Goal: Task Accomplishment & Management: Use online tool/utility

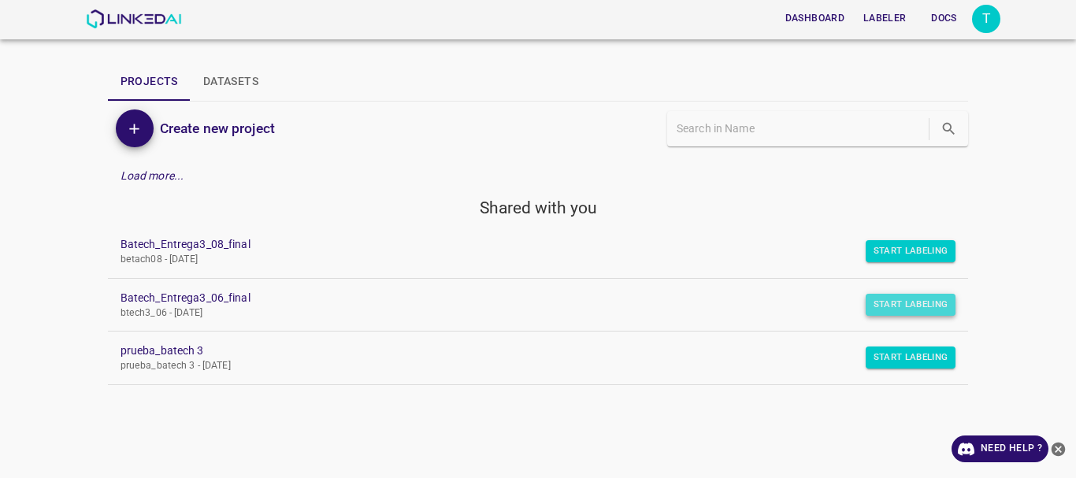
click at [887, 303] on button "Start Labeling" at bounding box center [911, 305] width 91 height 22
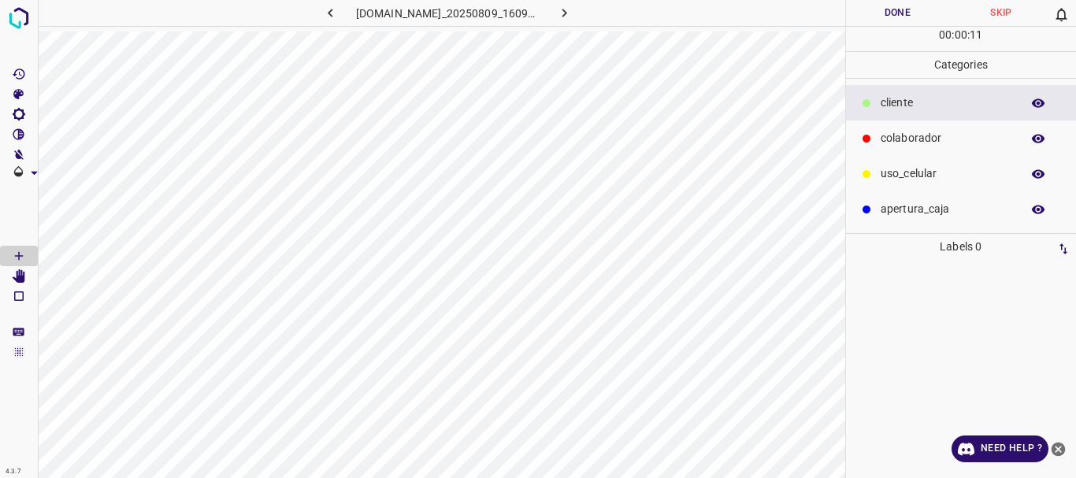
click at [869, 106] on icon at bounding box center [867, 103] width 8 height 8
click at [14, 255] on icon "[Space] Draw" at bounding box center [19, 256] width 14 height 14
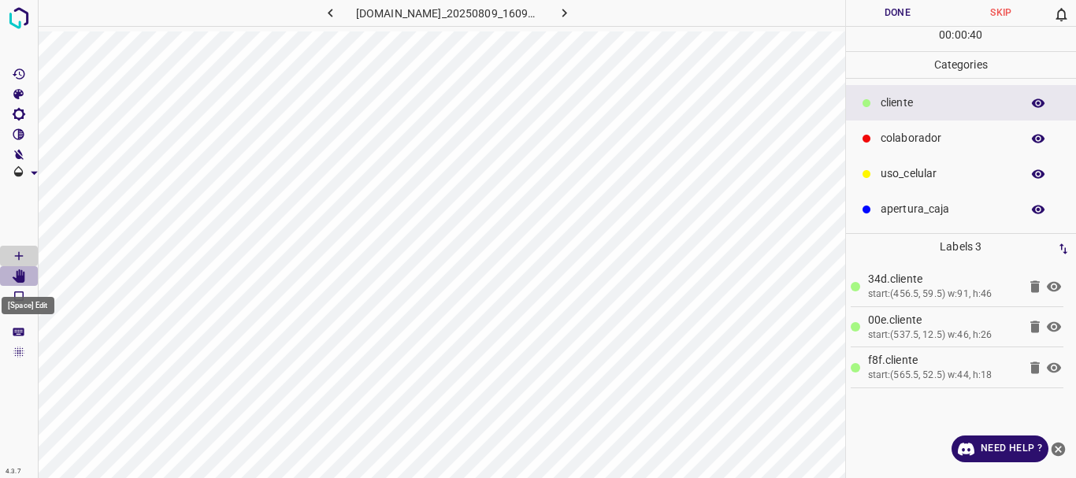
click at [20, 276] on icon "[Space] Edit" at bounding box center [19, 276] width 13 height 14
click at [891, 134] on p "colaborador" at bounding box center [947, 138] width 132 height 17
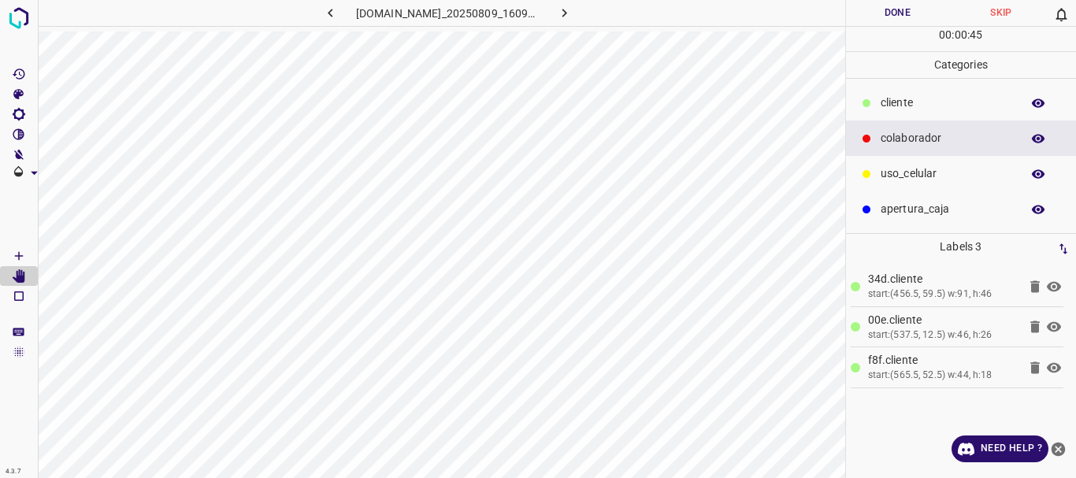
drag, startPoint x: 19, startPoint y: 253, endPoint x: 29, endPoint y: 243, distance: 13.9
click at [19, 252] on icon "[Space] Draw" at bounding box center [19, 256] width 8 height 8
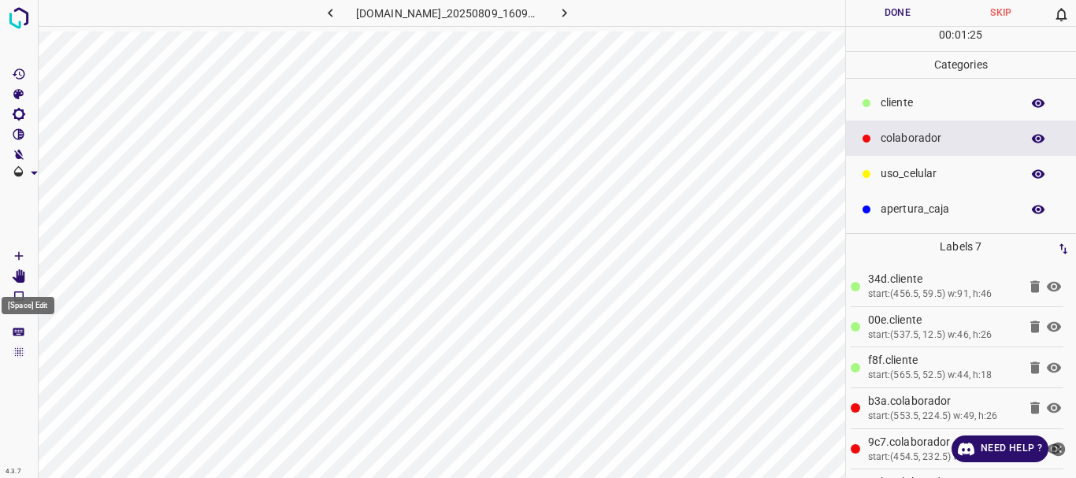
drag, startPoint x: 13, startPoint y: 270, endPoint x: 20, endPoint y: 264, distance: 10.1
click at [13, 270] on icon "[Space] Edit" at bounding box center [19, 276] width 14 height 14
click at [1047, 325] on icon at bounding box center [1054, 327] width 14 height 10
click at [18, 252] on icon "[Space] Draw" at bounding box center [19, 256] width 14 height 14
click at [895, 101] on p "​​cliente" at bounding box center [947, 103] width 132 height 17
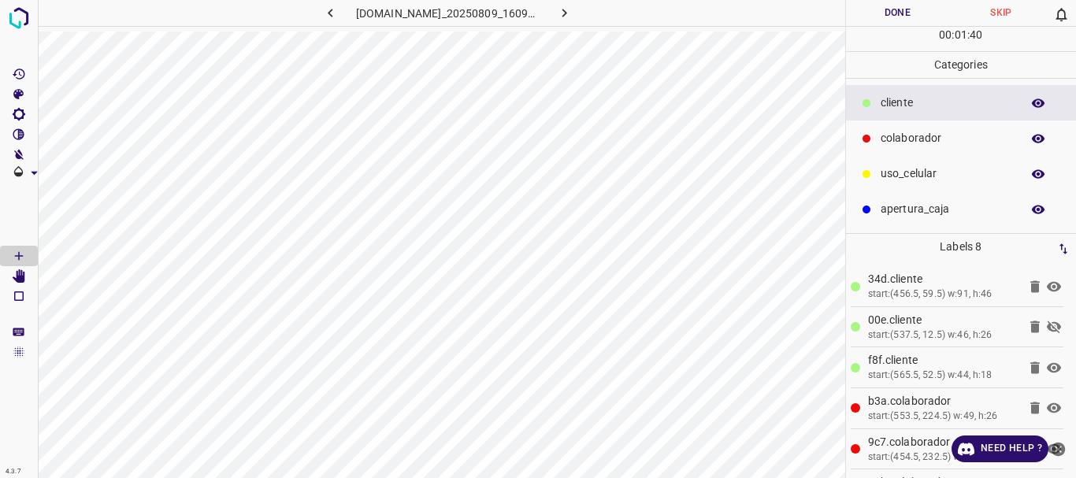
click at [1047, 326] on icon at bounding box center [1054, 327] width 14 height 13
click at [17, 280] on icon "[Space] Edit" at bounding box center [19, 276] width 13 height 14
click at [897, 13] on button "Done" at bounding box center [898, 13] width 104 height 26
click at [567, 16] on icon "button" at bounding box center [564, 13] width 5 height 9
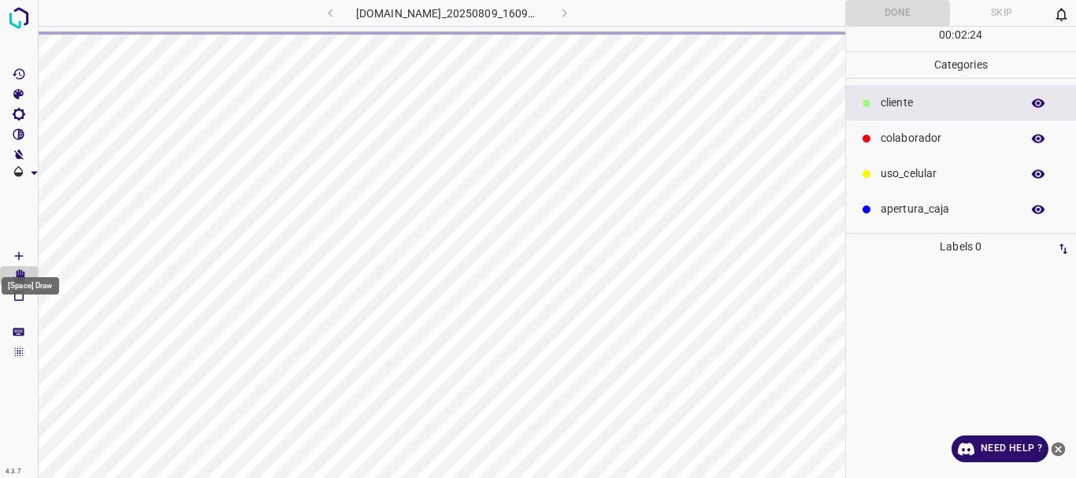
click at [20, 255] on icon "[Space] Draw" at bounding box center [19, 256] width 14 height 14
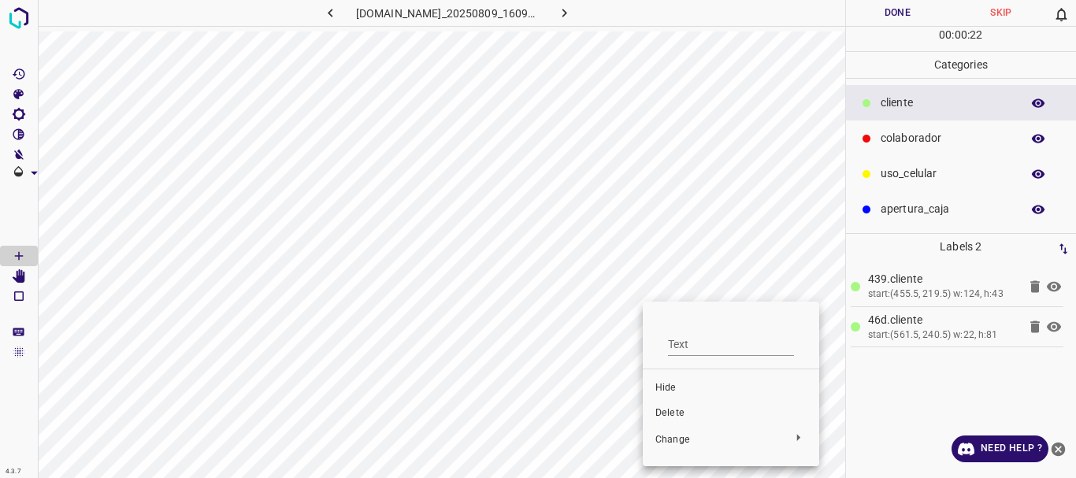
click at [666, 413] on span "Delete" at bounding box center [730, 413] width 151 height 14
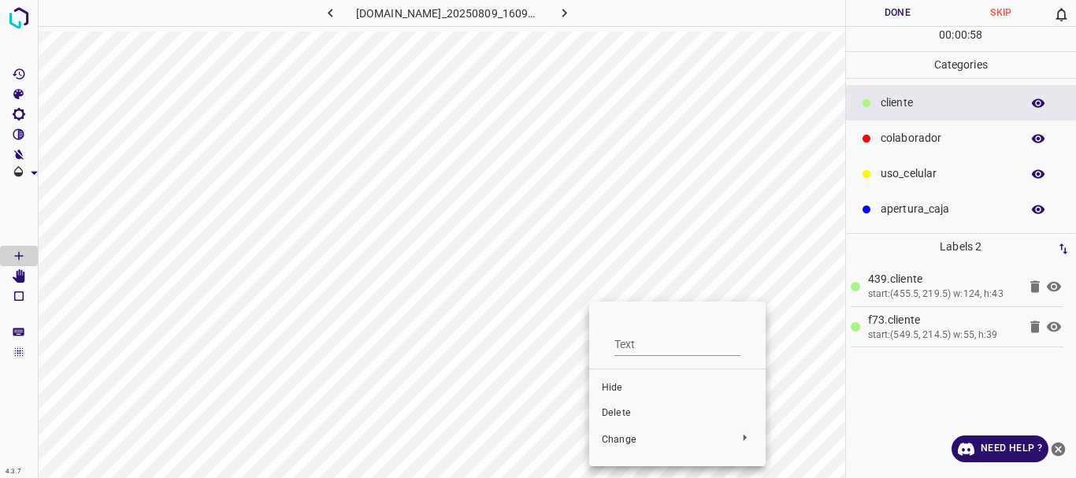
click at [633, 411] on span "Delete" at bounding box center [677, 413] width 151 height 14
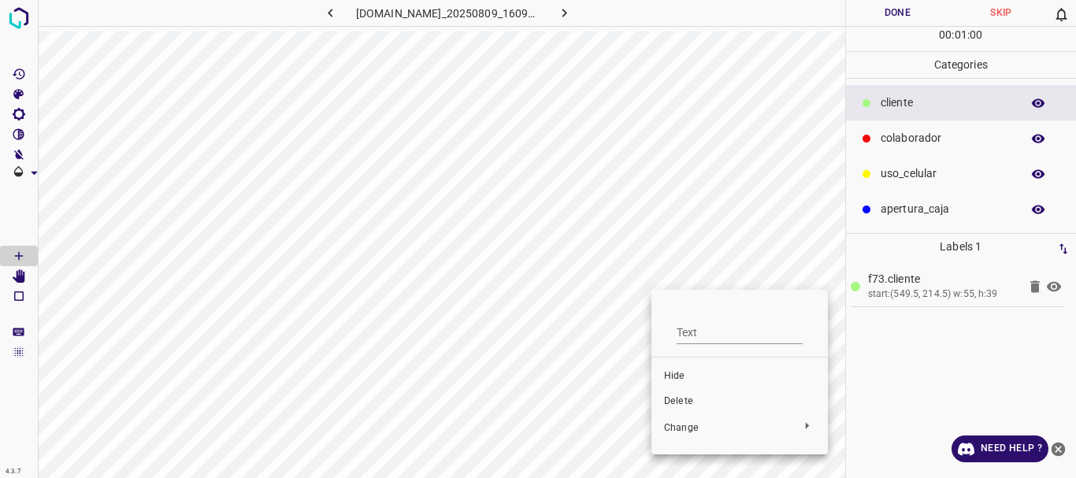
click at [683, 403] on span "Delete" at bounding box center [739, 402] width 151 height 14
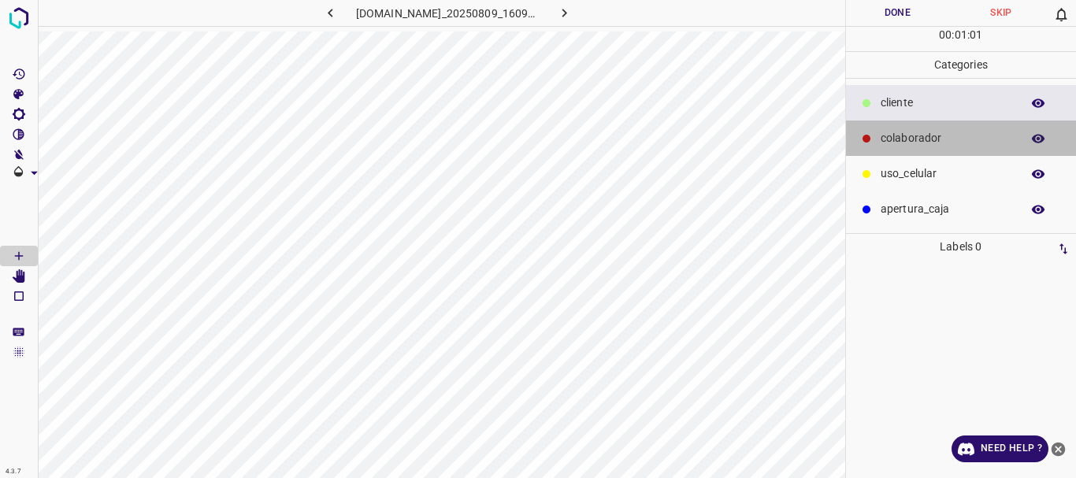
click at [893, 135] on p "colaborador" at bounding box center [947, 138] width 132 height 17
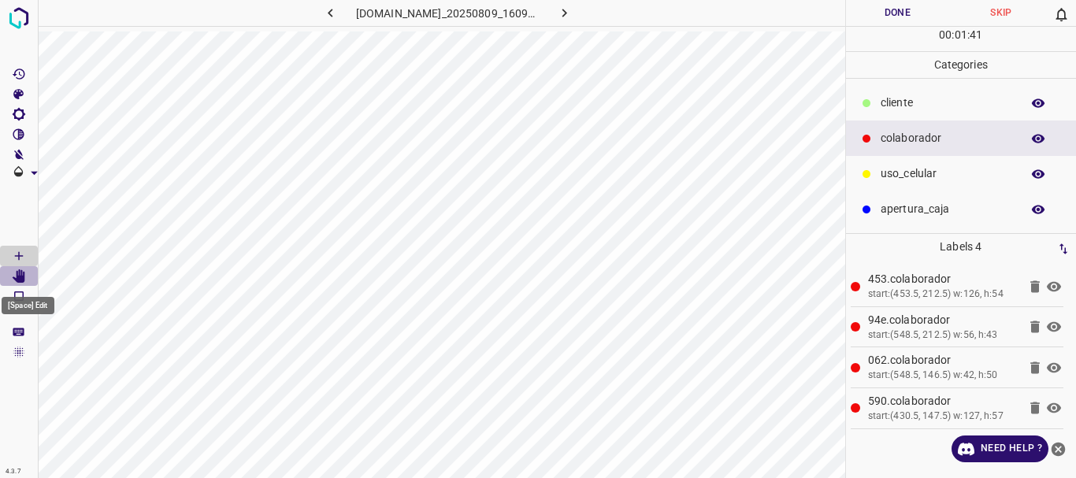
click at [19, 280] on icon "[Space] Edit" at bounding box center [19, 276] width 13 height 14
click at [903, 102] on p "​​cliente" at bounding box center [947, 103] width 132 height 17
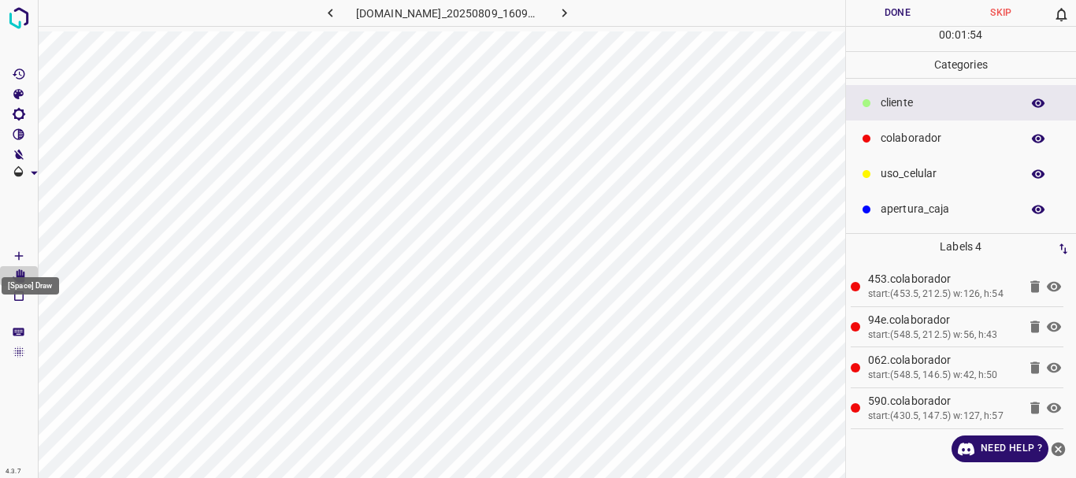
click at [16, 254] on icon "[Space] Draw" at bounding box center [19, 256] width 14 height 14
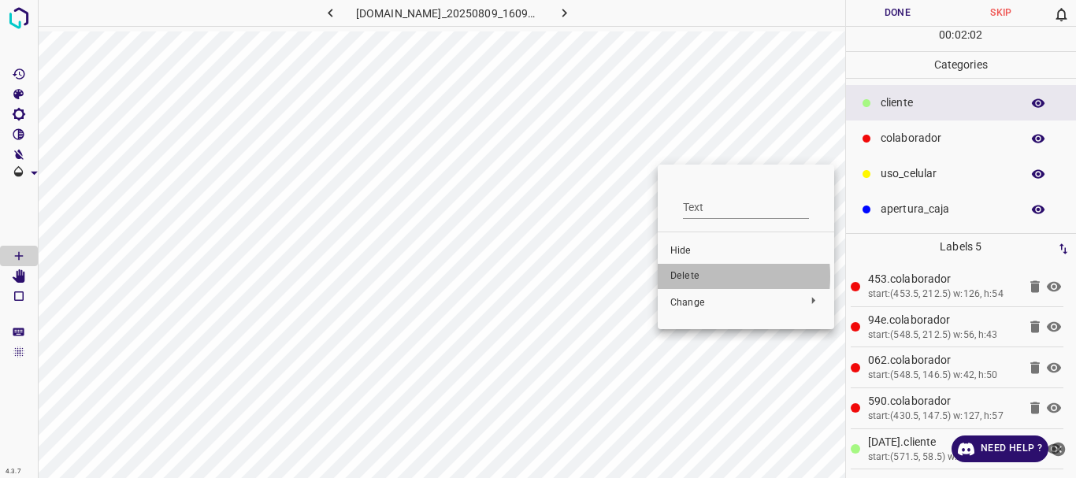
click at [692, 276] on span "Delete" at bounding box center [745, 276] width 151 height 14
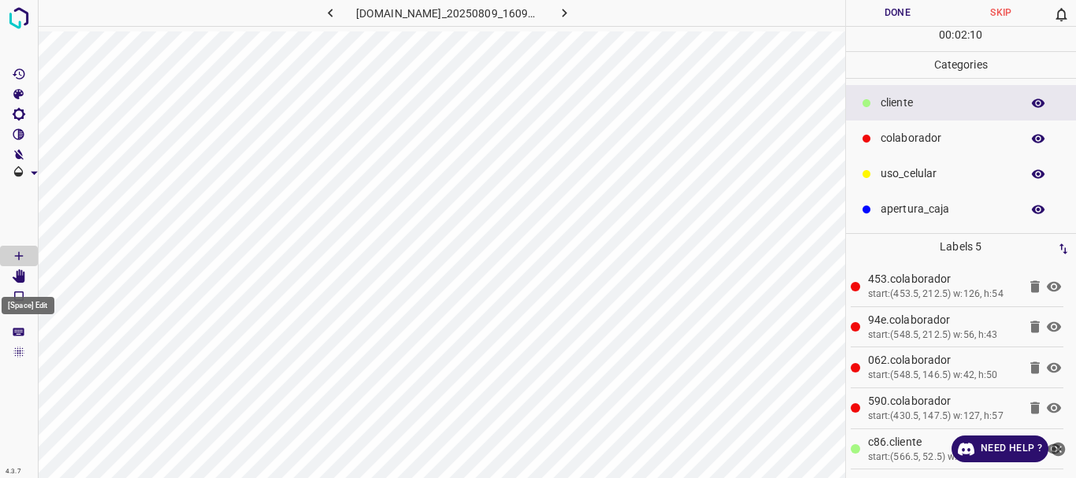
click at [12, 275] on Edit"] "[Space] Edit" at bounding box center [19, 276] width 38 height 20
click at [903, 10] on button "Done" at bounding box center [898, 13] width 104 height 26
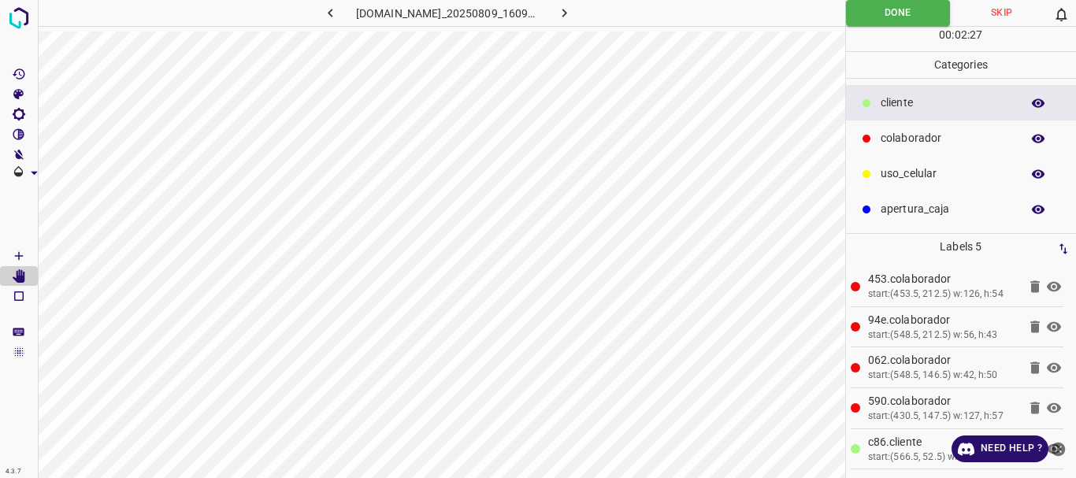
click at [573, 21] on button "button" at bounding box center [565, 13] width 50 height 26
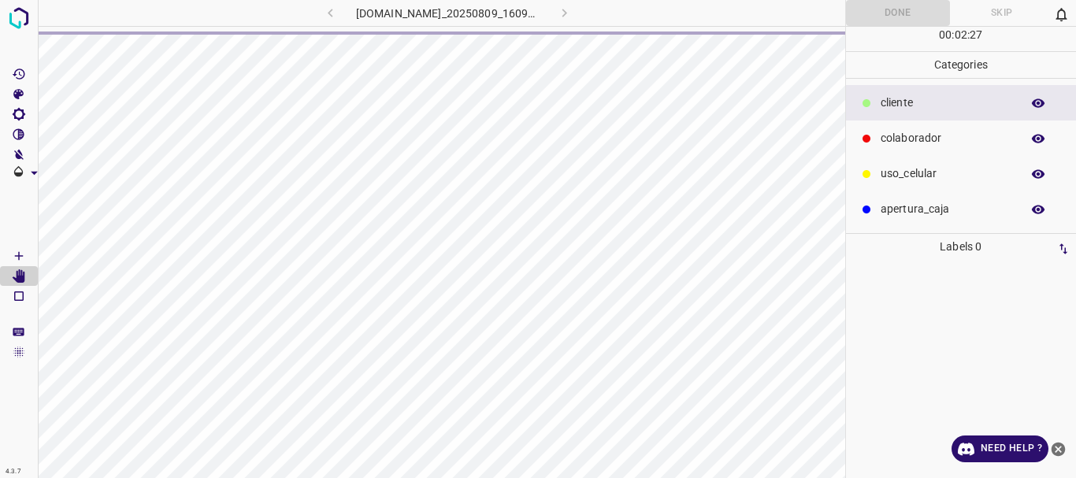
click at [24, 255] on icon "[Space] Draw" at bounding box center [19, 256] width 14 height 14
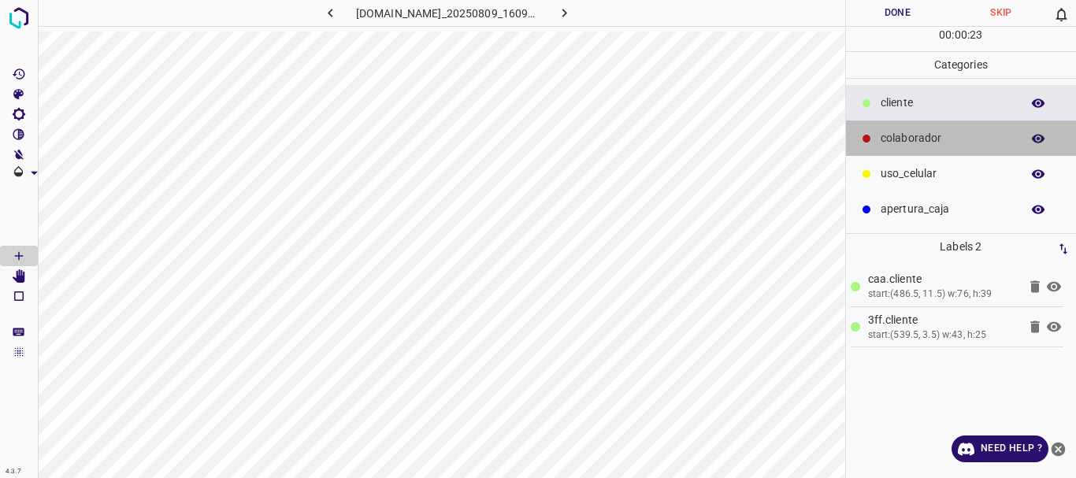
click at [860, 139] on div at bounding box center [867, 139] width 16 height 16
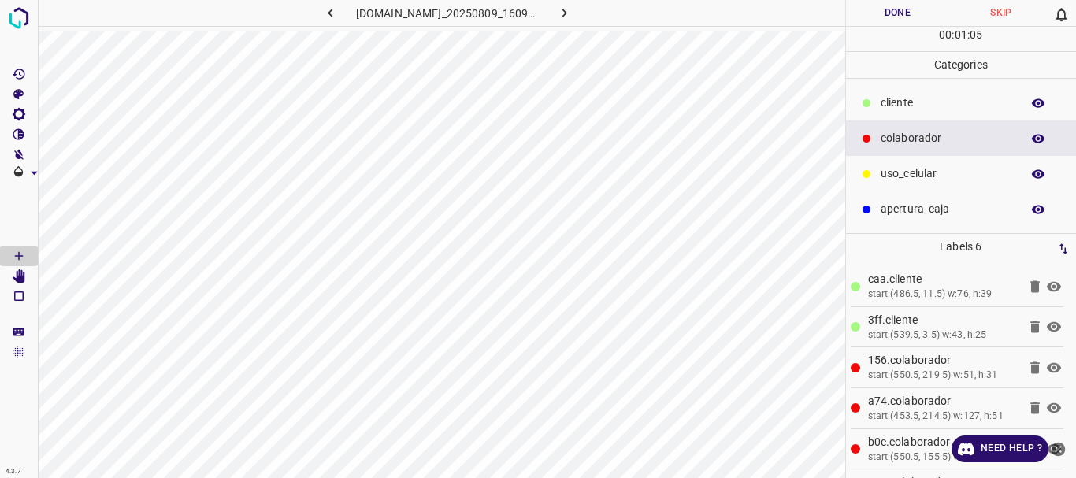
click at [903, 100] on p "​​cliente" at bounding box center [947, 103] width 132 height 17
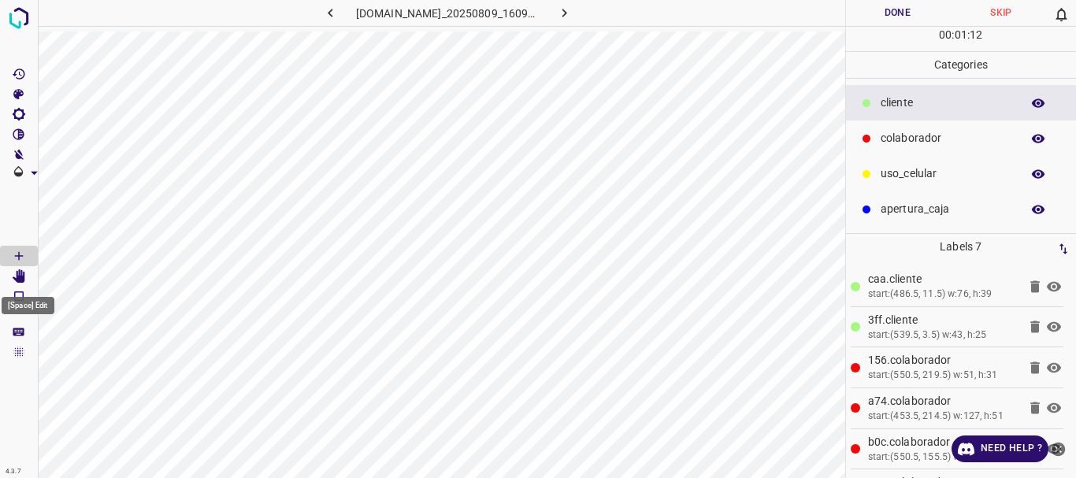
click at [12, 277] on icon "[Space] Edit" at bounding box center [19, 276] width 14 height 14
click at [896, 13] on button "Done" at bounding box center [898, 13] width 104 height 26
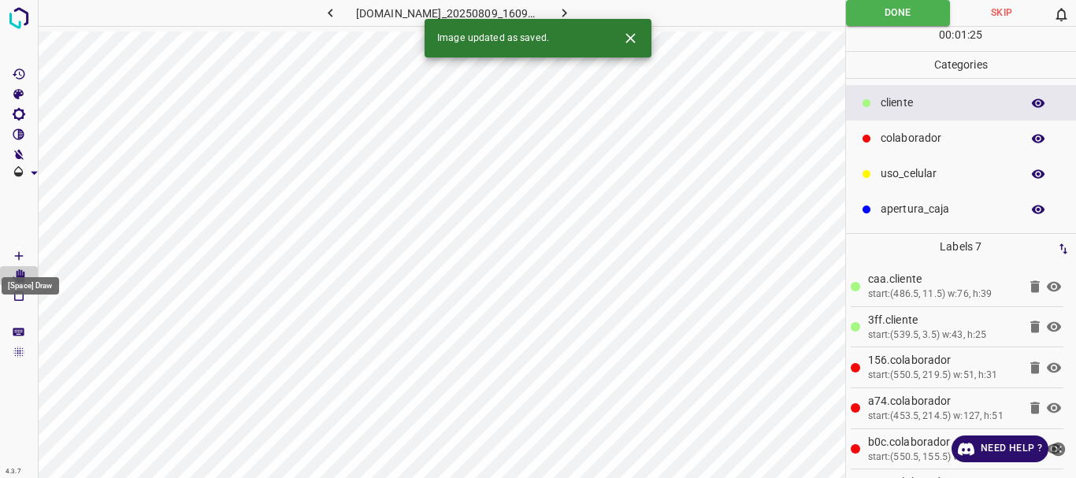
click at [13, 256] on icon "[Space] Draw" at bounding box center [19, 256] width 14 height 14
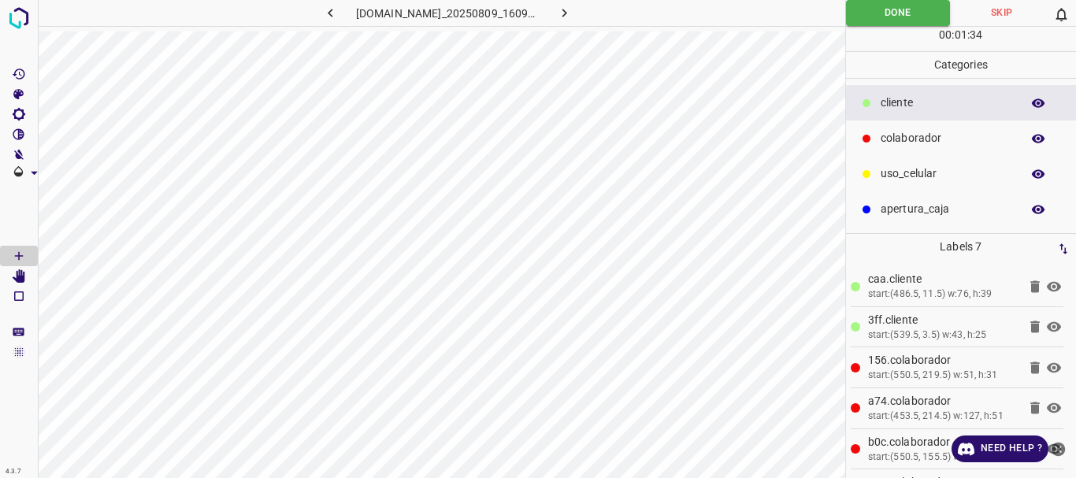
click at [567, 14] on icon "button" at bounding box center [564, 13] width 5 height 9
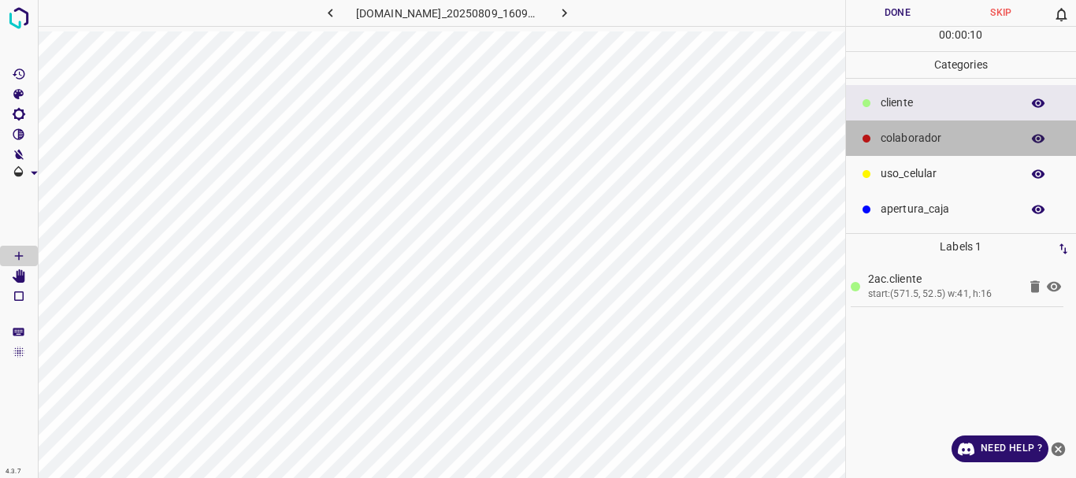
click at [926, 150] on div "colaborador" at bounding box center [961, 138] width 231 height 35
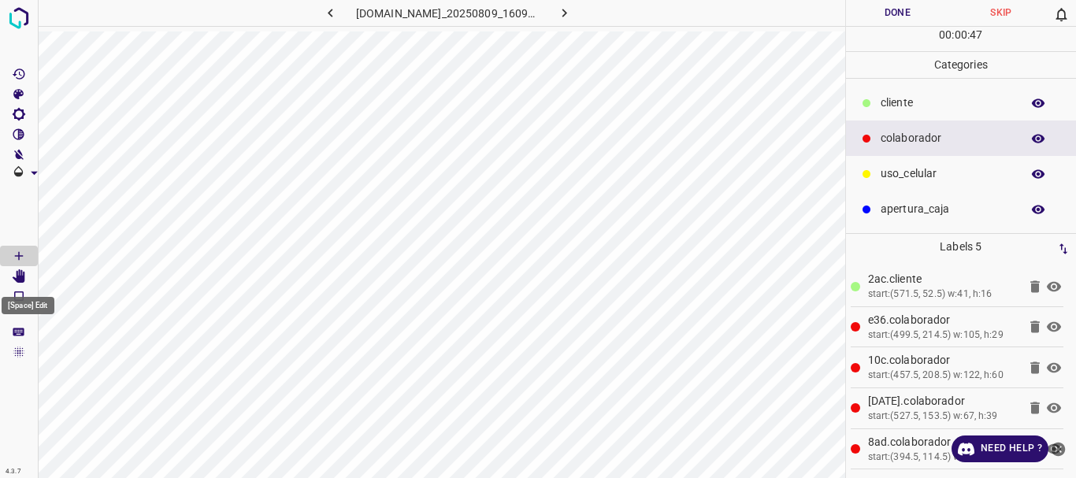
click at [20, 276] on icon "[Space] Edit" at bounding box center [19, 276] width 13 height 14
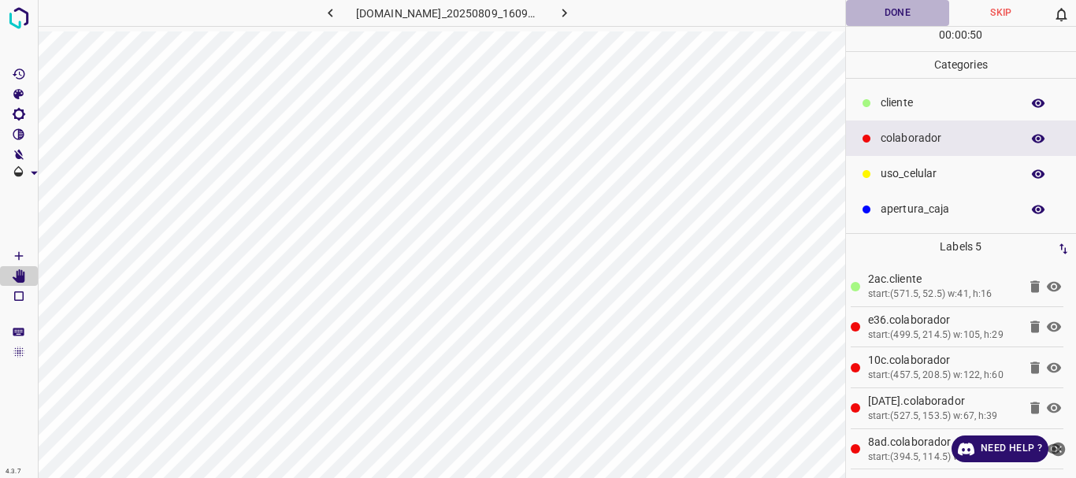
click at [894, 2] on button "Done" at bounding box center [898, 13] width 104 height 26
click at [573, 17] on icon "button" at bounding box center [564, 13] width 17 height 17
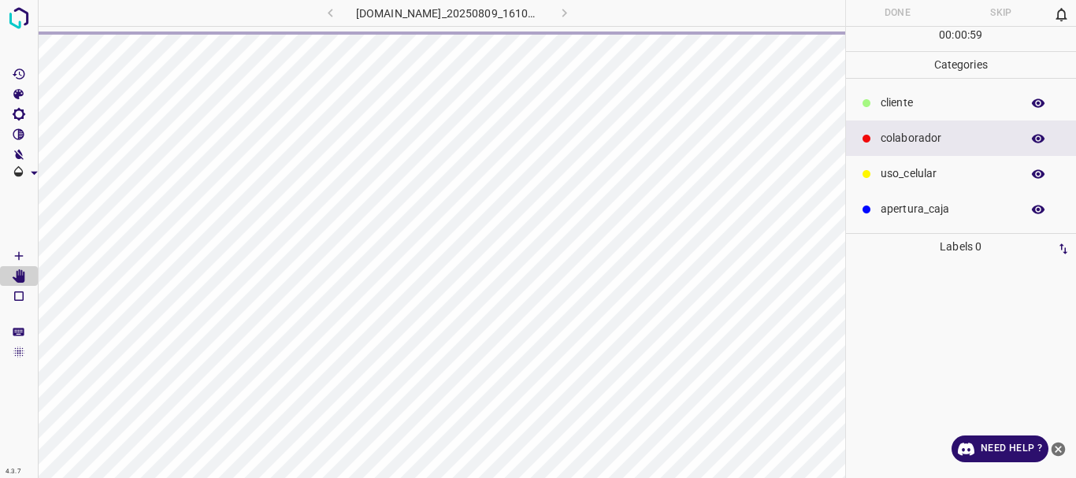
click at [17, 259] on icon "[Space] Draw" at bounding box center [19, 256] width 14 height 14
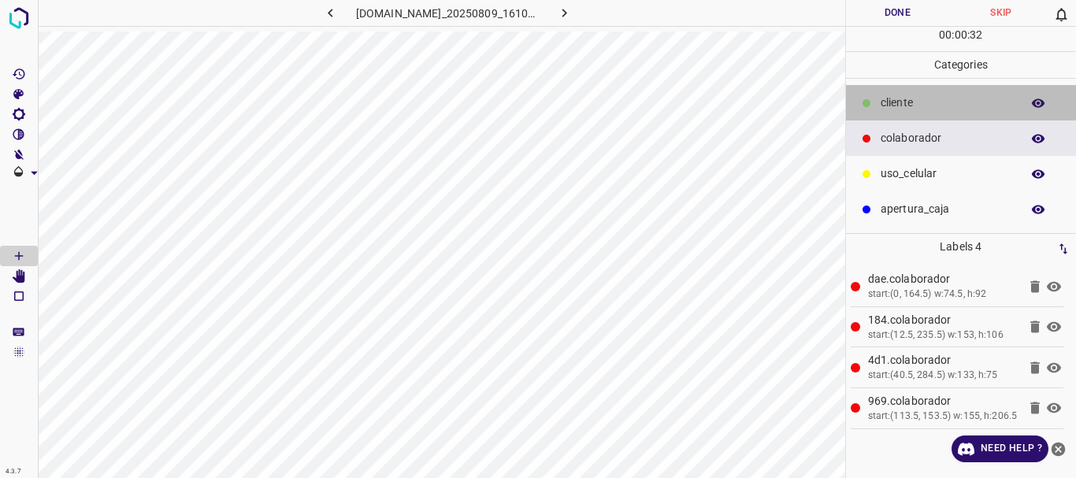
click at [900, 97] on p "​​cliente" at bounding box center [947, 103] width 132 height 17
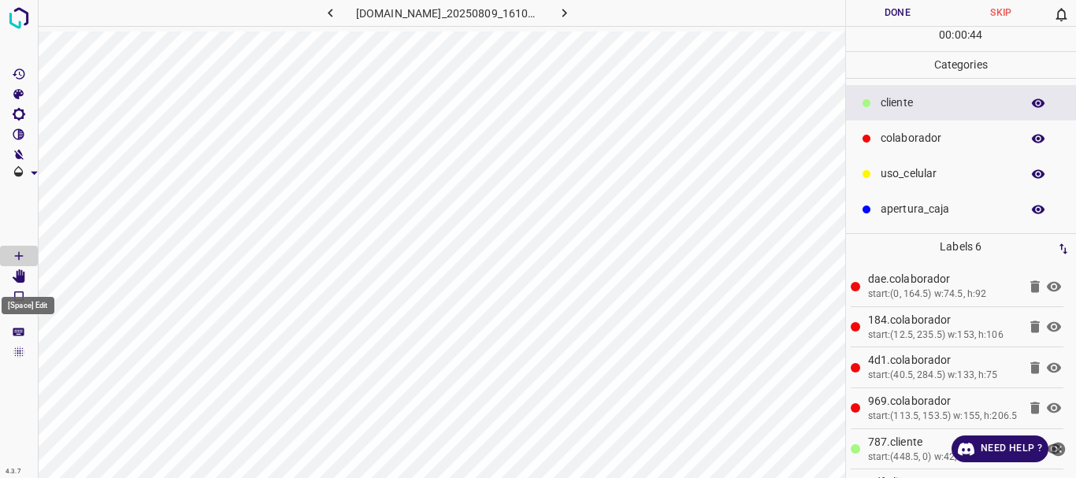
click at [24, 278] on icon "[Space] Edit" at bounding box center [19, 276] width 13 height 14
click at [894, 16] on button "Done" at bounding box center [898, 13] width 104 height 26
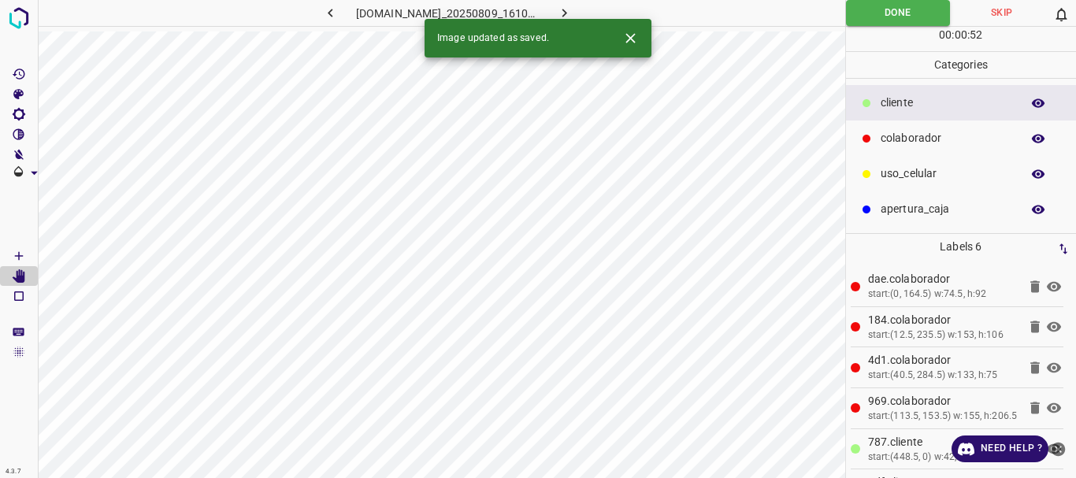
click at [1047, 366] on icon at bounding box center [1054, 367] width 14 height 10
click at [1044, 365] on icon at bounding box center [1053, 367] width 19 height 19
click at [1044, 321] on icon at bounding box center [1053, 326] width 19 height 19
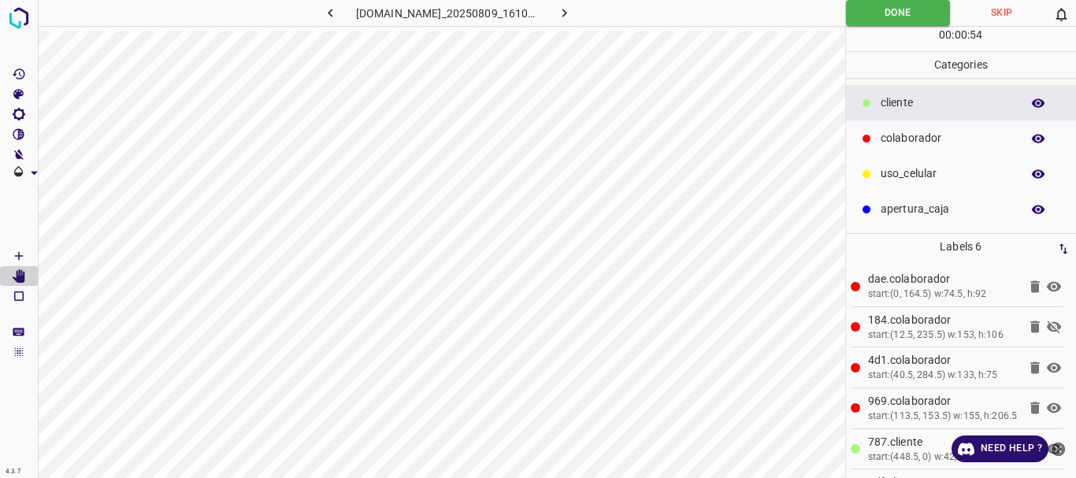
click at [1044, 321] on icon at bounding box center [1053, 326] width 19 height 19
click at [1044, 292] on icon at bounding box center [1053, 286] width 19 height 19
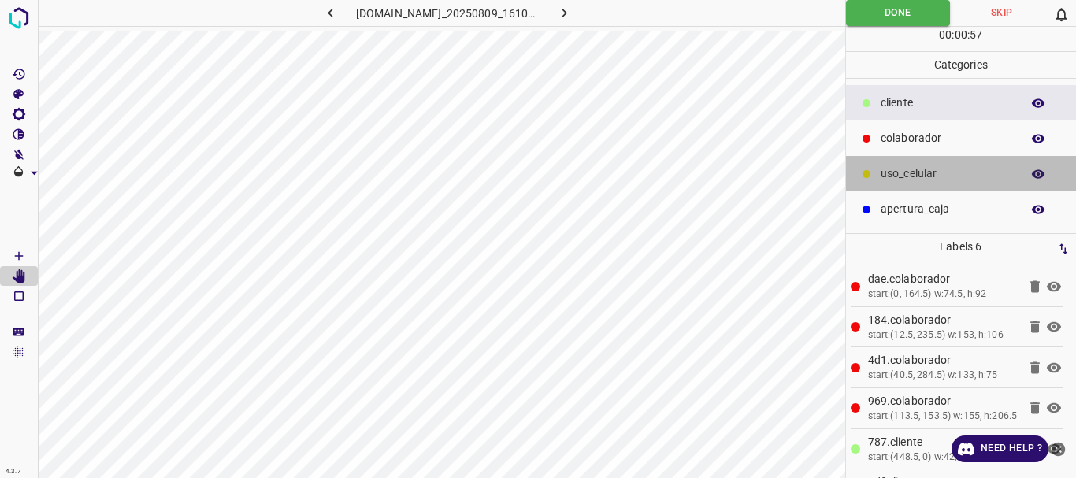
click at [932, 176] on p "uso_celular" at bounding box center [947, 173] width 132 height 17
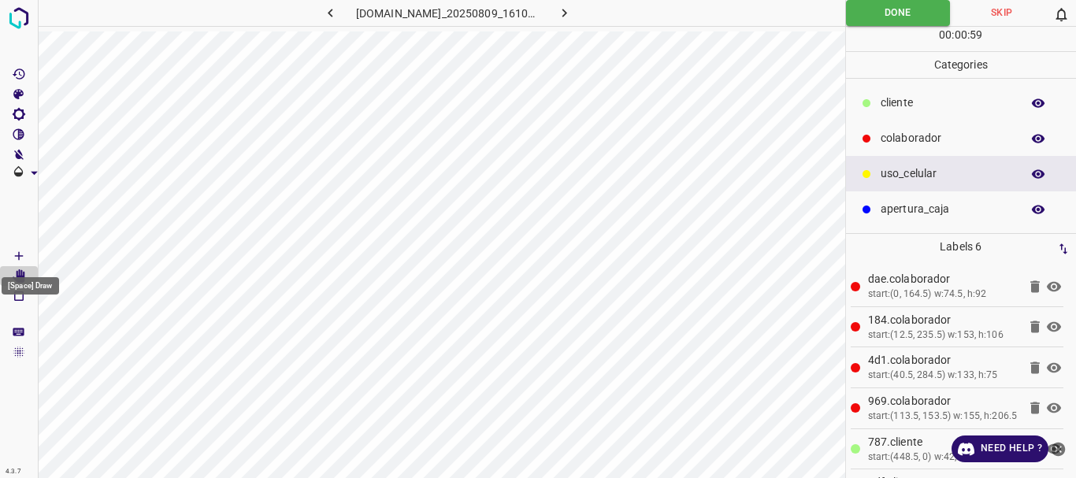
click at [17, 254] on icon "[Space] Draw" at bounding box center [19, 256] width 14 height 14
click at [9, 275] on Edit"] "[Space] Edit" at bounding box center [19, 276] width 38 height 20
click at [883, 17] on button "Done" at bounding box center [898, 13] width 105 height 26
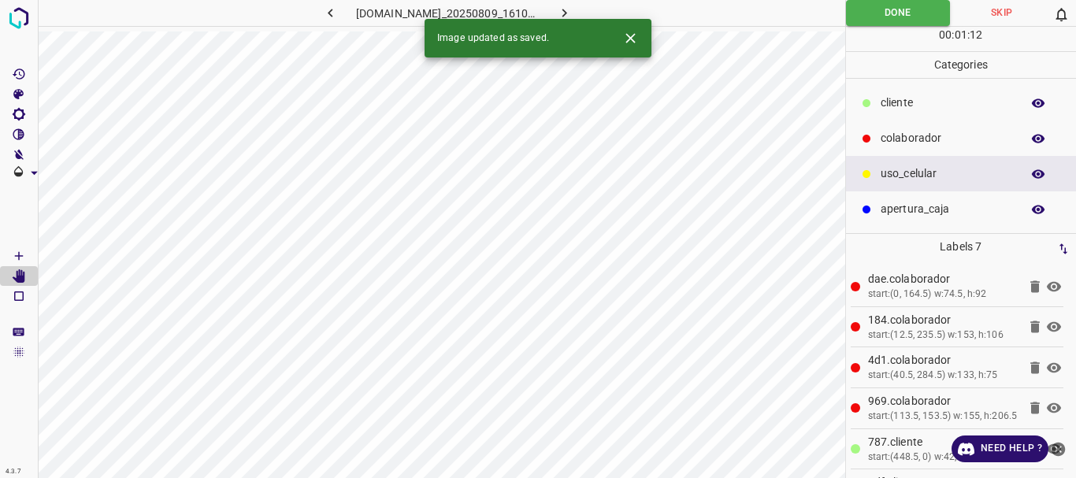
click at [325, 9] on icon "button" at bounding box center [330, 13] width 17 height 17
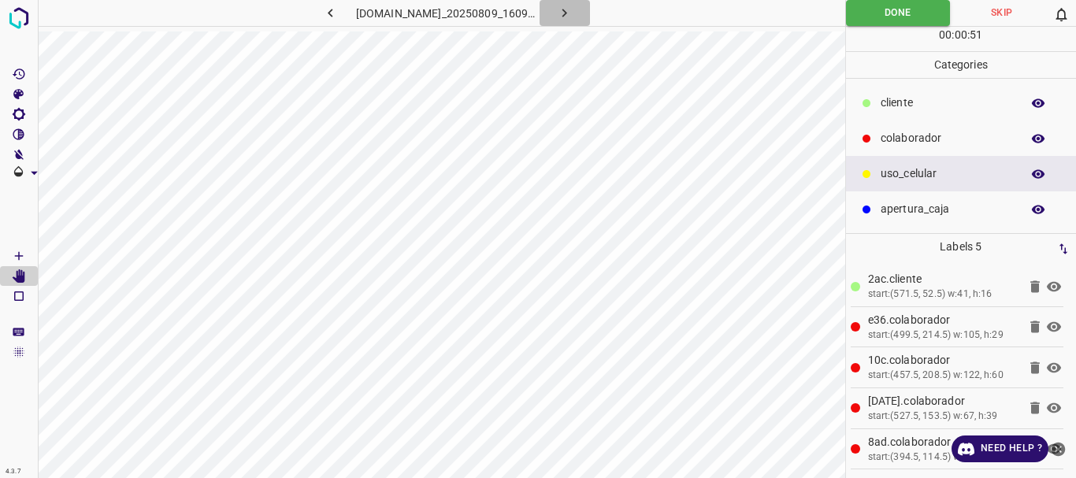
click at [581, 7] on button "button" at bounding box center [565, 13] width 50 height 26
click at [582, 7] on button "button" at bounding box center [565, 13] width 50 height 26
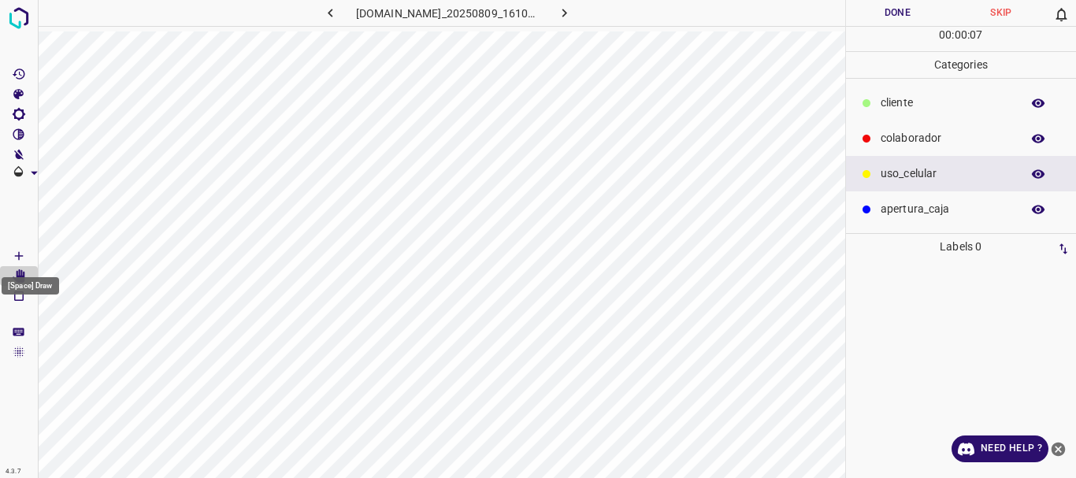
click at [23, 254] on icon "[Space] Draw" at bounding box center [19, 256] width 14 height 14
click at [918, 131] on p "colaborador" at bounding box center [947, 138] width 132 height 17
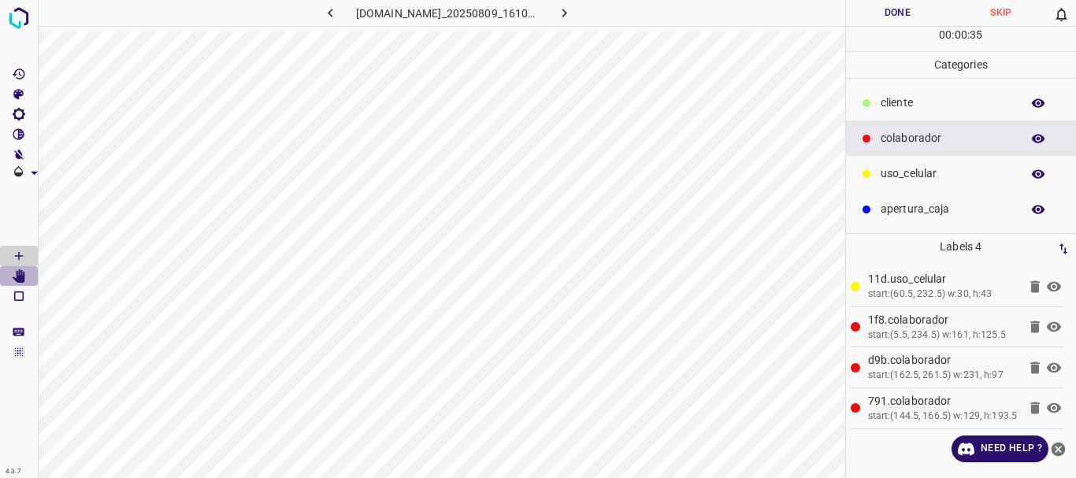
click at [19, 279] on icon "[Space] Edit" at bounding box center [19, 276] width 13 height 14
click at [881, 14] on button "Done" at bounding box center [898, 13] width 104 height 26
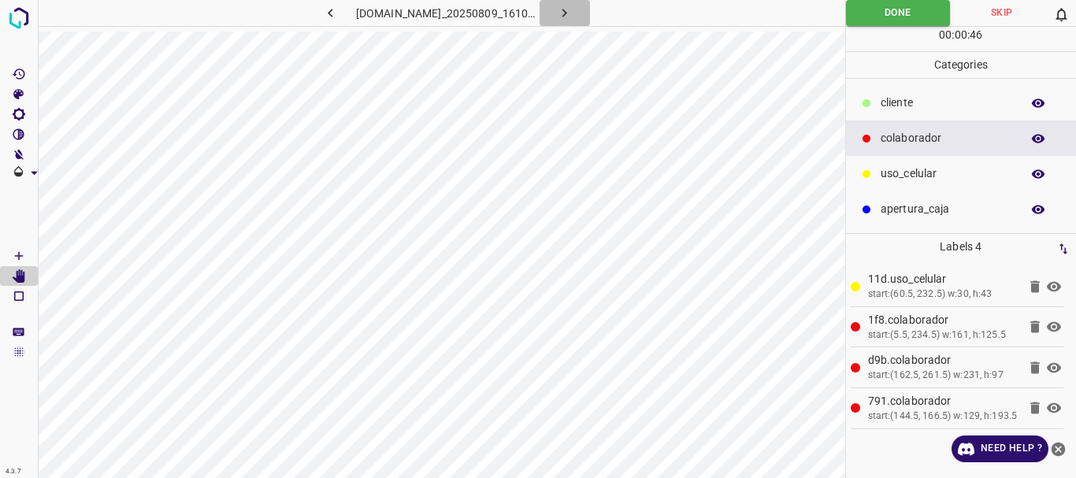
click at [567, 12] on icon "button" at bounding box center [564, 13] width 17 height 17
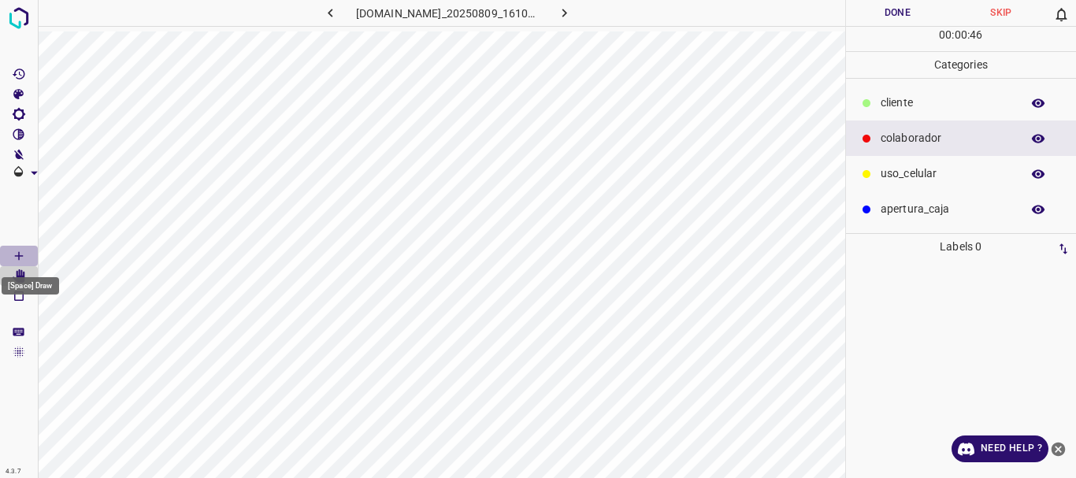
click at [24, 258] on icon "[Space] Draw" at bounding box center [19, 256] width 14 height 14
click at [899, 140] on p "colaborador" at bounding box center [947, 138] width 132 height 17
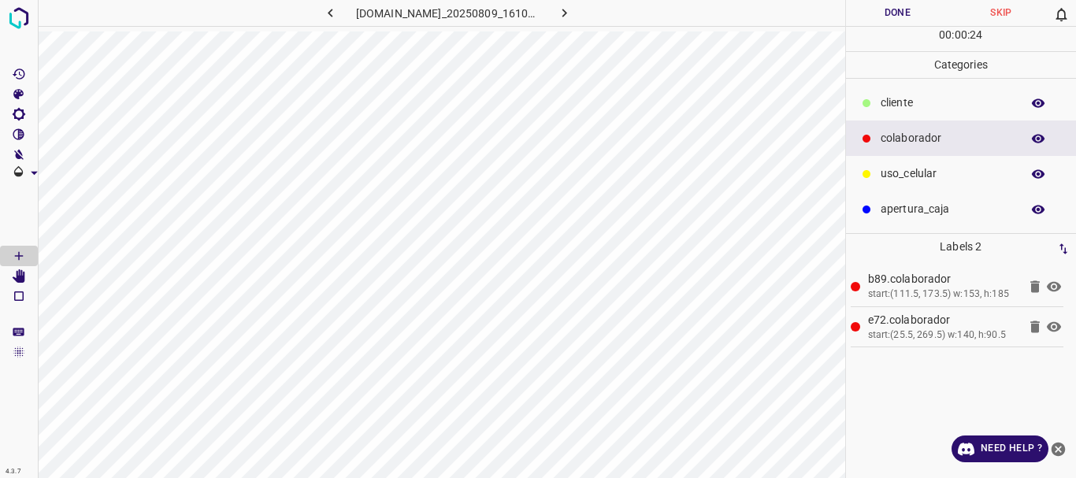
click at [877, 103] on div "​​cliente" at bounding box center [961, 102] width 231 height 35
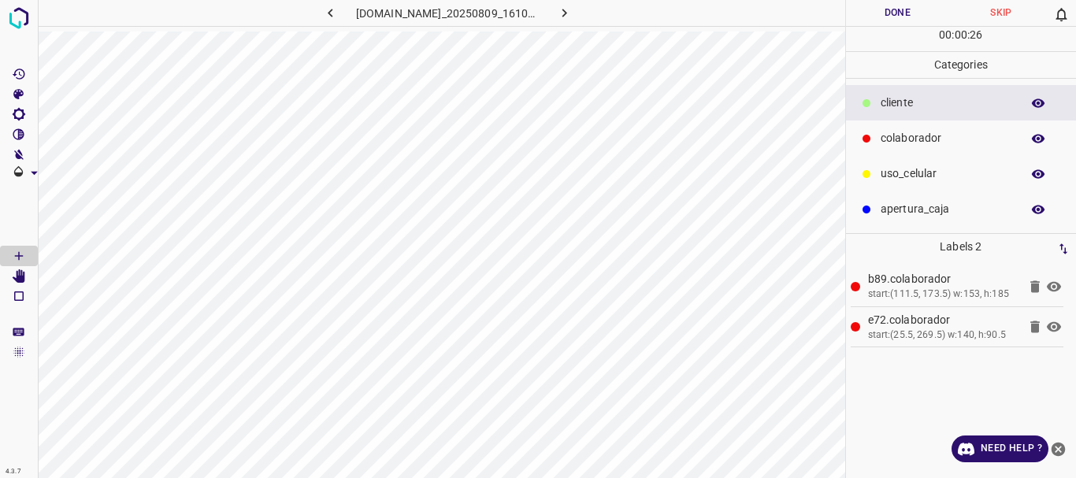
click at [901, 173] on p "uso_celular" at bounding box center [947, 173] width 132 height 17
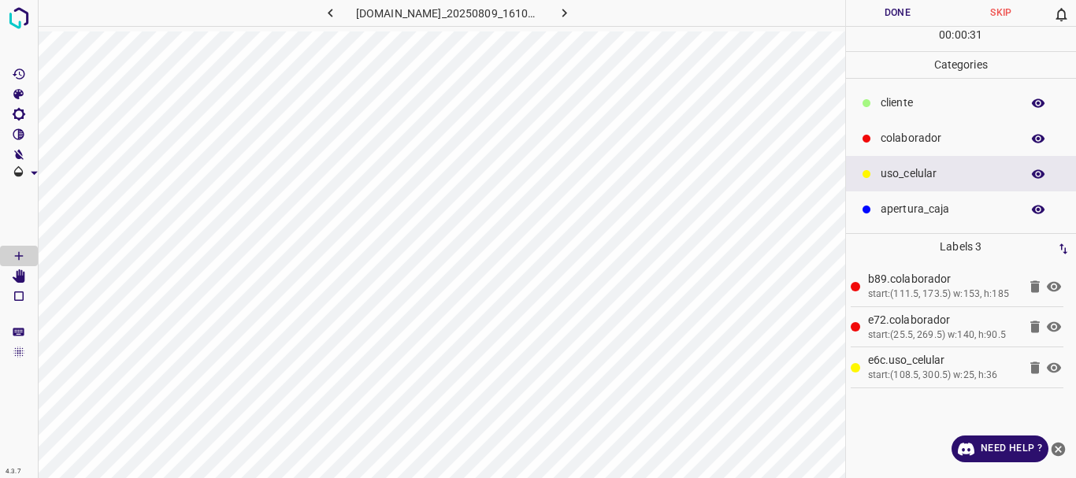
click at [908, 87] on div "​​cliente" at bounding box center [961, 102] width 231 height 35
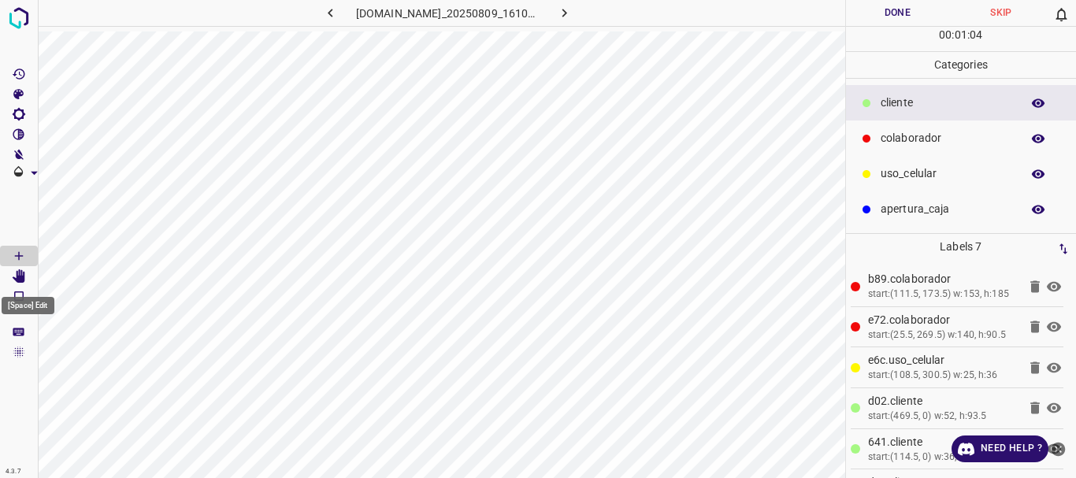
click at [23, 270] on icon "[Space] Edit" at bounding box center [19, 276] width 13 height 14
click at [573, 10] on icon "button" at bounding box center [564, 13] width 17 height 17
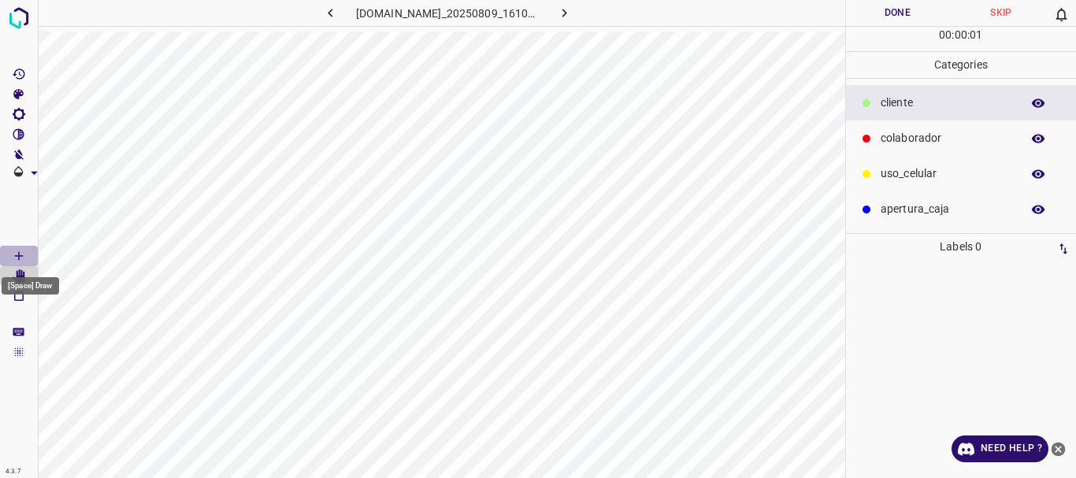
click at [23, 248] on Draw"] "[Space] Draw" at bounding box center [19, 256] width 38 height 20
click at [906, 143] on p "colaborador" at bounding box center [947, 138] width 132 height 17
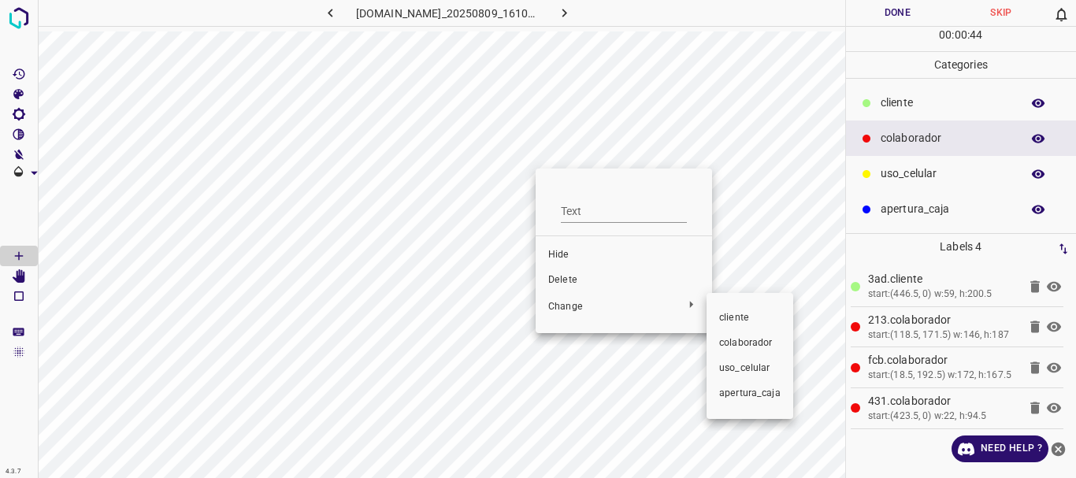
click at [572, 281] on div at bounding box center [538, 239] width 1076 height 478
click at [571, 278] on span "Delete" at bounding box center [623, 280] width 151 height 14
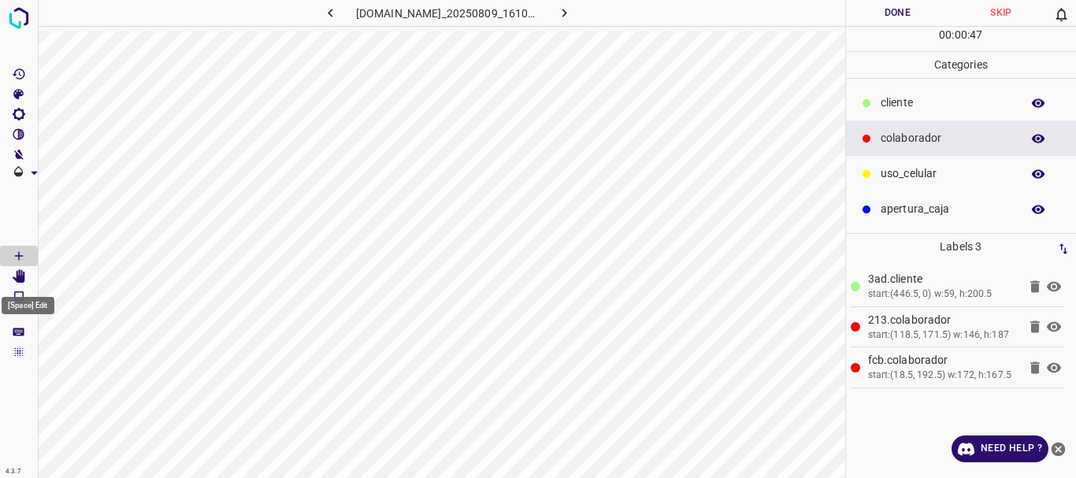
click at [17, 276] on icon "[Space] Edit" at bounding box center [19, 276] width 14 height 14
click at [889, 97] on p "​​cliente" at bounding box center [947, 103] width 132 height 17
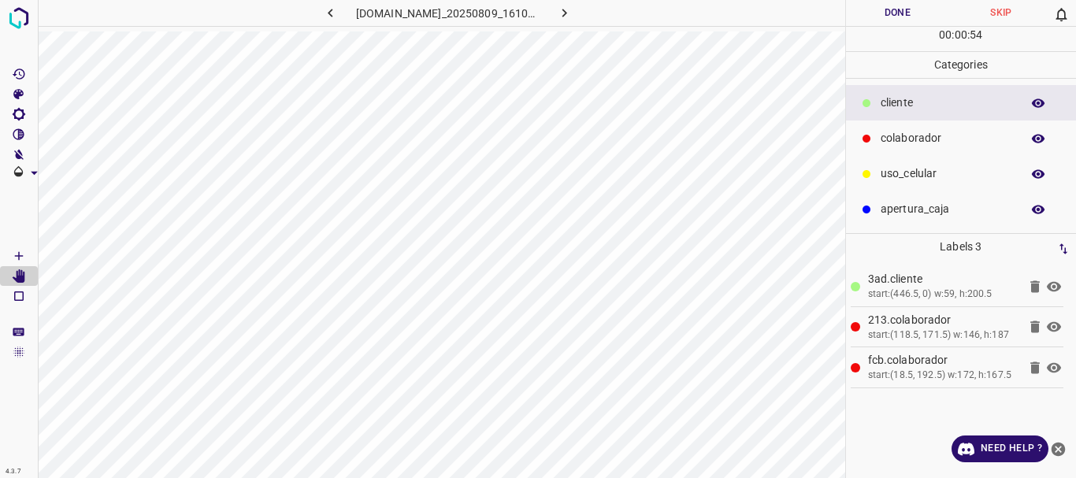
click at [1058, 285] on icon at bounding box center [1054, 286] width 14 height 10
click at [20, 254] on icon "[Space] Draw" at bounding box center [19, 256] width 14 height 14
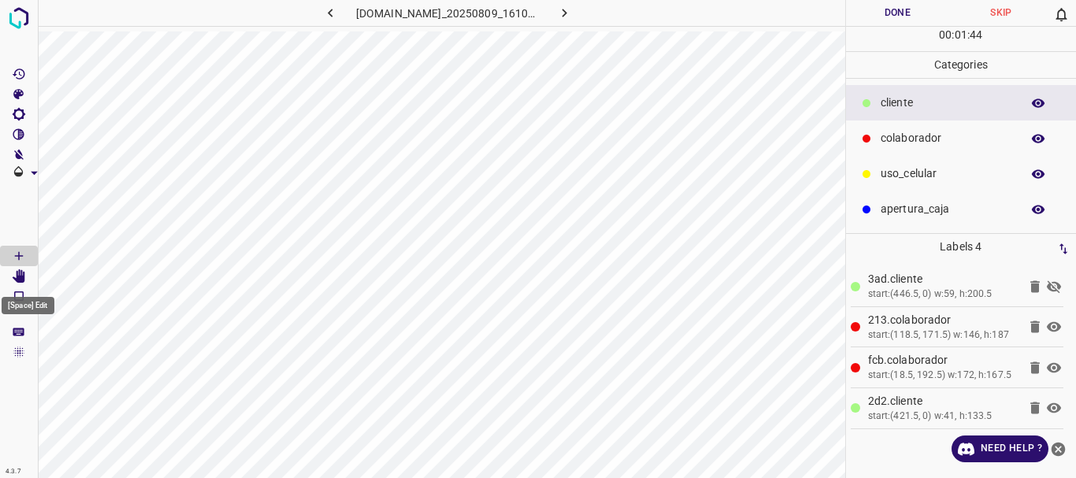
click at [22, 273] on icon "[Space] Edit" at bounding box center [19, 276] width 13 height 14
click at [1053, 284] on icon at bounding box center [1053, 286] width 19 height 19
click at [916, 12] on button "Done" at bounding box center [898, 13] width 104 height 26
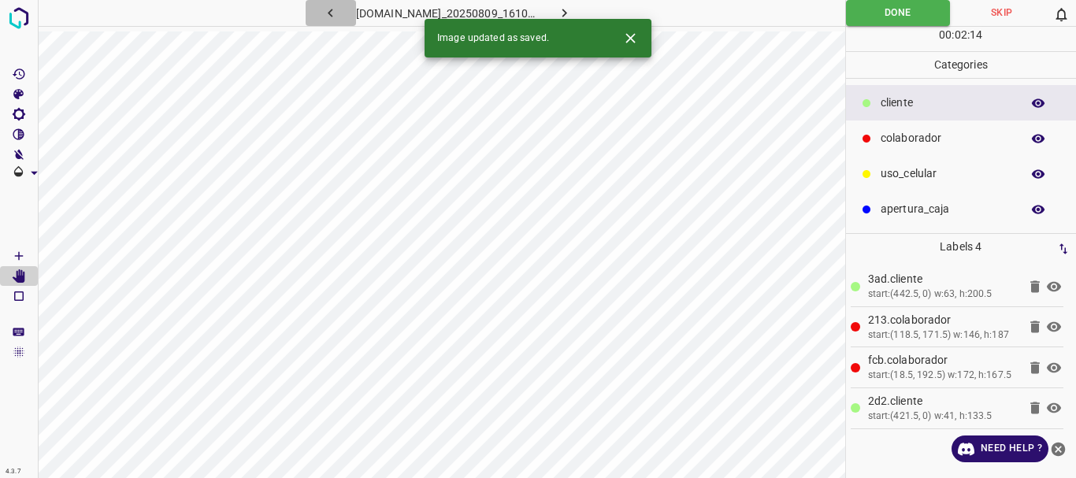
click at [328, 17] on icon "button" at bounding box center [330, 13] width 17 height 17
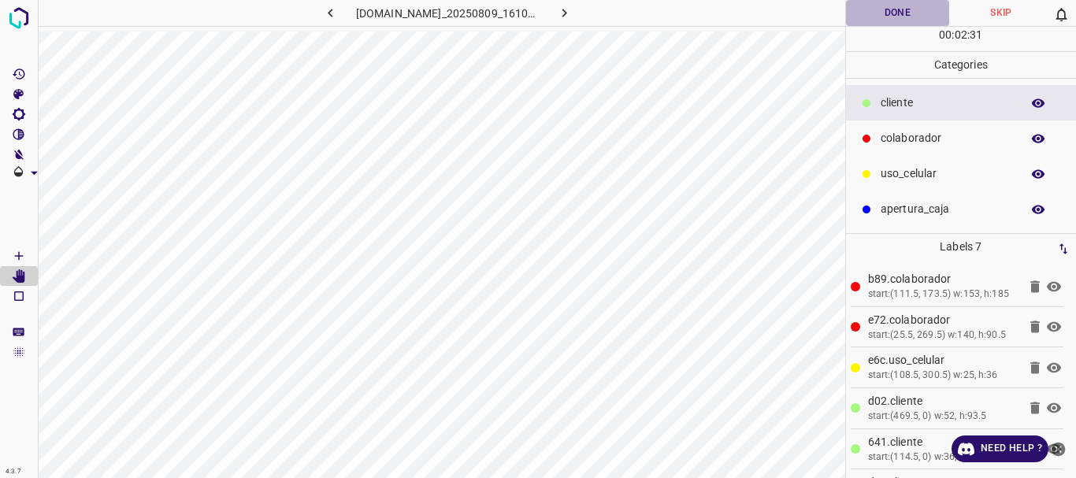
click at [881, 12] on button "Done" at bounding box center [898, 13] width 104 height 26
click at [573, 9] on icon "button" at bounding box center [564, 13] width 17 height 17
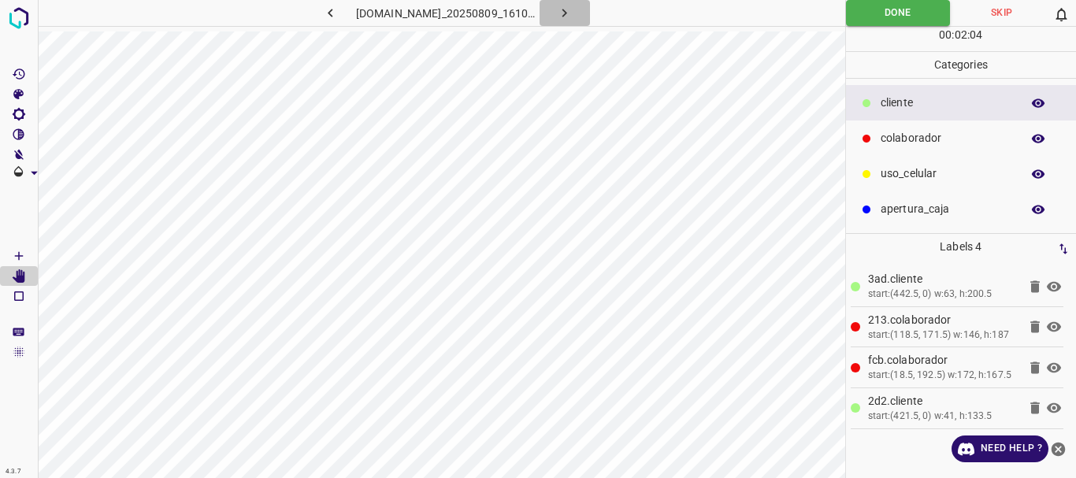
click at [573, 12] on icon "button" at bounding box center [564, 13] width 17 height 17
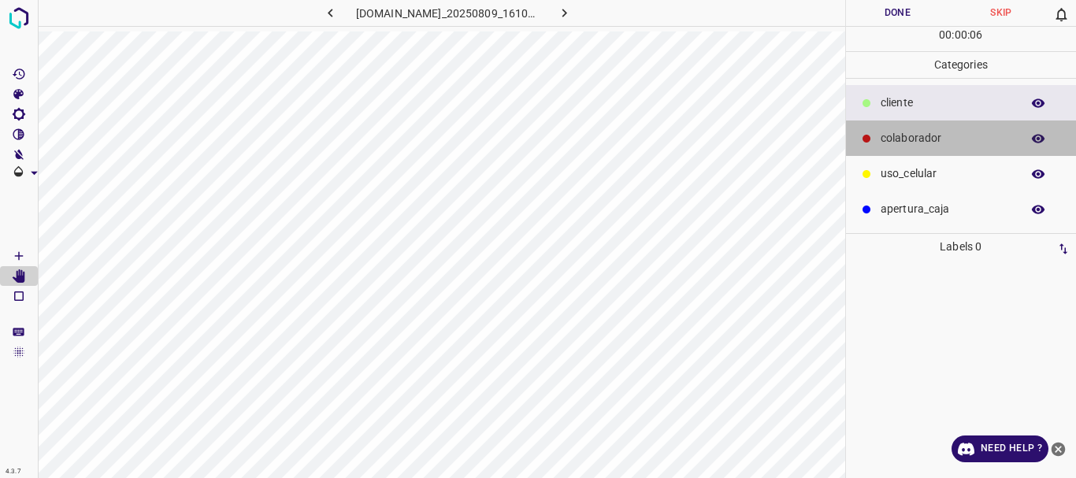
click at [903, 139] on p "colaborador" at bounding box center [947, 138] width 132 height 17
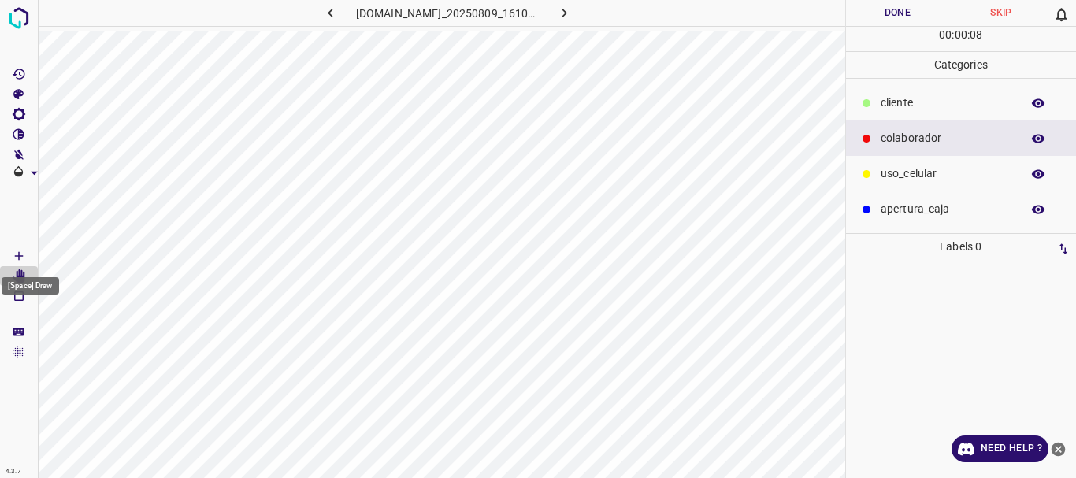
click at [20, 256] on icon "[Space] Draw" at bounding box center [19, 256] width 8 height 8
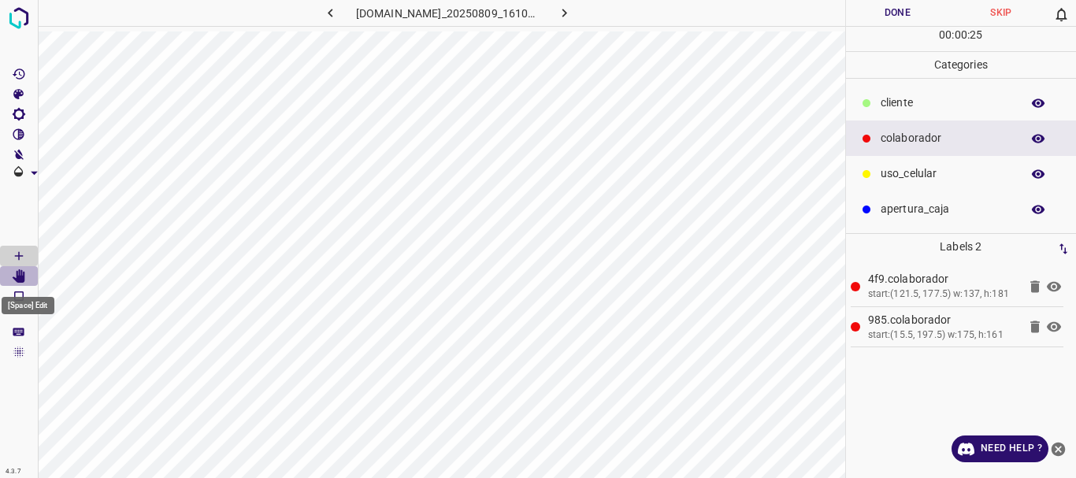
click at [16, 279] on icon "[Space] Edit" at bounding box center [19, 276] width 13 height 14
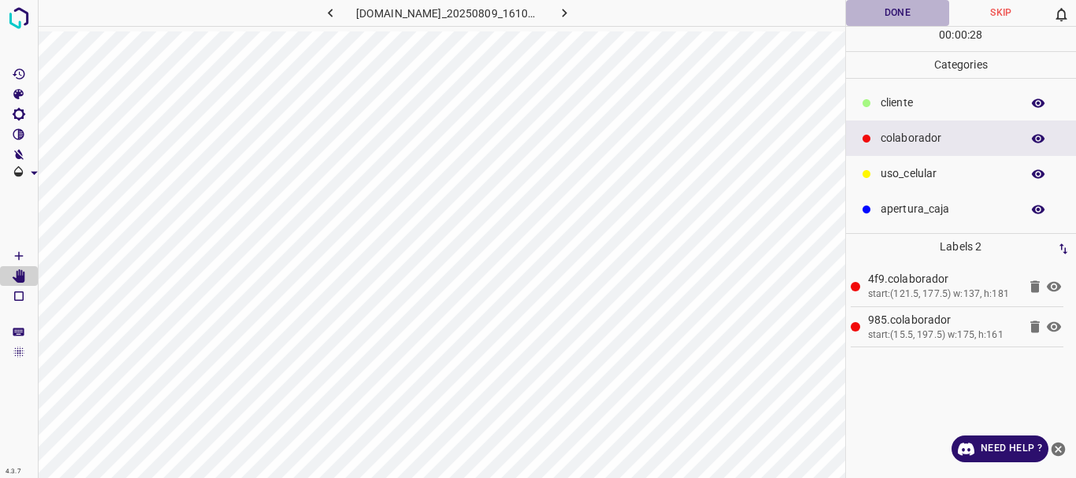
click at [911, 16] on button "Done" at bounding box center [898, 13] width 104 height 26
click at [569, 22] on button "button" at bounding box center [565, 13] width 50 height 26
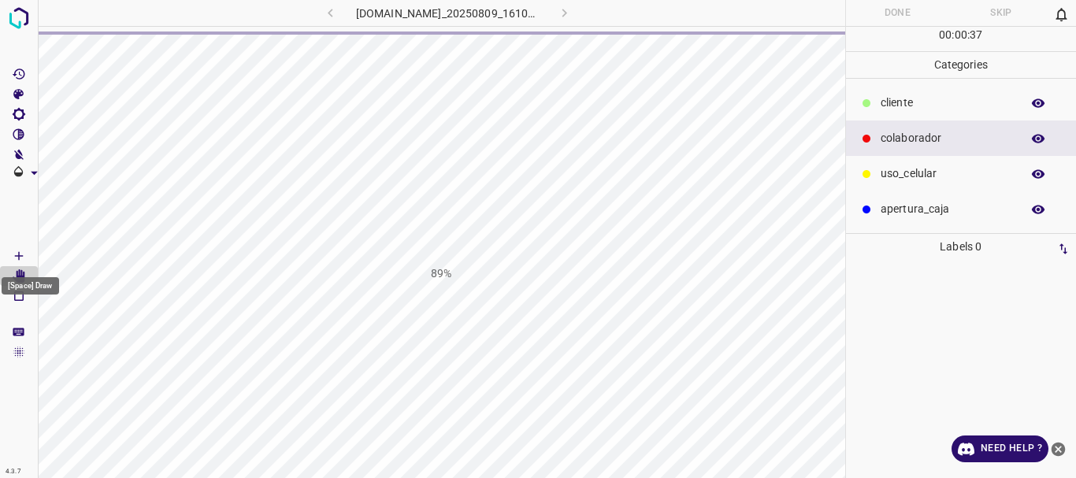
click at [18, 250] on icon "[Space] Draw" at bounding box center [19, 256] width 14 height 14
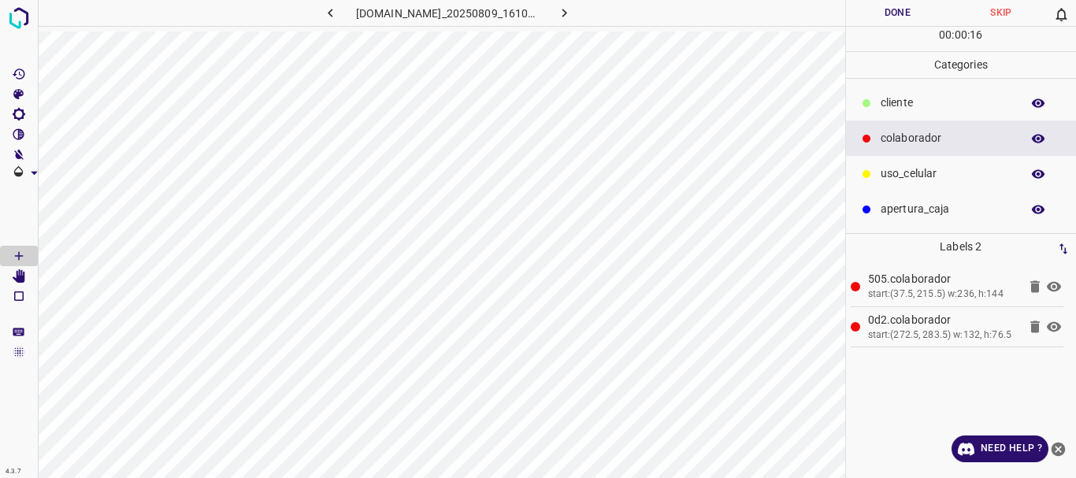
click at [889, 101] on p "​​cliente" at bounding box center [947, 103] width 132 height 17
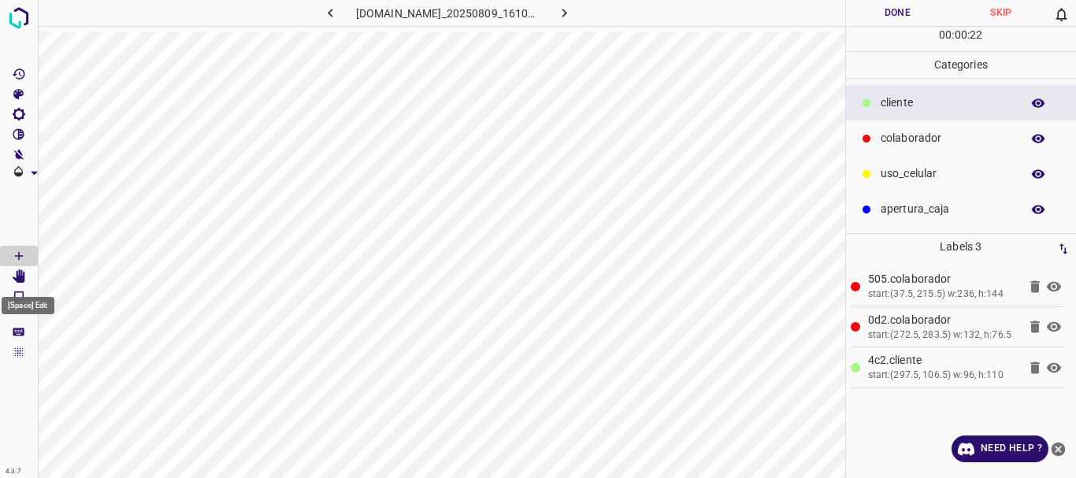
click at [20, 277] on icon "[Space] Edit" at bounding box center [19, 276] width 13 height 14
click at [889, 242] on p "Labels 3" at bounding box center [961, 247] width 221 height 26
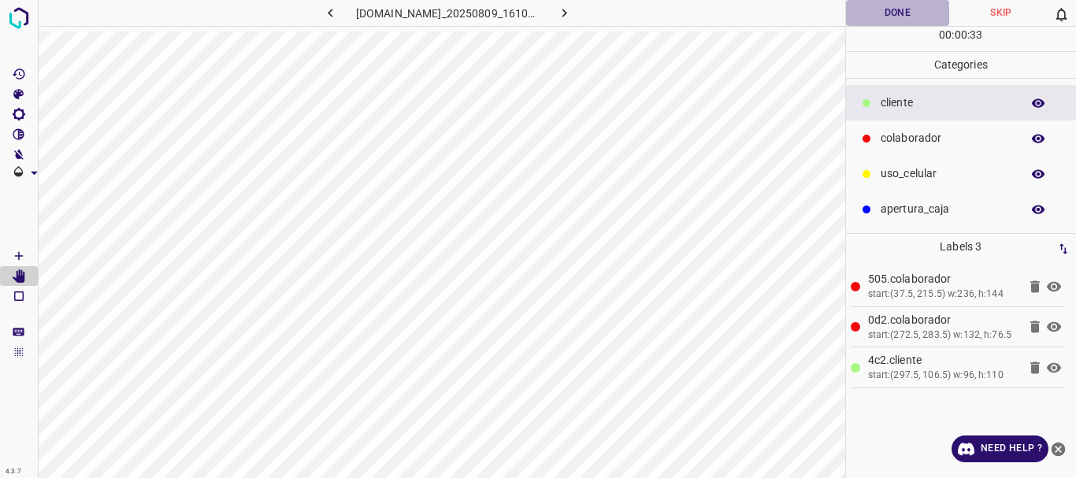
click at [897, 9] on button "Done" at bounding box center [898, 13] width 104 height 26
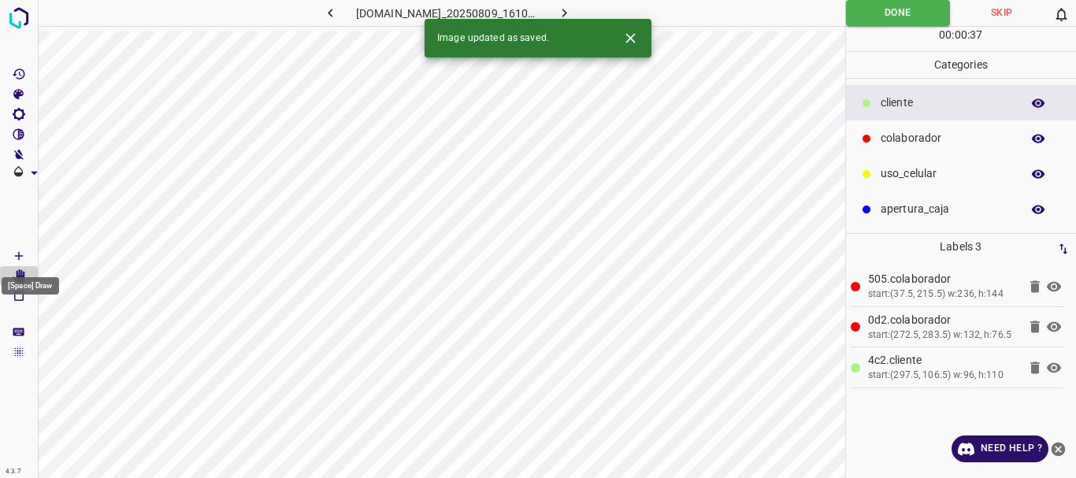
click at [15, 253] on icon "[Space] Draw" at bounding box center [19, 256] width 14 height 14
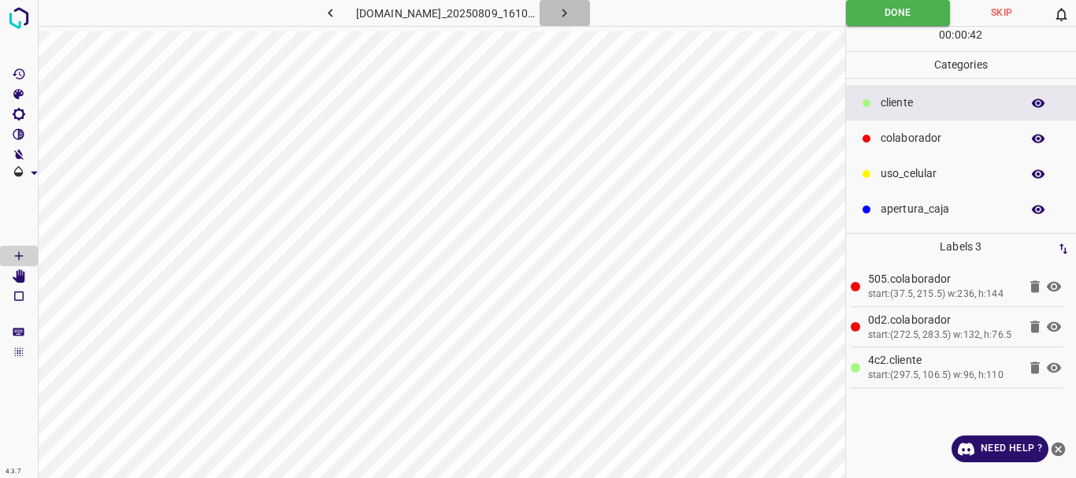
click at [567, 13] on icon "button" at bounding box center [564, 13] width 5 height 9
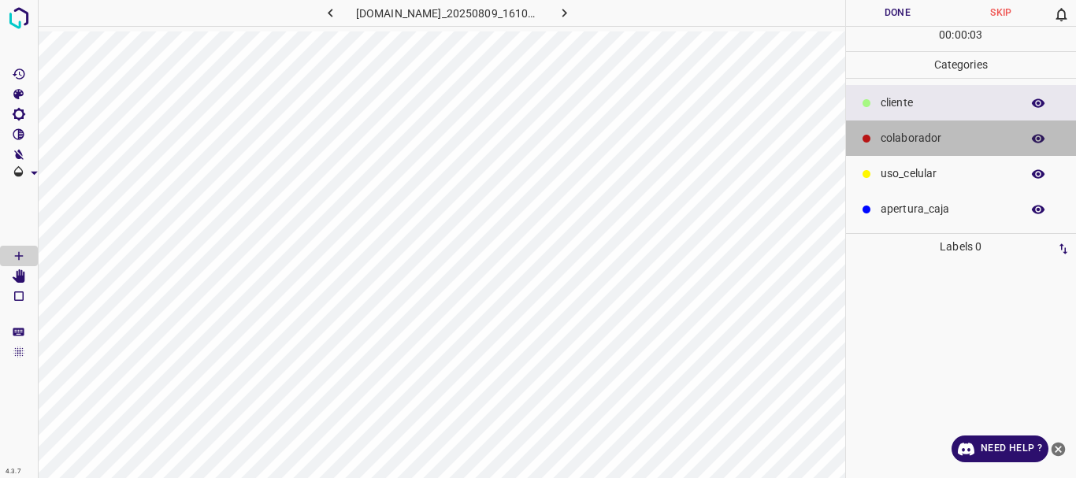
click at [881, 133] on p "colaborador" at bounding box center [947, 138] width 132 height 17
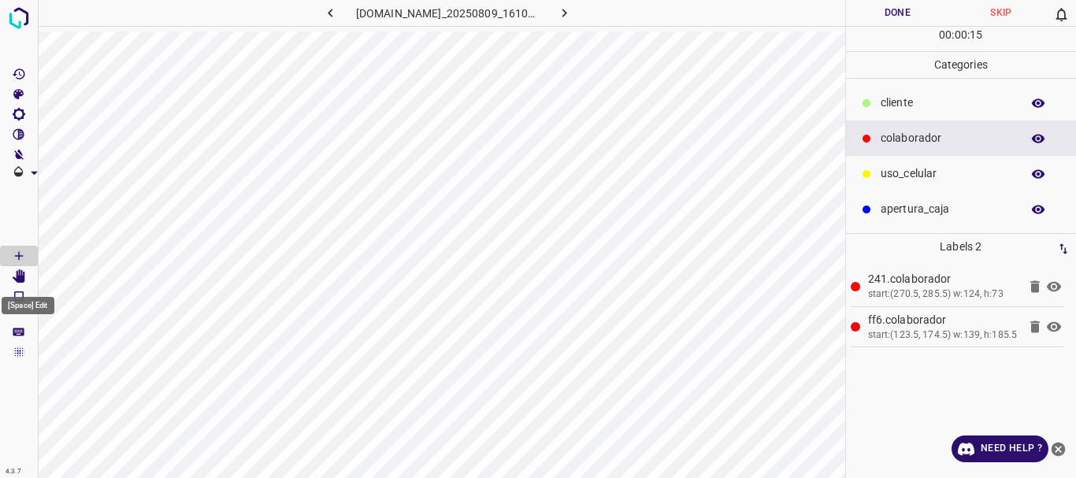
click at [20, 274] on icon "[Space] Edit" at bounding box center [19, 276] width 13 height 14
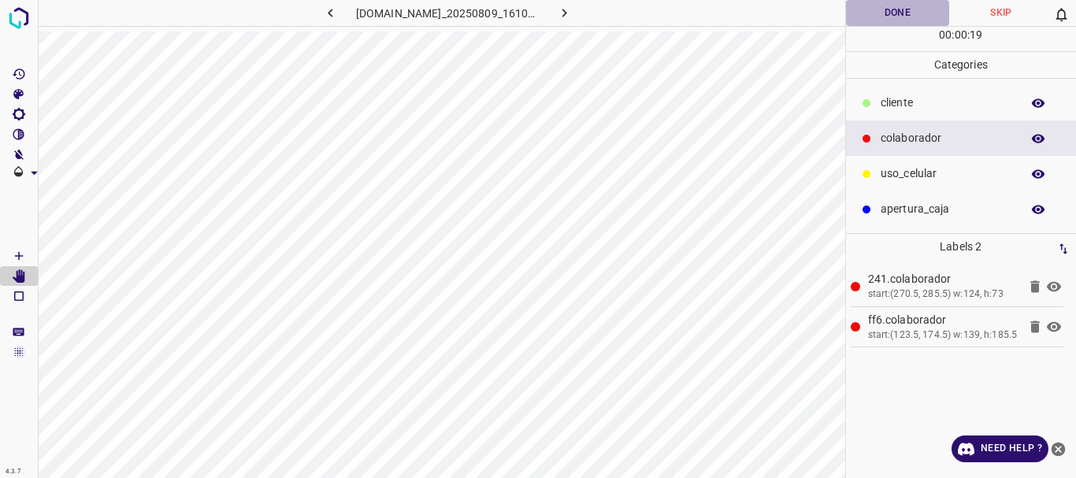
click at [906, 11] on button "Done" at bounding box center [898, 13] width 104 height 26
click at [573, 17] on icon "button" at bounding box center [564, 13] width 17 height 17
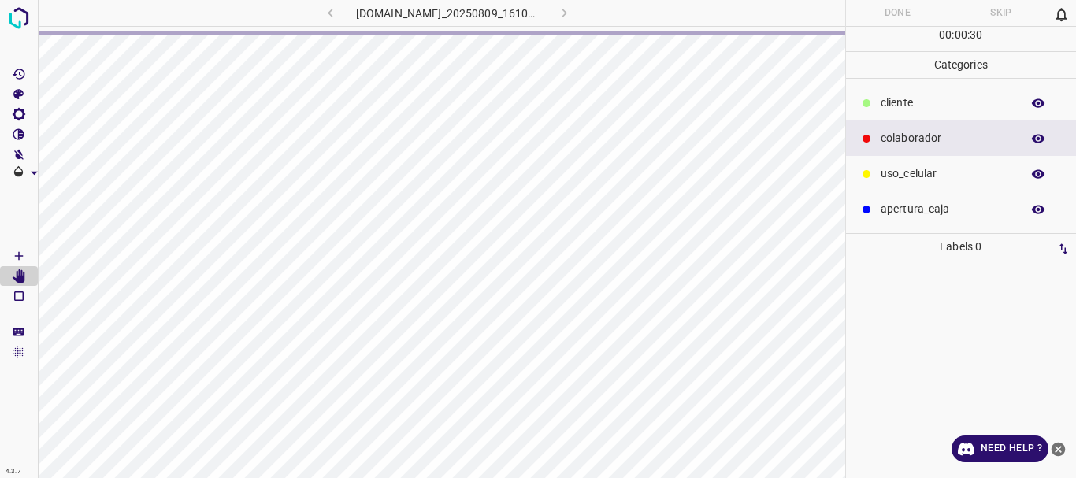
click at [17, 258] on icon "[Space] Draw" at bounding box center [19, 256] width 14 height 14
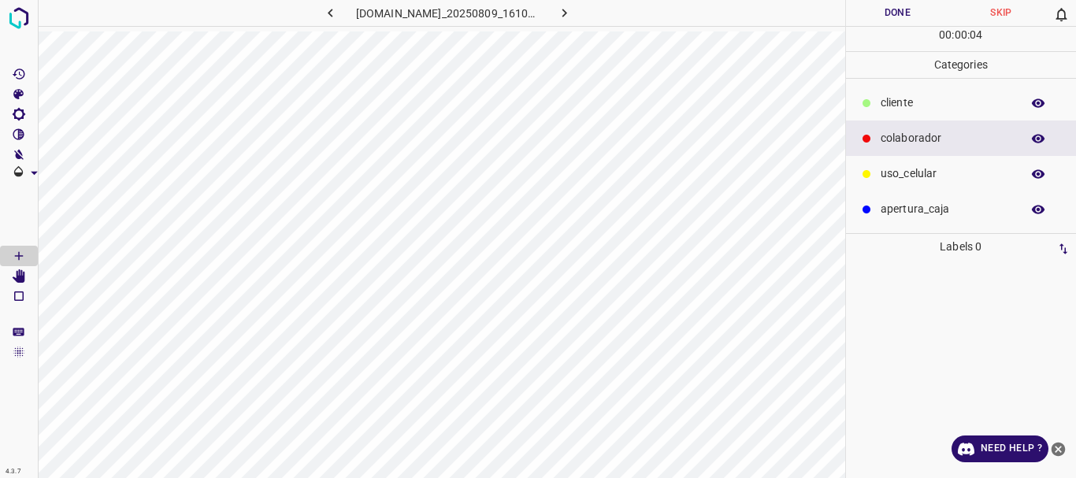
click at [932, 102] on p "​​cliente" at bounding box center [947, 103] width 132 height 17
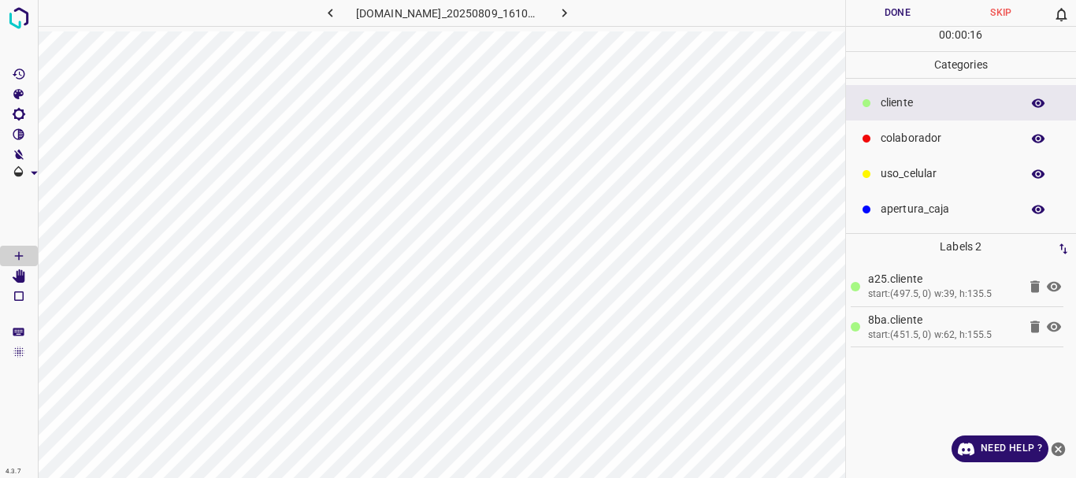
click at [22, 278] on icon "[Space] Edit" at bounding box center [19, 276] width 13 height 14
click at [15, 280] on icon "[Space] Edit" at bounding box center [19, 276] width 13 height 14
click at [17, 273] on icon "[Space] Edit" at bounding box center [19, 276] width 13 height 14
click at [920, 134] on p "colaborador" at bounding box center [947, 138] width 132 height 17
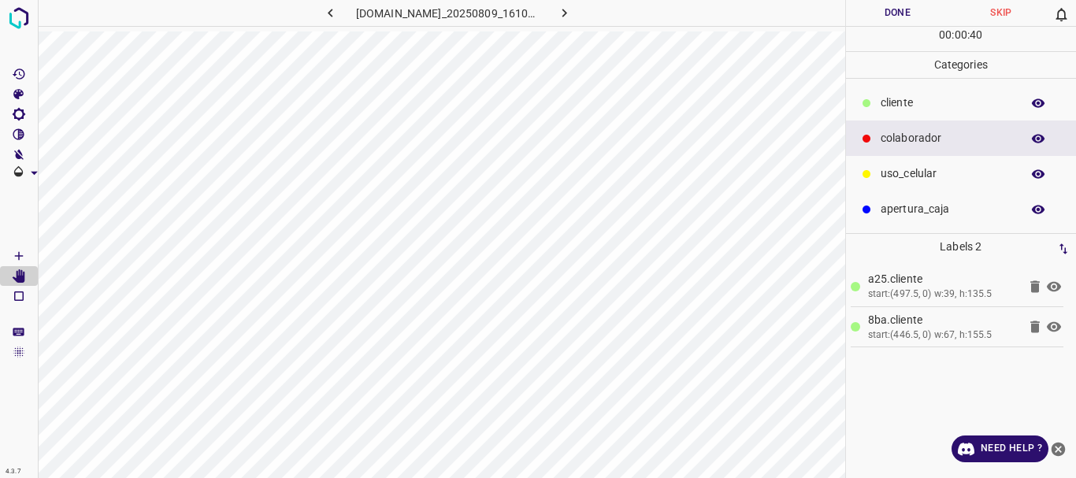
click at [20, 253] on icon "[Space] Draw" at bounding box center [19, 256] width 14 height 14
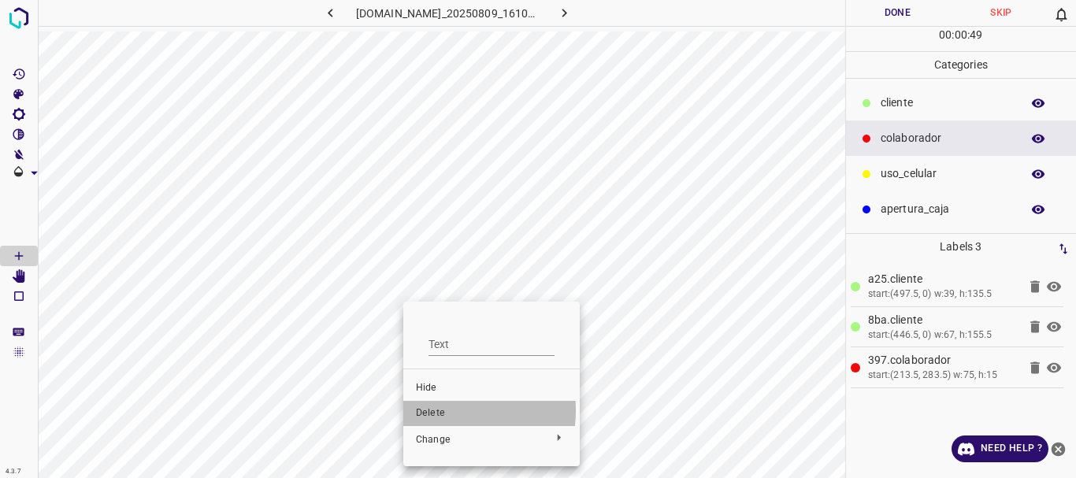
click at [430, 410] on span "Delete" at bounding box center [491, 413] width 151 height 14
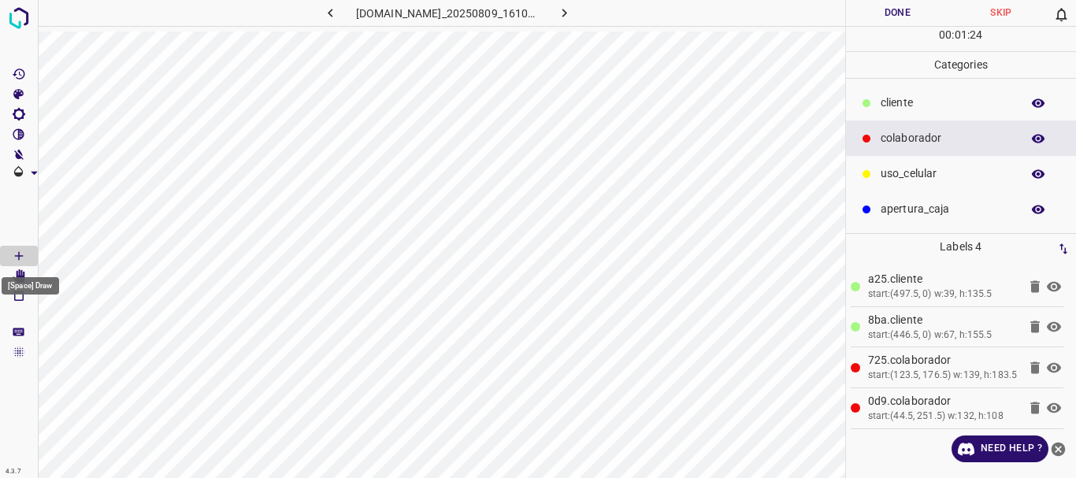
click at [25, 276] on div "[Space] Draw" at bounding box center [30, 281] width 61 height 30
click at [18, 277] on icon "[Space] Edit" at bounding box center [19, 276] width 13 height 14
click at [573, 10] on icon "button" at bounding box center [564, 13] width 17 height 17
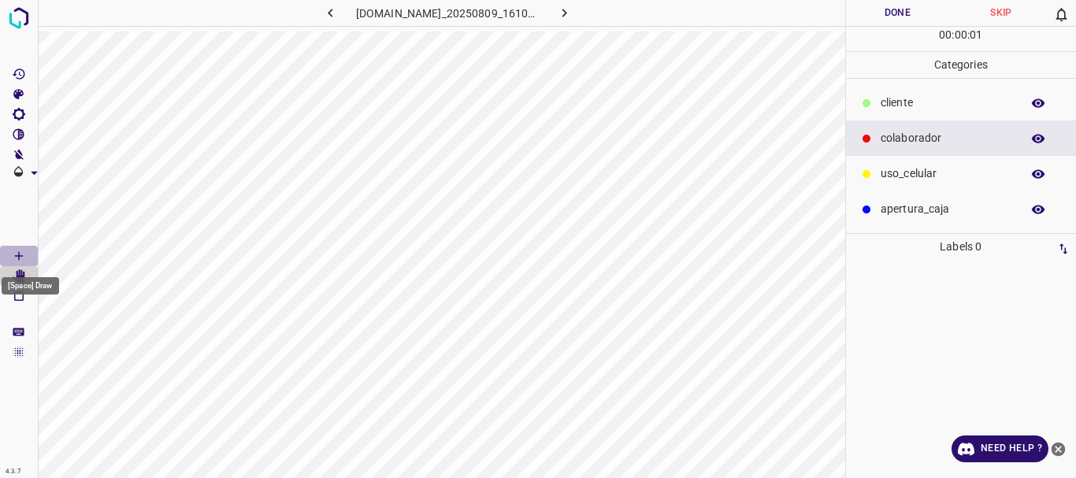
click at [24, 256] on icon "[Space] Draw" at bounding box center [19, 256] width 14 height 14
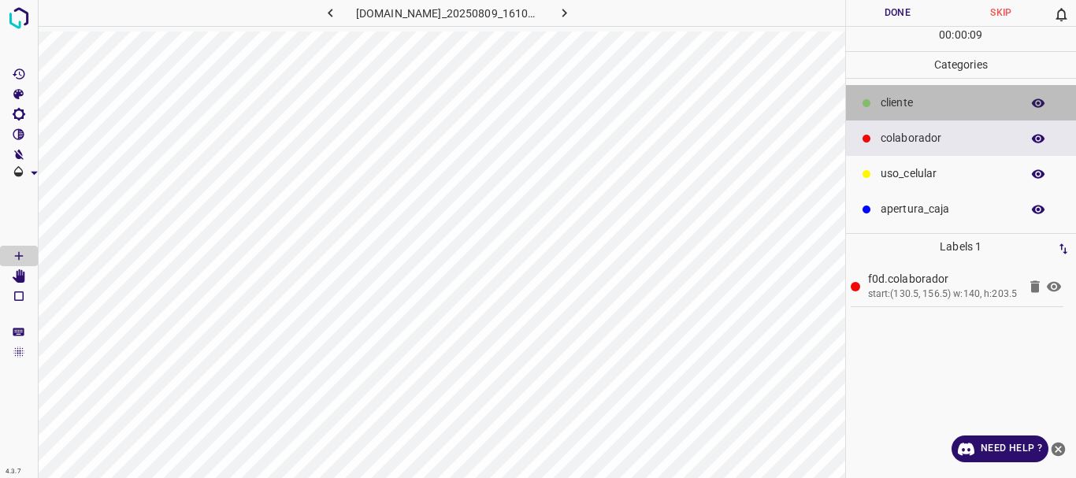
click at [922, 103] on p "​​cliente" at bounding box center [947, 103] width 132 height 17
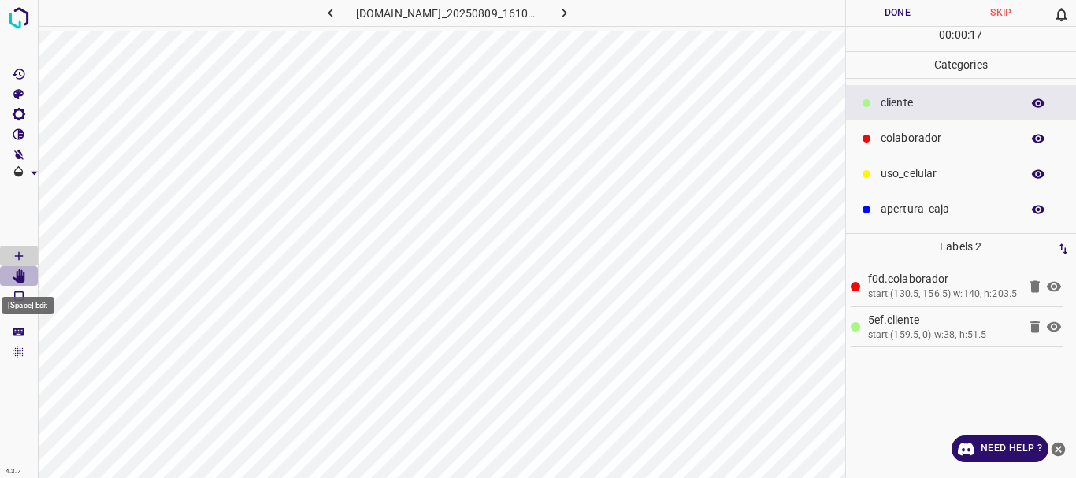
click at [20, 276] on icon "[Space] Edit" at bounding box center [19, 276] width 13 height 14
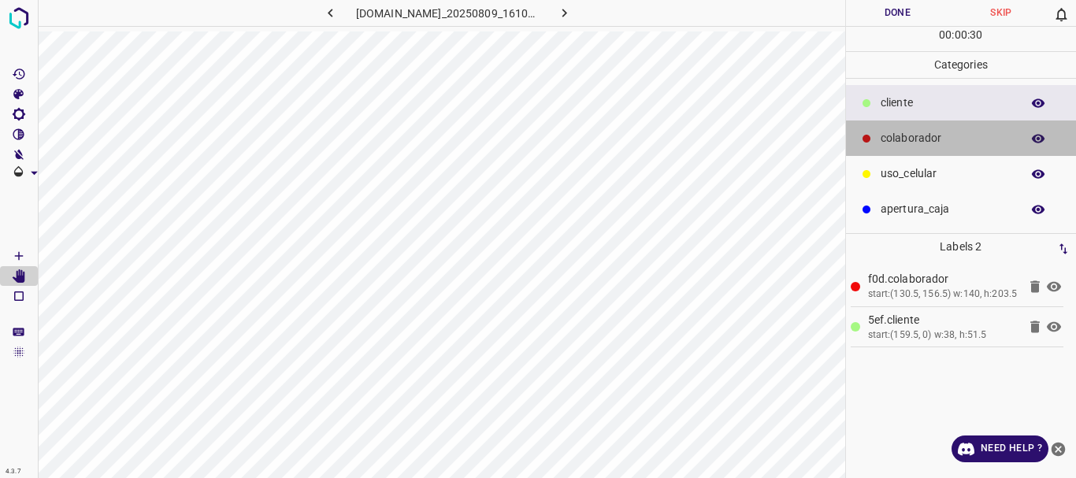
click at [903, 141] on p "colaborador" at bounding box center [947, 138] width 132 height 17
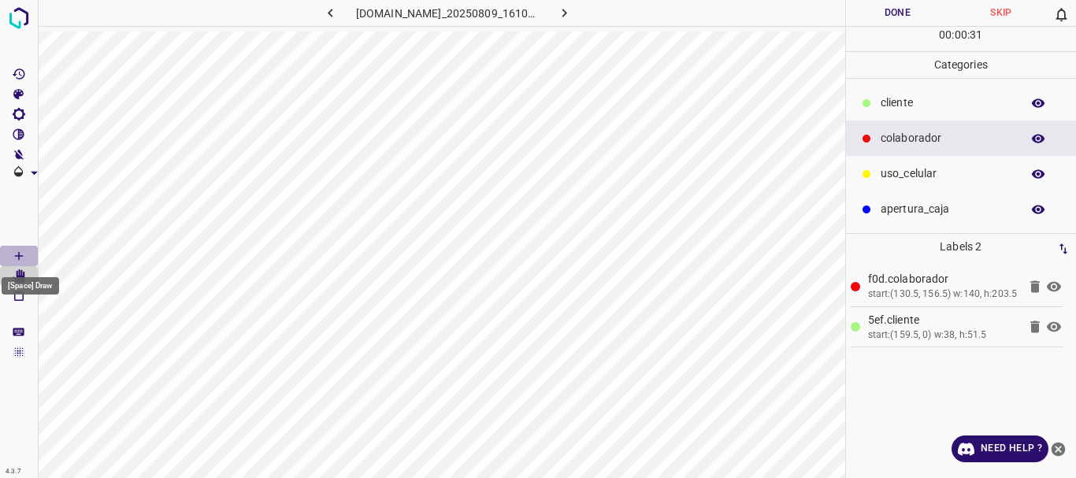
click at [13, 256] on icon "[Space] Draw" at bounding box center [19, 256] width 14 height 14
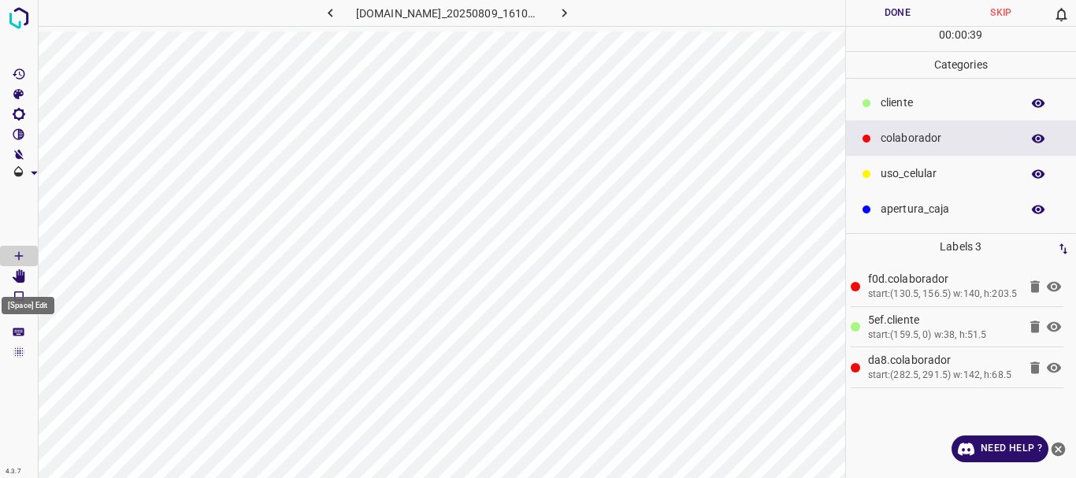
click at [28, 278] on Edit"] "[Space] Edit" at bounding box center [19, 276] width 38 height 20
click at [892, 13] on button "Done" at bounding box center [898, 13] width 104 height 26
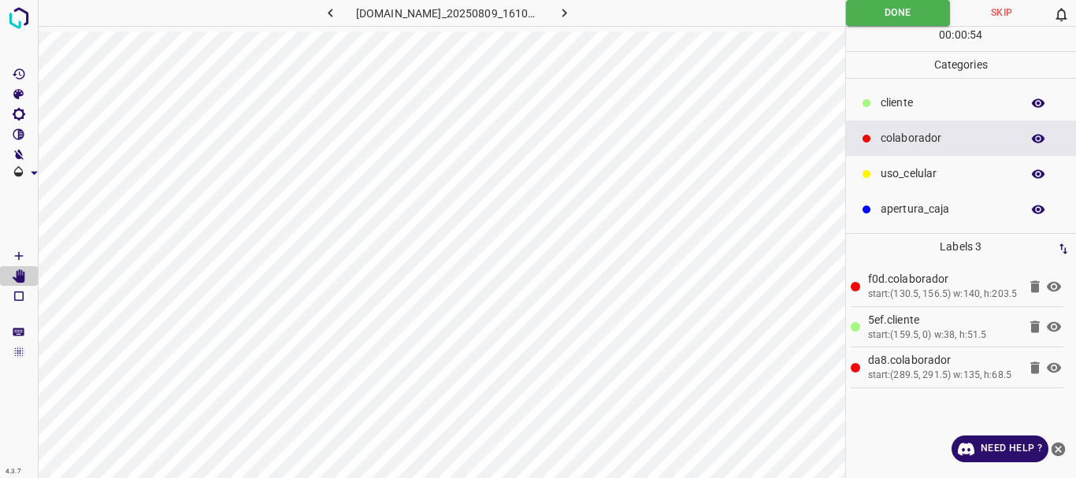
click at [332, 13] on button "button" at bounding box center [331, 13] width 50 height 26
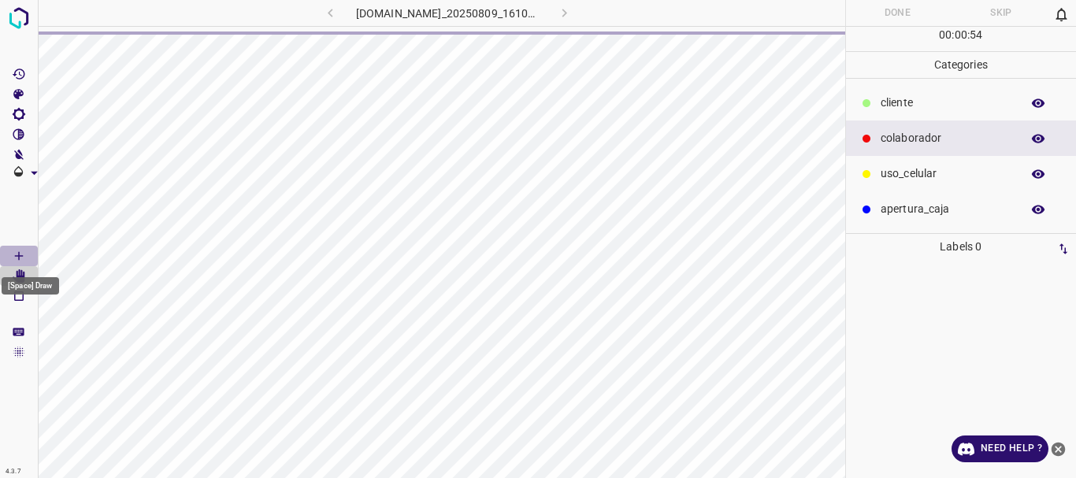
click at [32, 257] on Draw"] "[Space] Draw" at bounding box center [19, 256] width 38 height 20
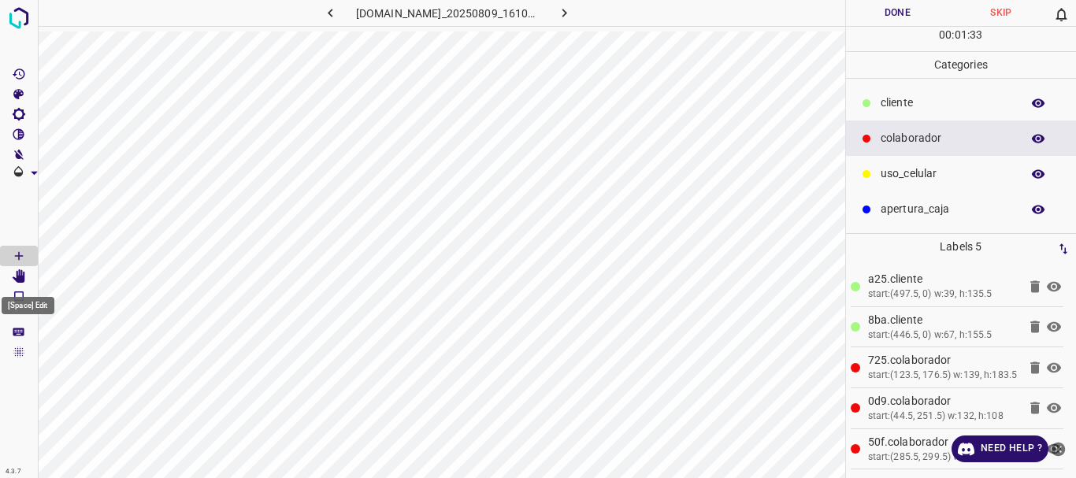
click at [24, 273] on icon "[Space] Edit" at bounding box center [19, 276] width 13 height 14
click at [916, 13] on button "Done" at bounding box center [898, 13] width 104 height 26
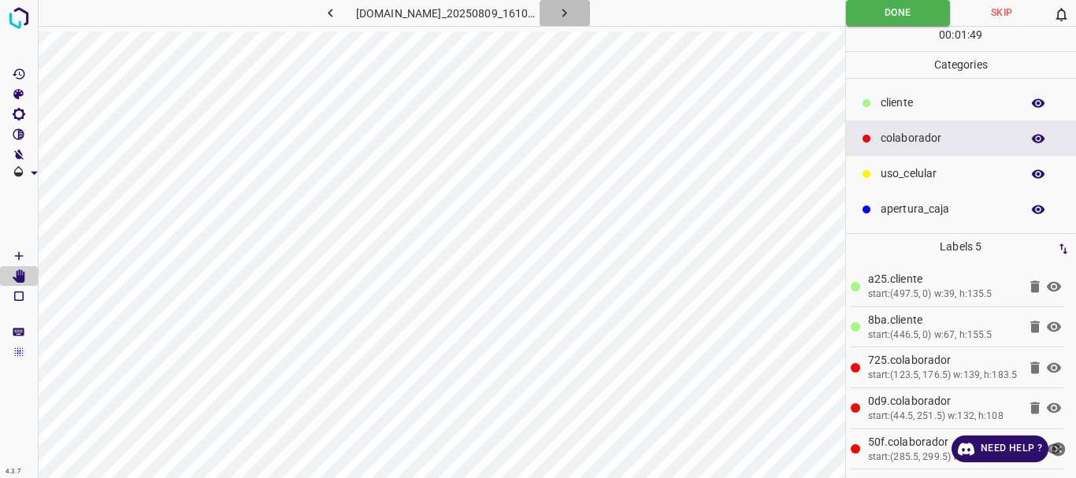
click at [566, 5] on icon "button" at bounding box center [564, 13] width 17 height 17
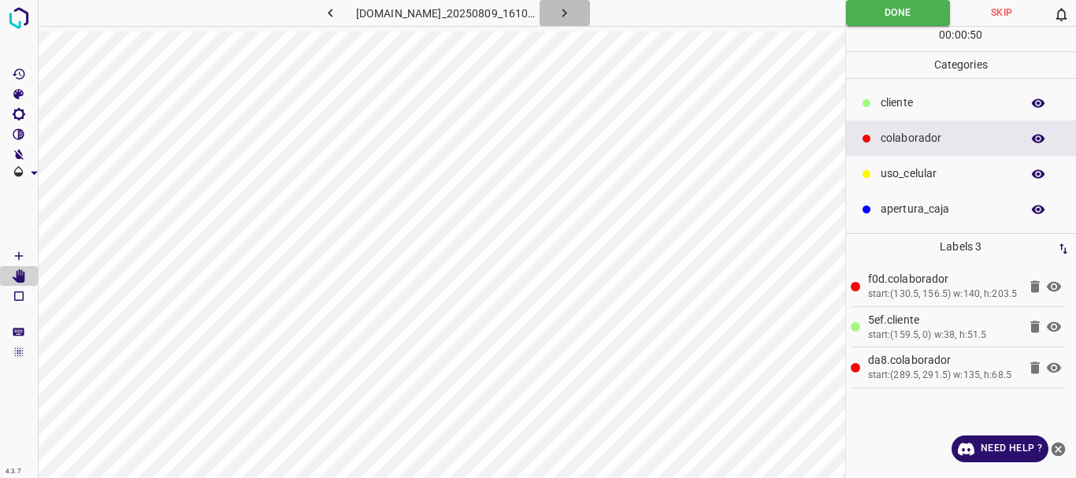
click at [568, 9] on icon "button" at bounding box center [564, 13] width 17 height 17
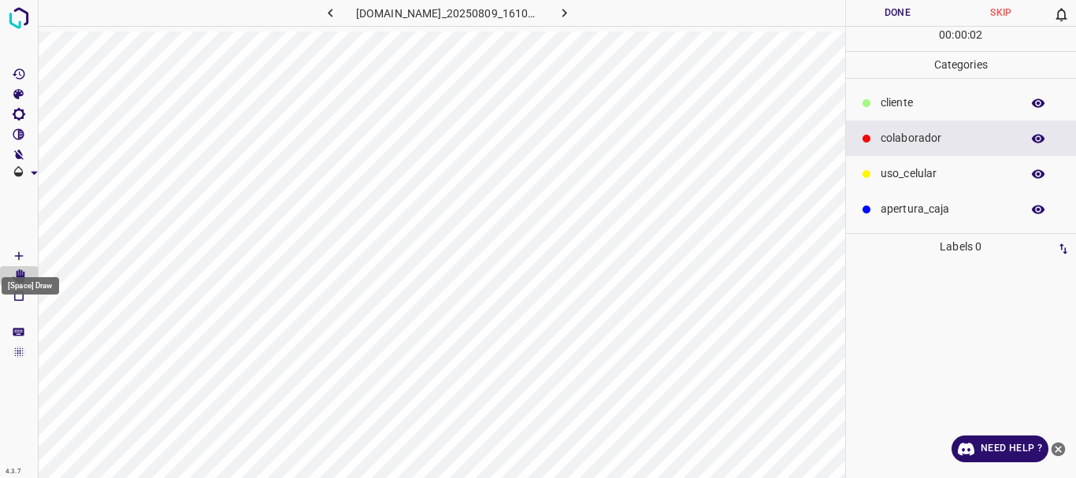
click at [17, 252] on icon "[Space] Draw" at bounding box center [19, 256] width 14 height 14
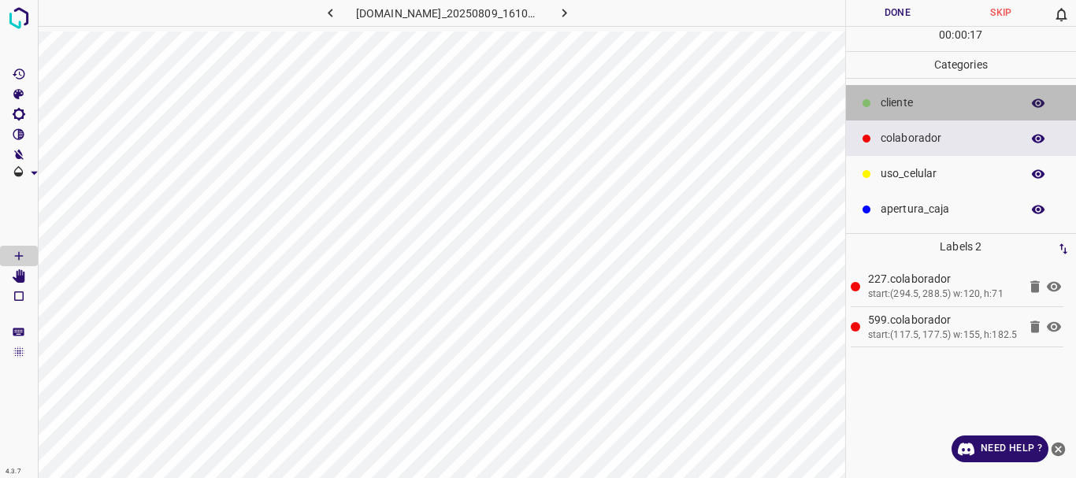
click at [882, 99] on p "​​cliente" at bounding box center [947, 103] width 132 height 17
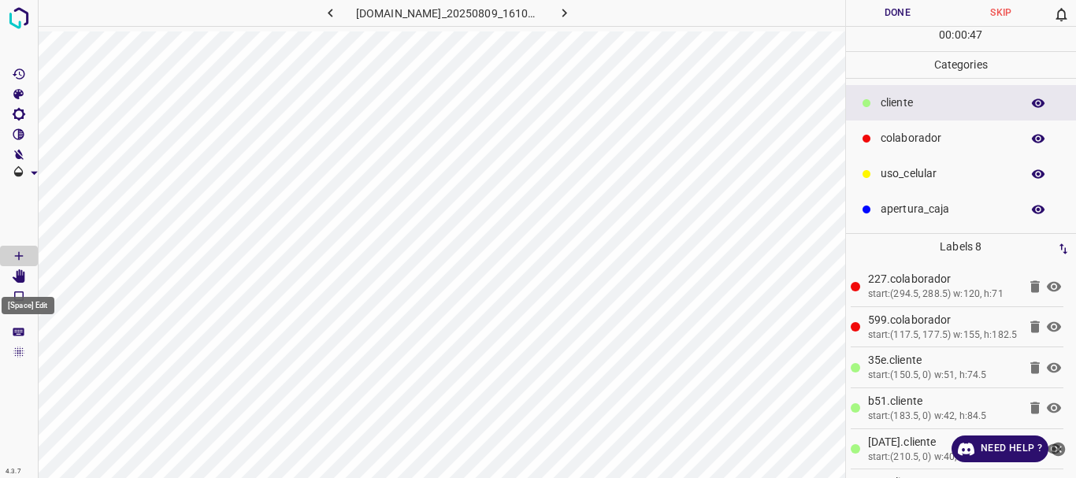
click at [22, 280] on icon "[Space] Edit" at bounding box center [19, 276] width 13 height 14
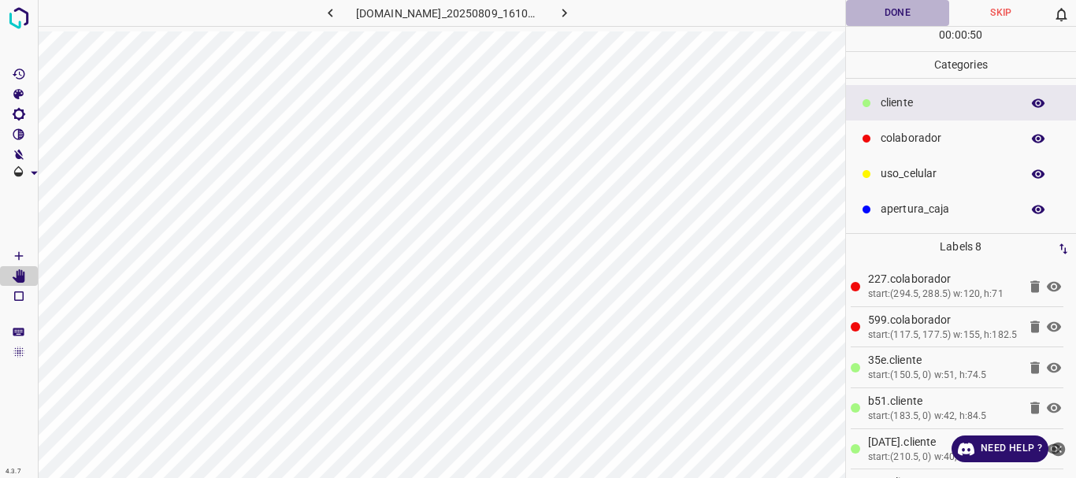
click at [883, 14] on button "Done" at bounding box center [898, 13] width 104 height 26
click at [573, 19] on icon "button" at bounding box center [564, 13] width 17 height 17
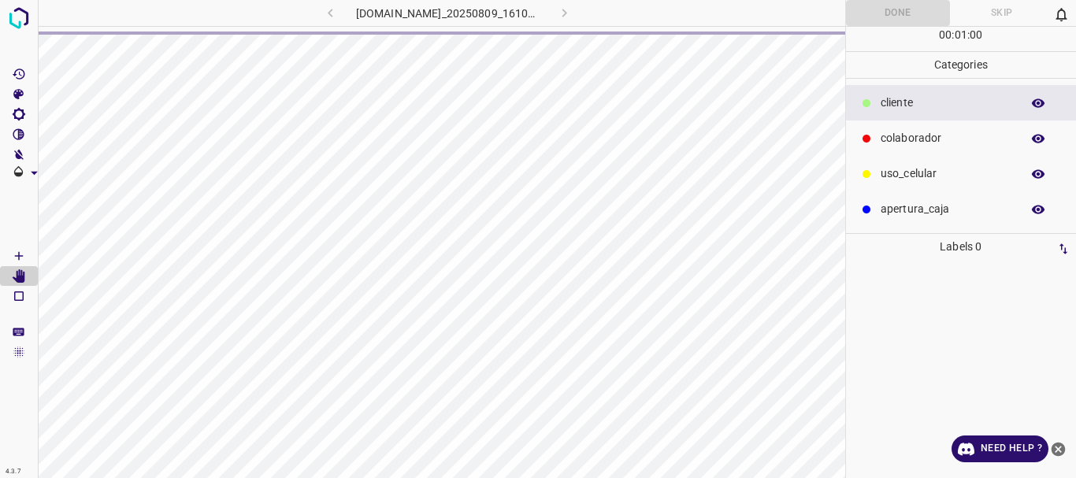
click at [28, 257] on Draw"] "[Space] Draw" at bounding box center [19, 256] width 38 height 20
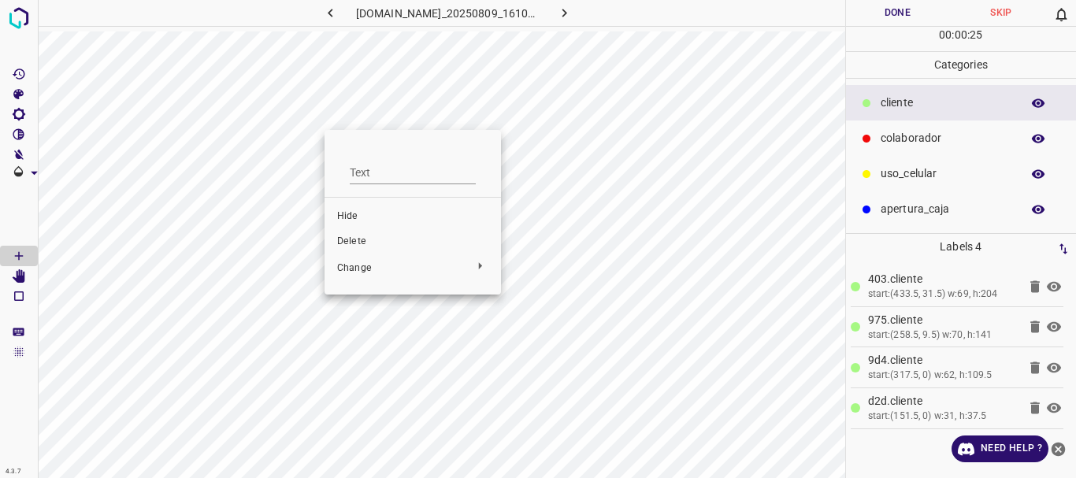
click at [340, 239] on span "Delete" at bounding box center [412, 242] width 151 height 14
click at [924, 134] on p "colaborador" at bounding box center [947, 138] width 132 height 17
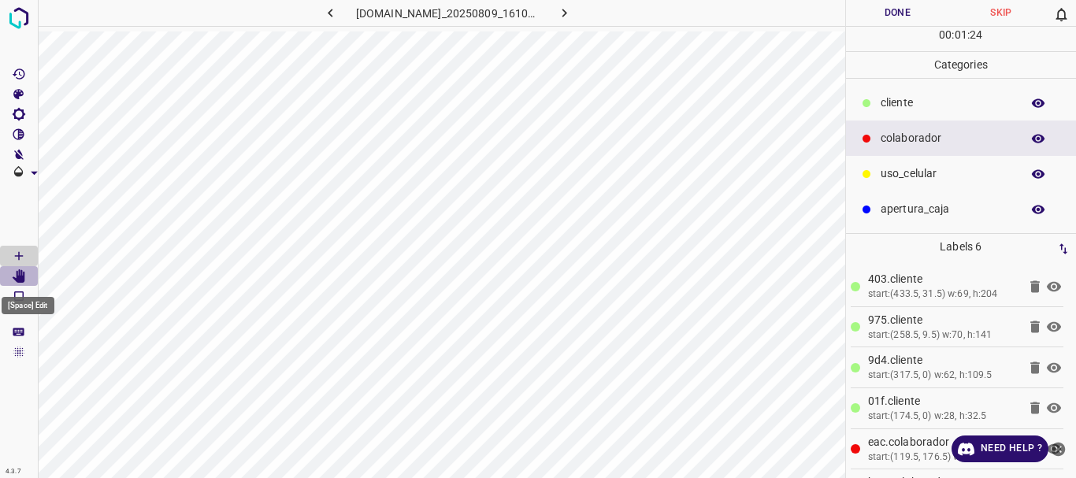
click at [20, 276] on icon "[Space] Edit" at bounding box center [19, 276] width 13 height 14
click at [573, 14] on icon "button" at bounding box center [564, 13] width 17 height 17
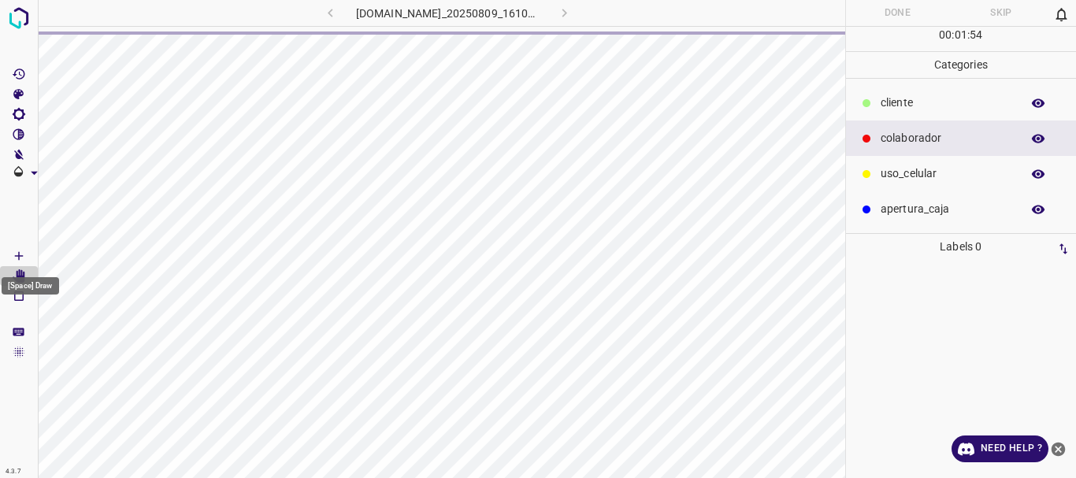
click at [21, 261] on icon "[Space] Draw" at bounding box center [19, 256] width 14 height 14
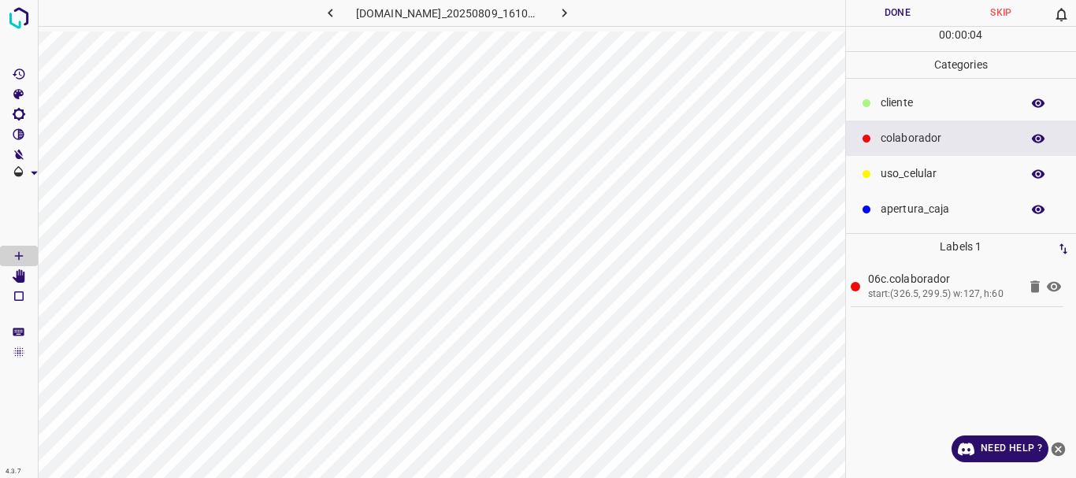
click at [892, 109] on p "​​cliente" at bounding box center [947, 103] width 132 height 17
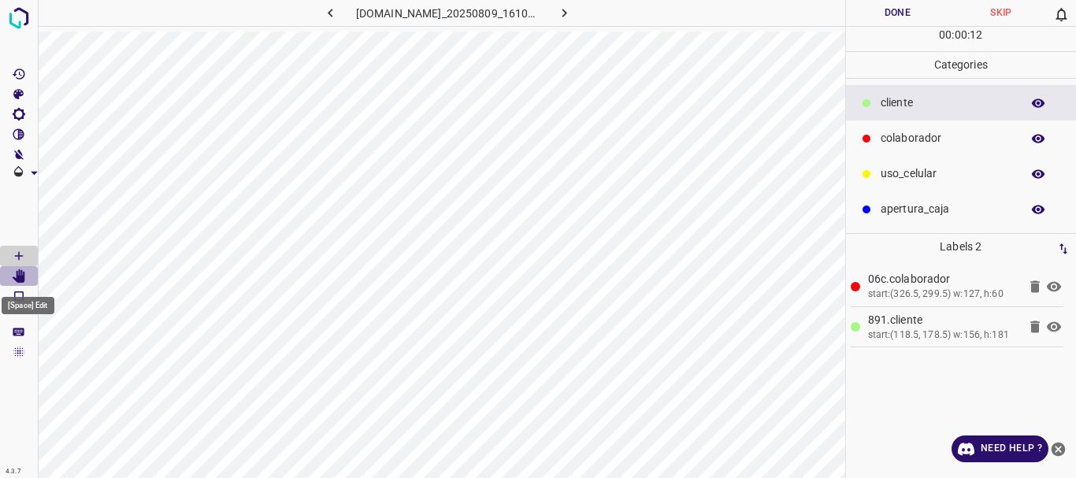
click at [20, 270] on icon "[Space] Edit" at bounding box center [19, 276] width 13 height 14
click at [886, 13] on button "Done" at bounding box center [898, 13] width 104 height 26
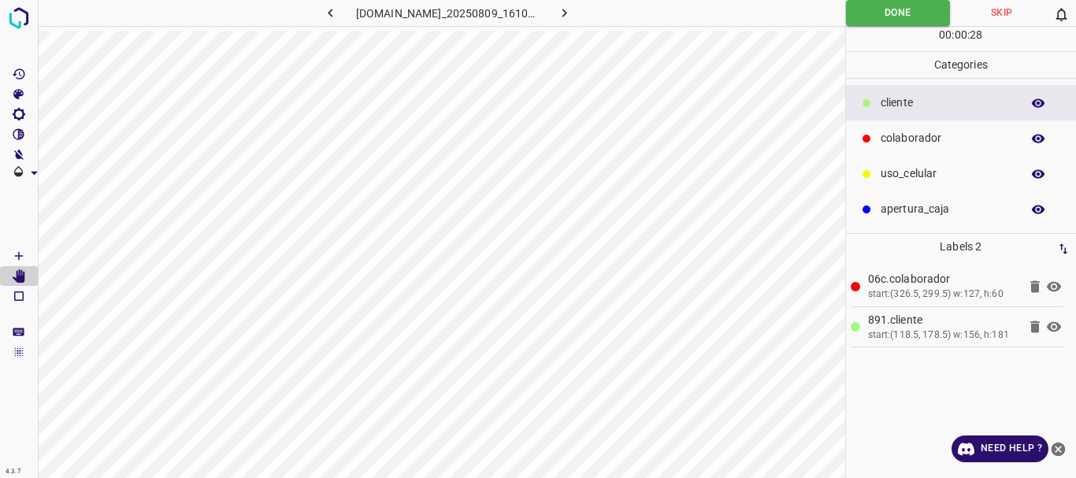
click at [570, 21] on button "button" at bounding box center [565, 13] width 50 height 26
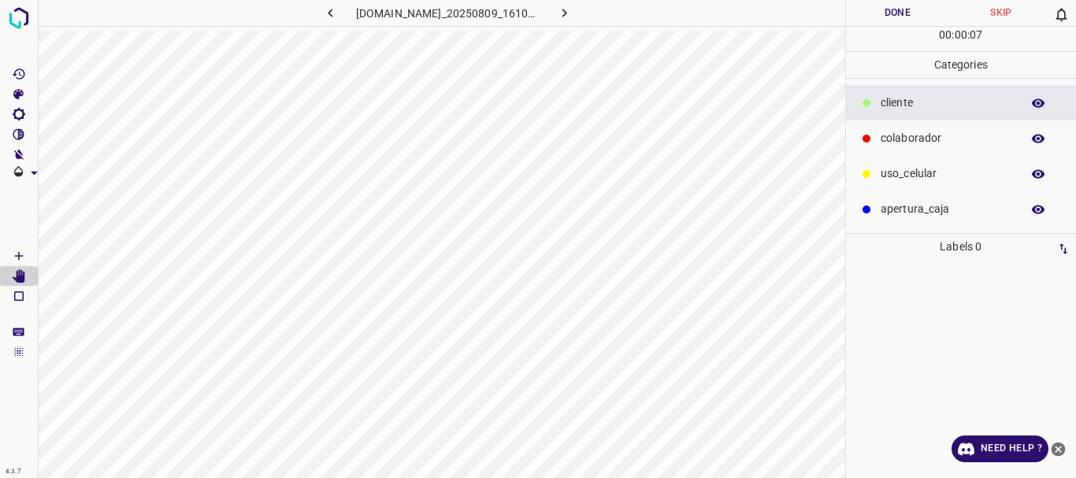
click at [964, 137] on p "colaborador" at bounding box center [947, 138] width 132 height 17
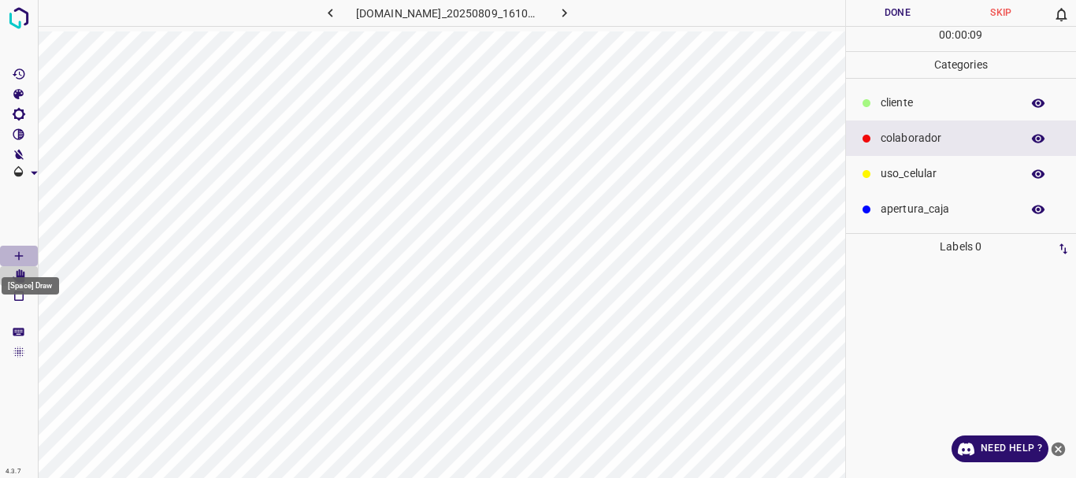
click at [11, 253] on Draw"] "[Space] Draw" at bounding box center [19, 256] width 38 height 20
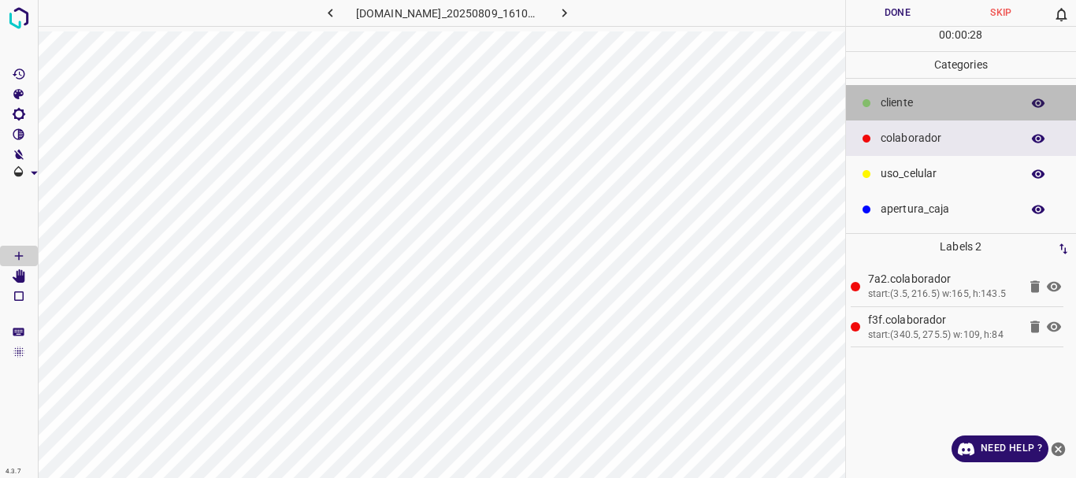
click at [897, 97] on p "​​cliente" at bounding box center [947, 103] width 132 height 17
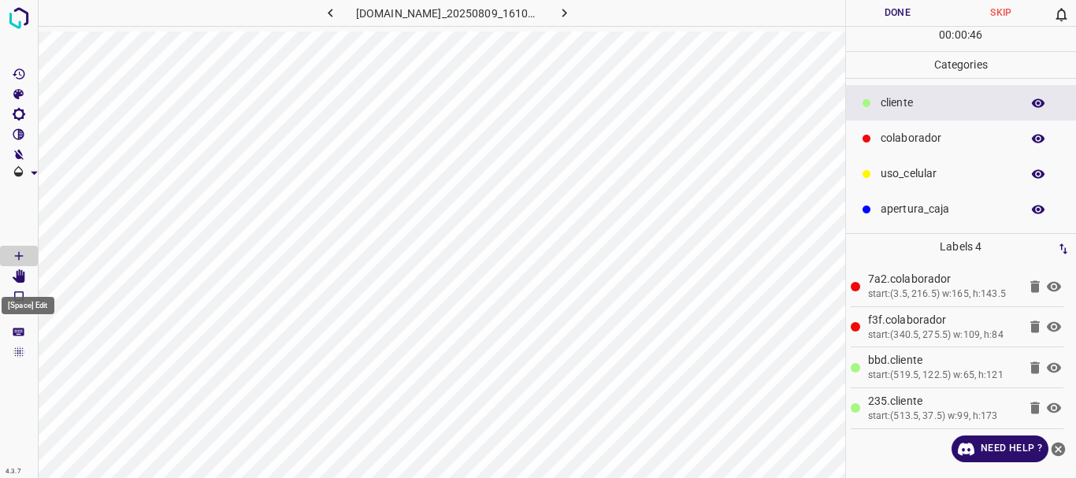
click at [24, 276] on icon "[Space] Edit" at bounding box center [19, 276] width 13 height 14
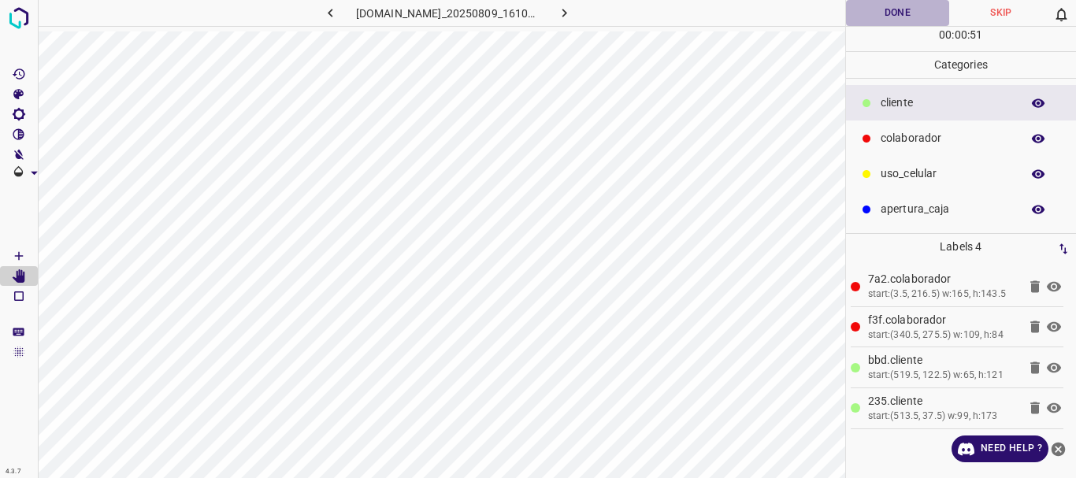
click at [913, 17] on button "Done" at bounding box center [898, 13] width 104 height 26
click at [573, 15] on icon "button" at bounding box center [564, 13] width 17 height 17
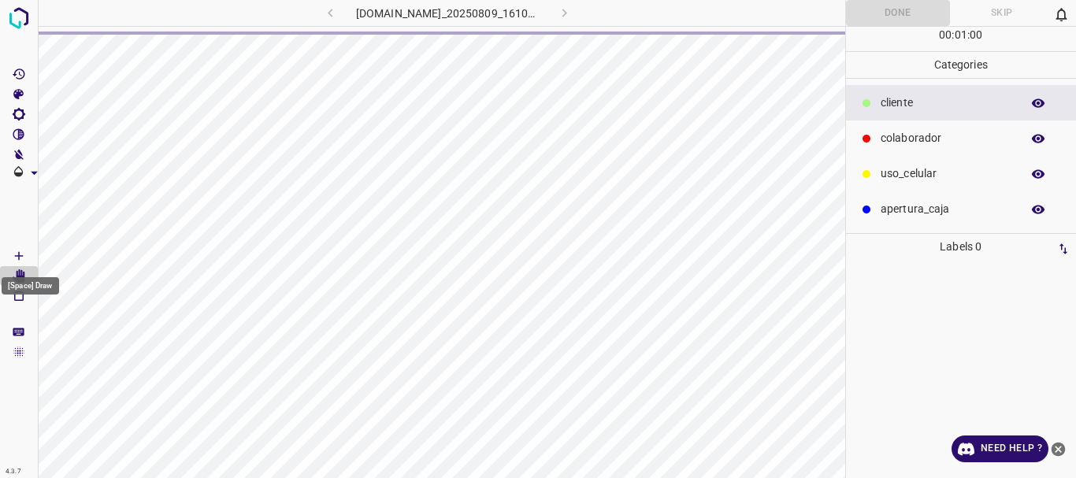
click at [9, 254] on Draw"] "[Space] Draw" at bounding box center [19, 256] width 38 height 20
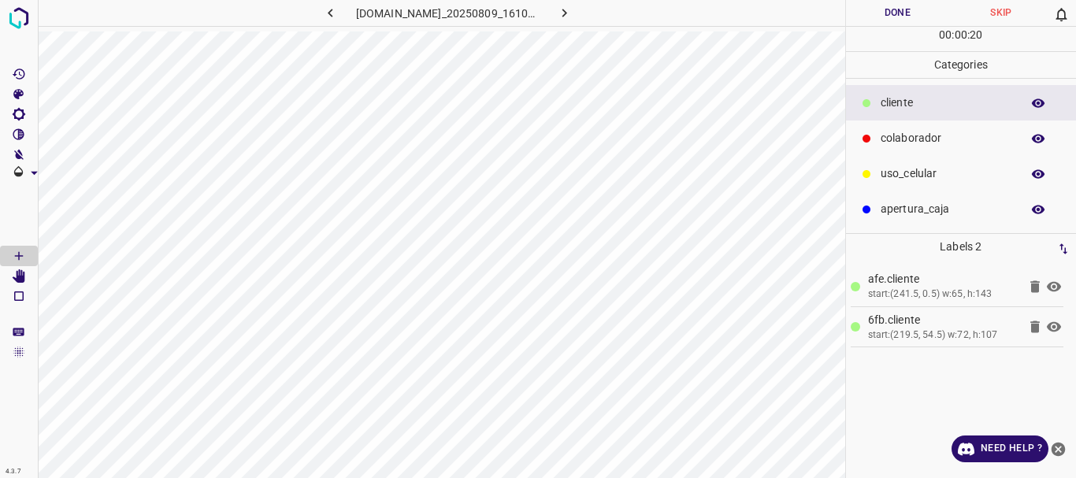
click at [928, 144] on p "colaborador" at bounding box center [947, 138] width 132 height 17
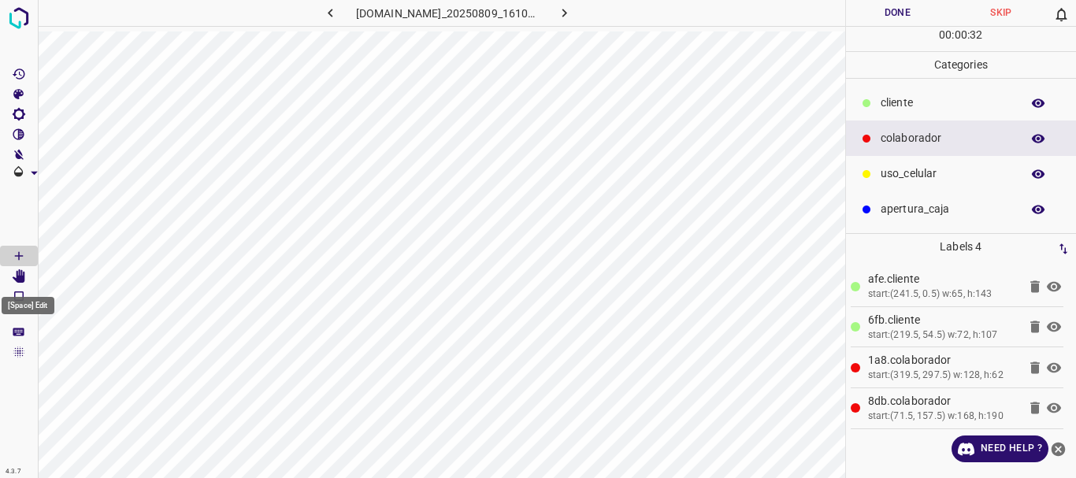
click at [25, 278] on icon "[Space] Edit" at bounding box center [19, 276] width 13 height 14
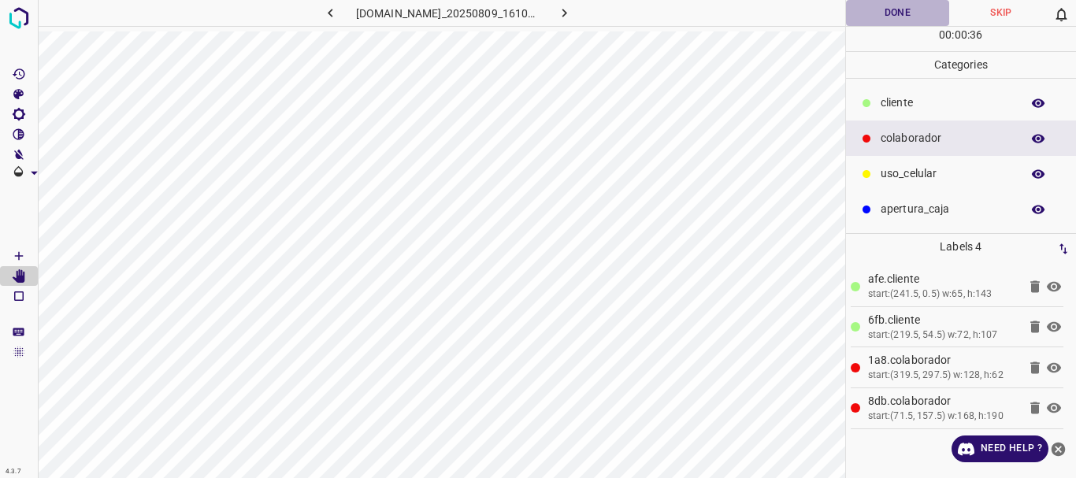
click at [874, 17] on button "Done" at bounding box center [898, 13] width 104 height 26
click at [328, 16] on icon "button" at bounding box center [330, 13] width 17 height 17
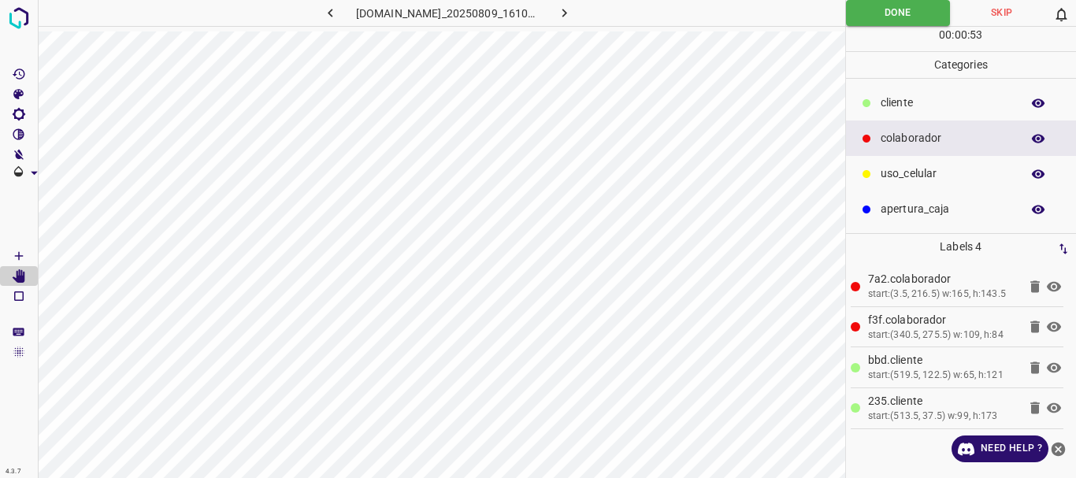
click at [328, 16] on icon "button" at bounding box center [330, 13] width 17 height 17
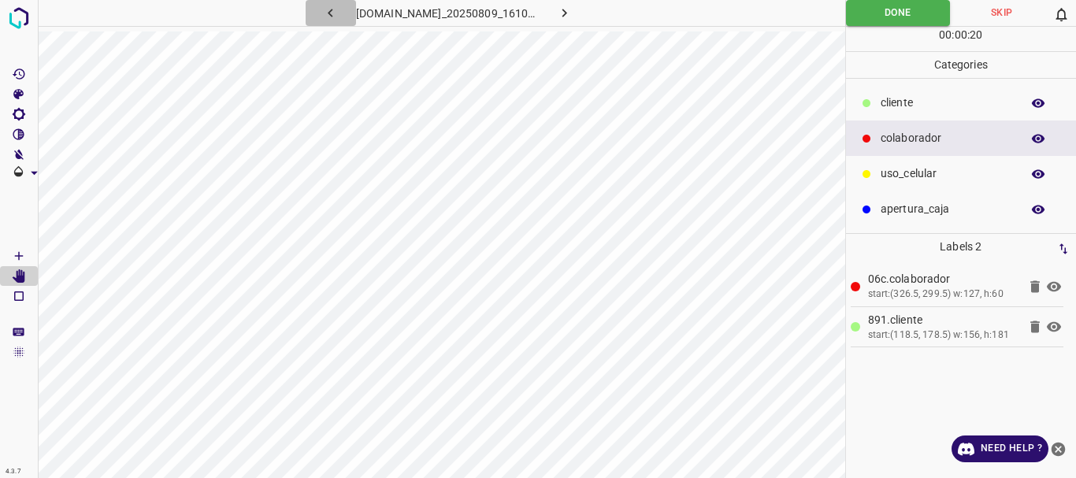
click at [325, 14] on icon "button" at bounding box center [330, 13] width 17 height 17
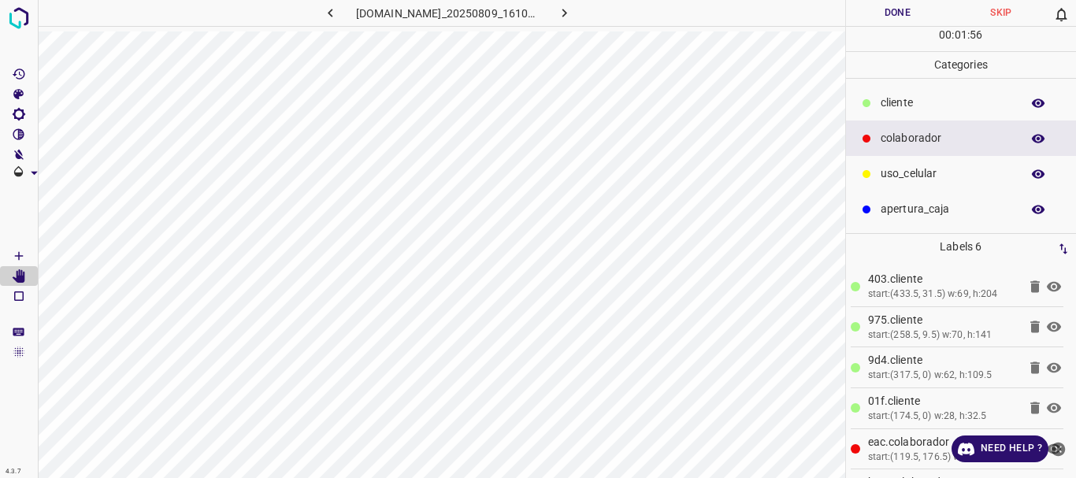
click at [886, 10] on button "Done" at bounding box center [898, 13] width 104 height 26
click at [573, 18] on icon "button" at bounding box center [564, 13] width 17 height 17
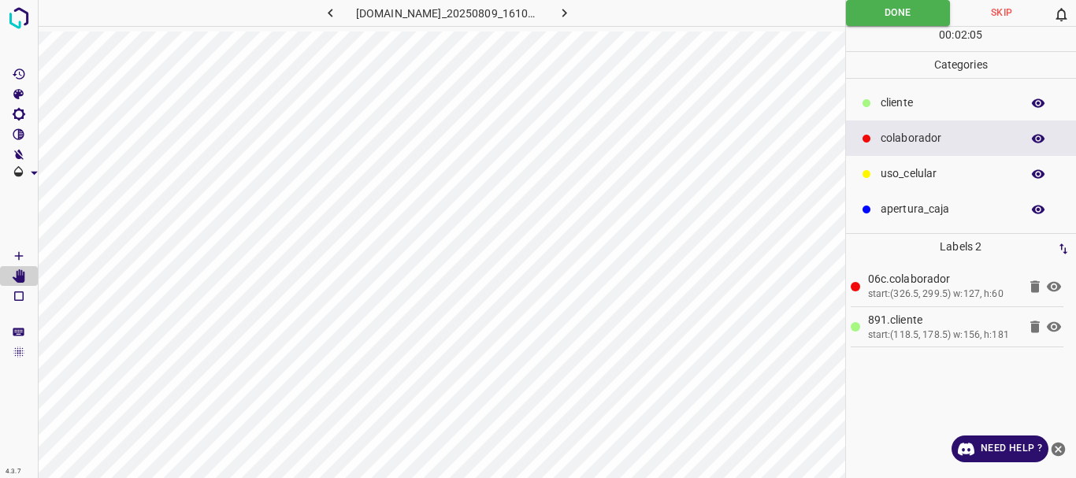
click at [567, 13] on icon "button" at bounding box center [564, 13] width 5 height 9
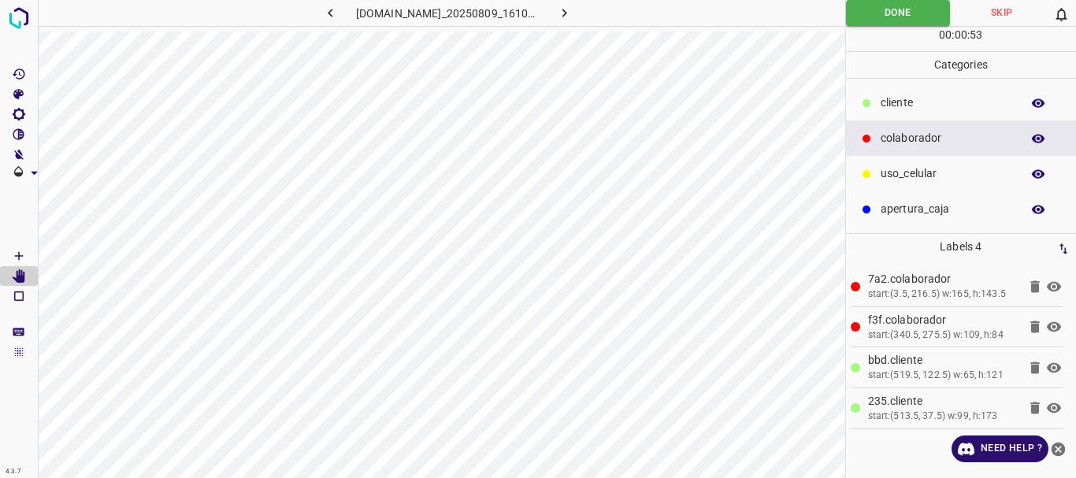
click at [573, 6] on icon "button" at bounding box center [564, 13] width 17 height 17
click at [573, 15] on icon "button" at bounding box center [564, 13] width 17 height 17
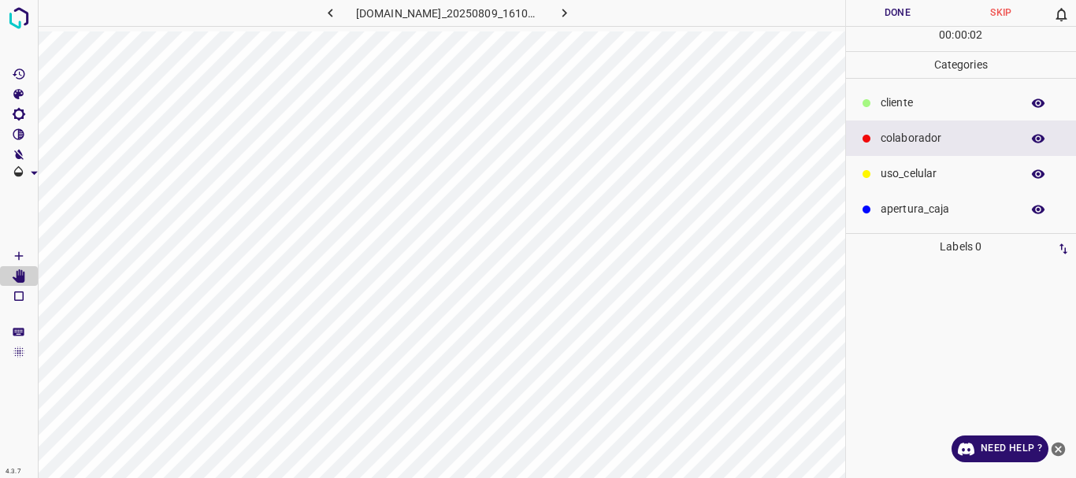
click at [10, 244] on span at bounding box center [19, 214] width 38 height 63
click at [13, 254] on icon "[Space] Draw" at bounding box center [19, 256] width 14 height 14
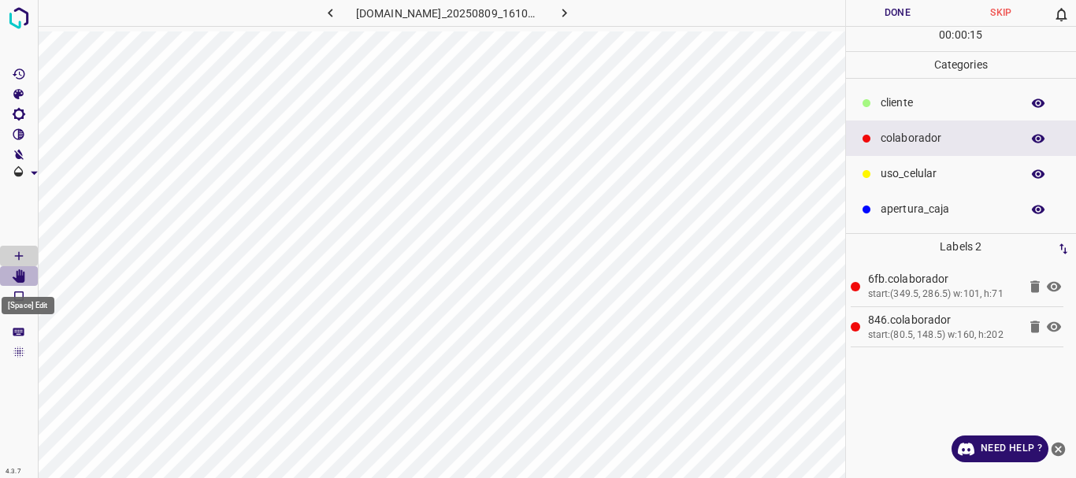
click at [14, 276] on icon "[Space] Edit" at bounding box center [19, 276] width 14 height 14
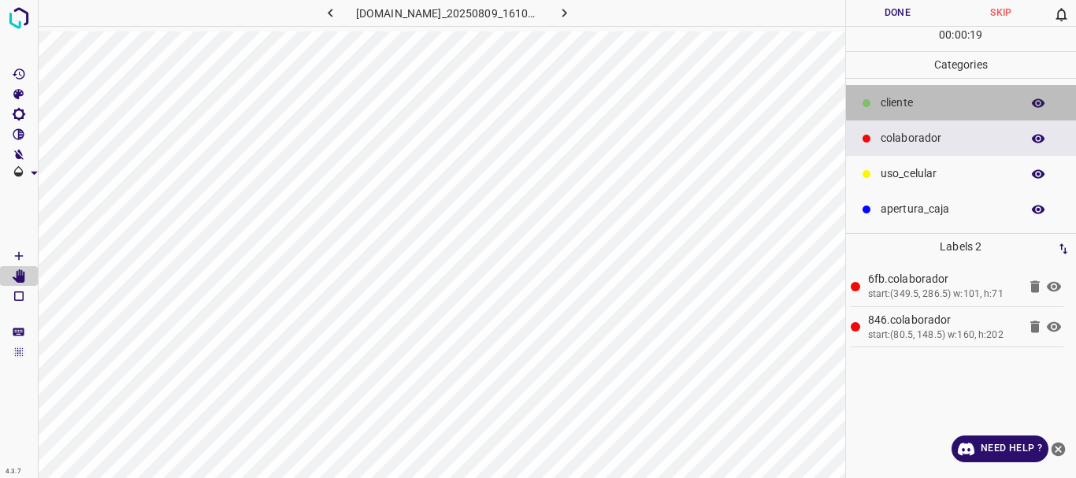
click at [896, 106] on p "​​cliente" at bounding box center [947, 103] width 132 height 17
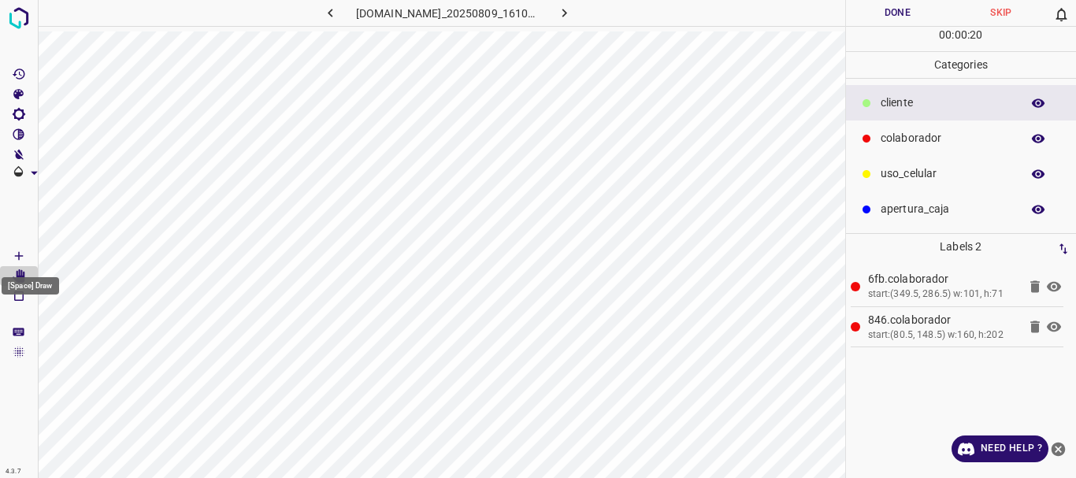
click at [15, 251] on icon "[Space] Draw" at bounding box center [19, 256] width 14 height 14
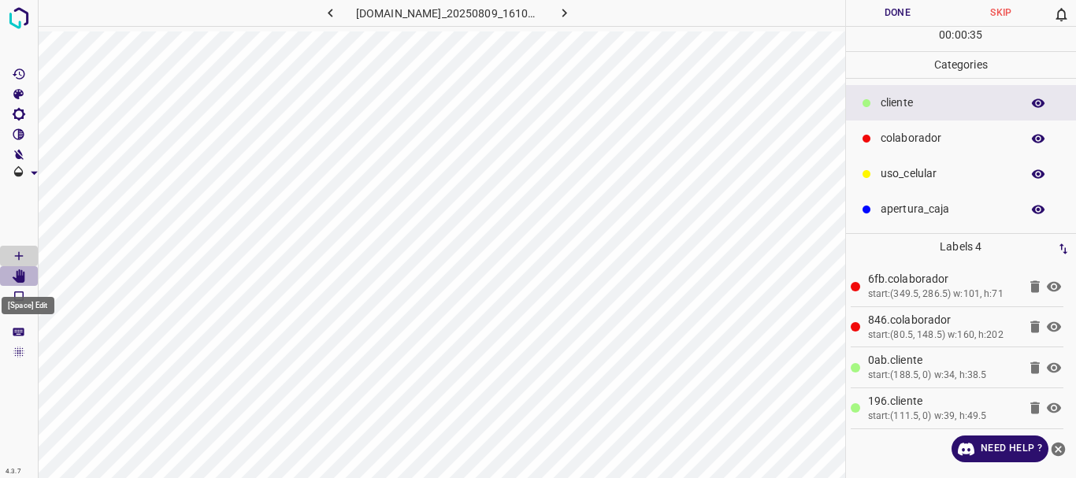
click at [21, 278] on icon "[Space] Edit" at bounding box center [19, 276] width 13 height 14
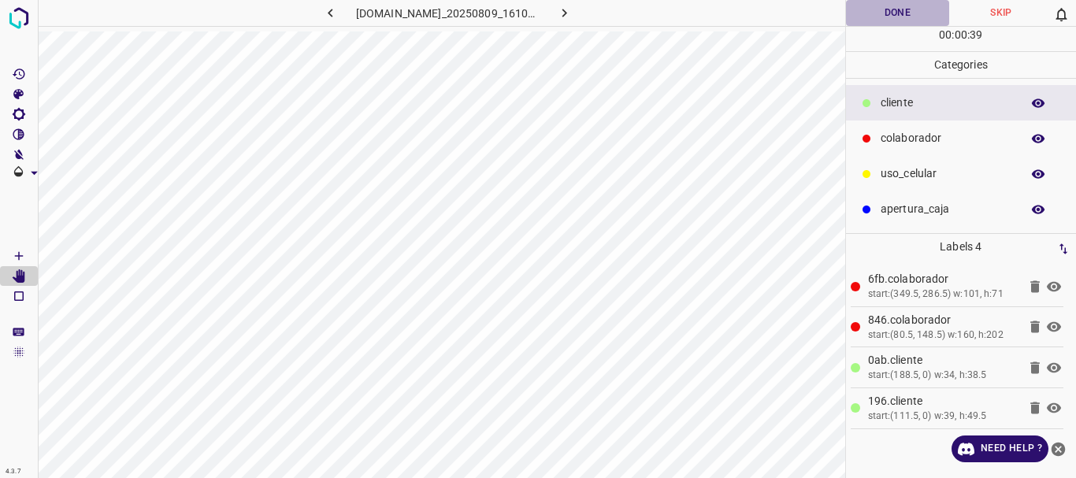
click at [907, 13] on button "Done" at bounding box center [898, 13] width 104 height 26
click at [569, 13] on icon "button" at bounding box center [564, 13] width 17 height 17
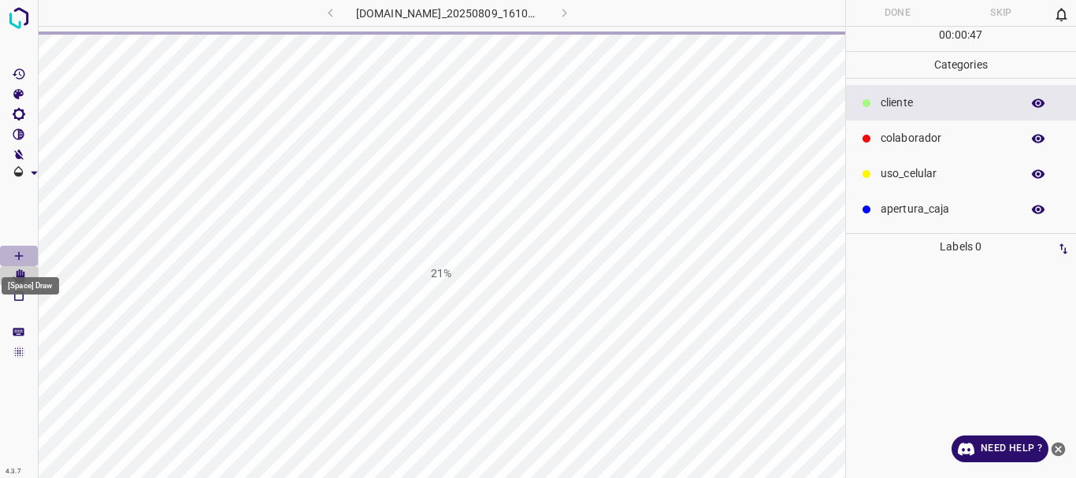
click at [14, 254] on icon "[Space] Draw" at bounding box center [19, 256] width 14 height 14
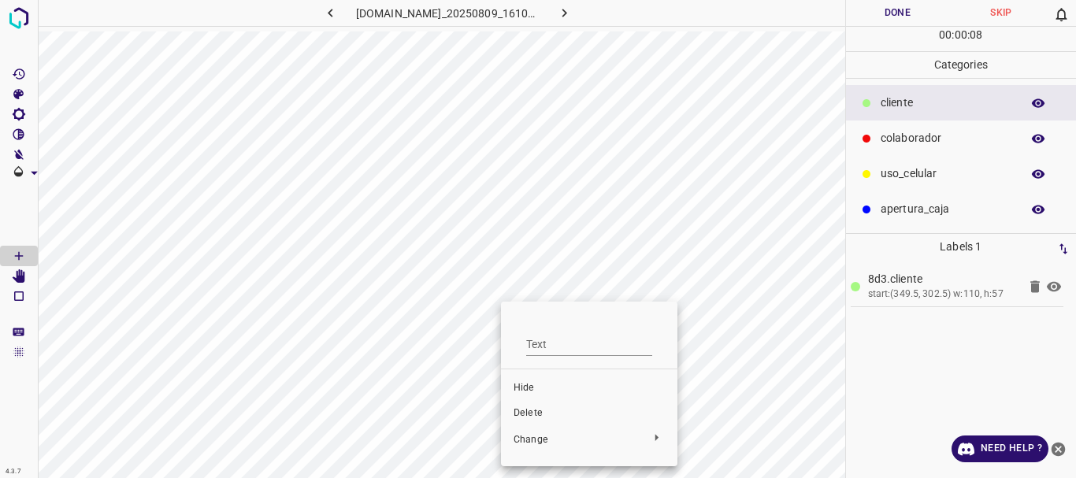
click at [524, 414] on span "Delete" at bounding box center [589, 413] width 151 height 14
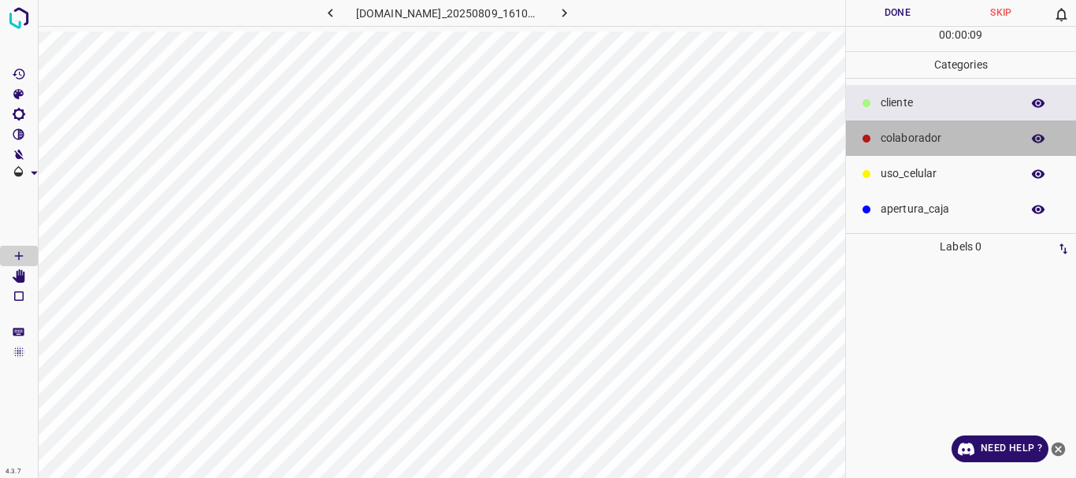
click at [901, 141] on p "colaborador" at bounding box center [947, 138] width 132 height 17
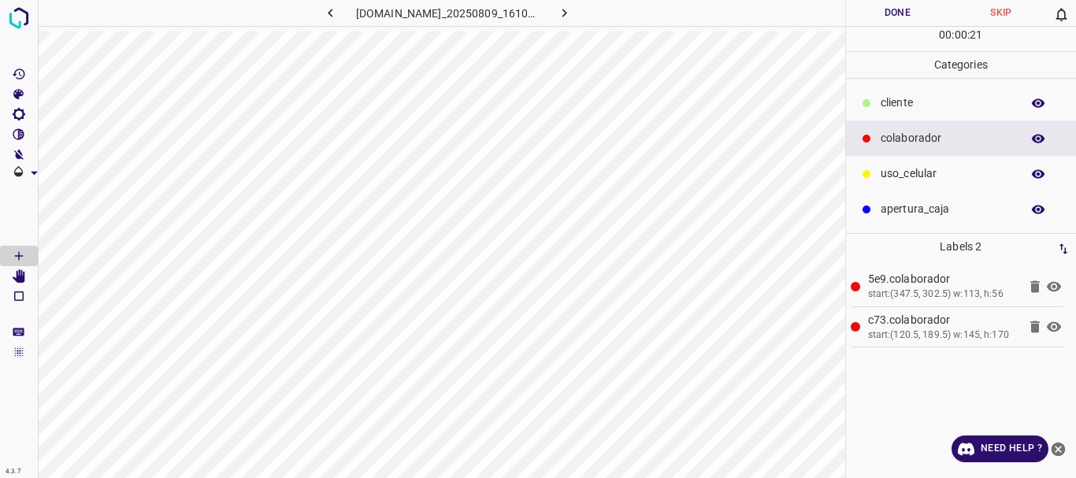
click at [23, 279] on icon "[Space] Edit" at bounding box center [19, 276] width 13 height 14
click at [888, 10] on button "Done" at bounding box center [898, 13] width 104 height 26
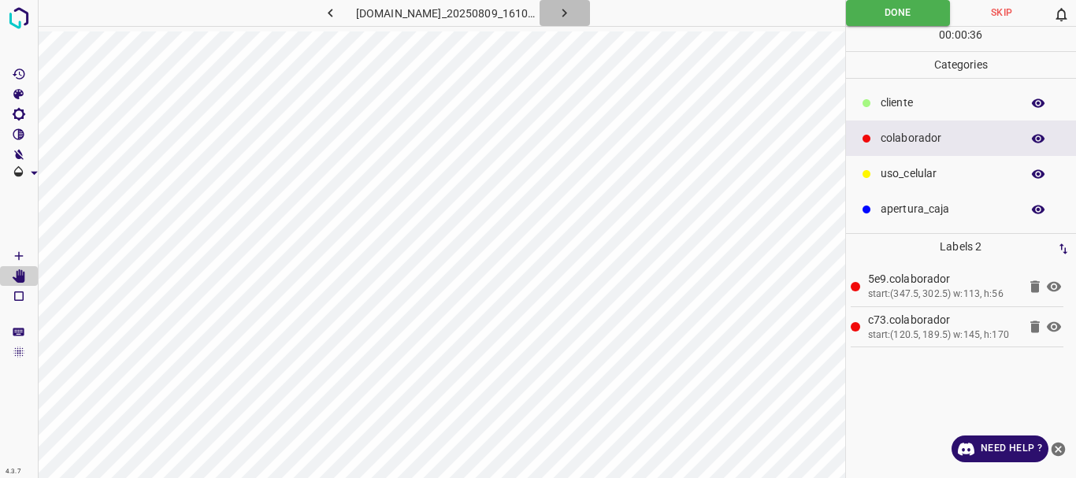
click at [581, 11] on button "button" at bounding box center [565, 13] width 50 height 26
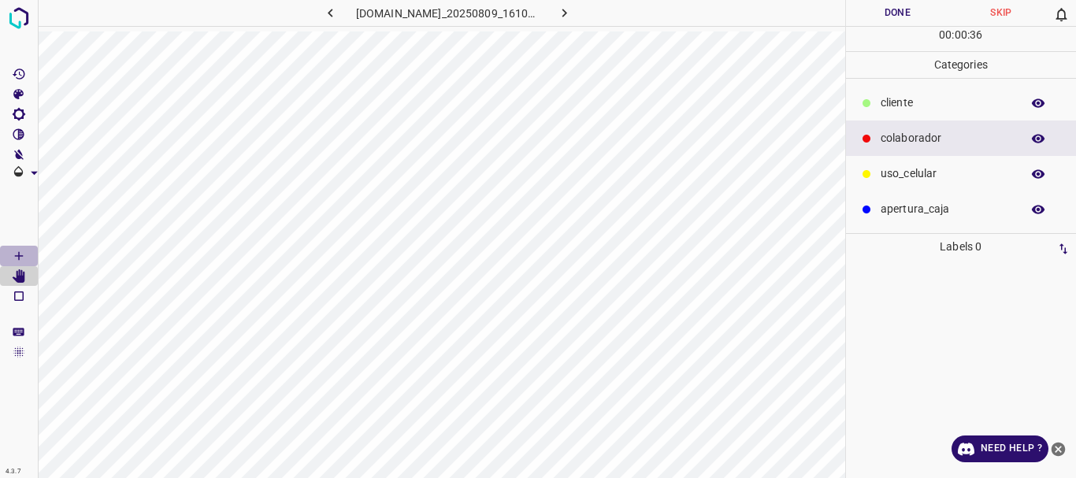
click at [21, 253] on icon "[Space] Draw" at bounding box center [19, 256] width 14 height 14
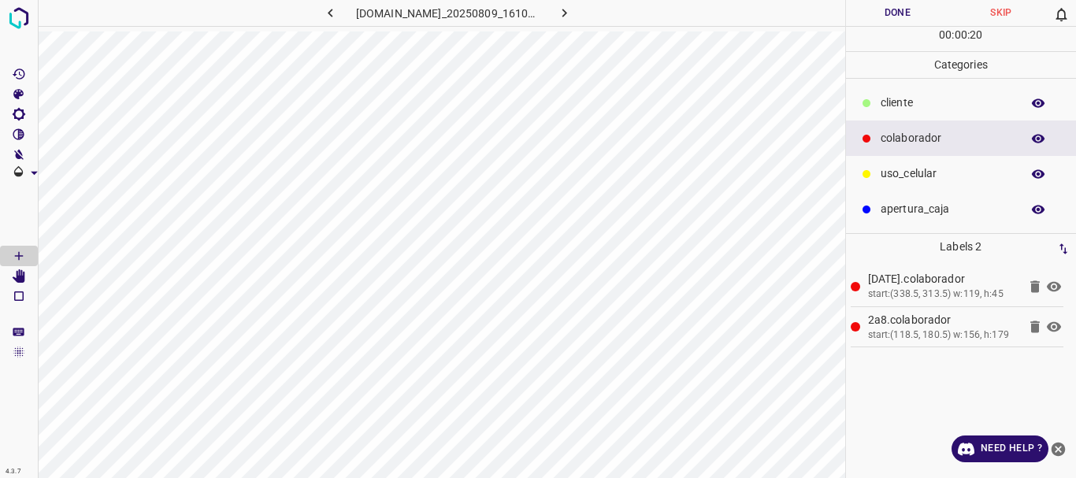
click at [867, 91] on div "​​cliente" at bounding box center [961, 102] width 231 height 35
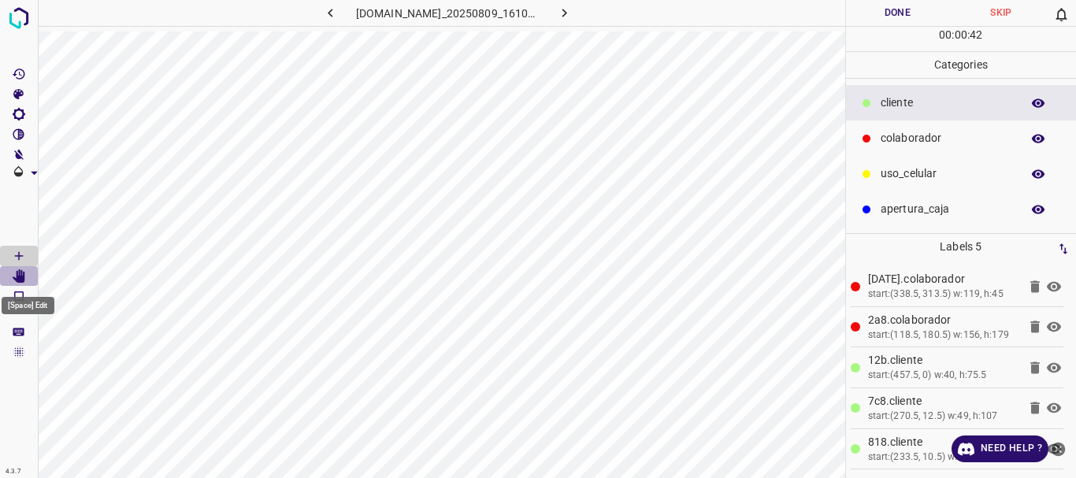
click at [24, 279] on icon "[Space] Edit" at bounding box center [19, 276] width 13 height 14
click at [573, 16] on icon "button" at bounding box center [564, 13] width 17 height 17
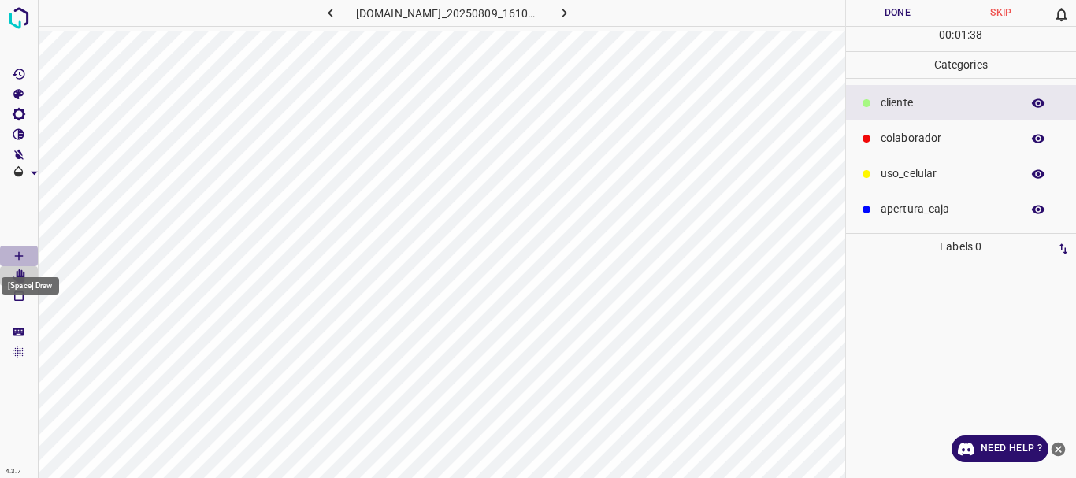
click at [24, 254] on icon "[Space] Draw" at bounding box center [19, 256] width 14 height 14
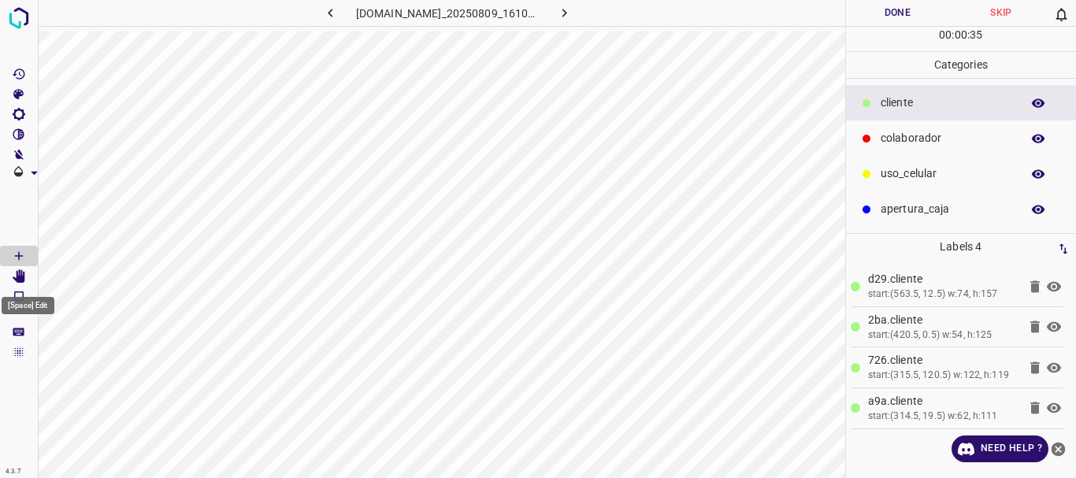
click at [23, 277] on icon "[Space] Edit" at bounding box center [19, 276] width 13 height 14
click at [874, 143] on div "colaborador" at bounding box center [961, 138] width 231 height 35
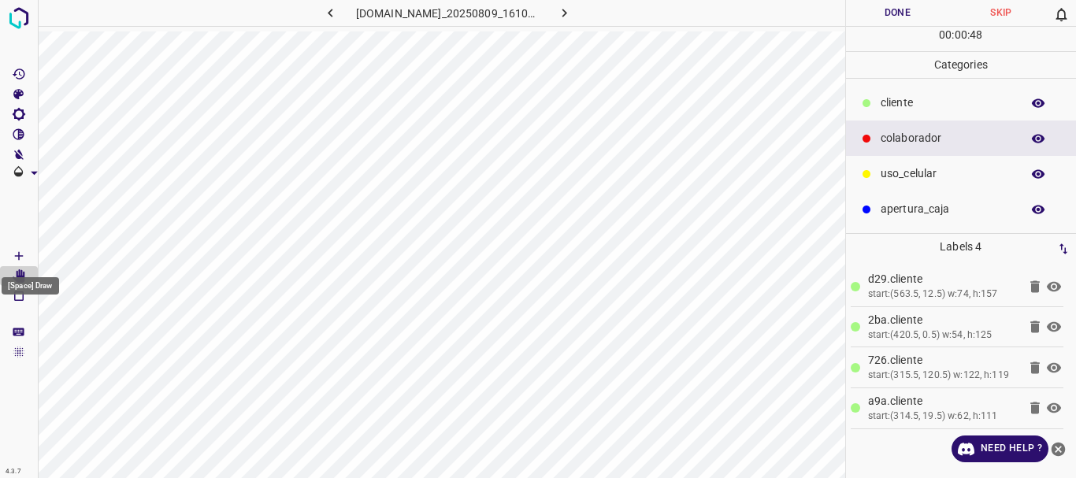
click at [17, 256] on icon "[Space] Draw" at bounding box center [19, 256] width 8 height 8
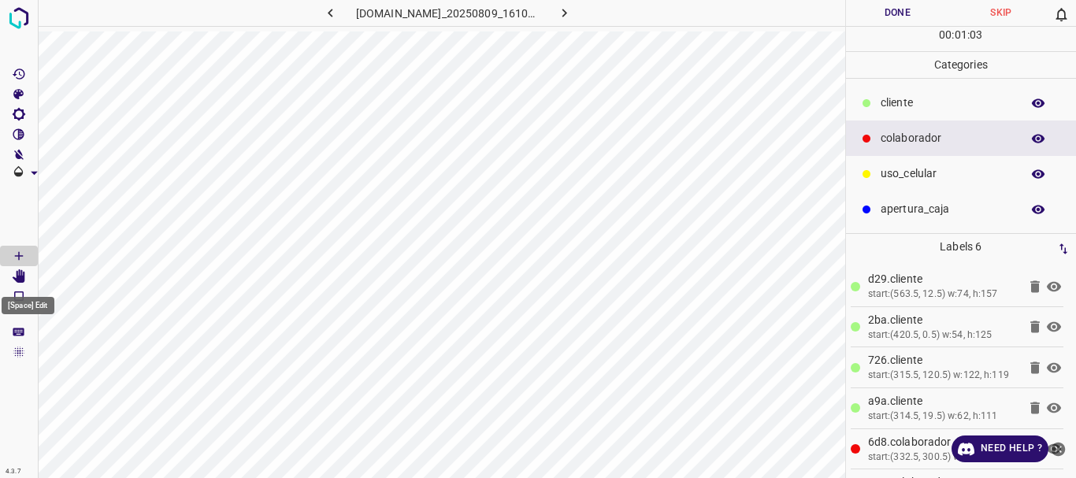
click at [27, 283] on Edit"] "[Space] Edit" at bounding box center [19, 276] width 38 height 20
click at [898, 18] on button "Done" at bounding box center [898, 13] width 104 height 26
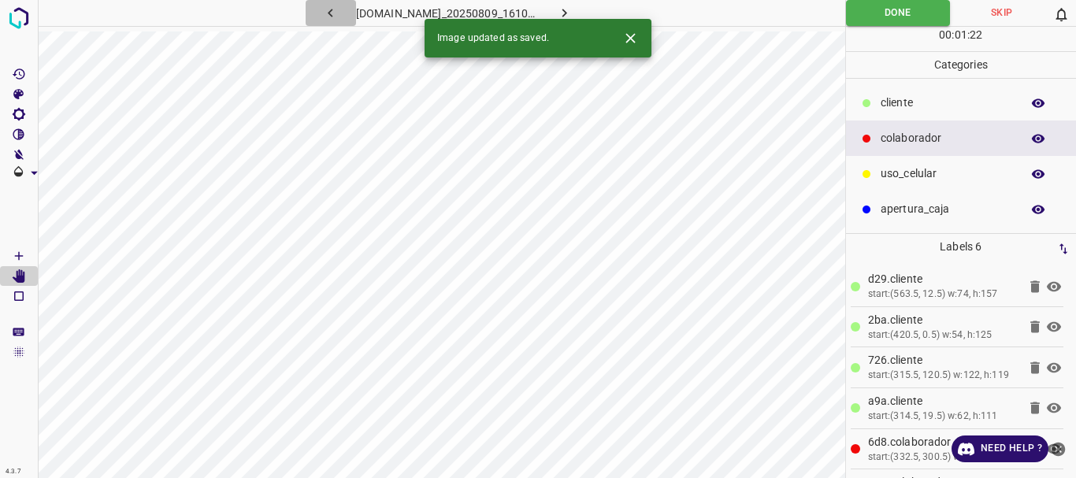
click at [328, 15] on icon "button" at bounding box center [330, 13] width 5 height 9
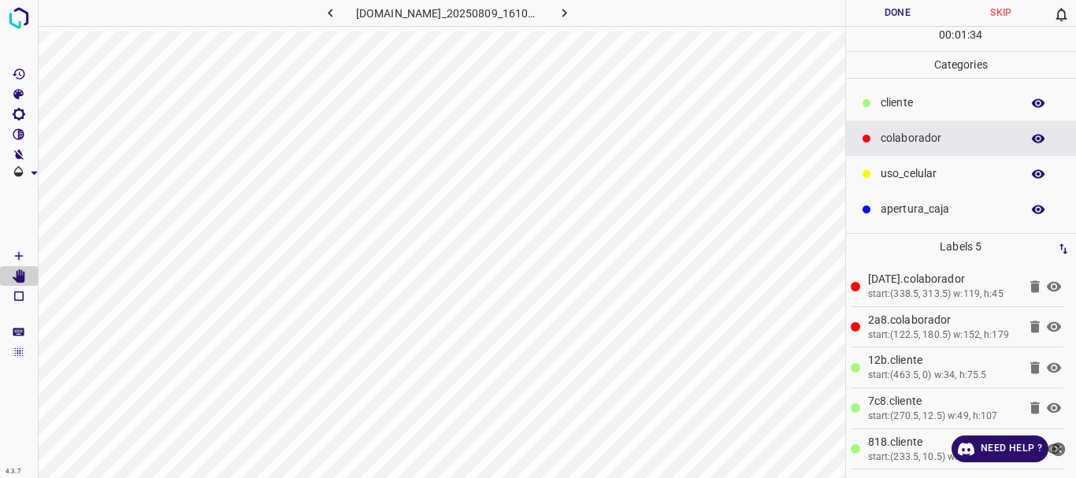
click at [928, 102] on p "​​cliente" at bounding box center [947, 103] width 132 height 17
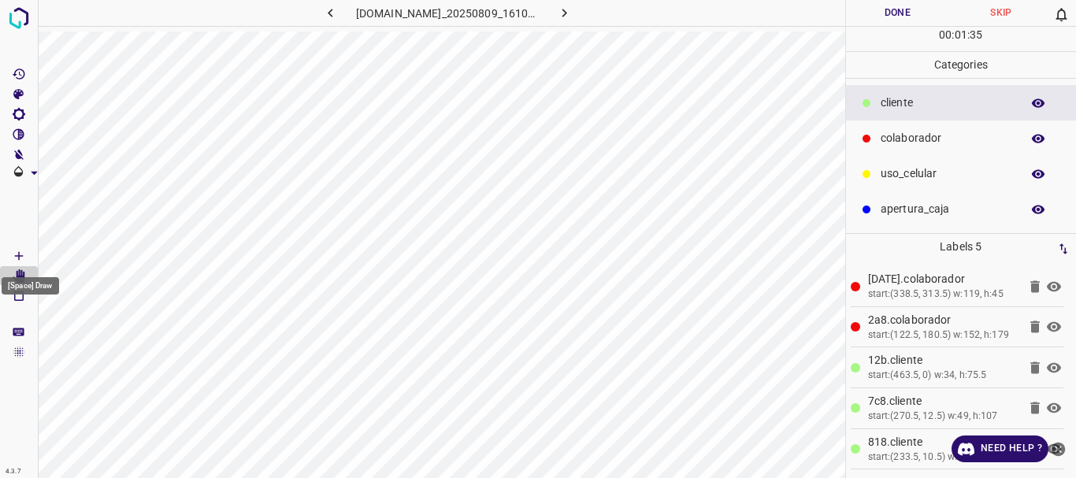
click at [24, 258] on icon "[Space] Draw" at bounding box center [19, 256] width 14 height 14
click at [17, 270] on icon "[Space] Edit" at bounding box center [19, 276] width 14 height 14
click at [900, 16] on button "Done" at bounding box center [898, 13] width 104 height 26
click at [567, 14] on icon "button" at bounding box center [564, 13] width 5 height 9
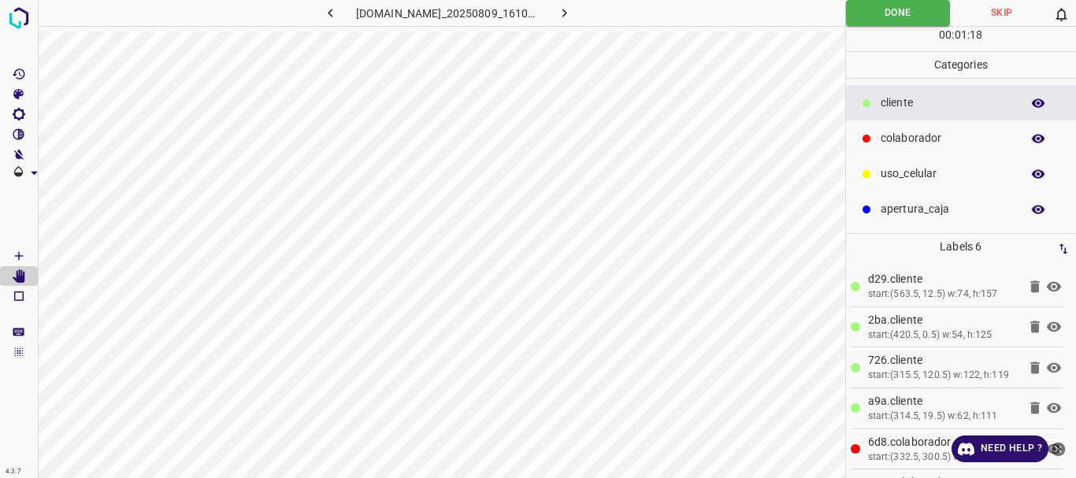
click at [567, 14] on icon "button" at bounding box center [564, 13] width 5 height 9
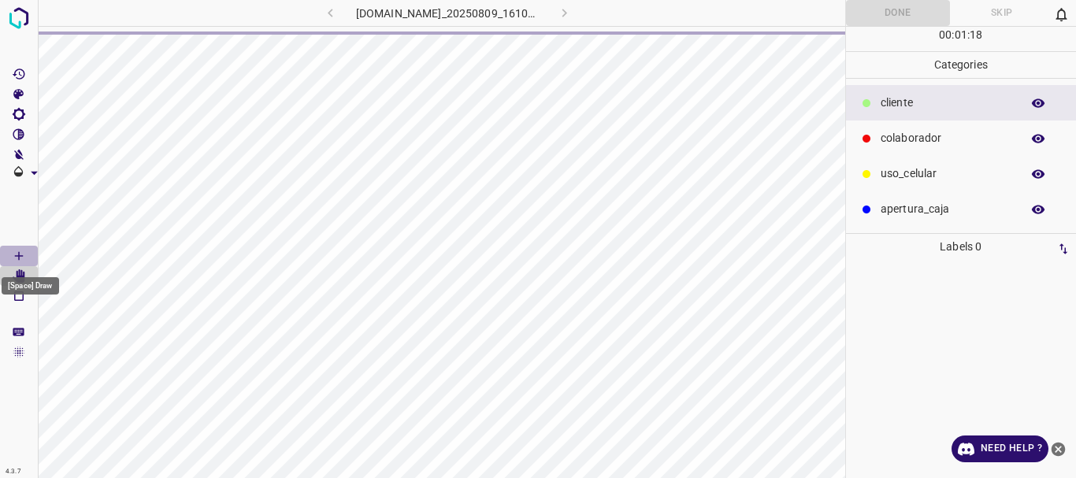
click at [15, 255] on icon "[Space] Draw" at bounding box center [19, 256] width 14 height 14
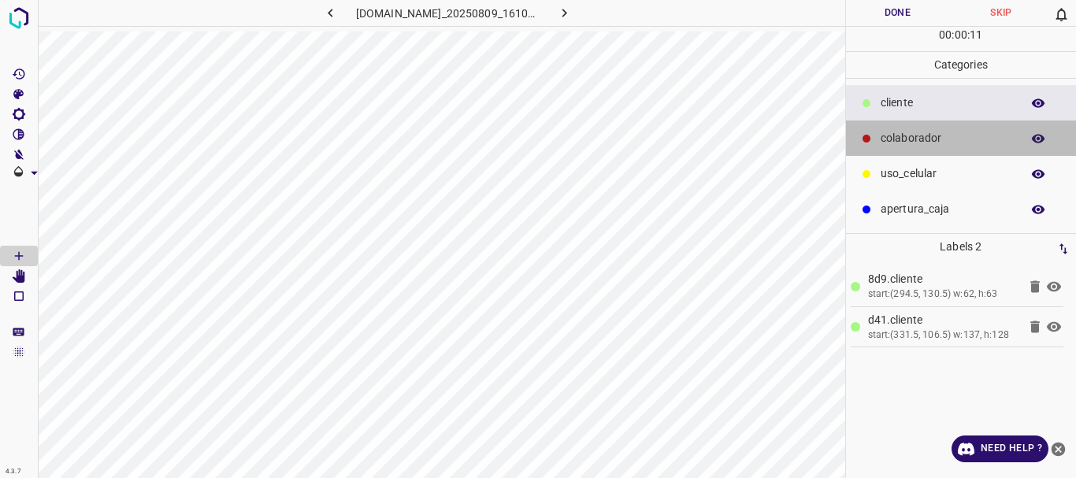
click at [896, 145] on p "colaborador" at bounding box center [947, 138] width 132 height 17
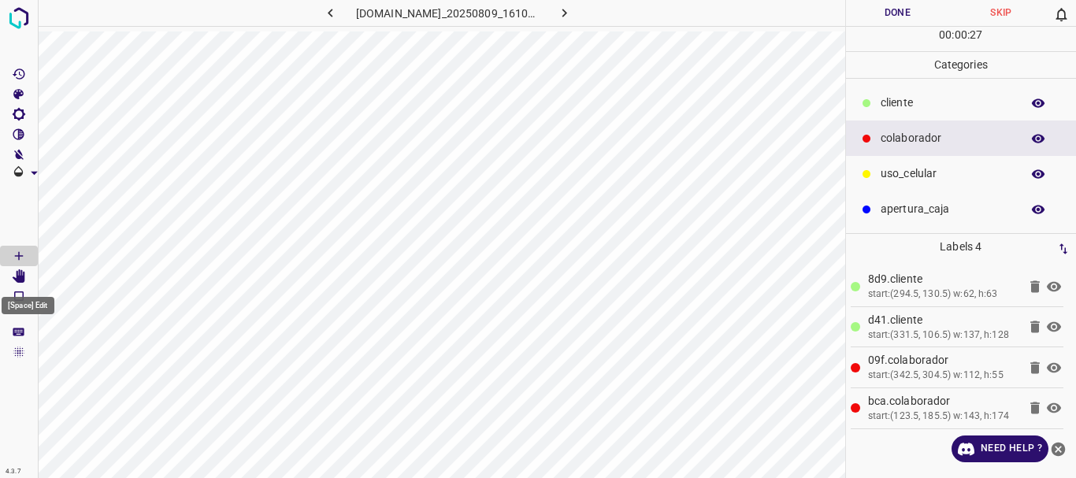
click at [25, 274] on icon "[Space] Edit" at bounding box center [19, 276] width 13 height 14
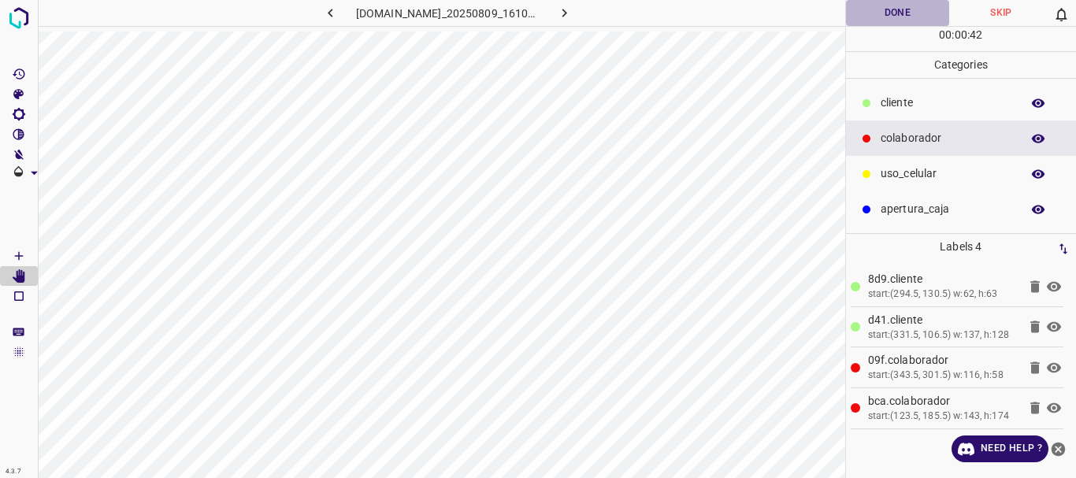
click at [910, 10] on button "Done" at bounding box center [898, 13] width 104 height 26
click at [573, 13] on icon "button" at bounding box center [564, 13] width 17 height 17
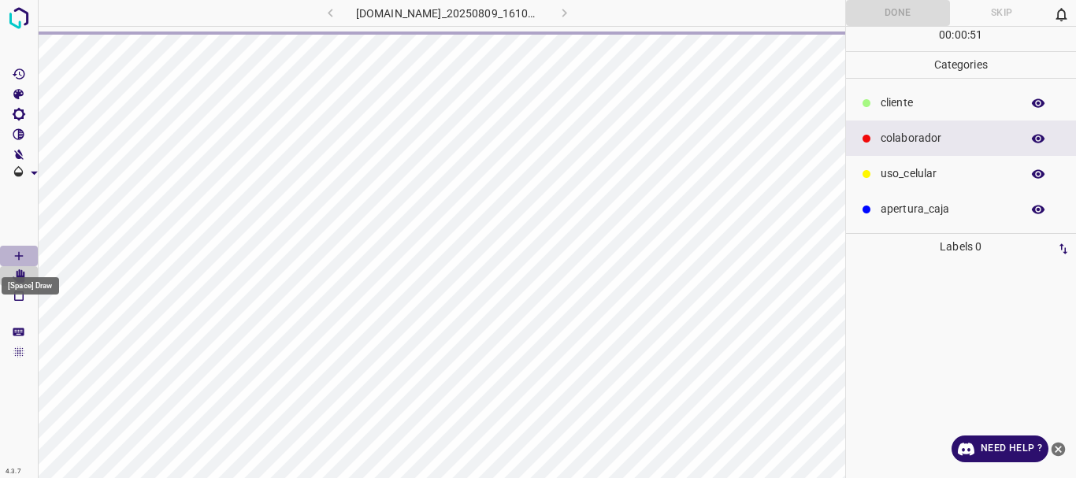
click at [14, 250] on icon "[Space] Draw" at bounding box center [19, 256] width 14 height 14
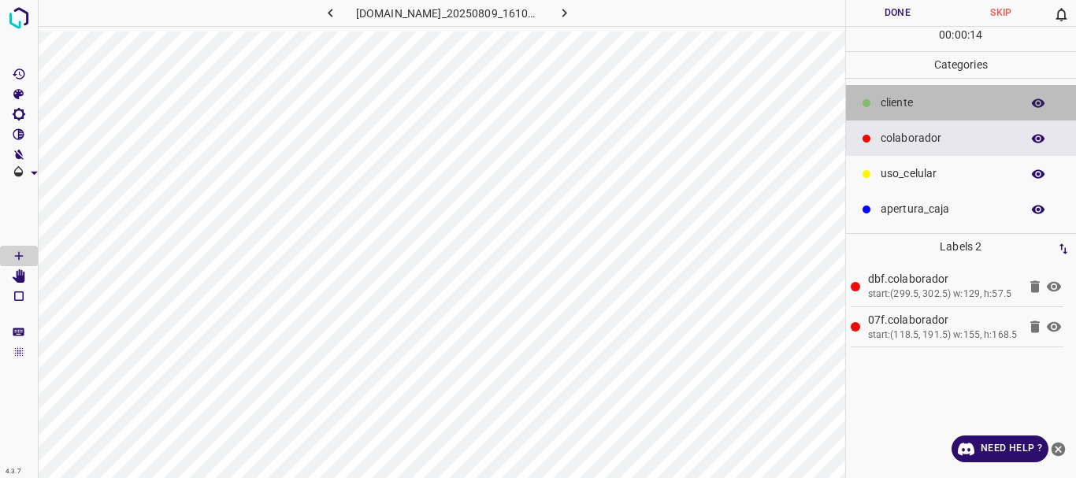
click at [878, 104] on div "​​cliente" at bounding box center [961, 102] width 231 height 35
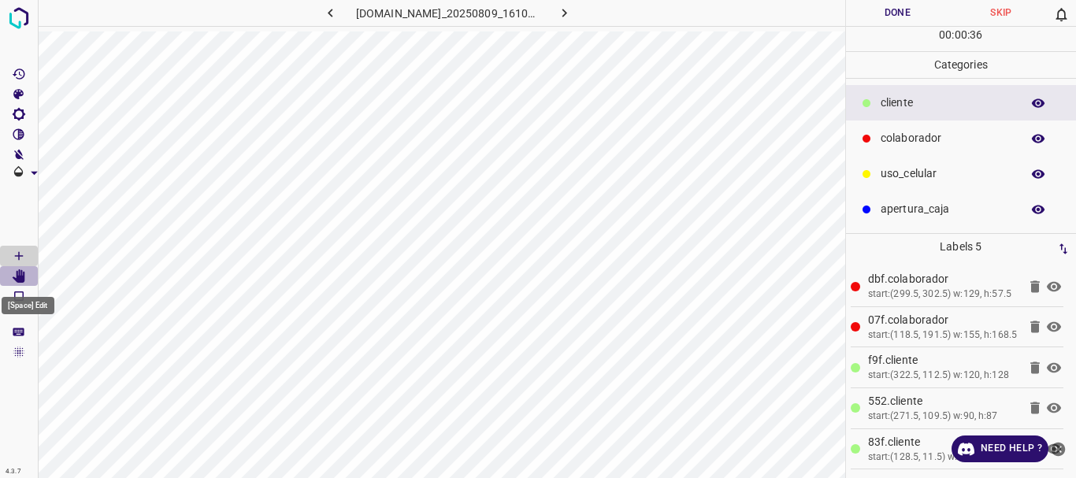
click at [13, 277] on icon "[Space] Edit" at bounding box center [19, 276] width 13 height 14
click at [20, 254] on icon "[Space] Draw" at bounding box center [19, 256] width 14 height 14
click at [17, 279] on icon "[Space] Edit" at bounding box center [19, 276] width 13 height 14
click at [911, 16] on button "Done" at bounding box center [898, 13] width 104 height 26
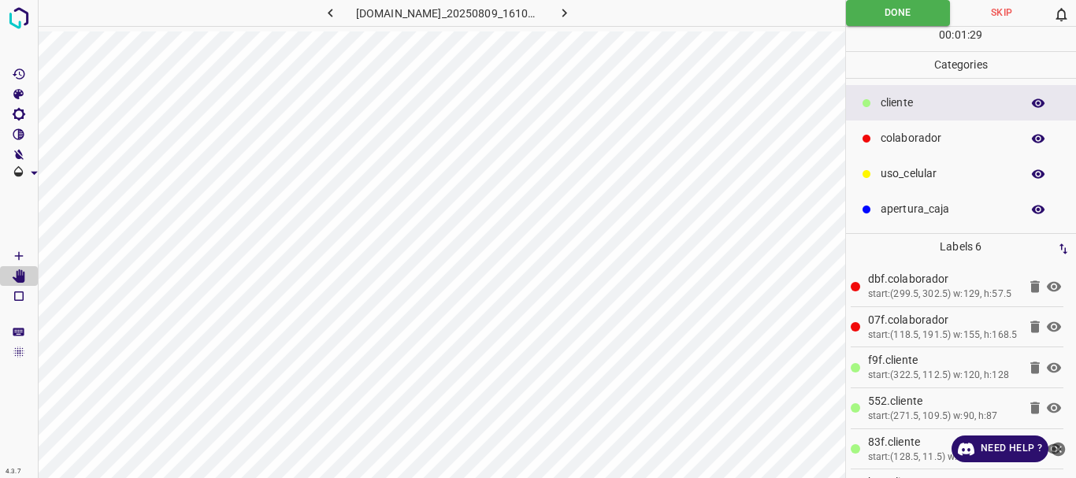
click at [566, 17] on icon "button" at bounding box center [564, 13] width 17 height 17
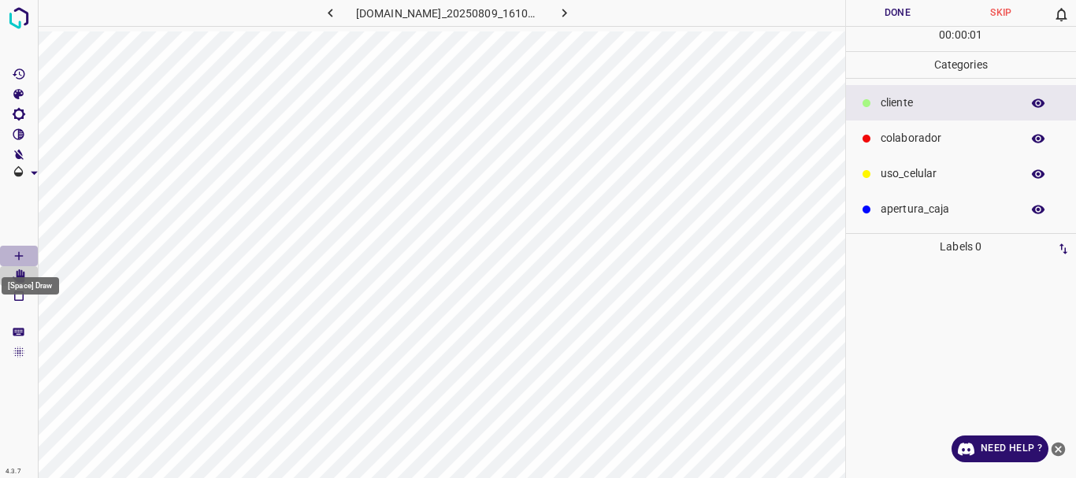
click at [14, 254] on icon "[Space] Draw" at bounding box center [19, 256] width 14 height 14
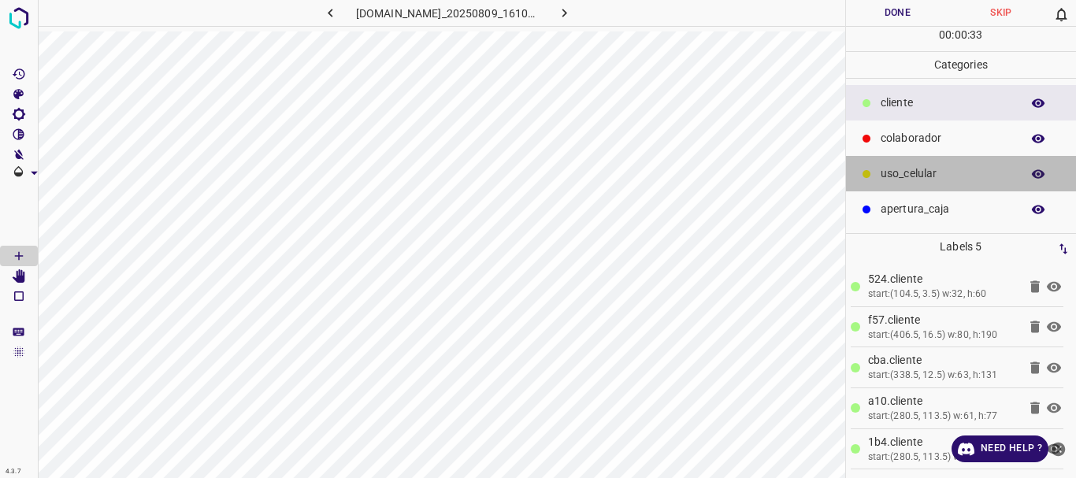
click at [885, 170] on p "uso_celular" at bounding box center [947, 173] width 132 height 17
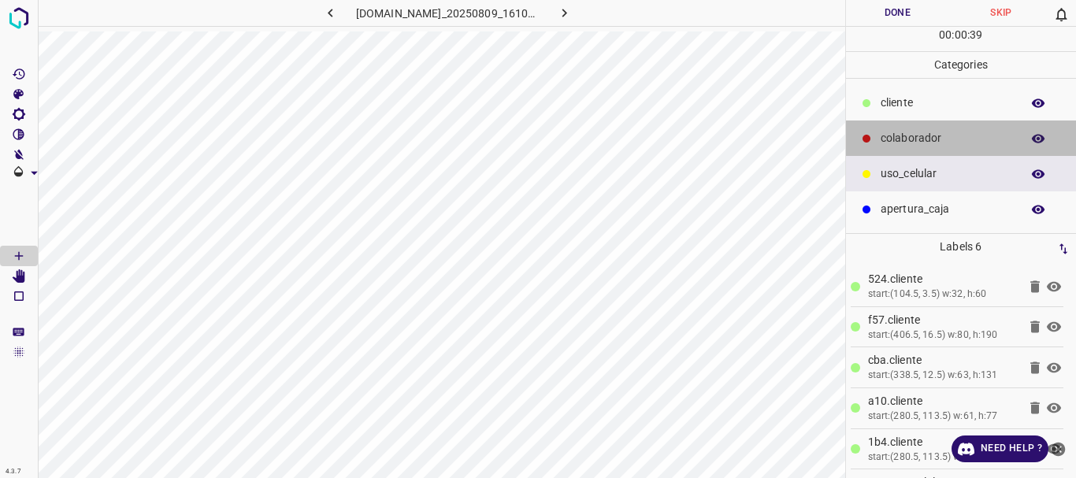
click at [894, 126] on div "colaborador" at bounding box center [961, 138] width 231 height 35
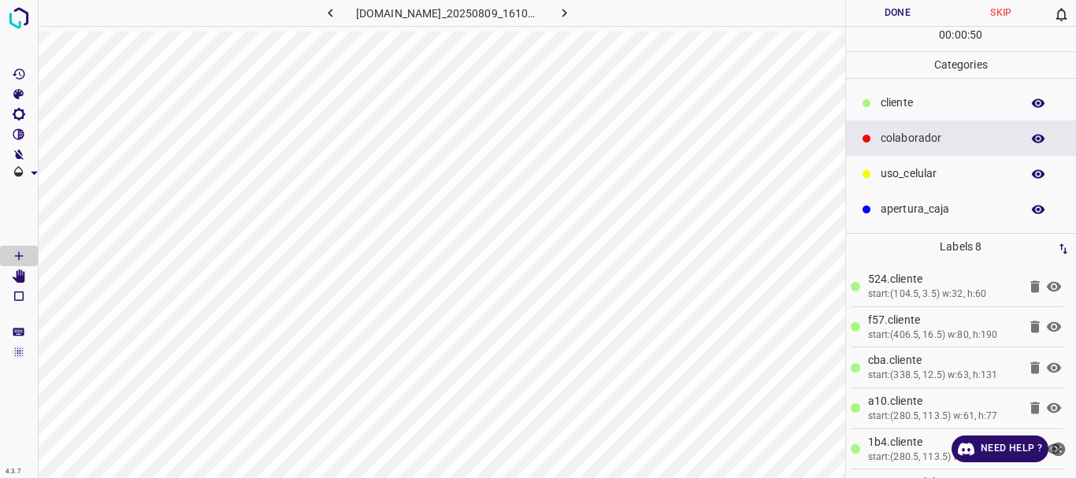
click at [1, 278] on Edit"] "[Space] Edit" at bounding box center [19, 276] width 38 height 20
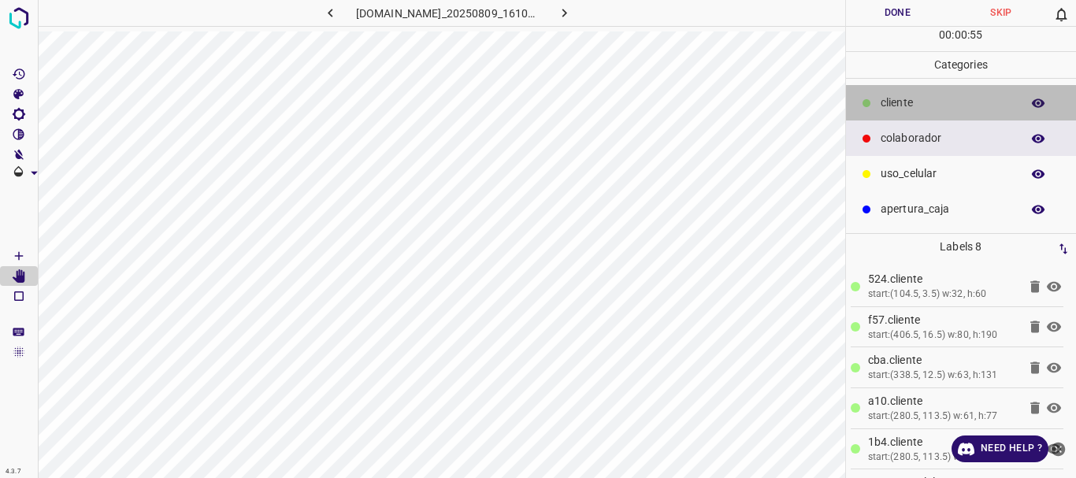
click at [889, 93] on div "​​cliente" at bounding box center [961, 102] width 231 height 35
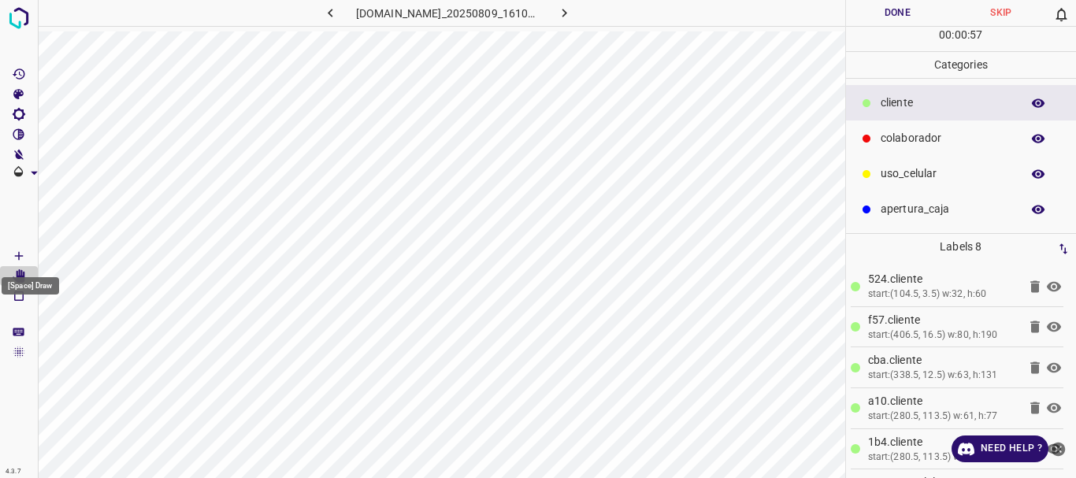
click at [25, 258] on icon "[Space] Draw" at bounding box center [19, 256] width 14 height 14
click at [29, 279] on Edit"] "[Space] Edit" at bounding box center [19, 276] width 38 height 20
click at [914, 16] on button "Done" at bounding box center [898, 13] width 104 height 26
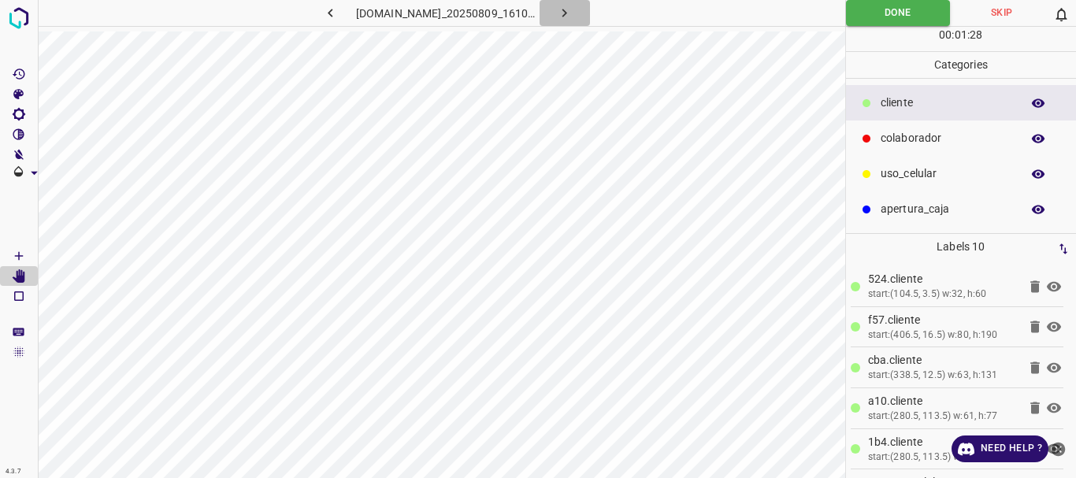
click at [571, 12] on icon "button" at bounding box center [564, 13] width 17 height 17
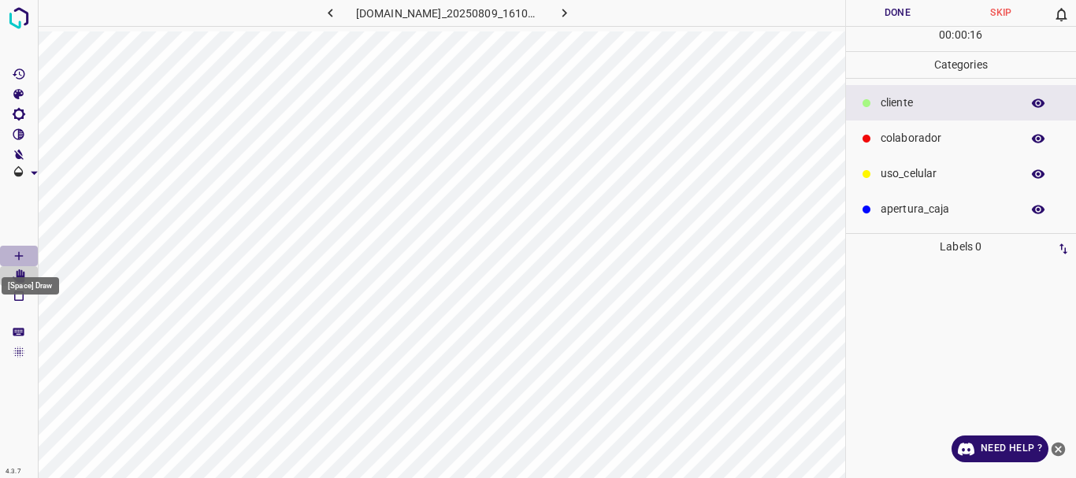
click at [21, 252] on icon "[Space] Draw" at bounding box center [19, 256] width 14 height 14
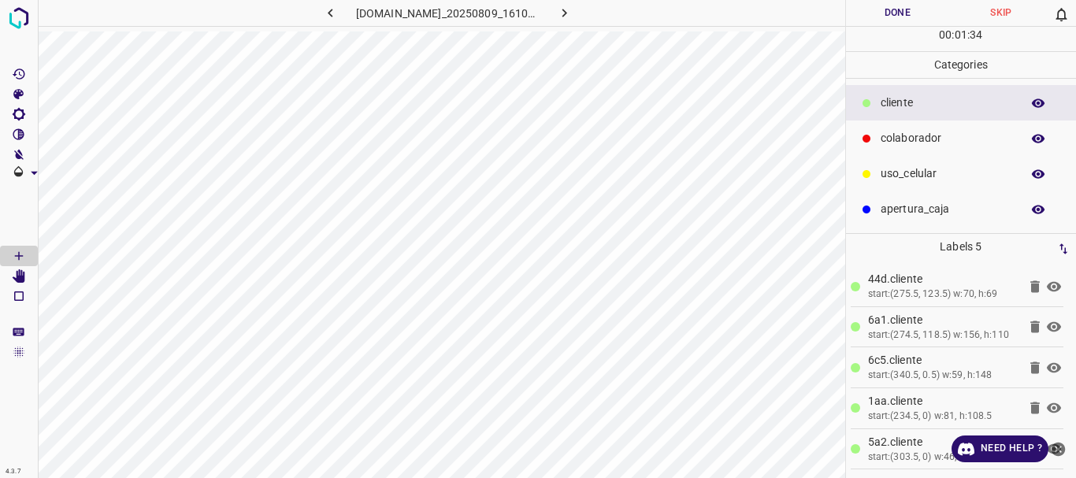
click at [900, 135] on p "colaborador" at bounding box center [947, 138] width 132 height 17
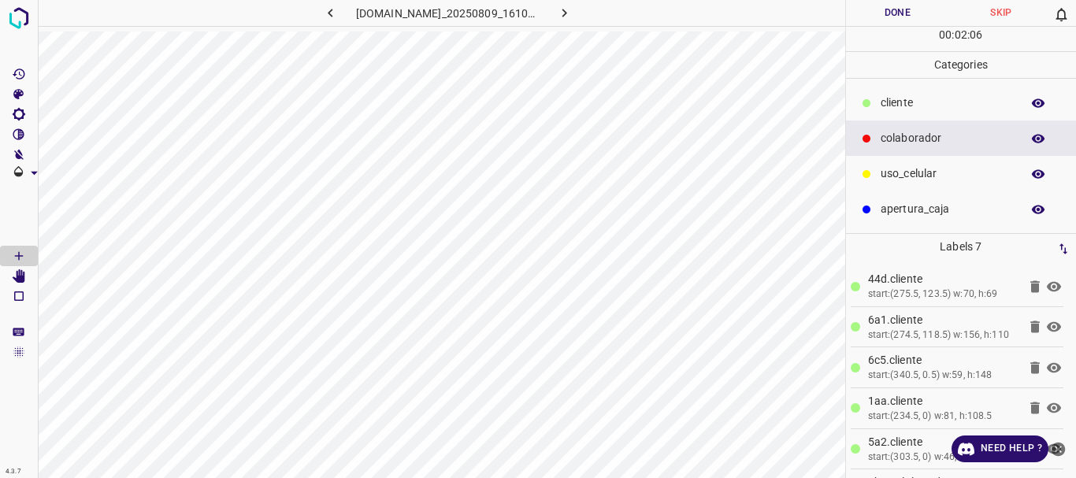
click at [943, 167] on p "uso_celular" at bounding box center [947, 173] width 132 height 17
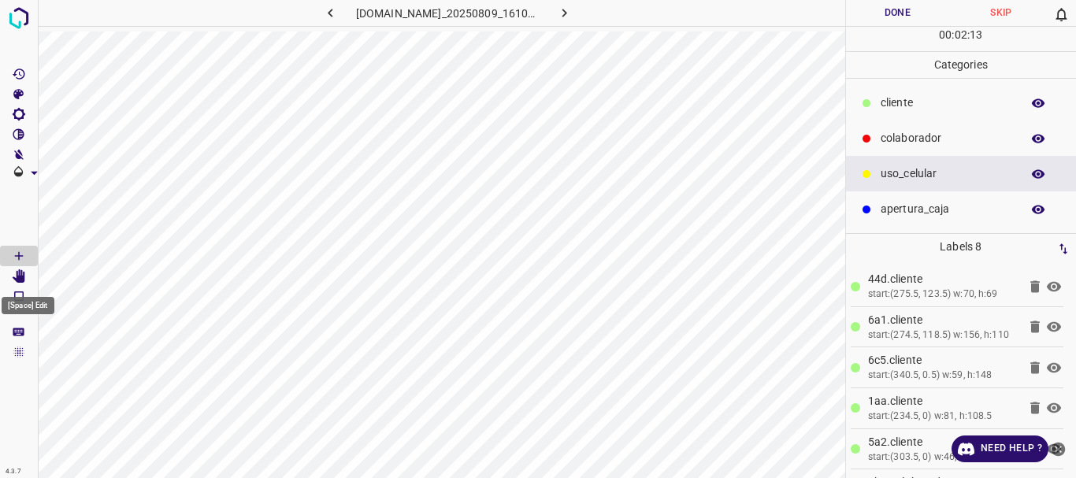
click at [27, 274] on Edit"] "[Space] Edit" at bounding box center [19, 276] width 38 height 20
click at [890, 20] on button "Done" at bounding box center [898, 13] width 104 height 26
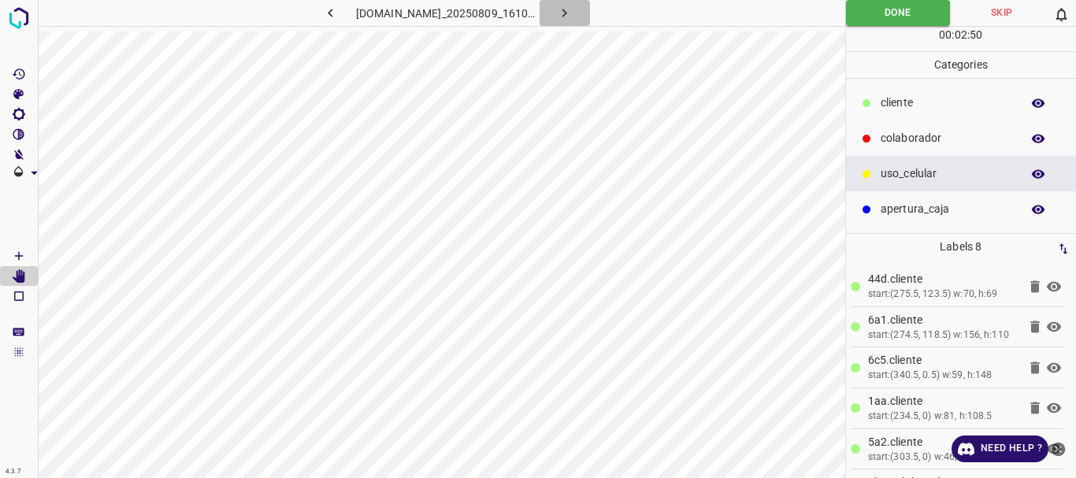
click at [567, 15] on icon "button" at bounding box center [564, 13] width 5 height 9
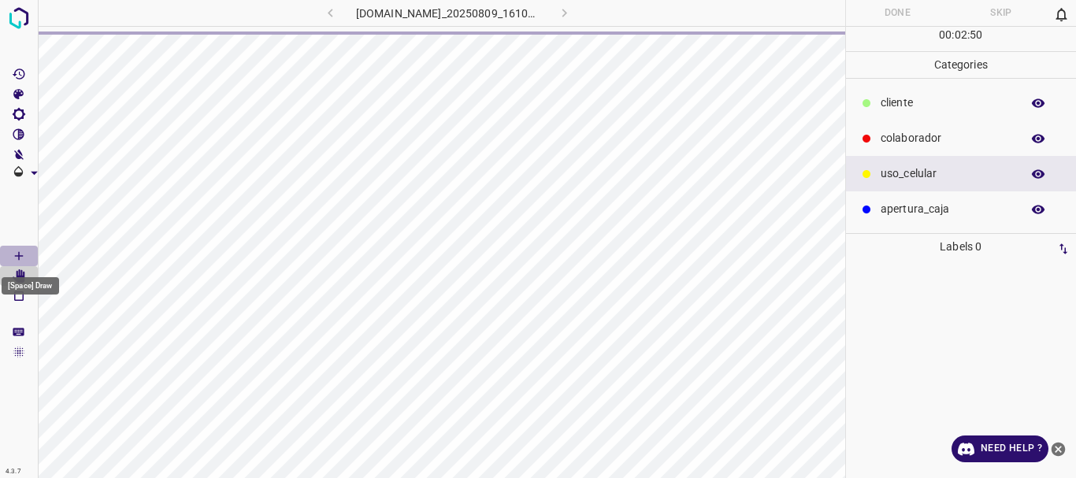
click at [24, 259] on icon "[Space] Draw" at bounding box center [19, 256] width 14 height 14
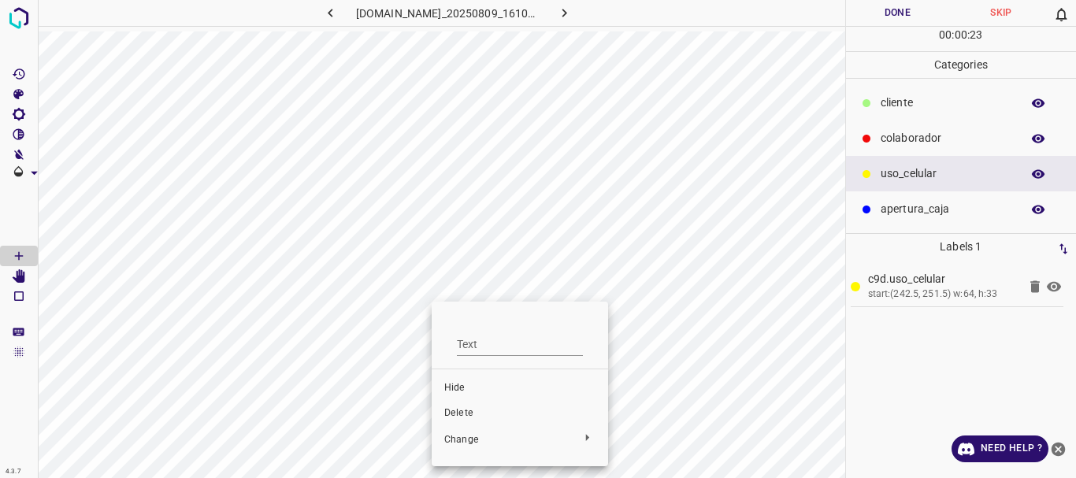
click at [481, 412] on span "Delete" at bounding box center [519, 413] width 151 height 14
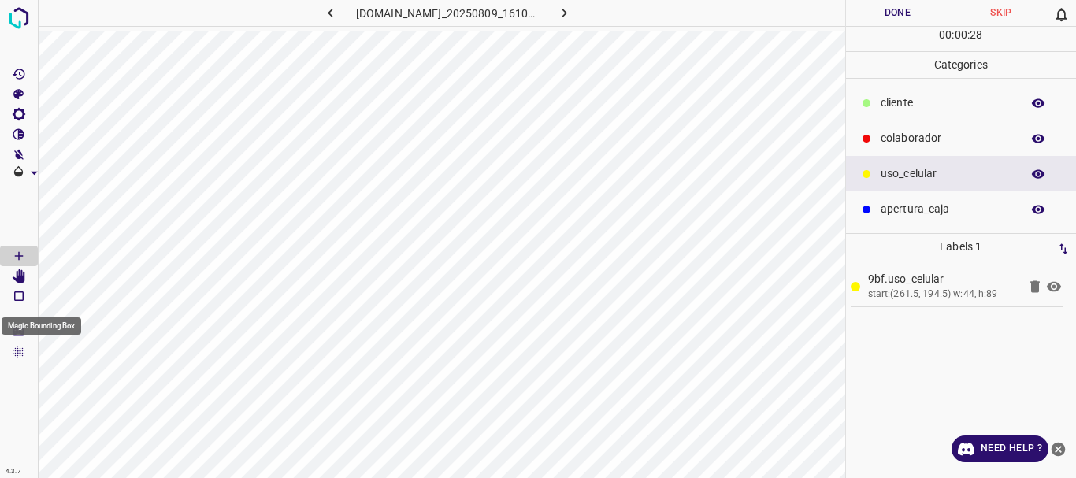
click at [23, 280] on icon "[Space] Edit" at bounding box center [19, 276] width 13 height 14
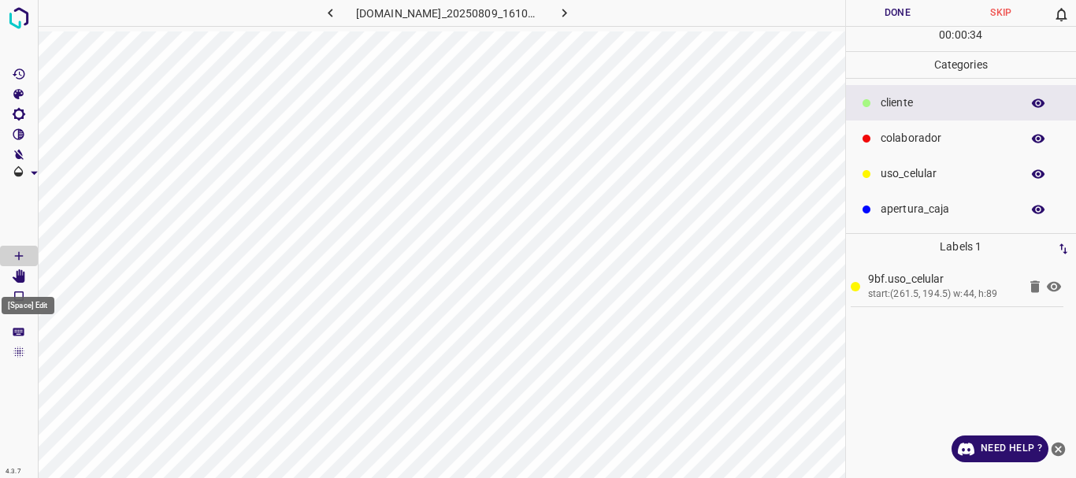
click at [21, 278] on icon "[Space] Edit" at bounding box center [19, 276] width 13 height 14
click at [890, 136] on p "colaborador" at bounding box center [947, 138] width 132 height 17
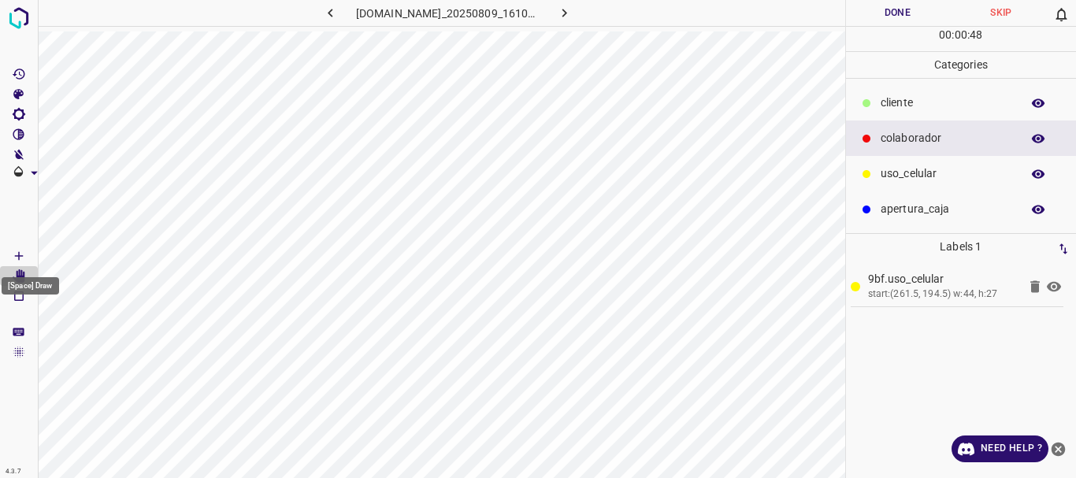
click at [19, 257] on icon "[Space] Draw" at bounding box center [19, 256] width 8 height 8
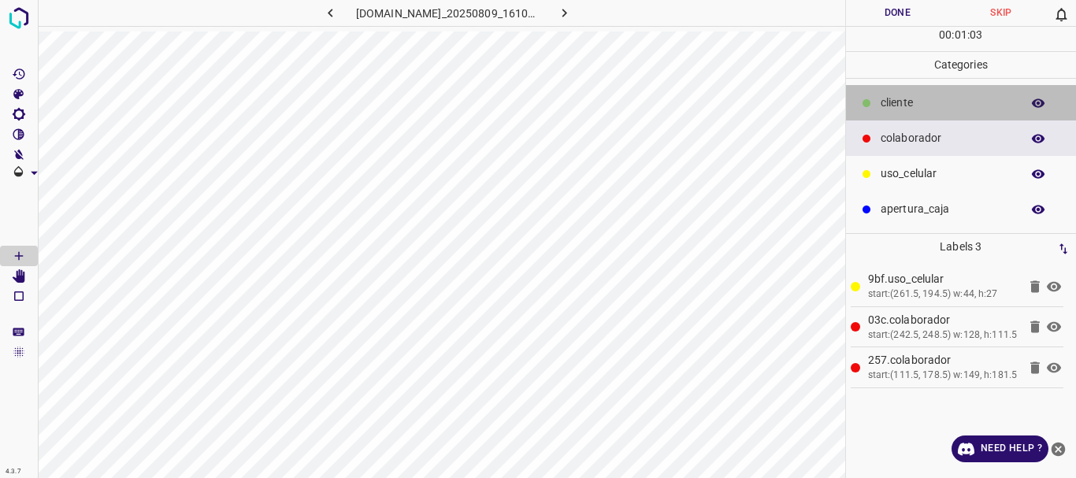
click at [900, 101] on p "​​cliente" at bounding box center [947, 103] width 132 height 17
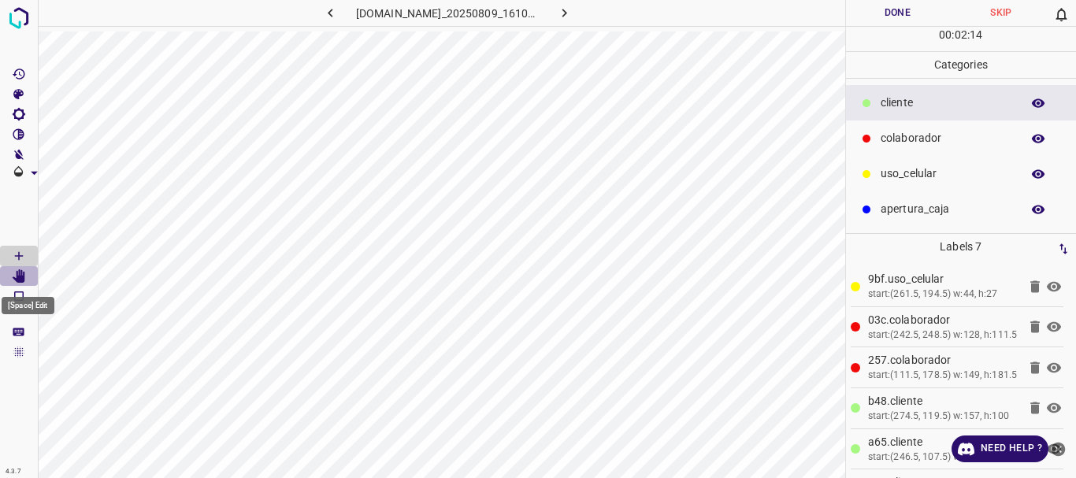
click at [15, 280] on icon "[Space] Edit" at bounding box center [19, 276] width 13 height 14
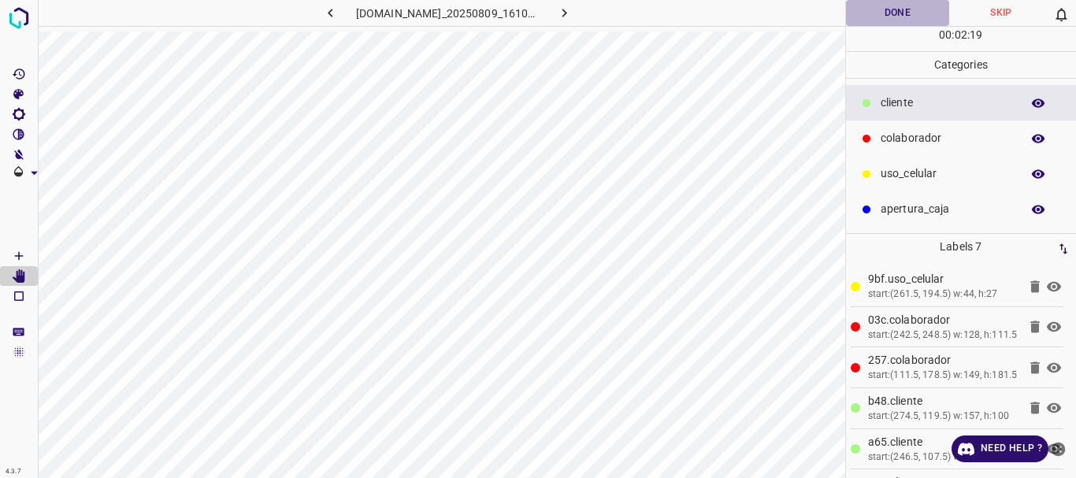
click at [901, 16] on button "Done" at bounding box center [898, 13] width 104 height 26
click at [573, 12] on icon "button" at bounding box center [564, 13] width 17 height 17
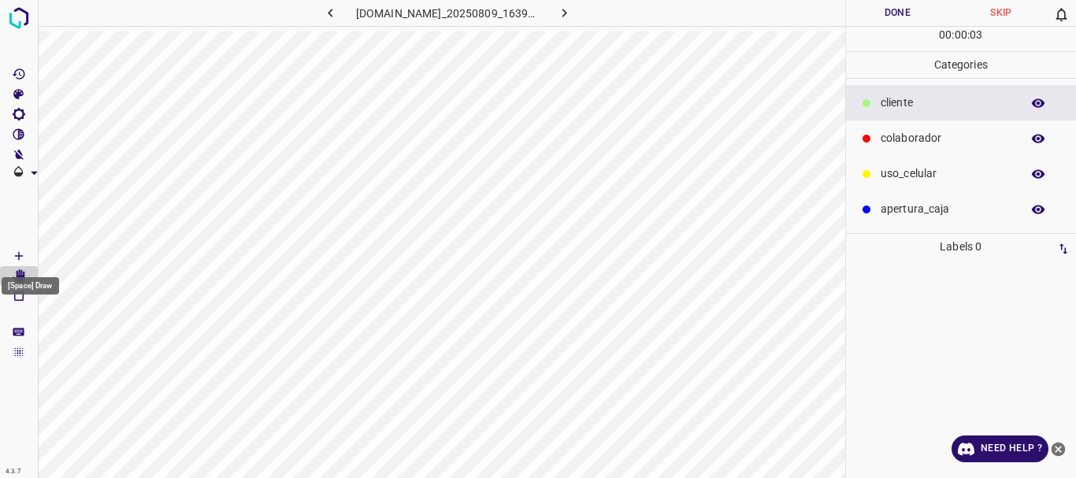
click at [15, 256] on icon "[Space] Draw" at bounding box center [19, 256] width 8 height 8
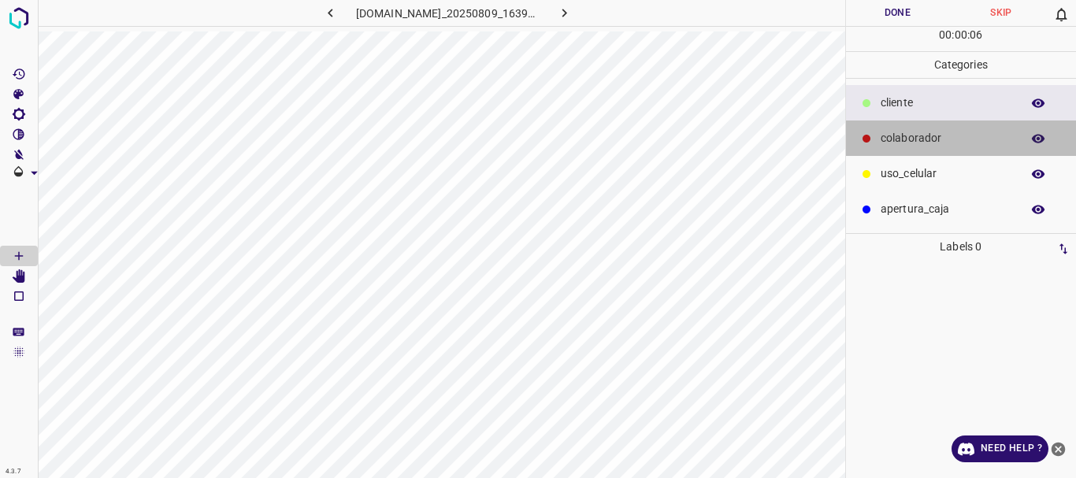
click at [869, 145] on div at bounding box center [867, 139] width 16 height 16
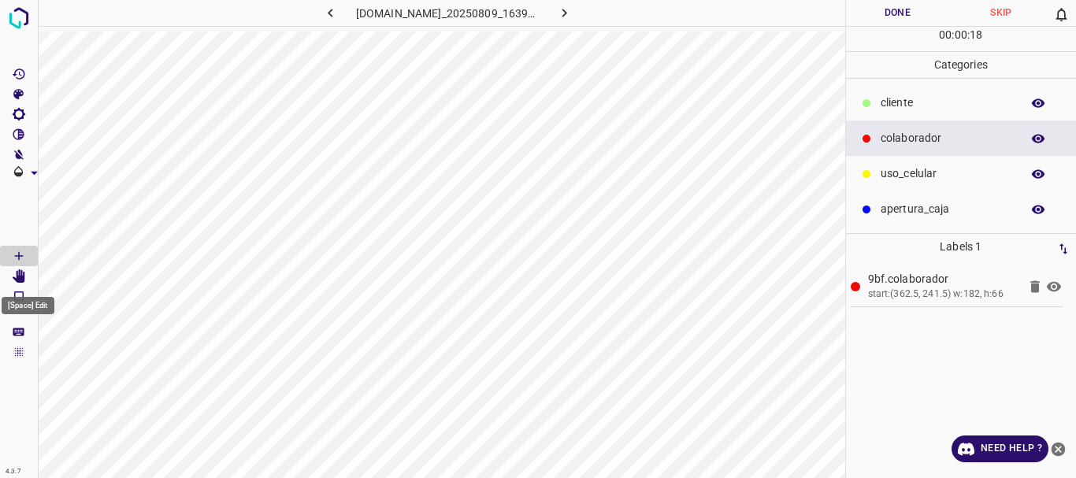
click at [20, 279] on icon "[Space] Edit" at bounding box center [19, 276] width 13 height 14
click at [21, 258] on icon "[Space] Draw" at bounding box center [19, 256] width 14 height 14
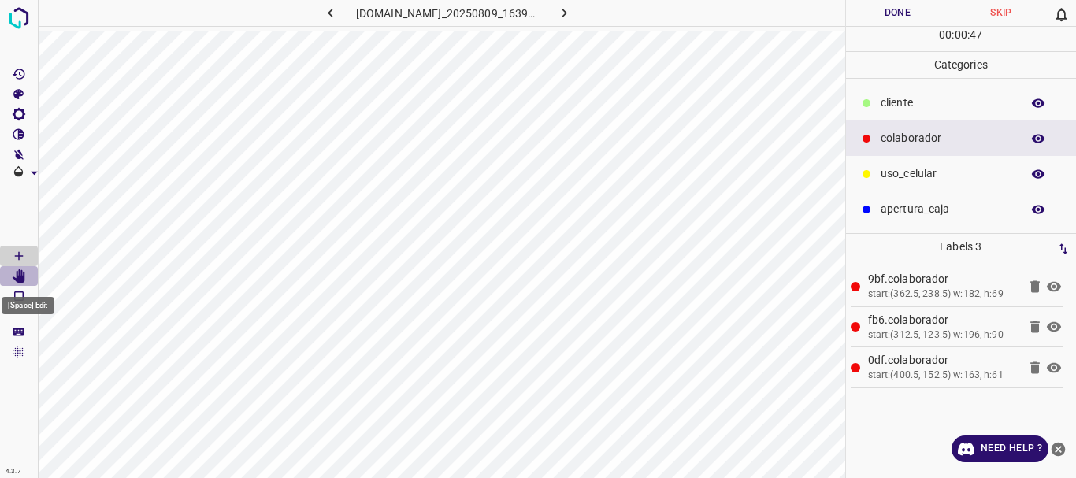
click at [19, 276] on icon "[Space] Edit" at bounding box center [19, 276] width 13 height 14
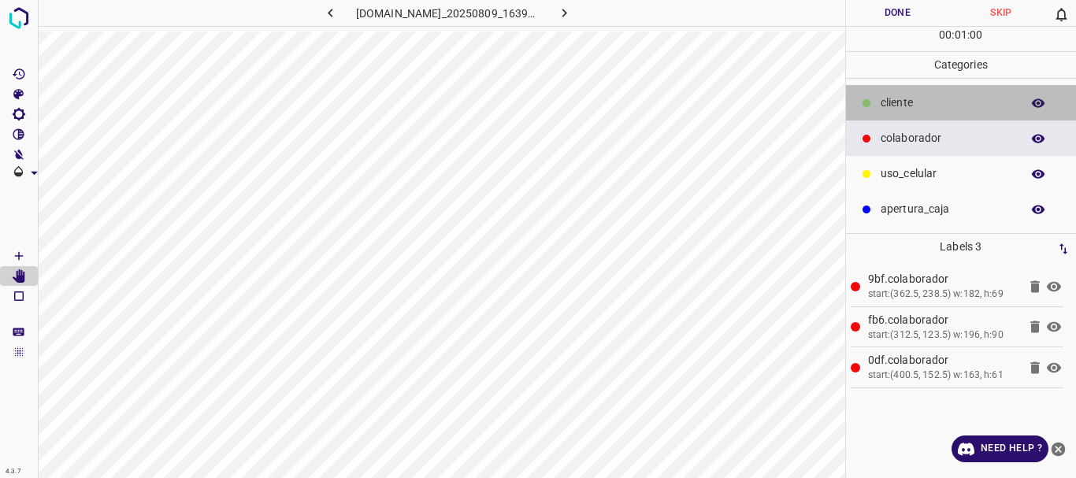
click at [890, 106] on p "​​cliente" at bounding box center [947, 103] width 132 height 17
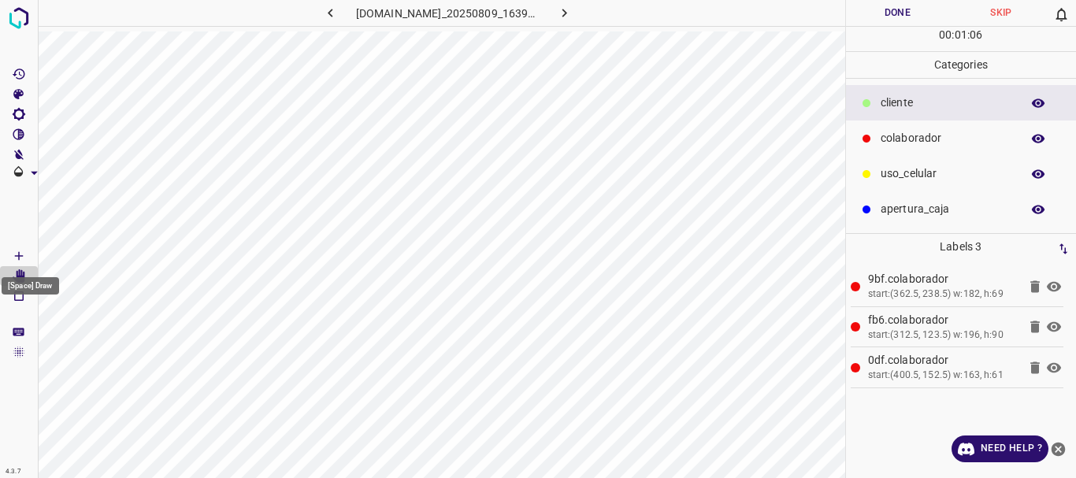
click at [12, 261] on icon "[Space] Draw" at bounding box center [19, 256] width 14 height 14
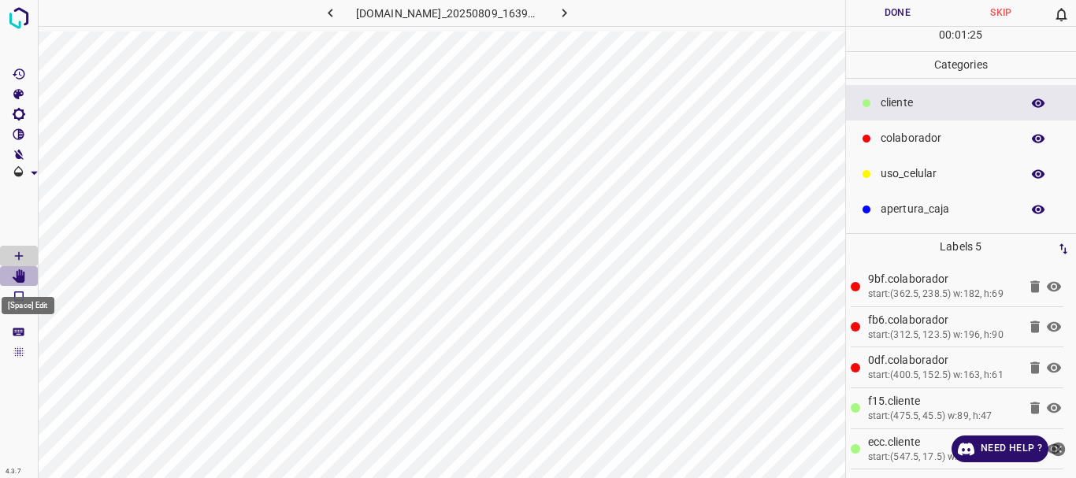
click at [26, 277] on Edit"] "[Space] Edit" at bounding box center [19, 276] width 38 height 20
click at [894, 16] on button "Done" at bounding box center [898, 13] width 104 height 26
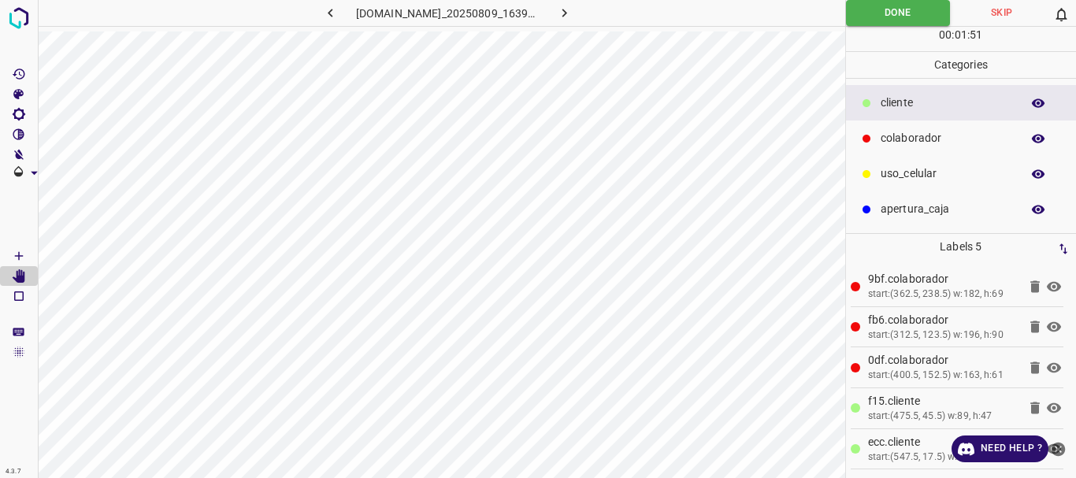
click at [566, 15] on icon "button" at bounding box center [564, 13] width 17 height 17
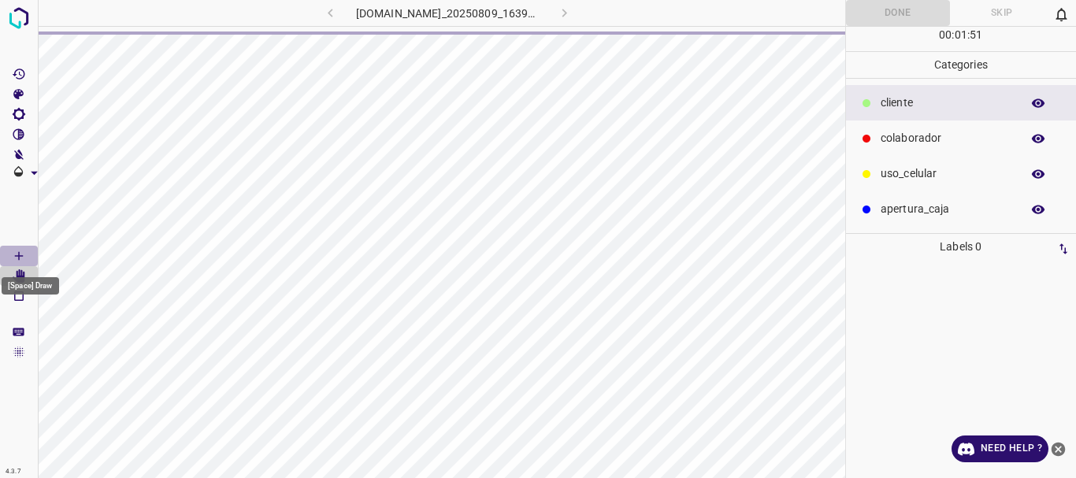
click at [17, 250] on icon "[Space] Draw" at bounding box center [19, 256] width 14 height 14
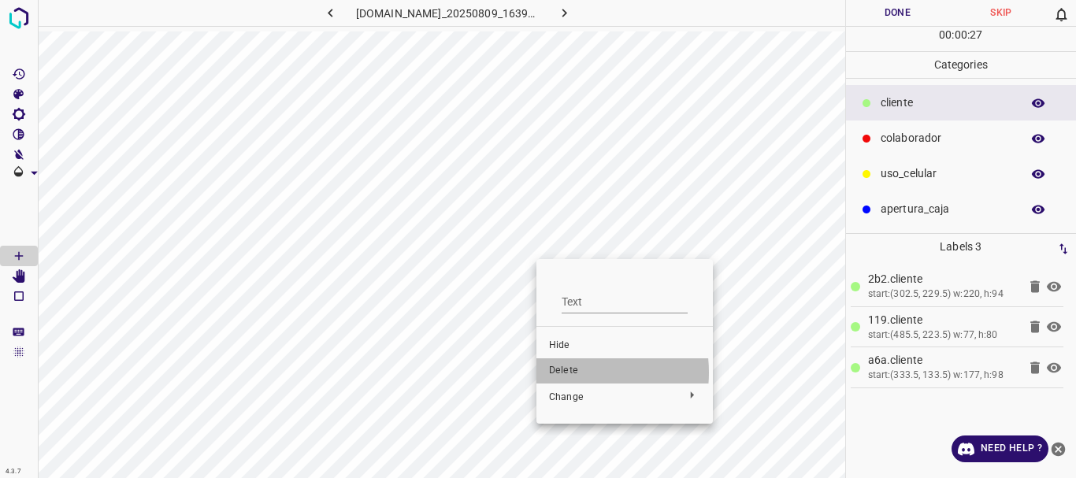
click at [567, 373] on span "Delete" at bounding box center [624, 371] width 151 height 14
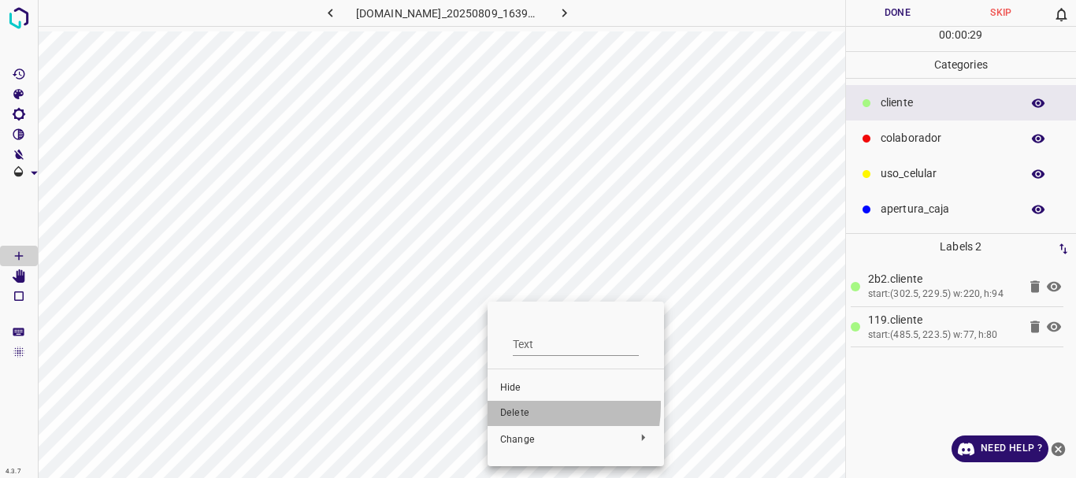
click at [521, 406] on li "Delete" at bounding box center [576, 413] width 176 height 25
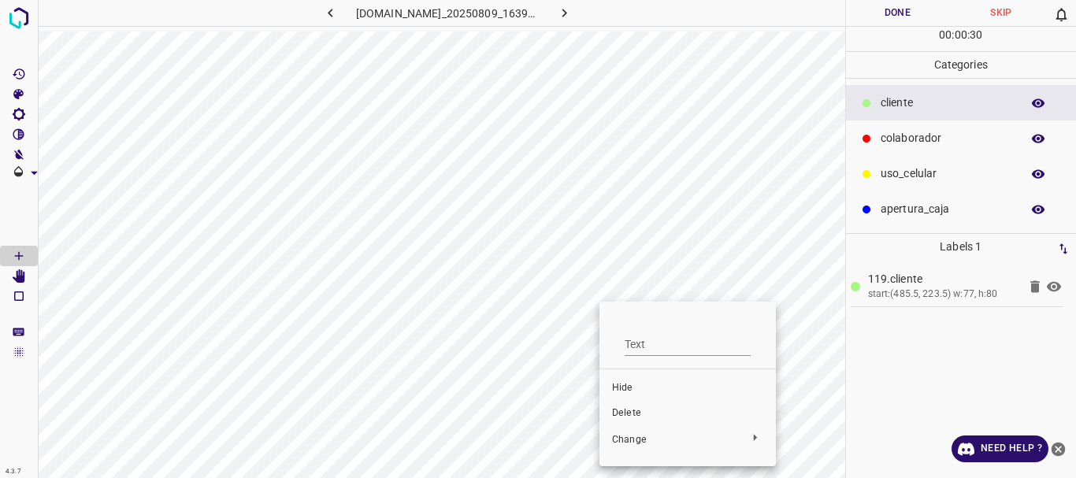
drag, startPoint x: 621, startPoint y: 412, endPoint x: 656, endPoint y: 359, distance: 63.1
click at [622, 412] on span "Delete" at bounding box center [687, 413] width 151 height 14
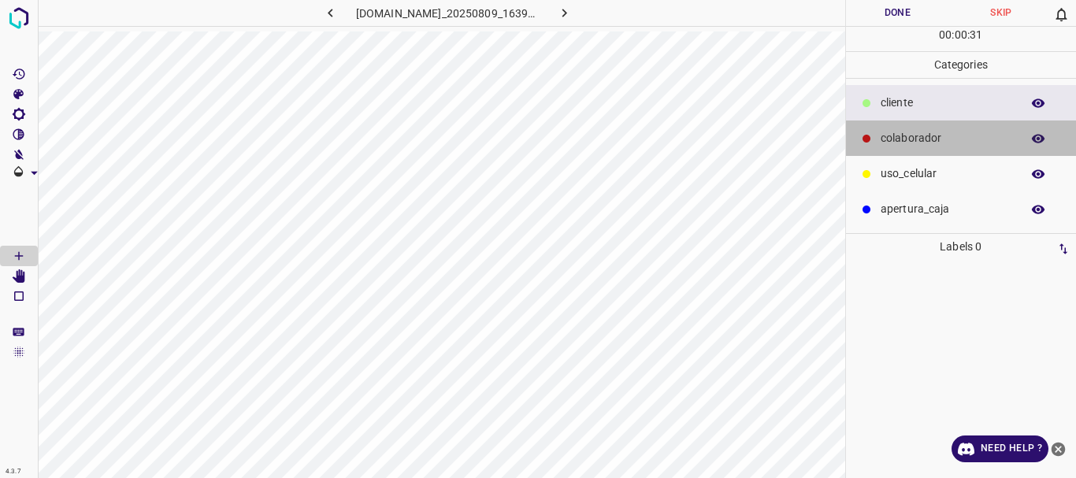
click at [918, 134] on p "colaborador" at bounding box center [947, 138] width 132 height 17
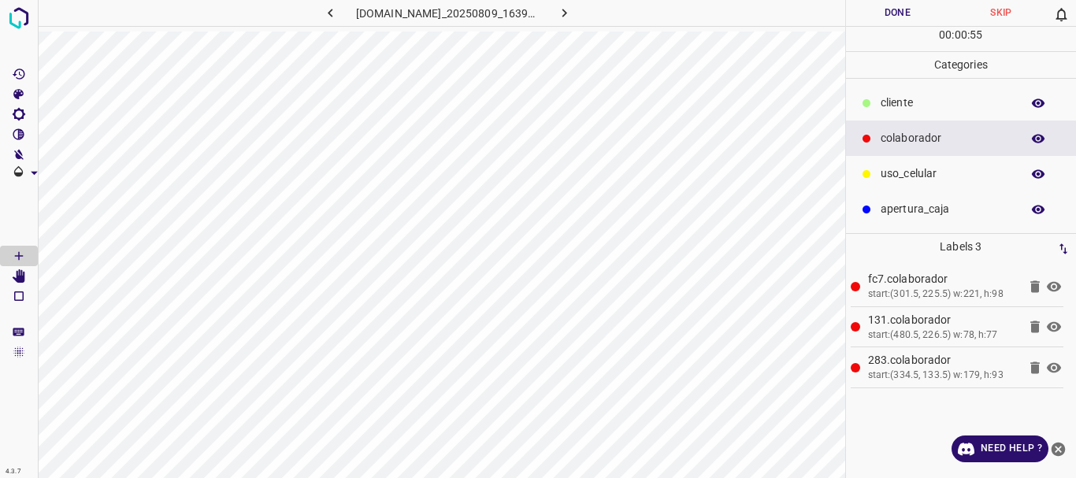
click at [878, 111] on div "​​cliente" at bounding box center [961, 102] width 231 height 35
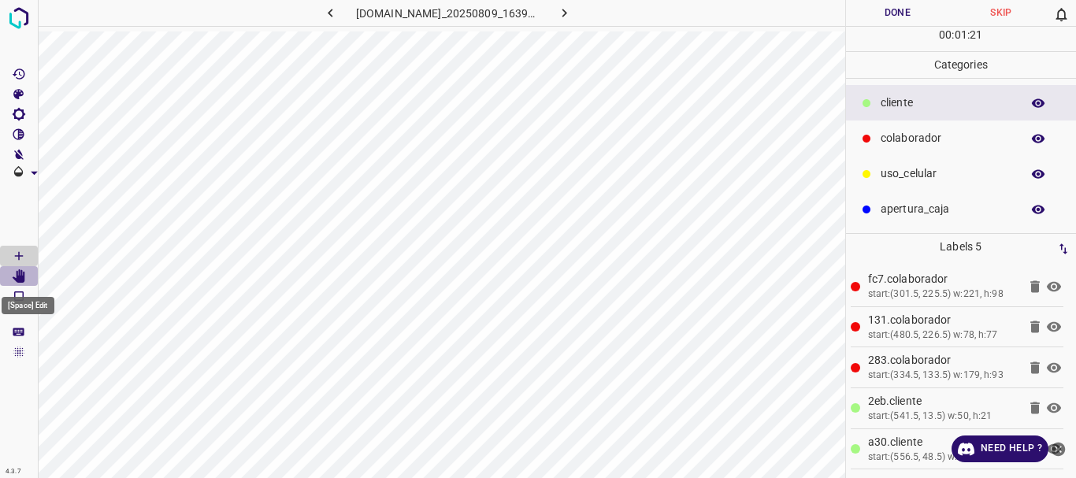
click at [16, 270] on icon "[Space] Edit" at bounding box center [19, 276] width 14 height 14
click at [24, 258] on icon "[Space] Draw" at bounding box center [19, 256] width 14 height 14
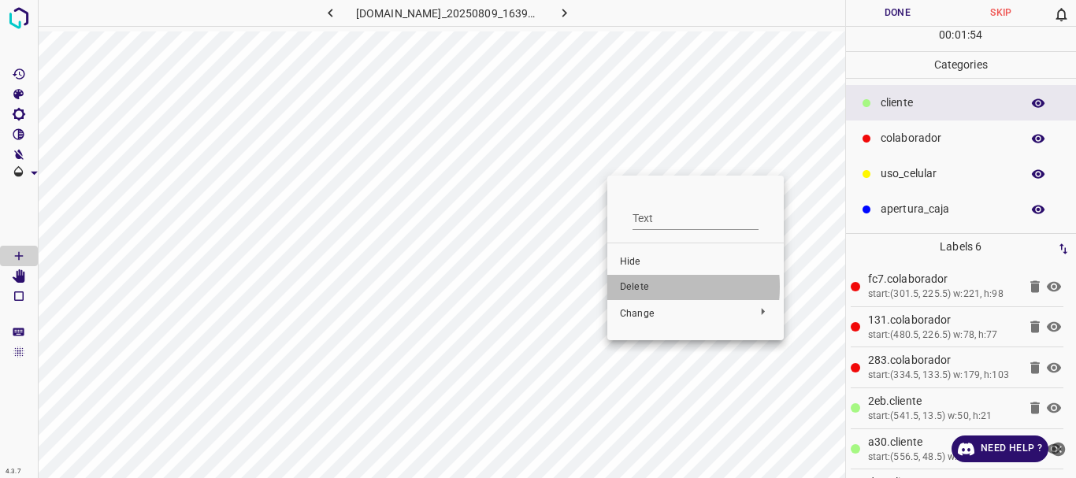
click at [637, 287] on span "Delete" at bounding box center [695, 287] width 151 height 14
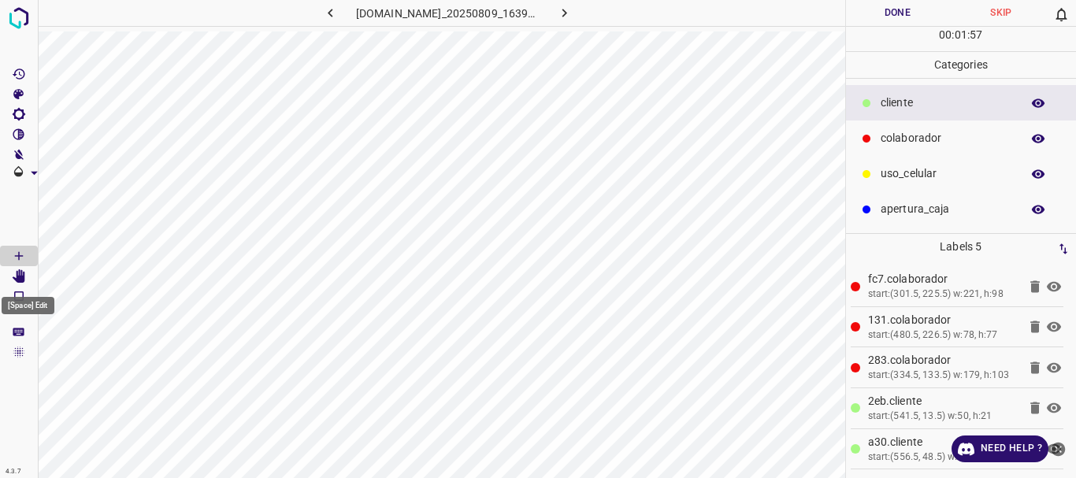
click at [24, 273] on icon "[Space] Edit" at bounding box center [19, 276] width 13 height 14
click at [889, 15] on button "Done" at bounding box center [898, 13] width 104 height 26
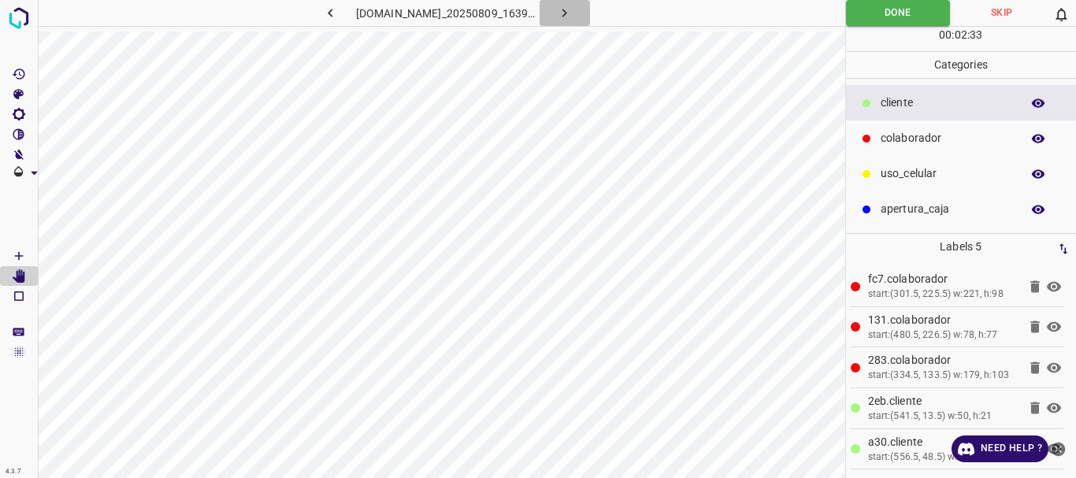
click at [573, 16] on icon "button" at bounding box center [564, 13] width 17 height 17
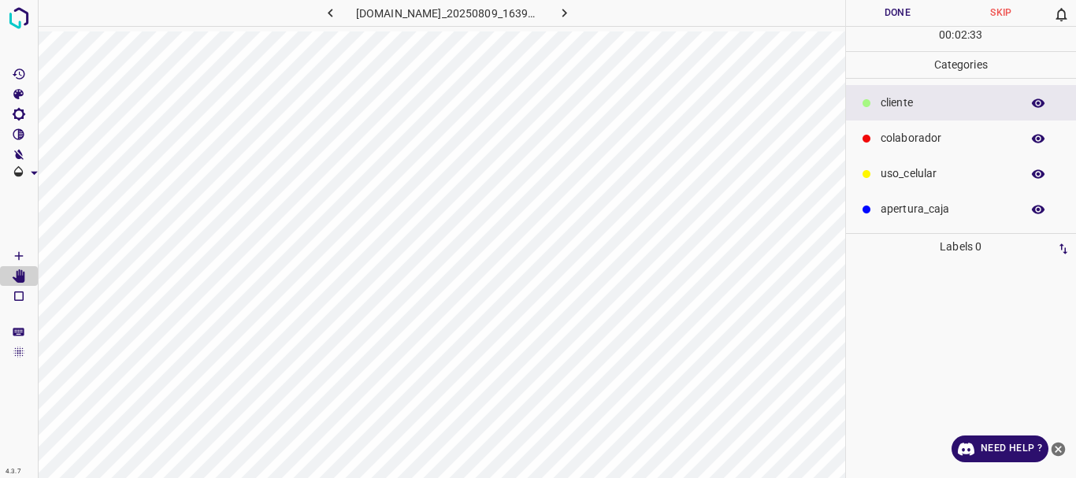
click at [8, 255] on Draw"] "[Space] Draw" at bounding box center [19, 256] width 38 height 20
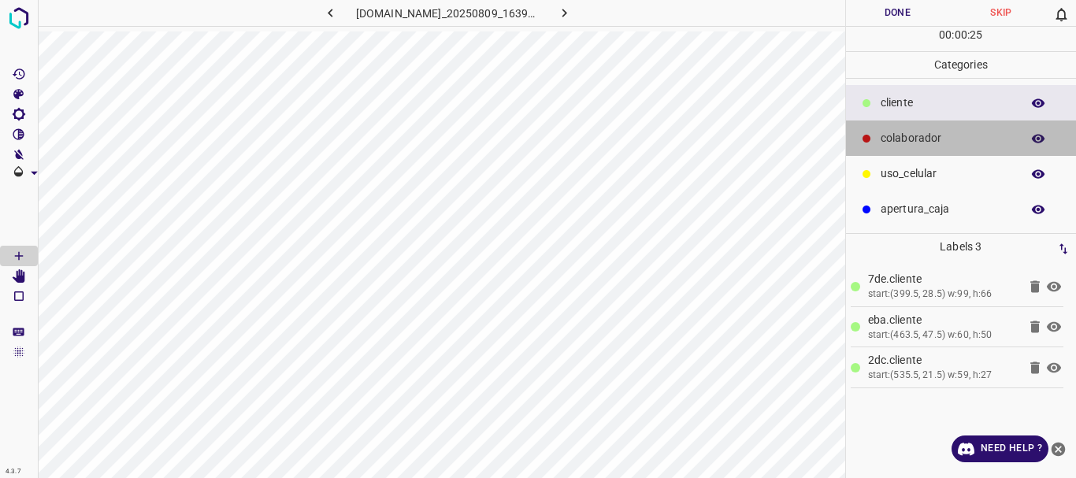
click at [900, 135] on p "colaborador" at bounding box center [947, 138] width 132 height 17
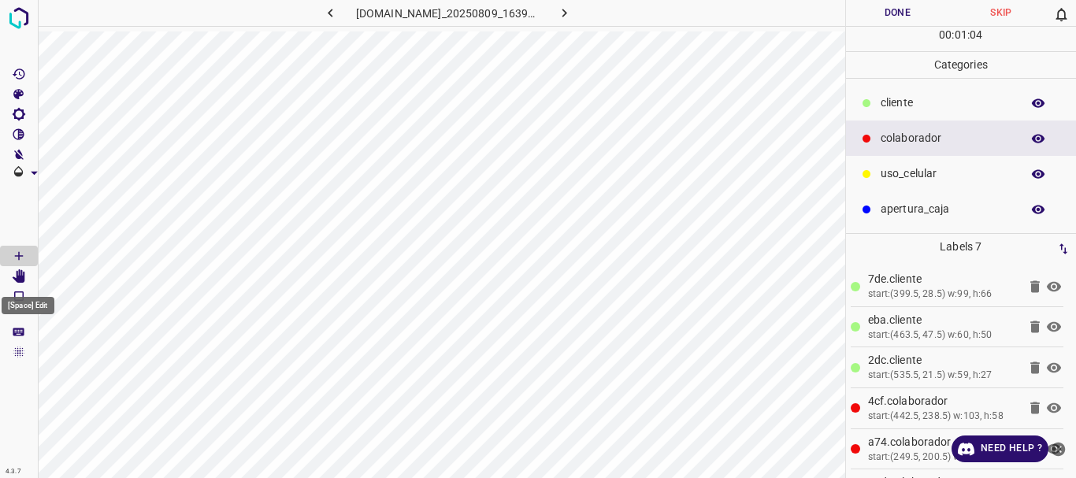
click at [20, 276] on icon "[Space] Edit" at bounding box center [19, 276] width 13 height 14
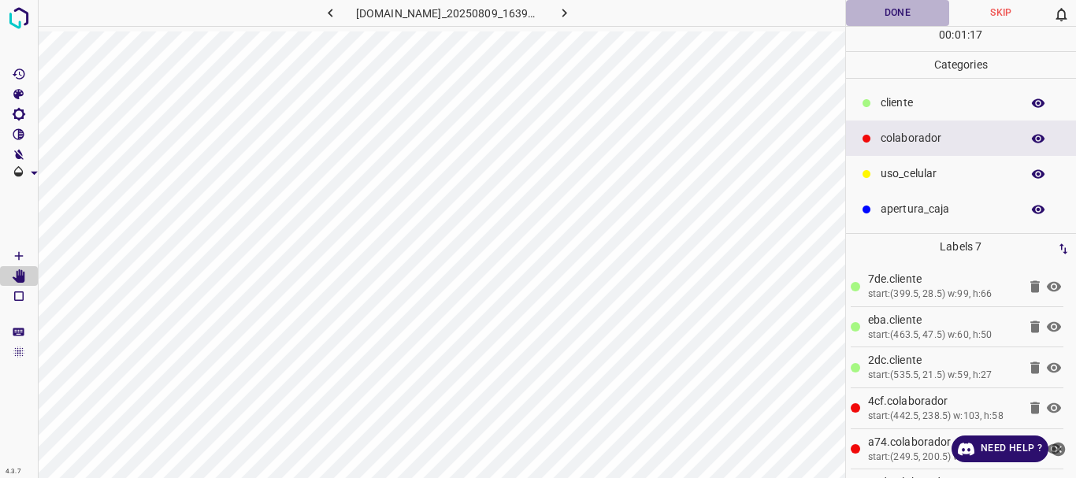
click at [894, 17] on button "Done" at bounding box center [898, 13] width 104 height 26
click at [563, 8] on button "button" at bounding box center [565, 13] width 50 height 26
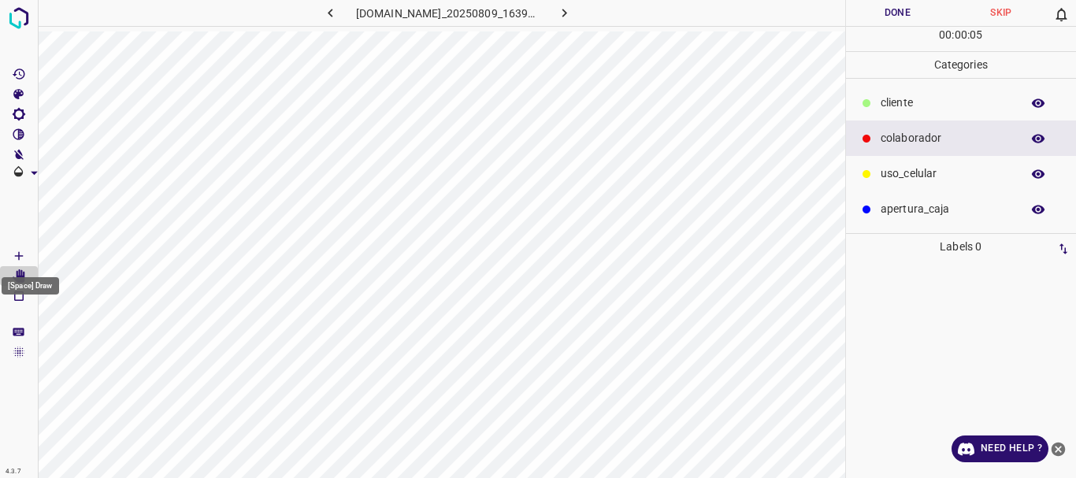
click at [25, 253] on icon "[Space] Draw" at bounding box center [19, 256] width 14 height 14
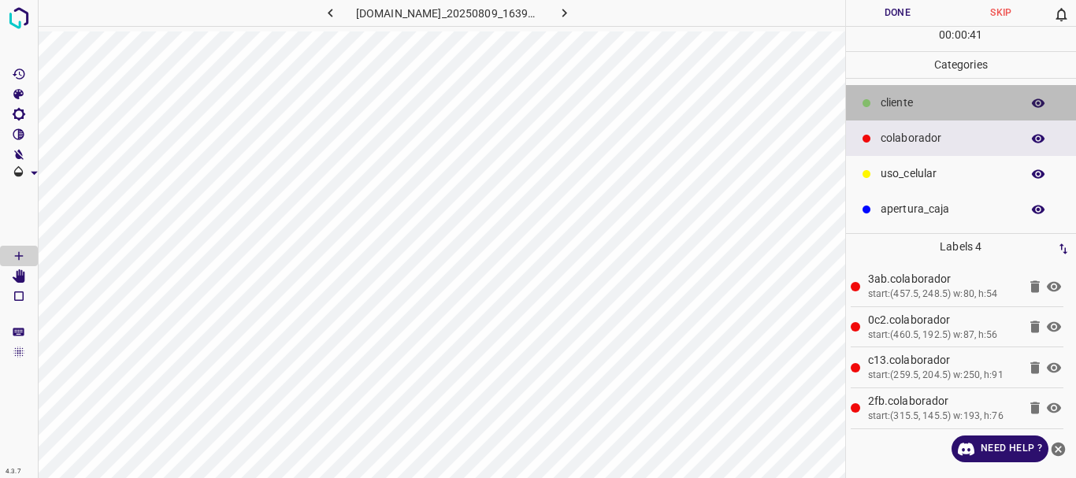
click at [943, 108] on p "​​cliente" at bounding box center [947, 103] width 132 height 17
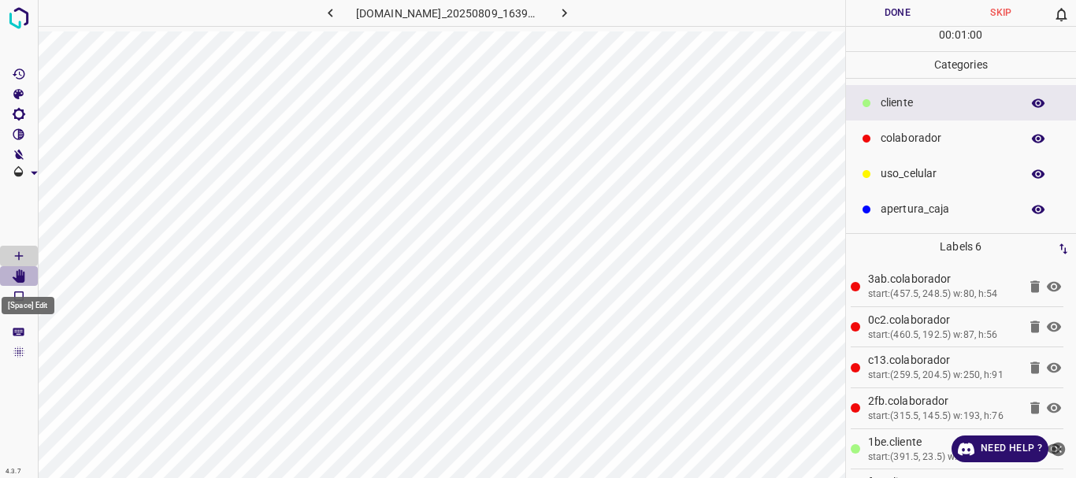
click at [24, 279] on icon "[Space] Edit" at bounding box center [19, 276] width 13 height 14
click at [896, 12] on button "Done" at bounding box center [898, 13] width 104 height 26
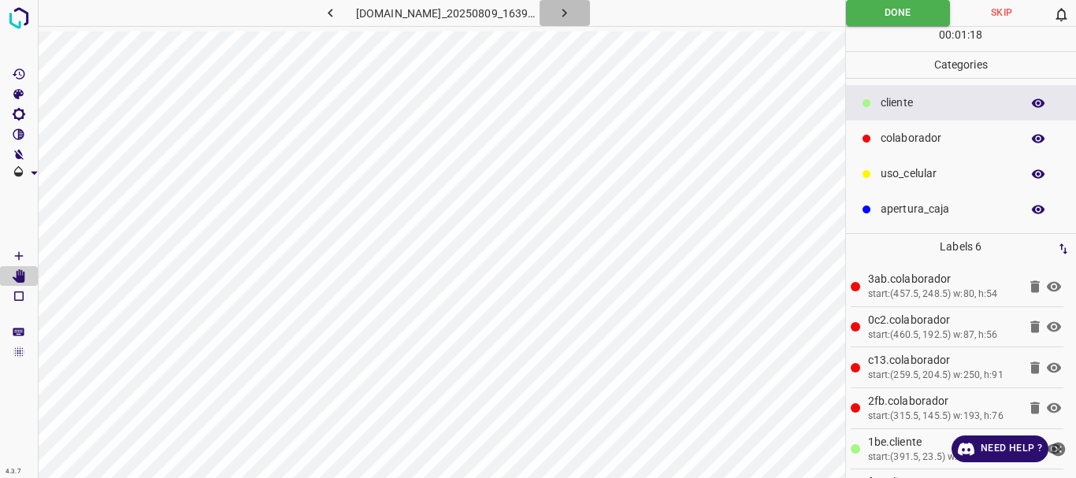
click at [573, 17] on icon "button" at bounding box center [564, 13] width 17 height 17
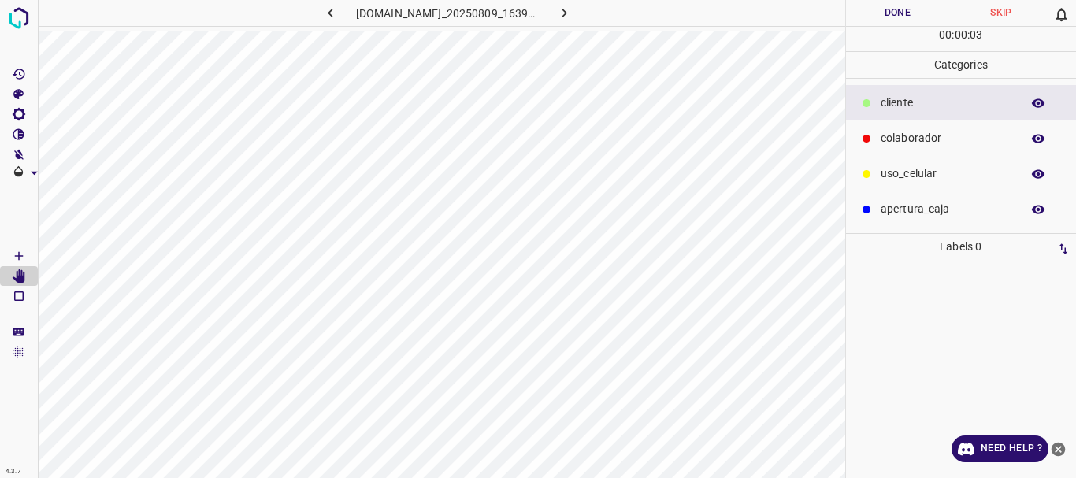
click at [21, 256] on icon "[Space] Draw" at bounding box center [19, 256] width 8 height 8
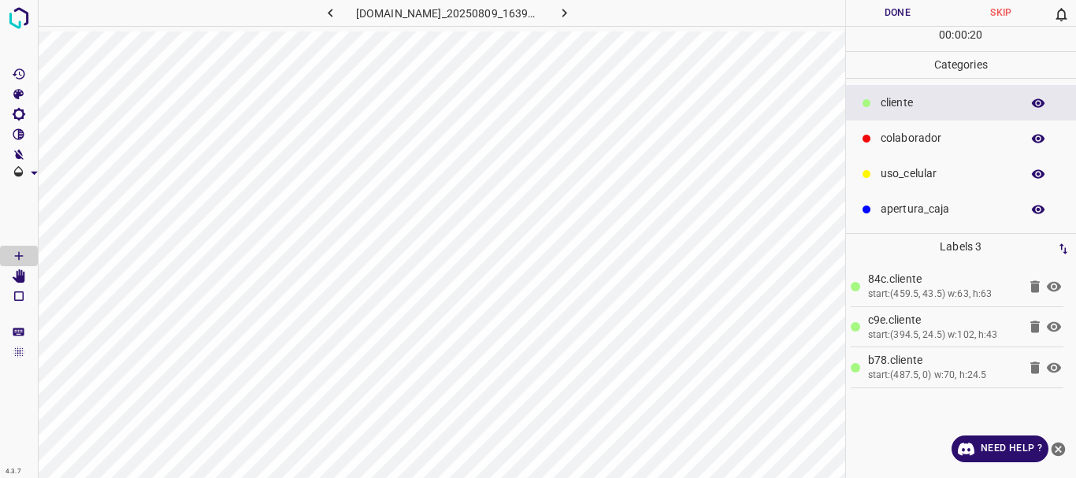
click at [933, 139] on p "colaborador" at bounding box center [947, 138] width 132 height 17
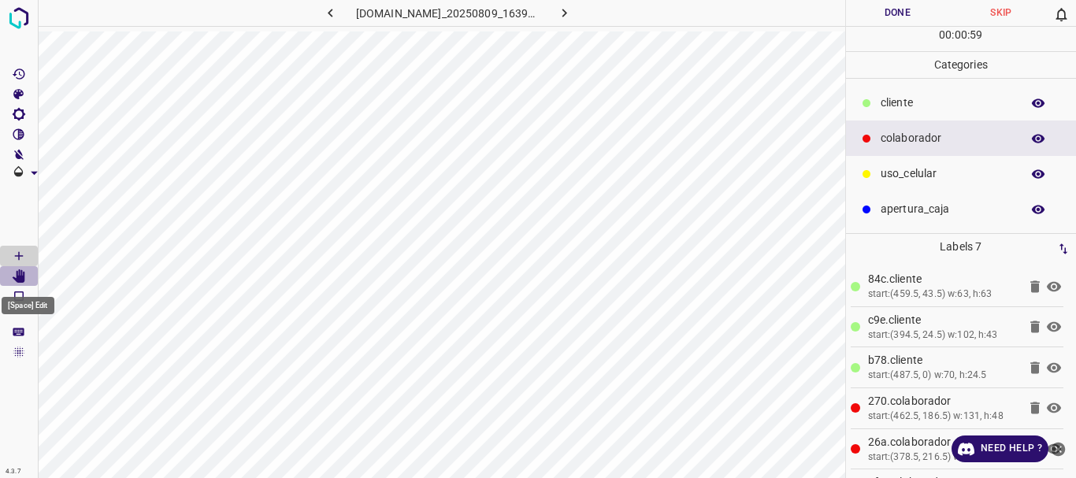
click at [24, 278] on icon "[Space] Edit" at bounding box center [19, 276] width 13 height 14
click at [885, 15] on button "Done" at bounding box center [898, 13] width 104 height 26
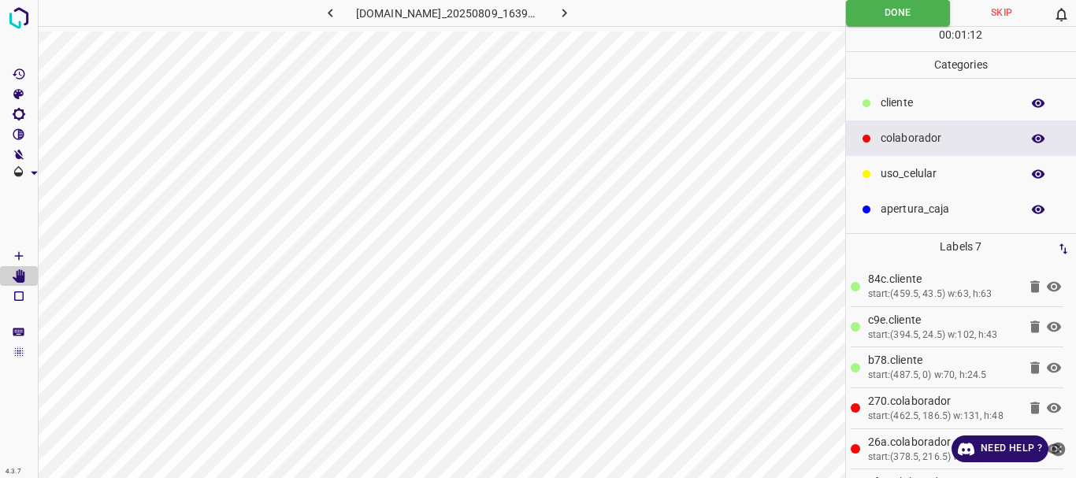
click at [584, 10] on button "button" at bounding box center [565, 13] width 50 height 26
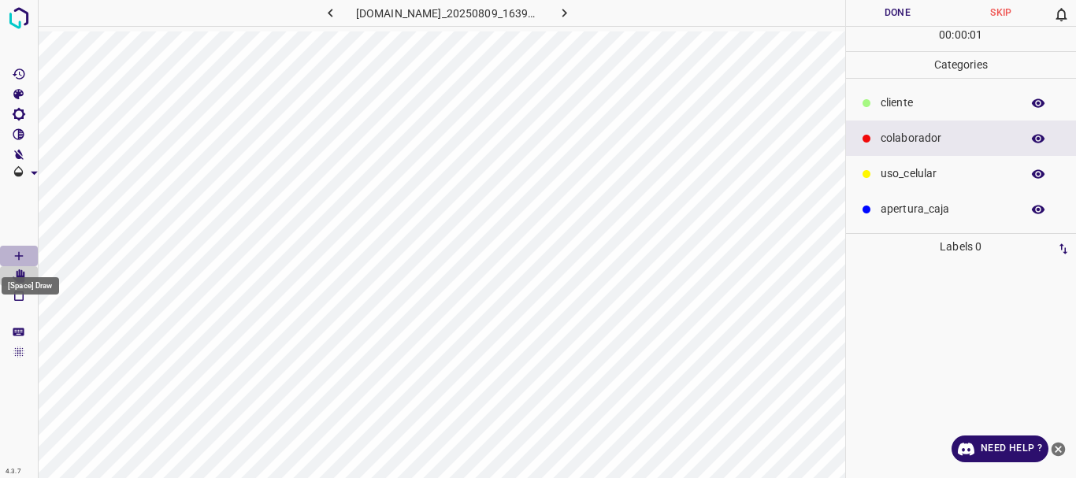
click at [19, 250] on icon "[Space] Draw" at bounding box center [19, 256] width 14 height 14
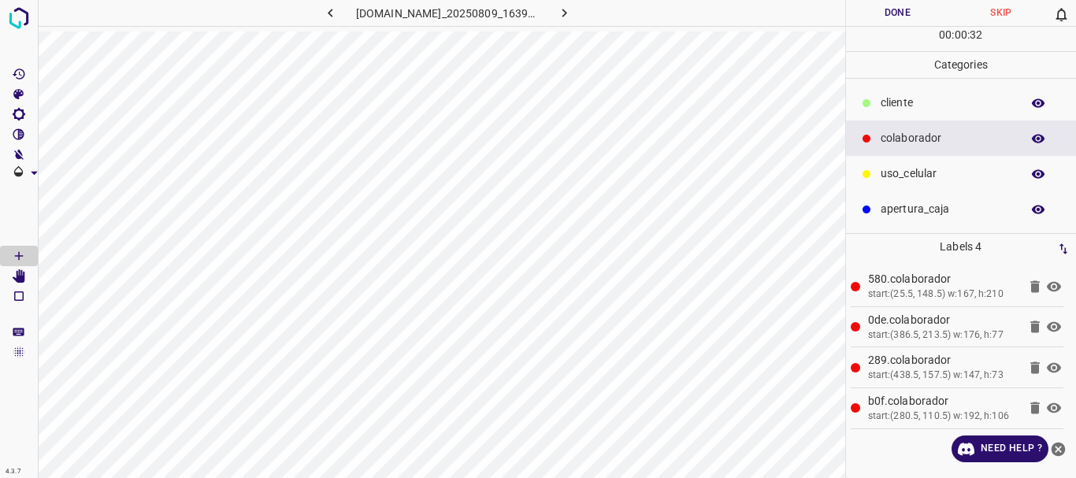
click at [895, 92] on div "​​cliente" at bounding box center [961, 102] width 231 height 35
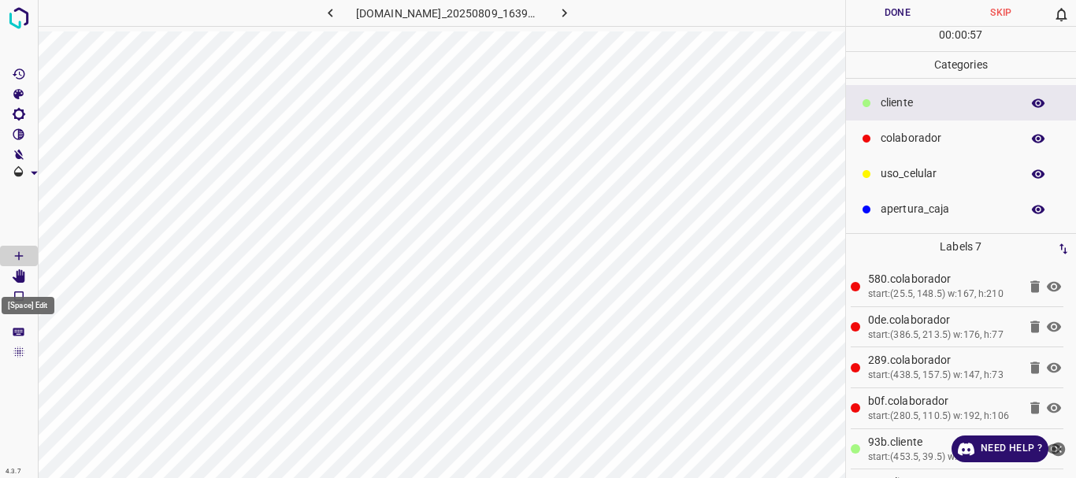
click at [17, 277] on icon "[Space] Edit" at bounding box center [19, 276] width 14 height 14
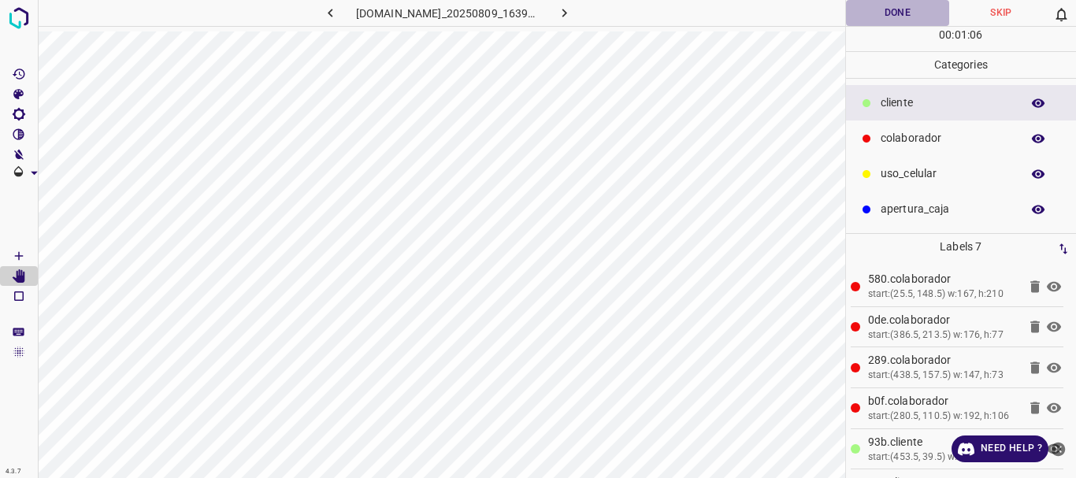
click at [891, 11] on button "Done" at bounding box center [898, 13] width 104 height 26
click at [566, 21] on button "button" at bounding box center [565, 13] width 50 height 26
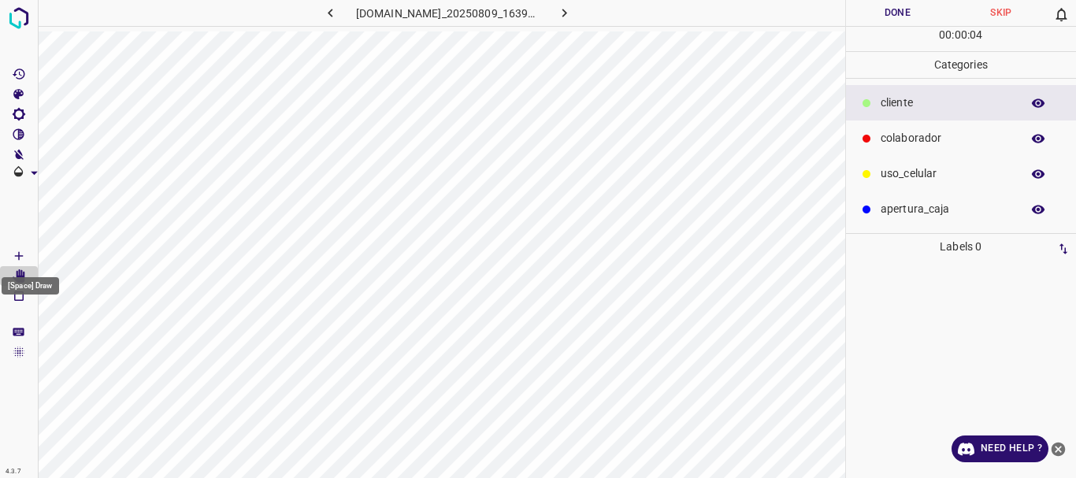
click at [21, 253] on icon "[Space] Draw" at bounding box center [19, 256] width 14 height 14
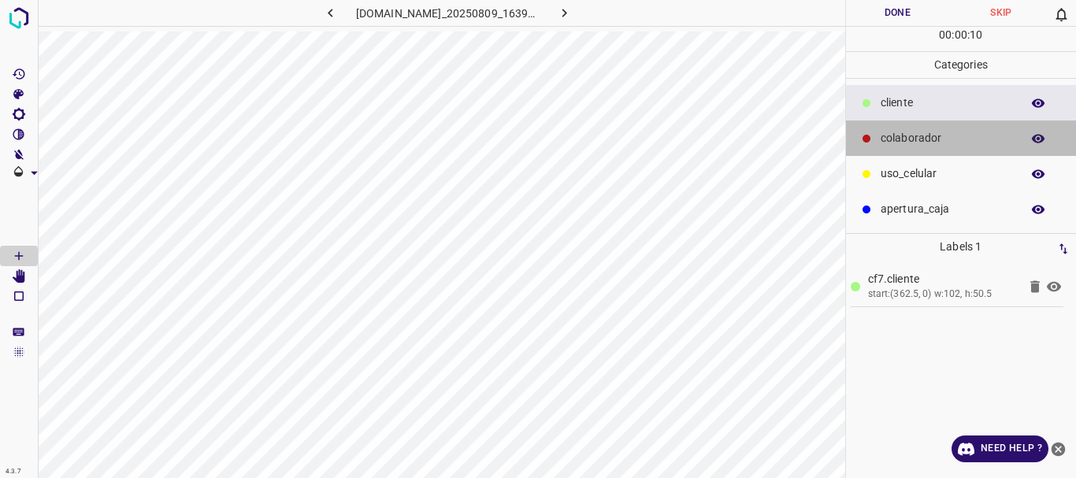
click at [881, 139] on p "colaborador" at bounding box center [947, 138] width 132 height 17
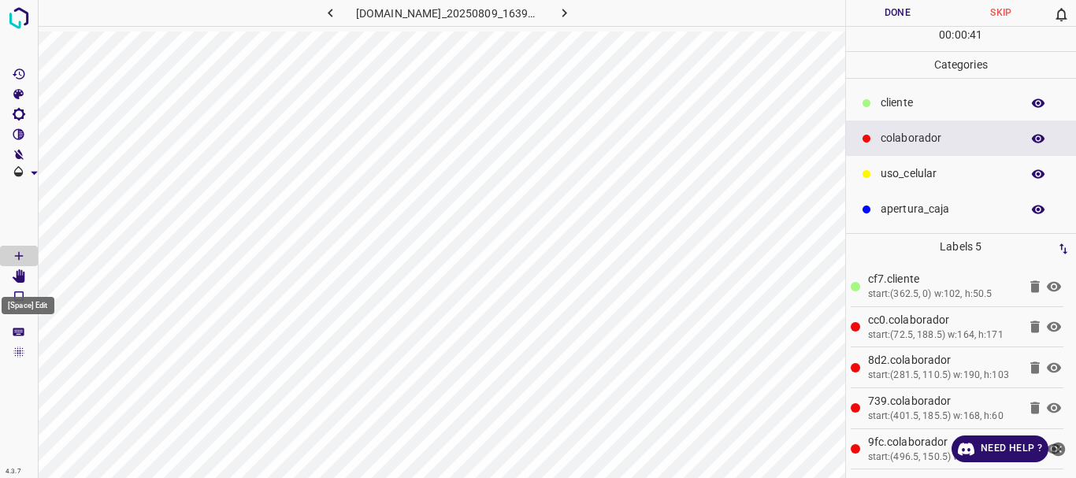
click at [14, 276] on icon "[Space] Edit" at bounding box center [19, 276] width 14 height 14
click at [914, 6] on button "Done" at bounding box center [898, 13] width 104 height 26
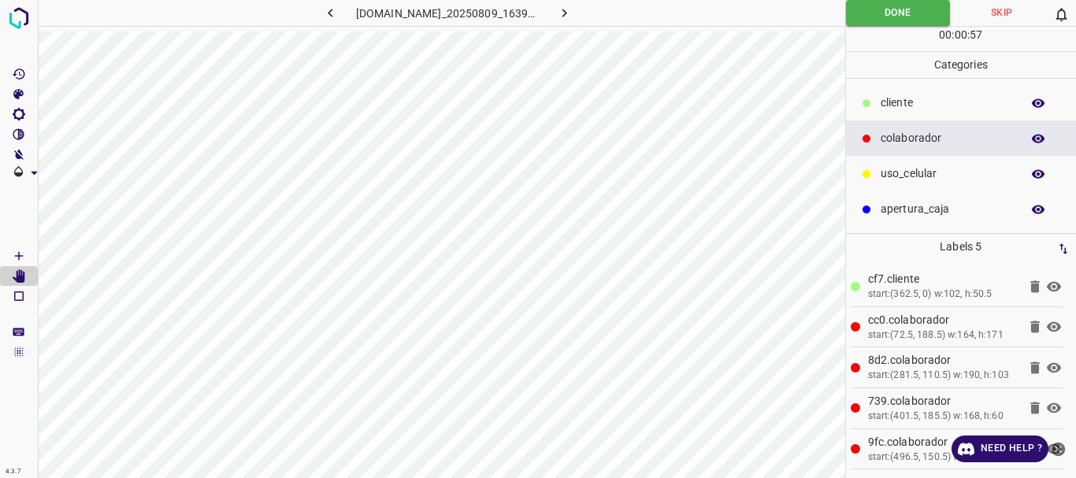
click at [573, 9] on icon "button" at bounding box center [564, 13] width 17 height 17
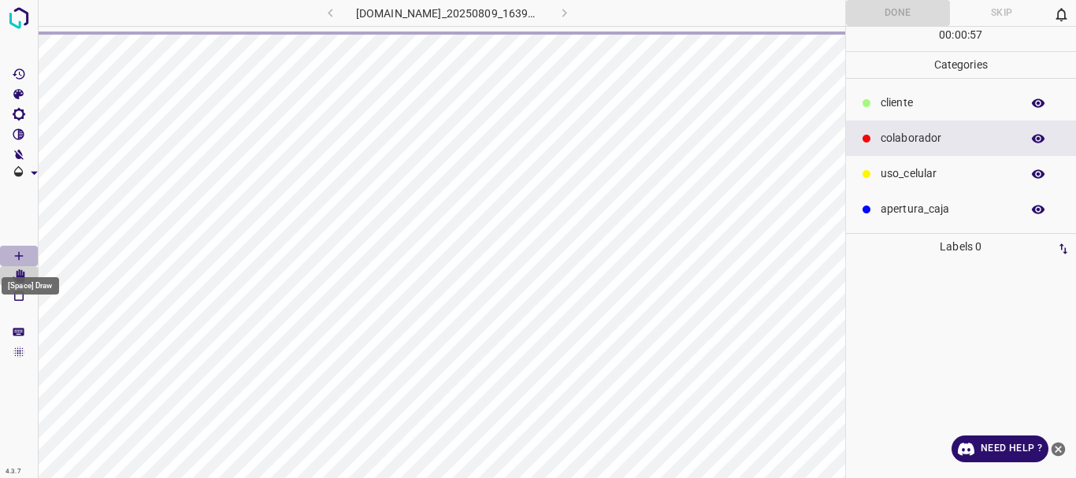
click at [19, 254] on icon "[Space] Draw" at bounding box center [19, 256] width 8 height 8
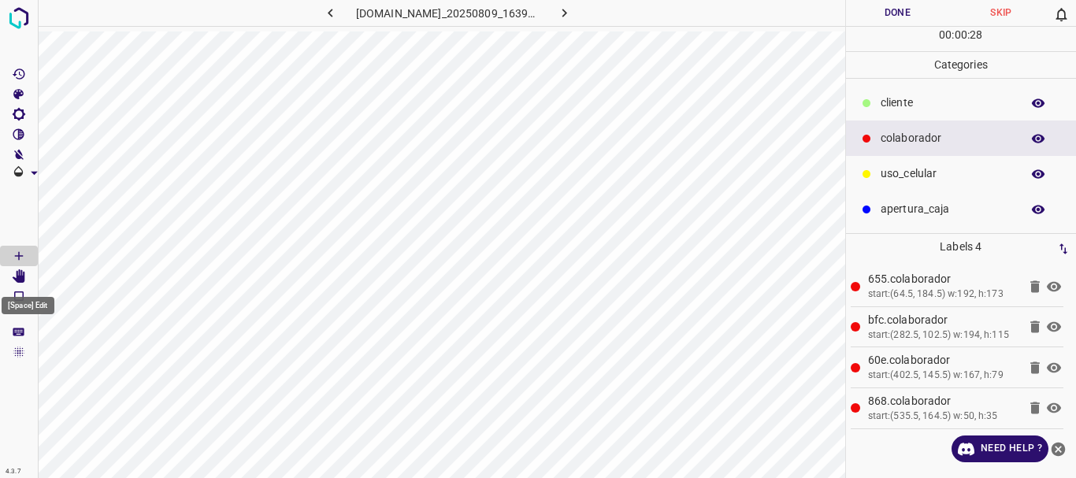
click at [23, 271] on icon "[Space] Edit" at bounding box center [19, 276] width 13 height 14
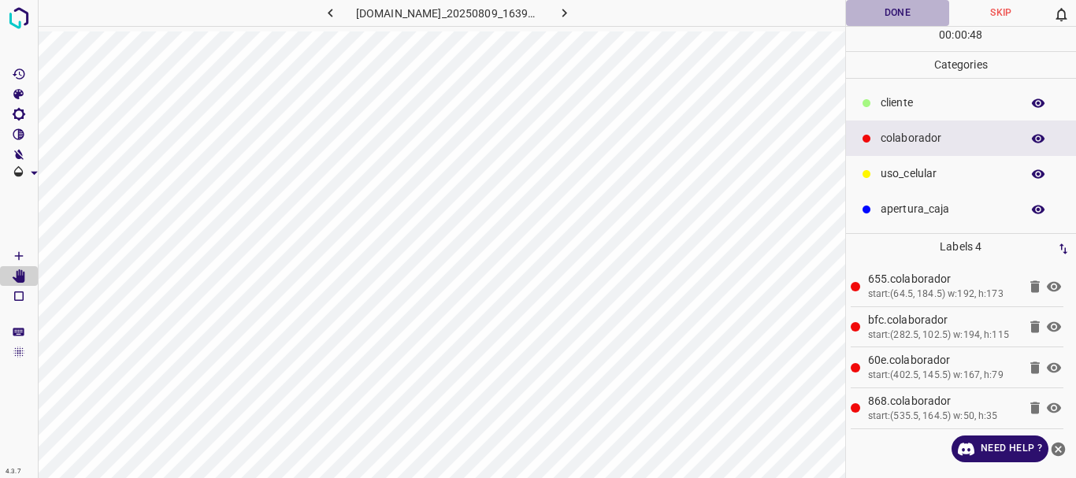
click at [889, 17] on button "Done" at bounding box center [898, 13] width 104 height 26
click at [573, 18] on icon "button" at bounding box center [564, 13] width 17 height 17
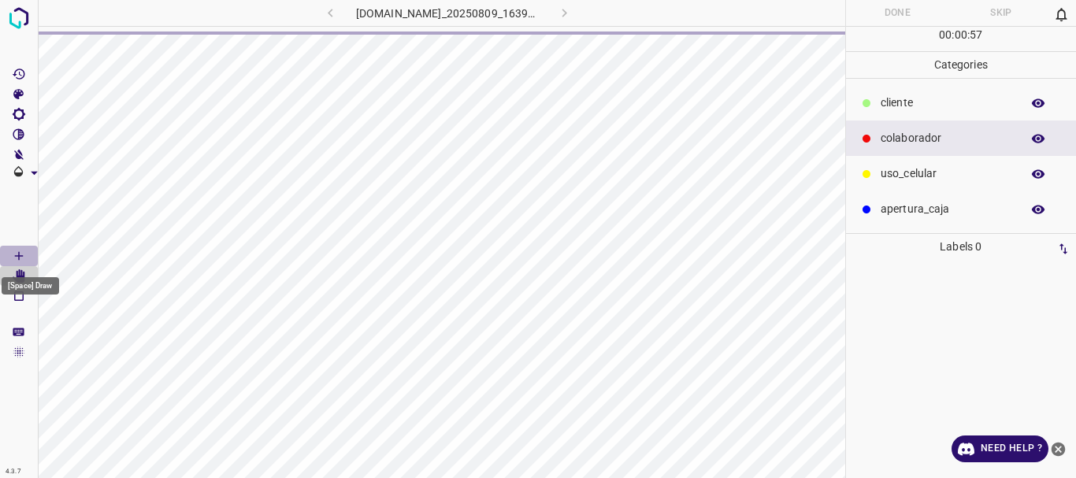
click at [19, 257] on icon "[Space] Draw" at bounding box center [19, 256] width 8 height 8
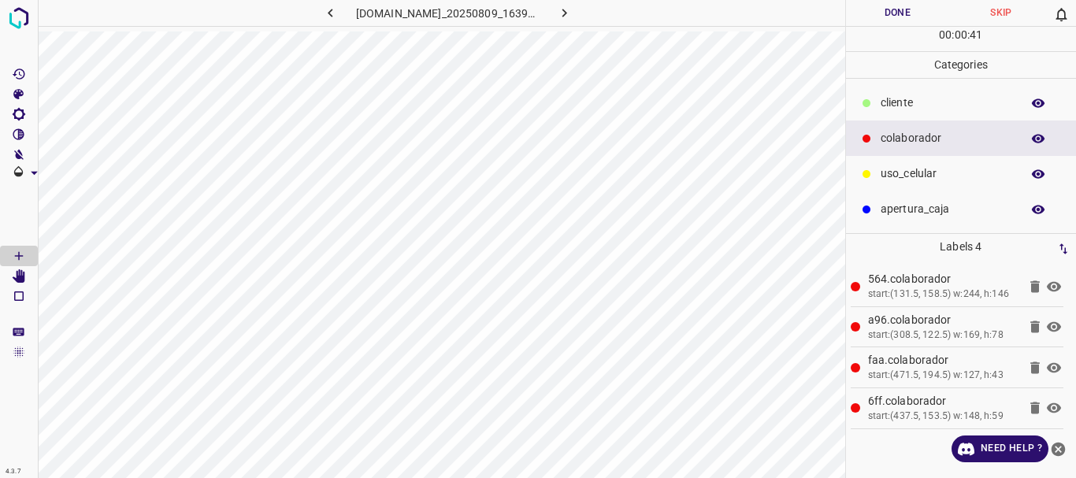
click at [933, 105] on p "​​cliente" at bounding box center [947, 103] width 132 height 17
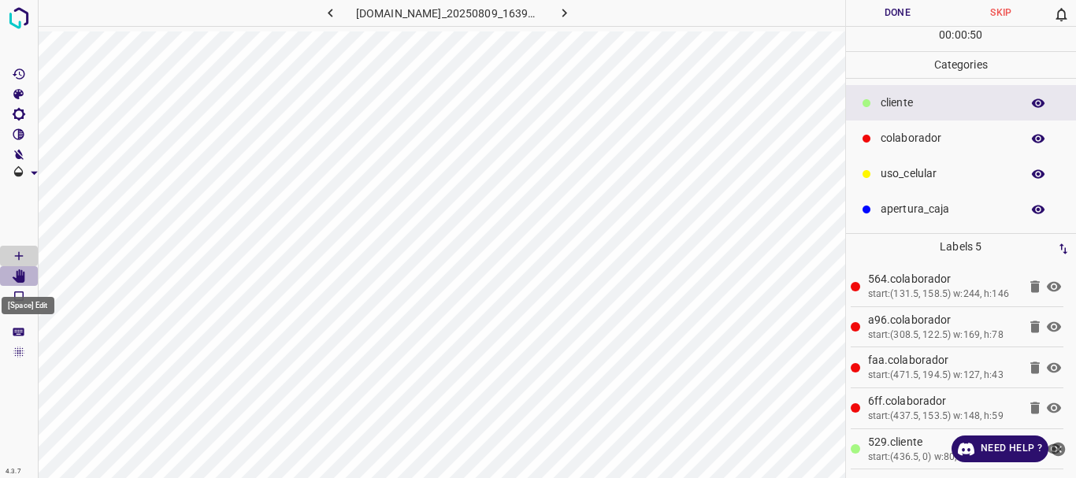
click at [20, 272] on icon "[Space] Edit" at bounding box center [19, 276] width 13 height 14
click at [891, 9] on button "Done" at bounding box center [898, 13] width 104 height 26
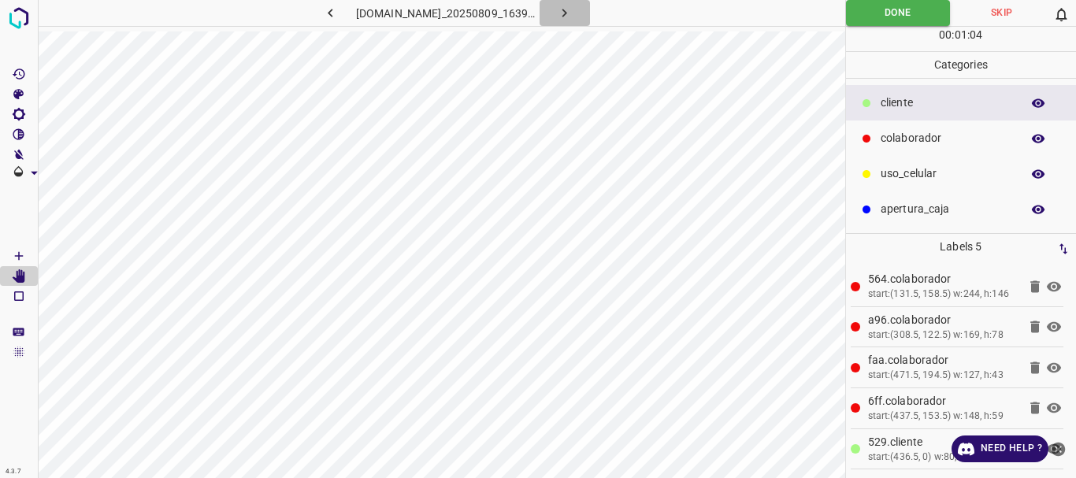
click at [573, 15] on icon "button" at bounding box center [564, 13] width 17 height 17
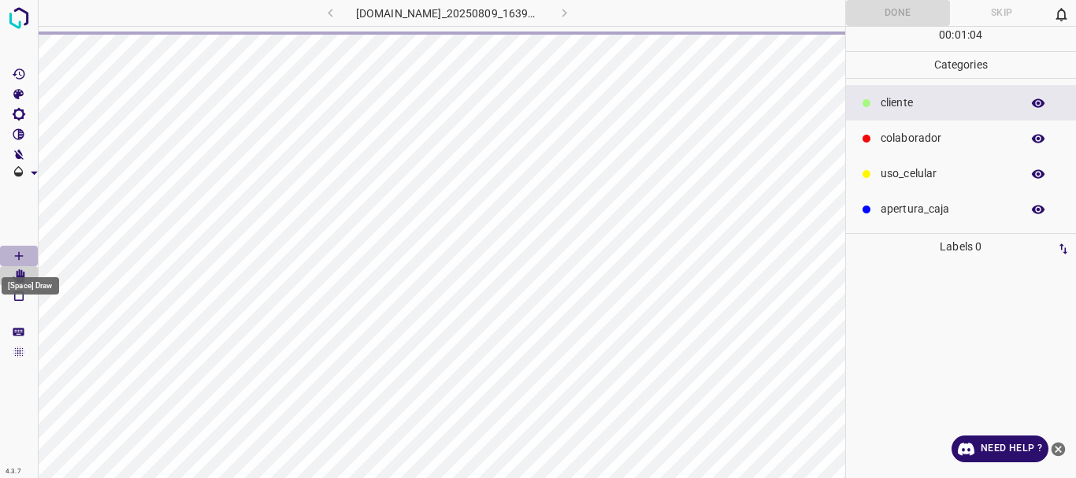
click at [20, 250] on icon "[Space] Draw" at bounding box center [19, 256] width 14 height 14
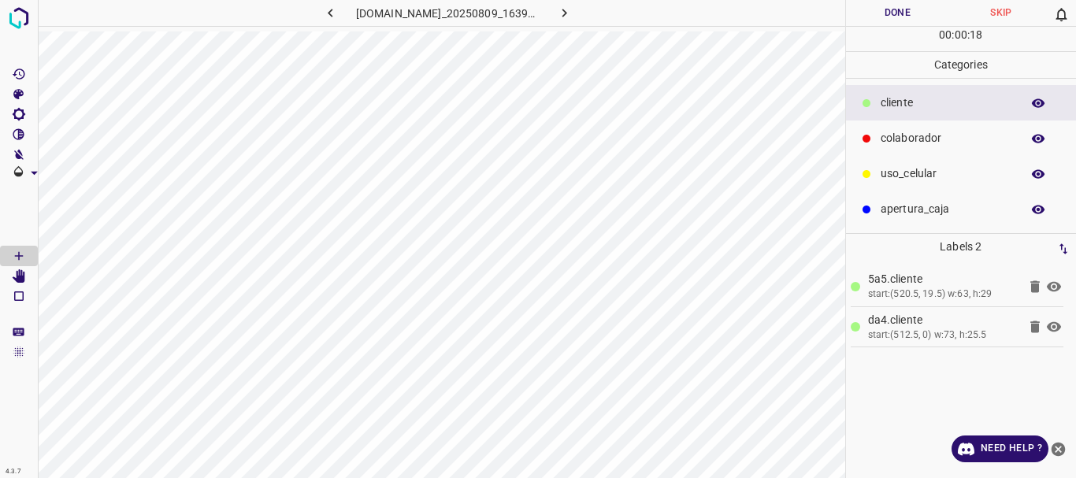
click at [874, 132] on div at bounding box center [867, 139] width 16 height 16
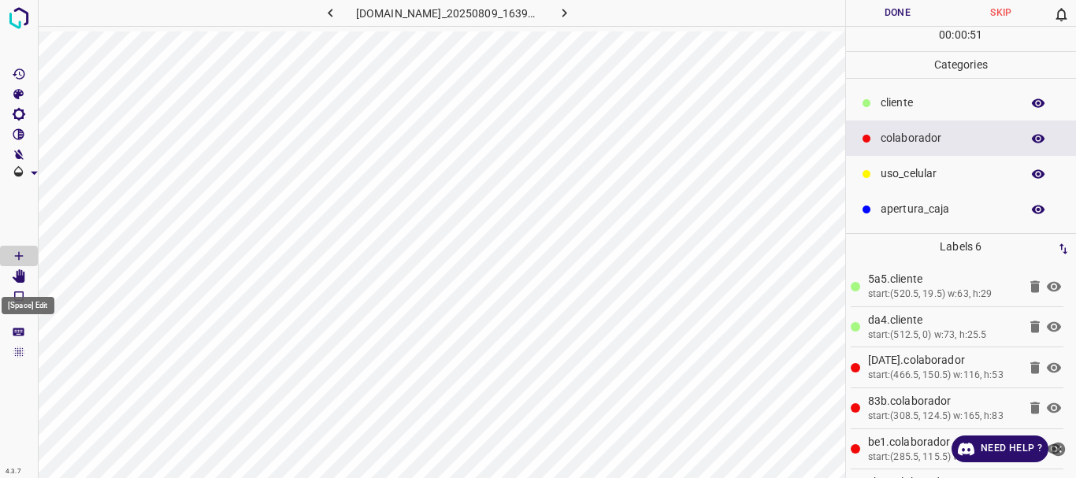
click at [27, 281] on Edit"] "[Space] Edit" at bounding box center [19, 276] width 38 height 20
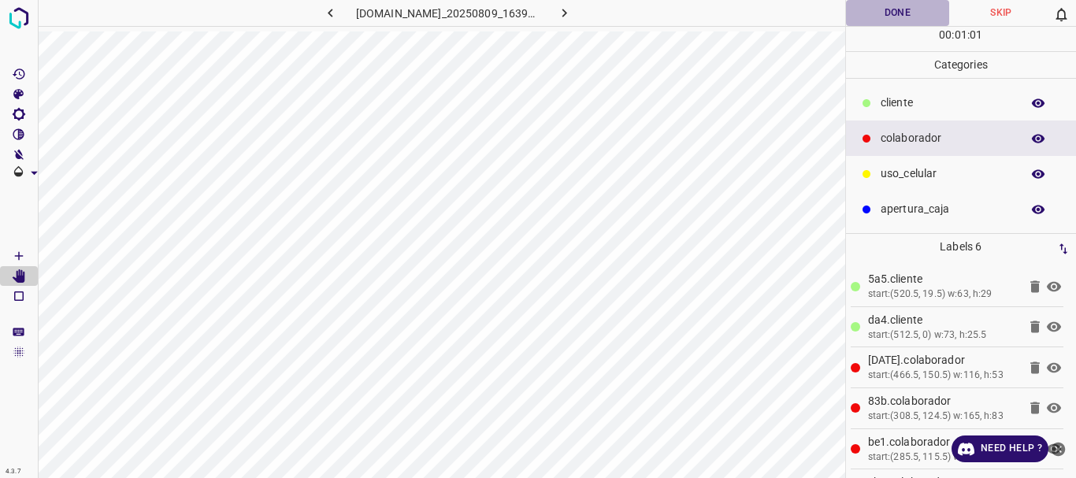
click at [890, 18] on button "Done" at bounding box center [898, 13] width 104 height 26
click at [573, 14] on icon "button" at bounding box center [564, 13] width 17 height 17
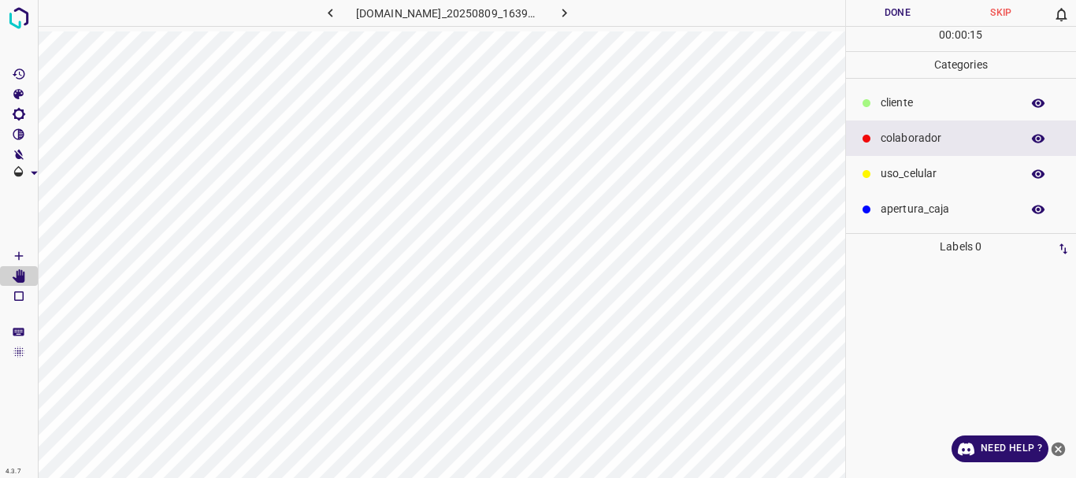
click at [24, 254] on icon "[Space] Draw" at bounding box center [19, 256] width 14 height 14
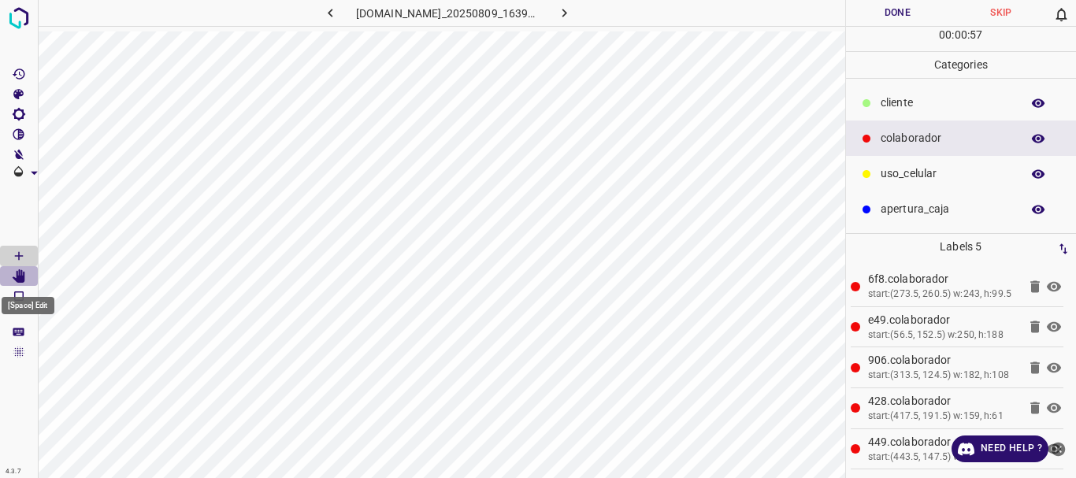
click at [26, 275] on Edit"] "[Space] Edit" at bounding box center [19, 276] width 38 height 20
click at [873, 99] on div at bounding box center [867, 103] width 16 height 16
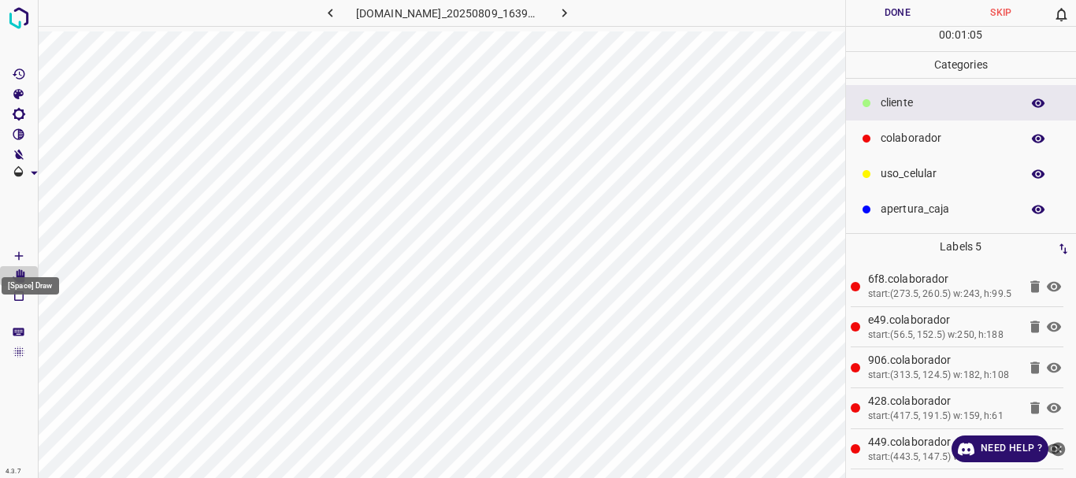
click at [16, 256] on icon "[Space] Draw" at bounding box center [19, 256] width 14 height 14
click at [17, 276] on icon "[Space] Edit" at bounding box center [19, 276] width 13 height 14
click at [878, 14] on button "Done" at bounding box center [898, 13] width 104 height 26
click at [570, 10] on icon "button" at bounding box center [564, 13] width 17 height 17
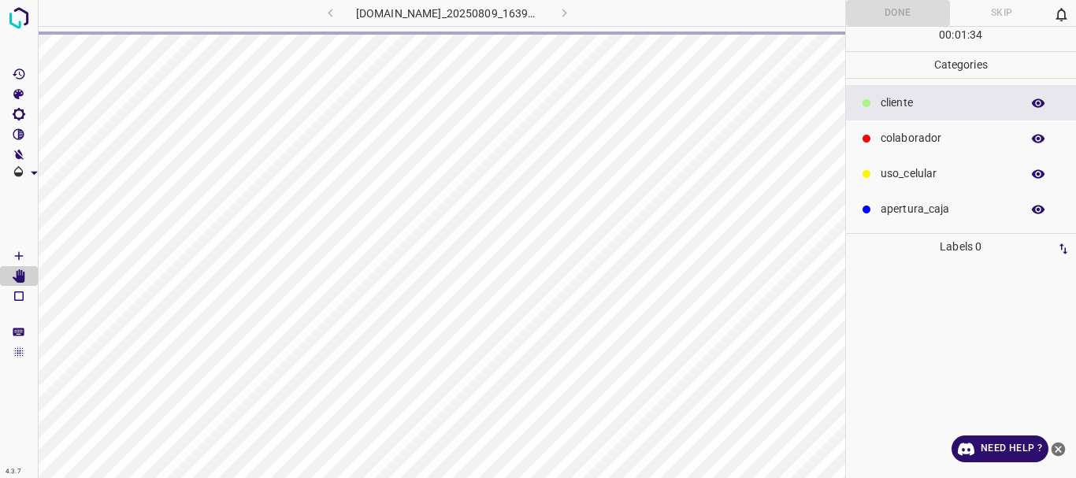
click at [26, 254] on Draw"] "[Space] Draw" at bounding box center [19, 256] width 38 height 20
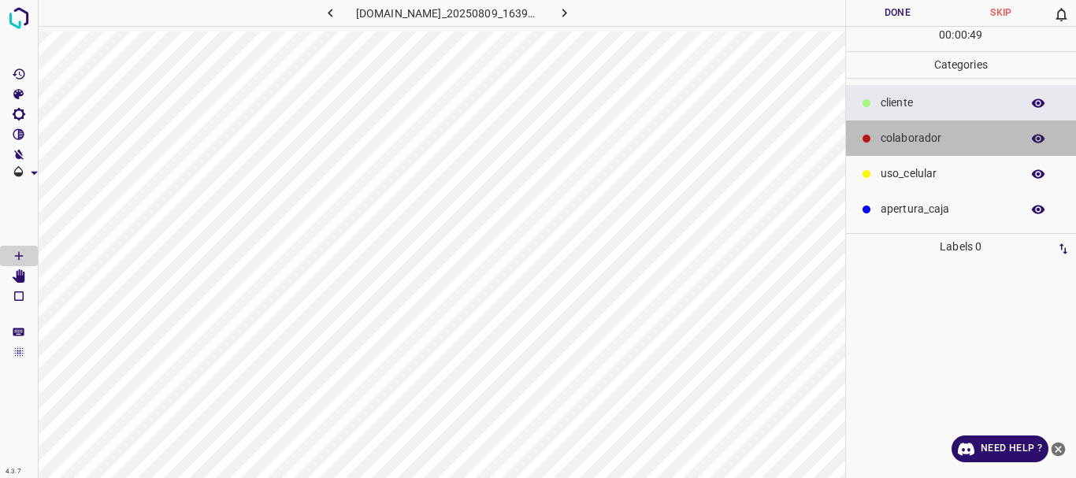
click at [900, 143] on p "colaborador" at bounding box center [947, 138] width 132 height 17
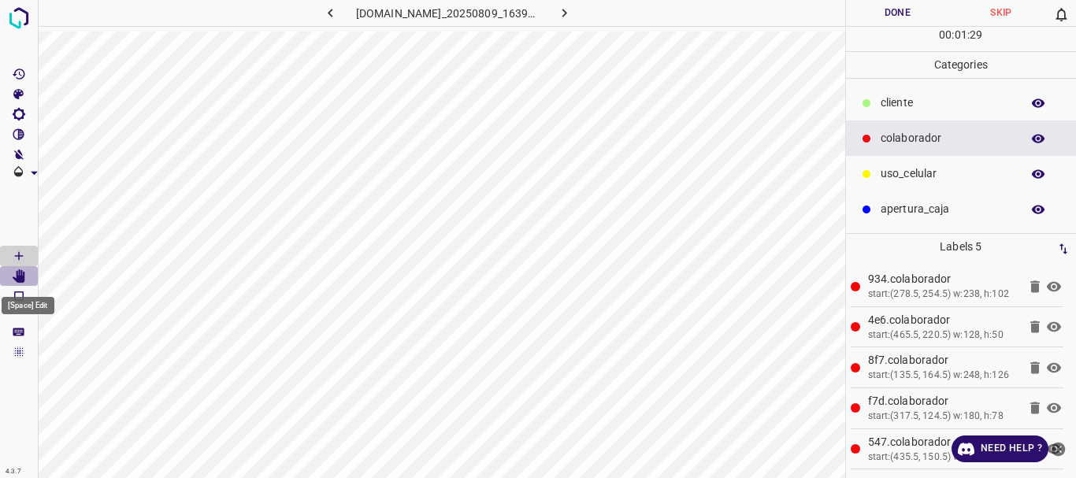
click at [18, 279] on icon "[Space] Edit" at bounding box center [19, 276] width 13 height 14
click at [886, 13] on button "Done" at bounding box center [898, 13] width 104 height 26
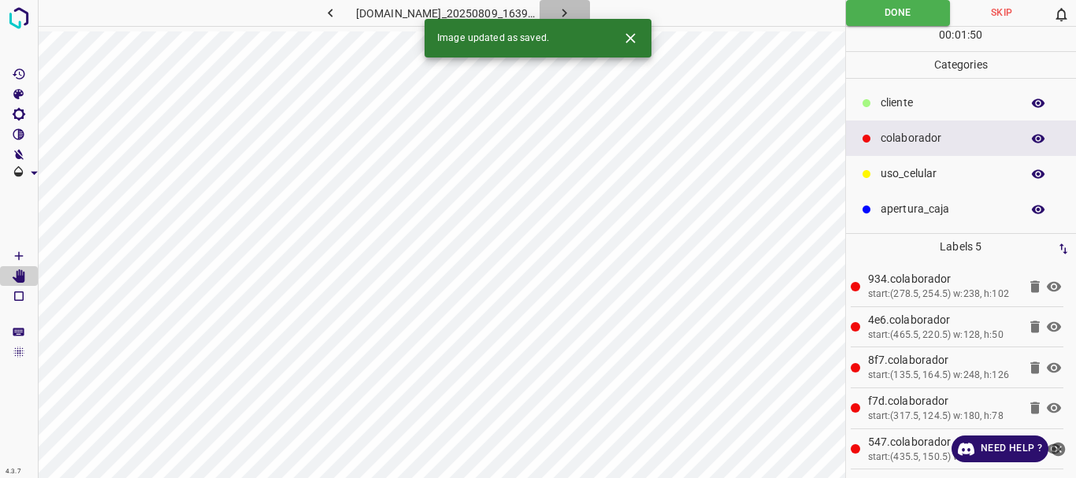
click at [573, 13] on icon "button" at bounding box center [564, 13] width 17 height 17
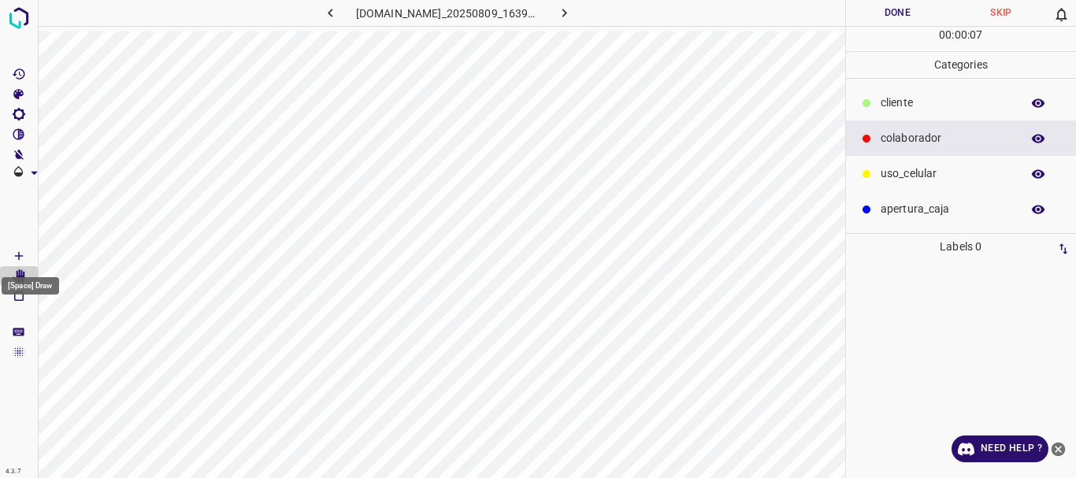
click at [20, 252] on icon "[Space] Draw" at bounding box center [19, 256] width 14 height 14
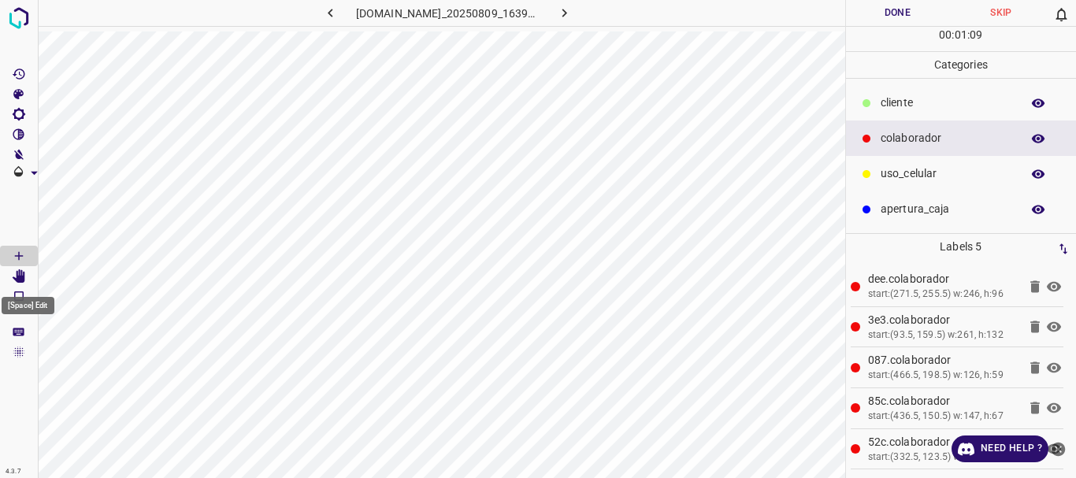
click at [19, 278] on icon "[Space] Edit" at bounding box center [19, 276] width 13 height 14
click at [891, 2] on button "Done" at bounding box center [898, 13] width 104 height 26
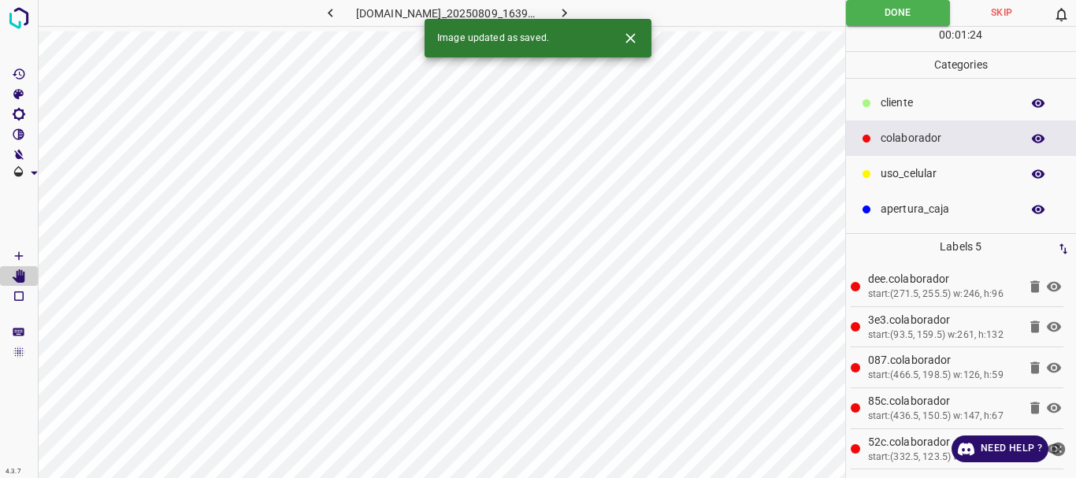
click at [573, 10] on icon "button" at bounding box center [564, 13] width 17 height 17
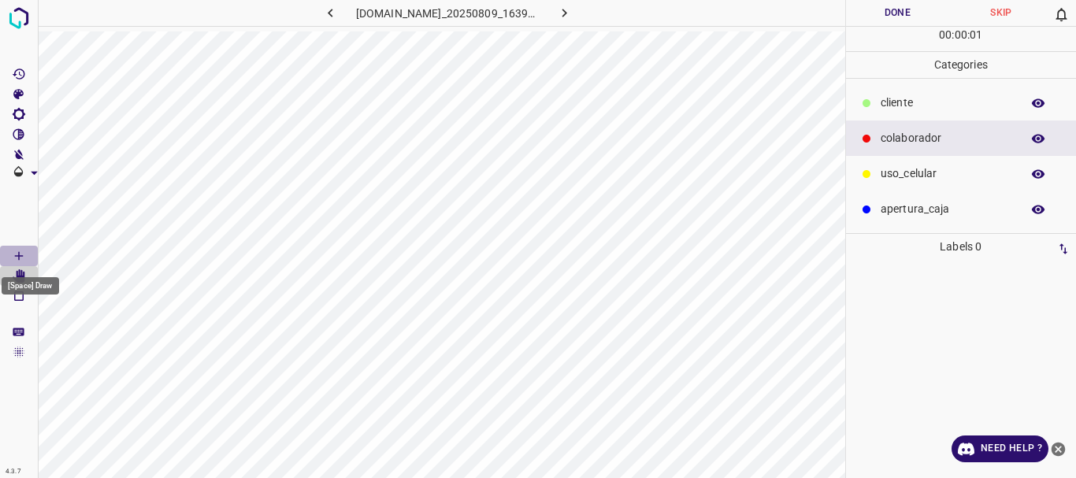
click at [24, 253] on icon "[Space] Draw" at bounding box center [19, 256] width 14 height 14
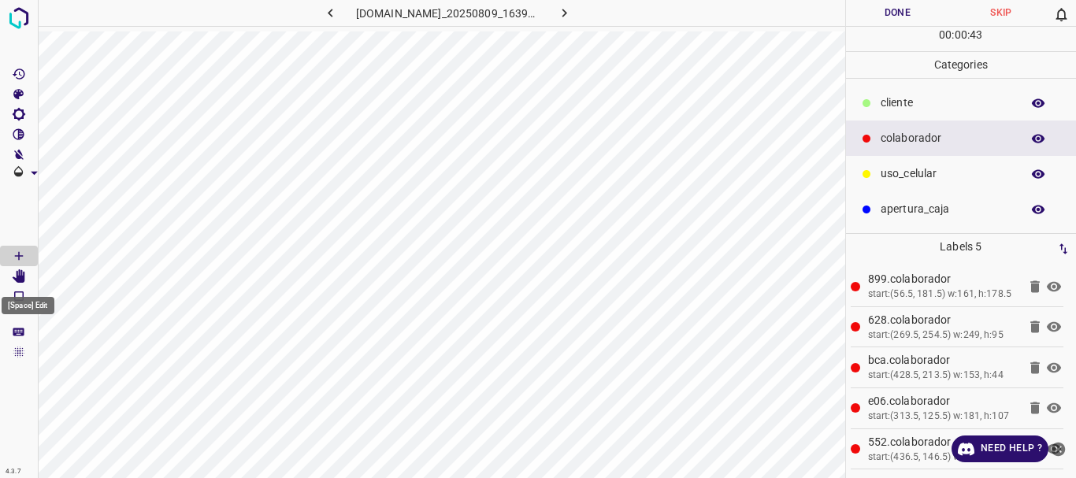
click at [23, 274] on icon "[Space] Edit" at bounding box center [19, 276] width 13 height 14
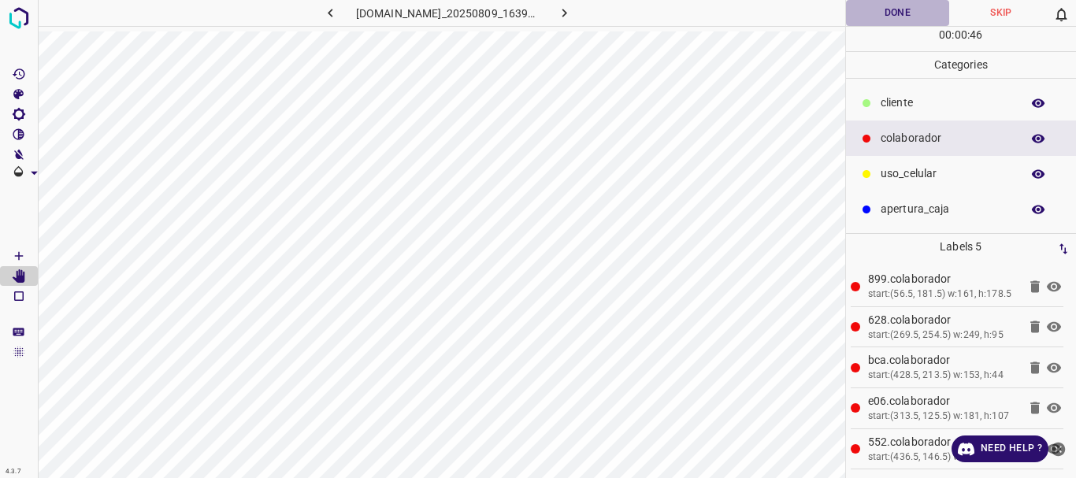
click at [880, 13] on button "Done" at bounding box center [898, 13] width 104 height 26
click at [572, 9] on icon "button" at bounding box center [564, 13] width 17 height 17
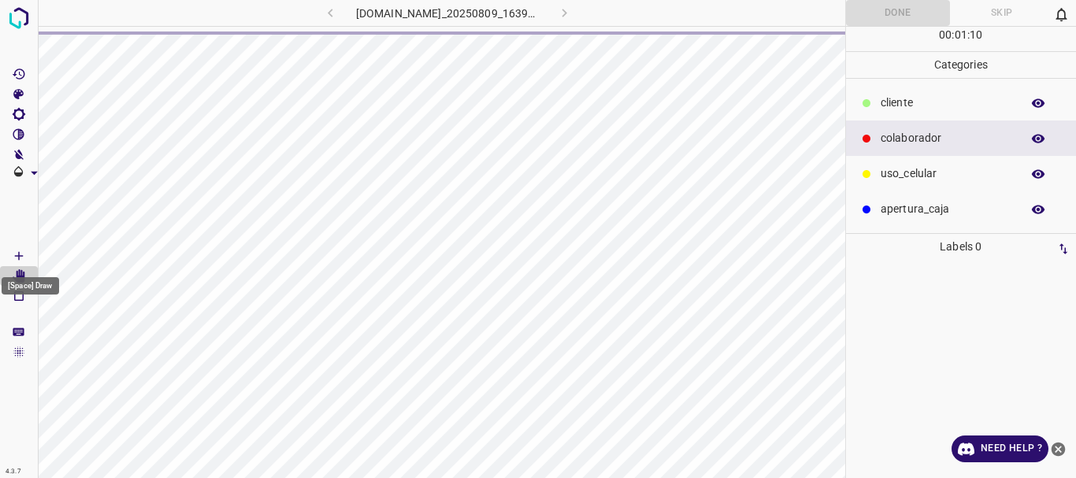
click at [20, 254] on icon "[Space] Draw" at bounding box center [19, 256] width 14 height 14
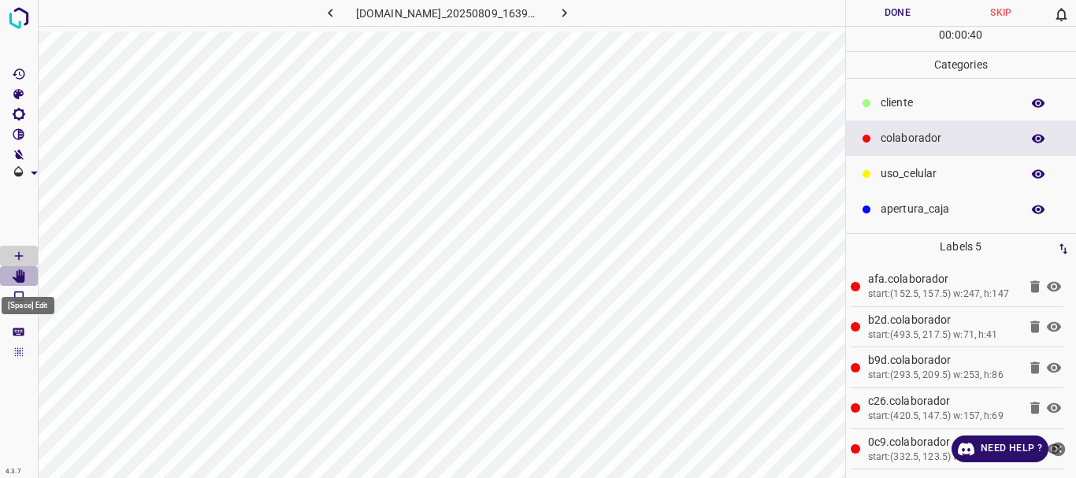
click at [17, 281] on icon "[Space] Edit" at bounding box center [19, 276] width 13 height 14
click at [899, 14] on button "Done" at bounding box center [898, 13] width 104 height 26
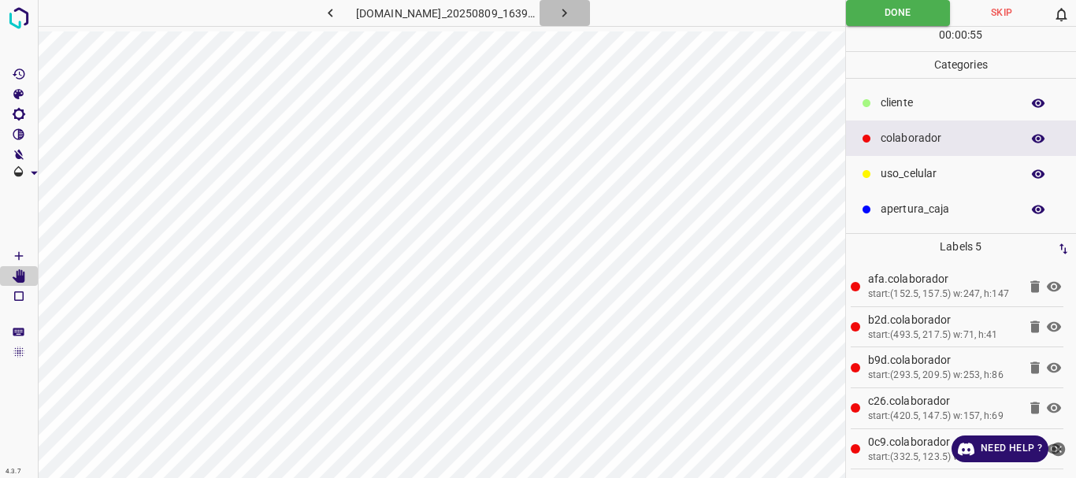
click at [583, 14] on button "button" at bounding box center [565, 13] width 50 height 26
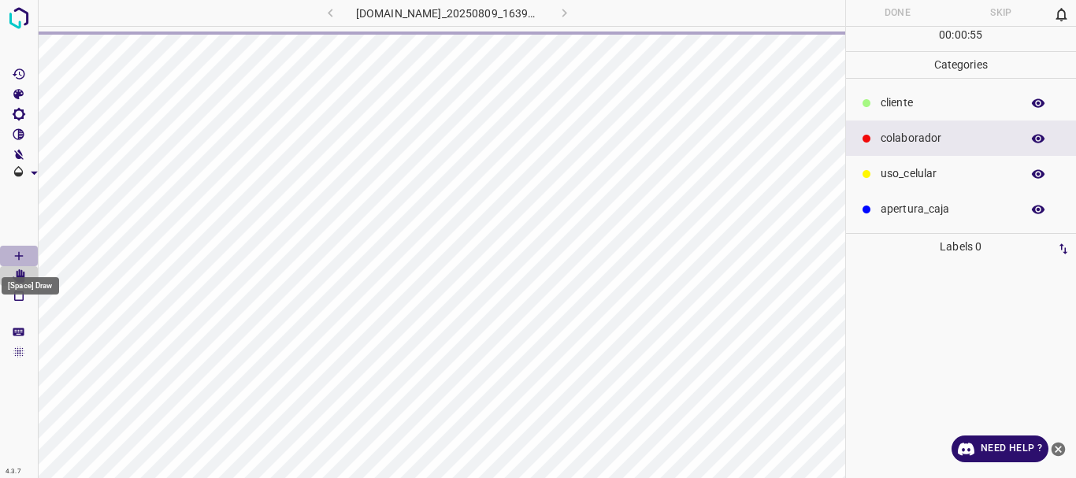
click at [19, 255] on icon "[Space] Draw" at bounding box center [19, 256] width 8 height 8
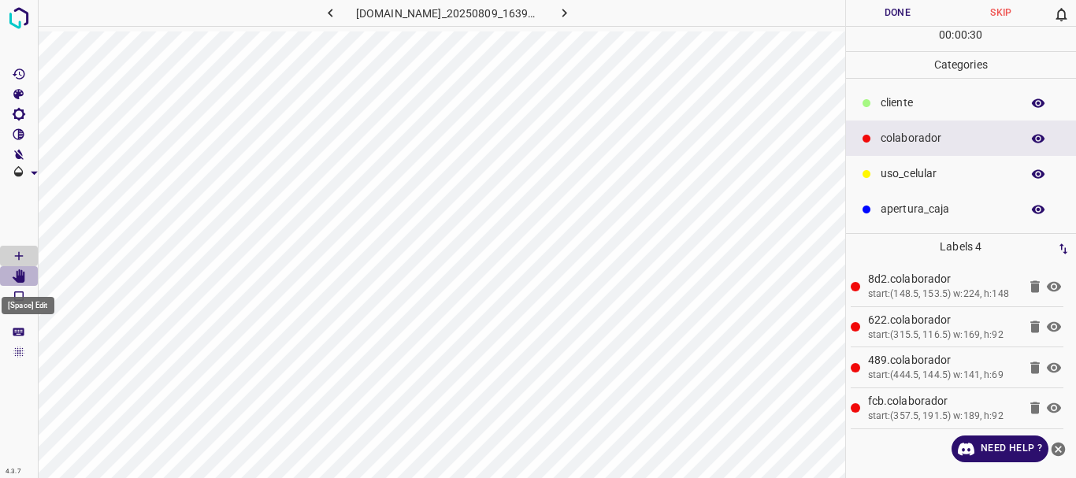
click at [29, 272] on Edit"] "[Space] Edit" at bounding box center [19, 276] width 38 height 20
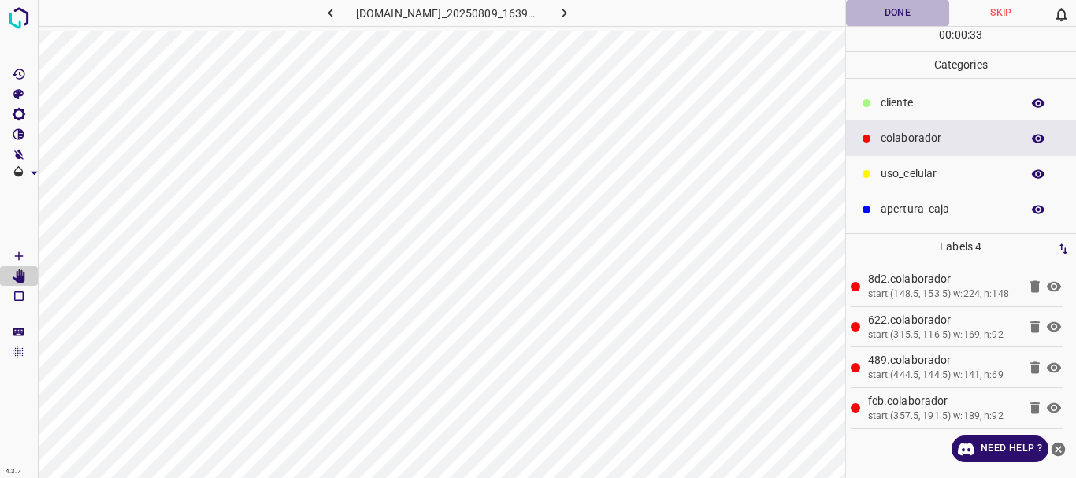
click at [886, 16] on button "Done" at bounding box center [898, 13] width 104 height 26
click at [569, 17] on icon "button" at bounding box center [564, 13] width 17 height 17
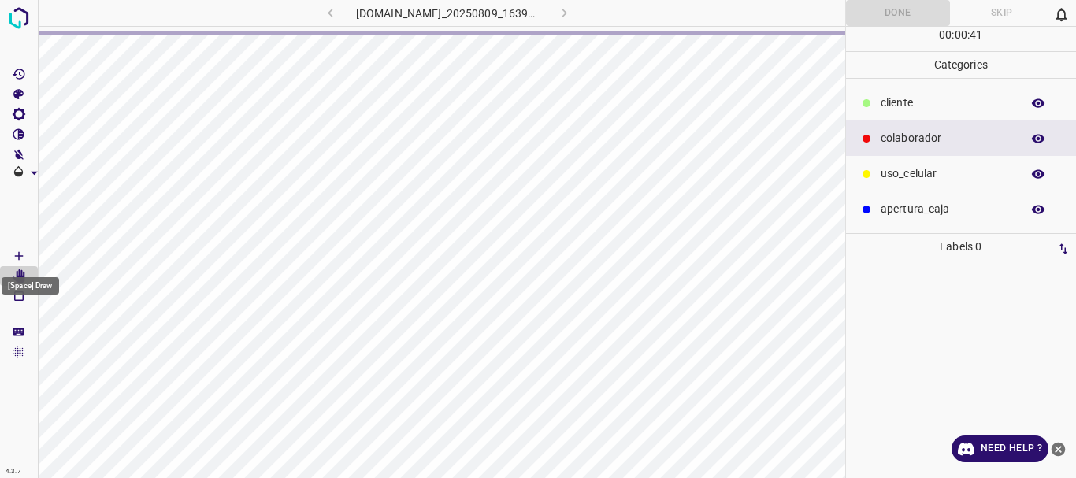
click at [21, 251] on icon "[Space] Draw" at bounding box center [19, 256] width 14 height 14
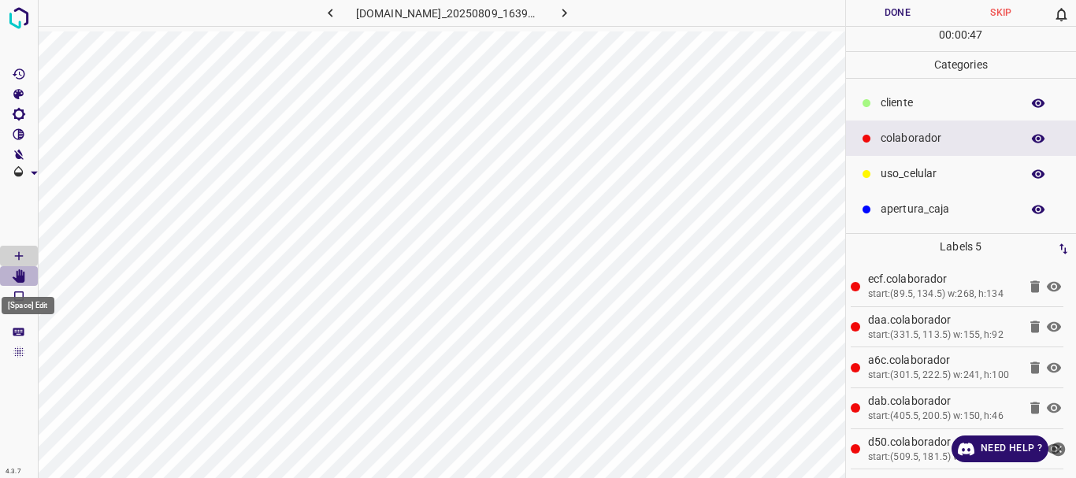
click at [18, 280] on icon "[Space] Edit" at bounding box center [19, 276] width 13 height 14
click at [909, 99] on p "​​cliente" at bounding box center [947, 103] width 132 height 17
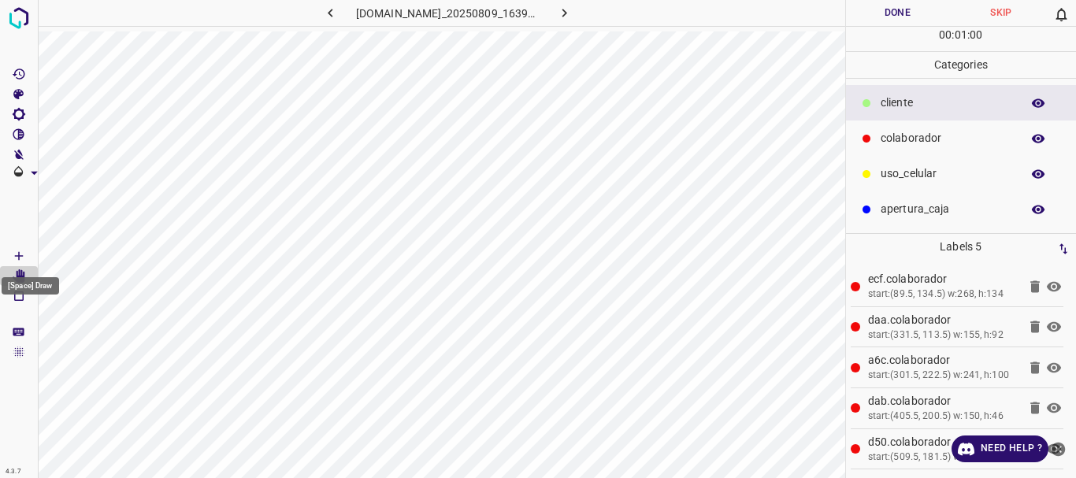
click at [22, 259] on icon "[Space] Draw" at bounding box center [19, 256] width 14 height 14
click at [22, 275] on icon "[Space] Edit" at bounding box center [19, 276] width 13 height 14
click at [903, 9] on button "Done" at bounding box center [898, 13] width 104 height 26
click at [573, 17] on icon "button" at bounding box center [564, 13] width 17 height 17
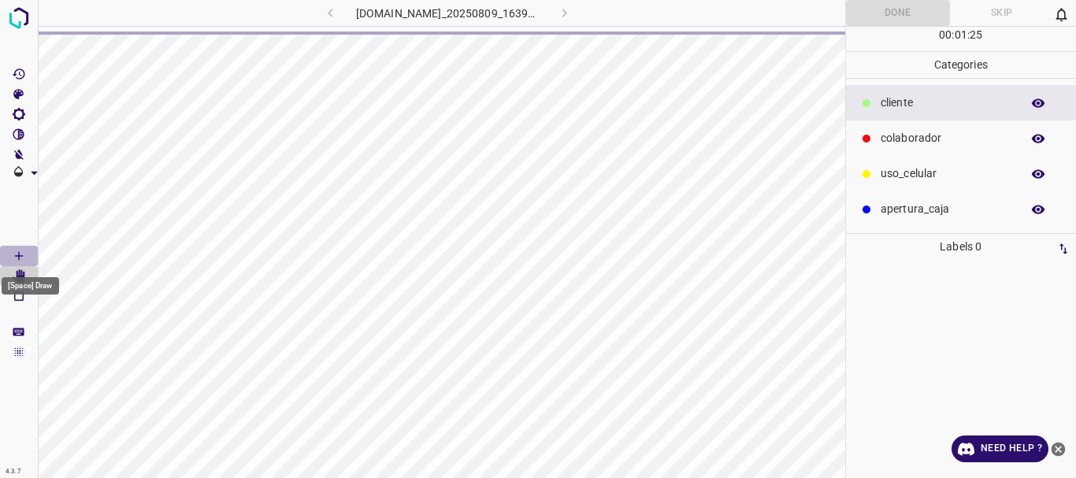
click at [18, 251] on icon "[Space] Draw" at bounding box center [19, 256] width 14 height 14
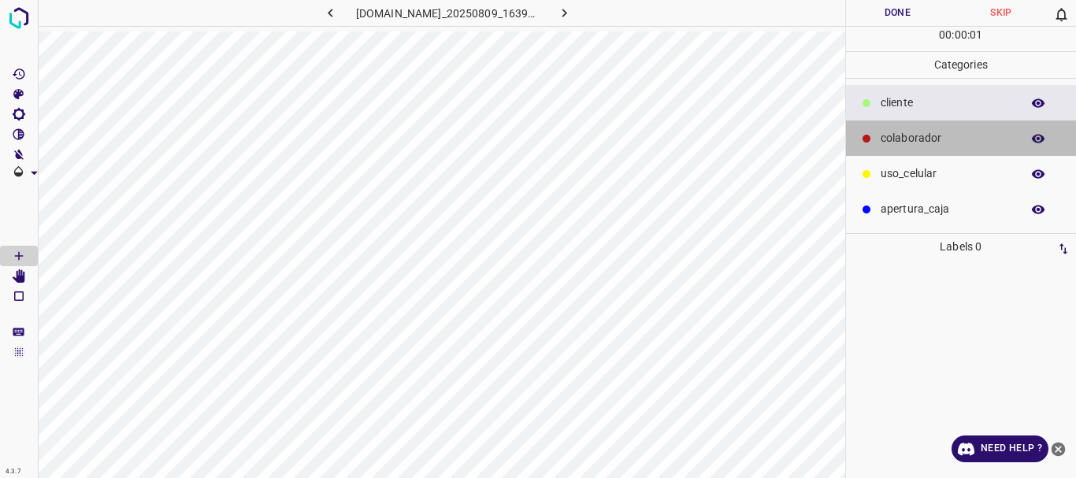
click at [902, 139] on p "colaborador" at bounding box center [947, 138] width 132 height 17
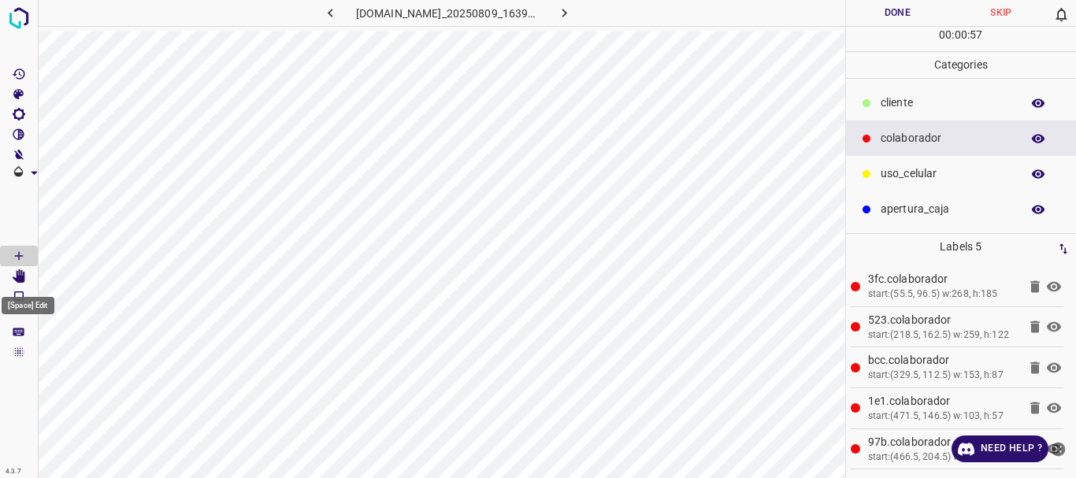
click at [24, 278] on icon "[Space] Edit" at bounding box center [19, 276] width 13 height 14
click at [892, 99] on p "​​cliente" at bounding box center [947, 103] width 132 height 17
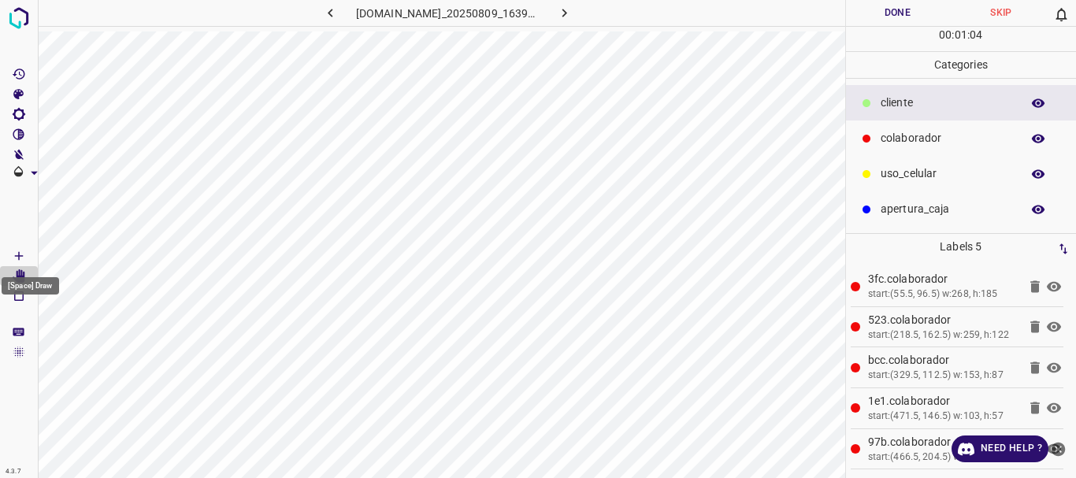
click at [17, 254] on icon "[Space] Draw" at bounding box center [19, 256] width 14 height 14
click at [20, 277] on icon "[Space] Edit" at bounding box center [19, 276] width 13 height 14
click at [885, 9] on button "Done" at bounding box center [898, 13] width 104 height 26
click at [573, 16] on icon "button" at bounding box center [564, 13] width 17 height 17
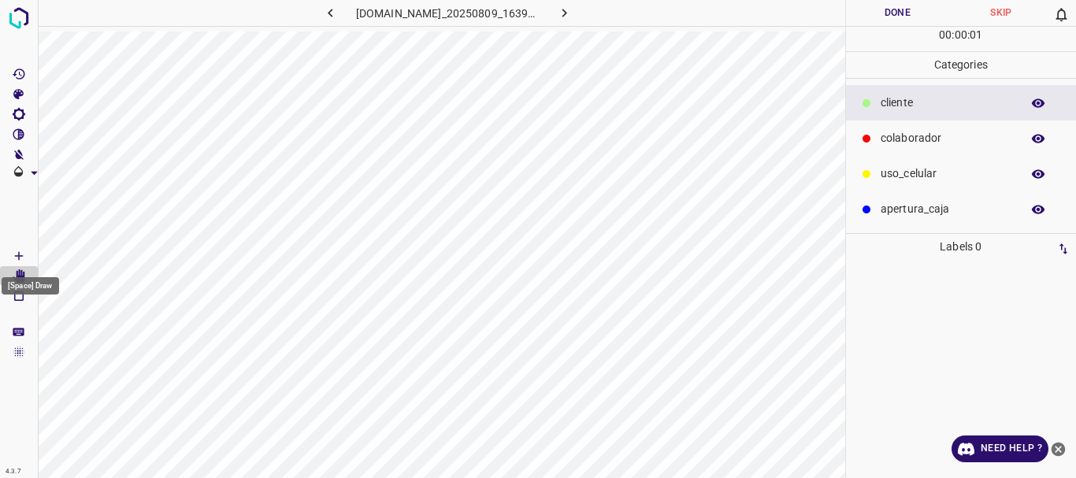
click at [21, 257] on icon "[Space] Draw" at bounding box center [19, 256] width 14 height 14
click at [906, 129] on div "colaborador" at bounding box center [961, 138] width 231 height 35
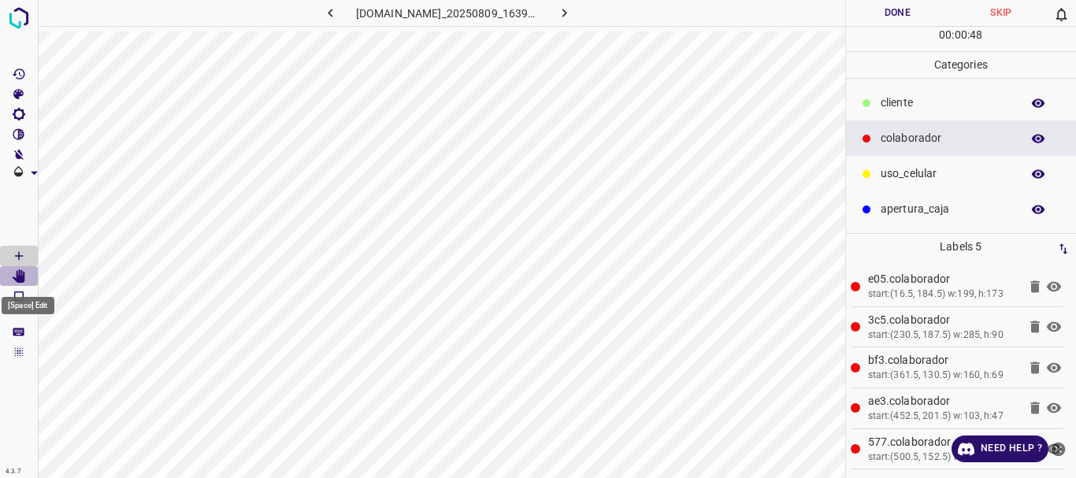
click at [16, 276] on icon "[Space] Edit" at bounding box center [19, 276] width 14 height 14
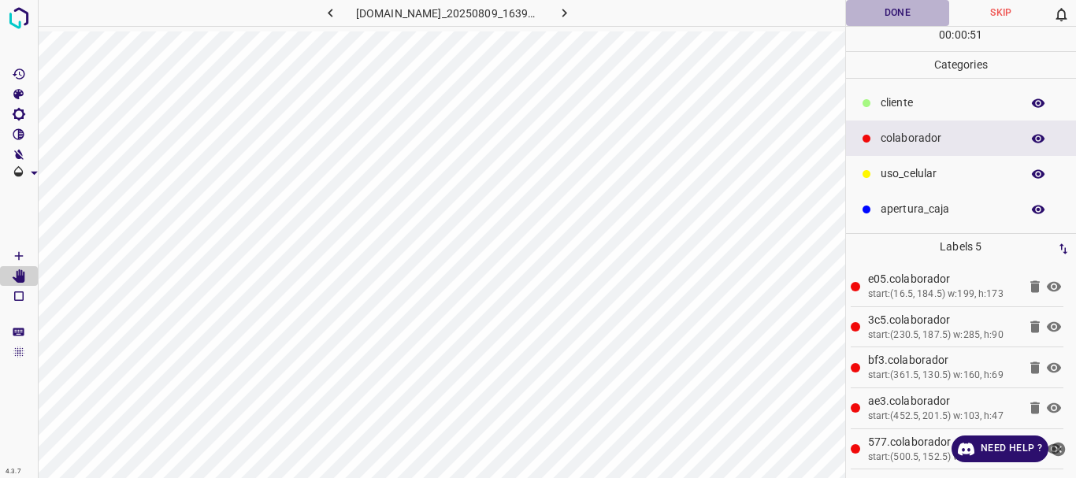
click at [880, 14] on button "Done" at bounding box center [898, 13] width 104 height 26
click at [573, 17] on icon "button" at bounding box center [564, 13] width 17 height 17
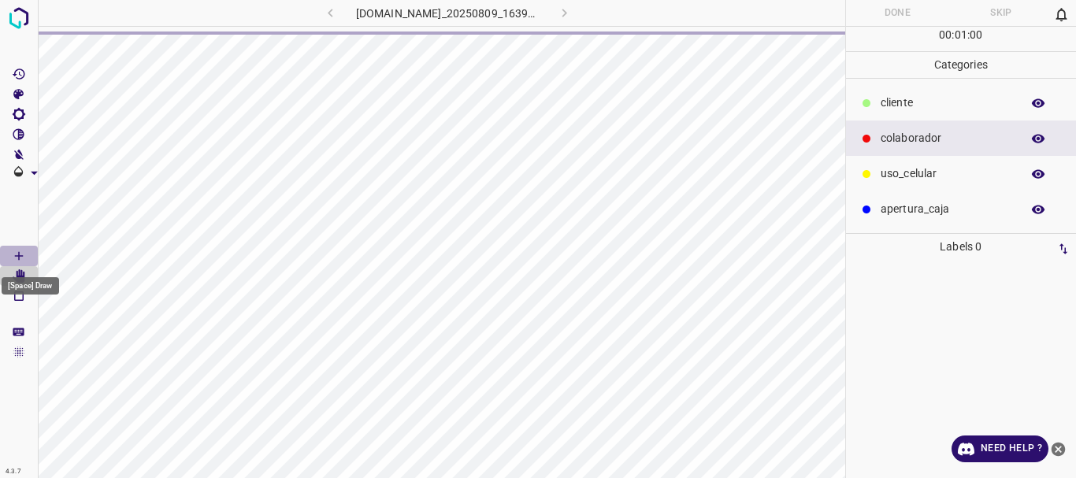
click at [25, 250] on icon "[Space] Draw" at bounding box center [19, 256] width 14 height 14
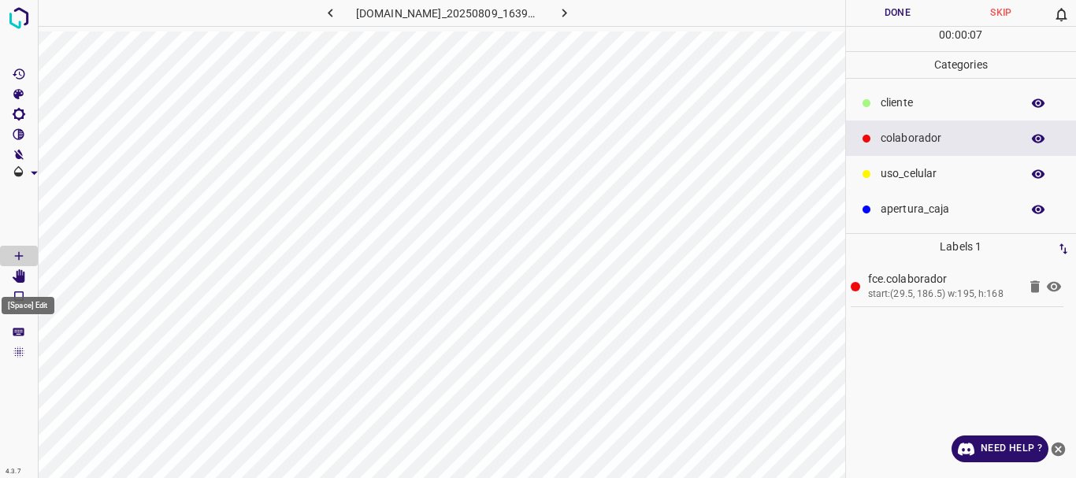
click at [18, 274] on icon "[Space] Edit" at bounding box center [19, 276] width 13 height 14
click at [12, 255] on icon "[Space] Draw" at bounding box center [19, 256] width 14 height 14
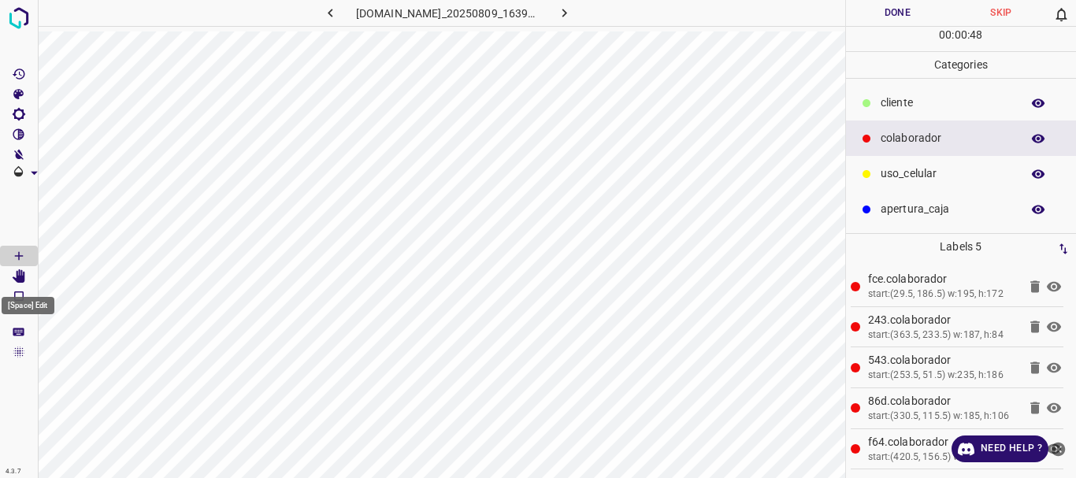
click at [19, 277] on icon "[Space] Edit" at bounding box center [19, 276] width 13 height 14
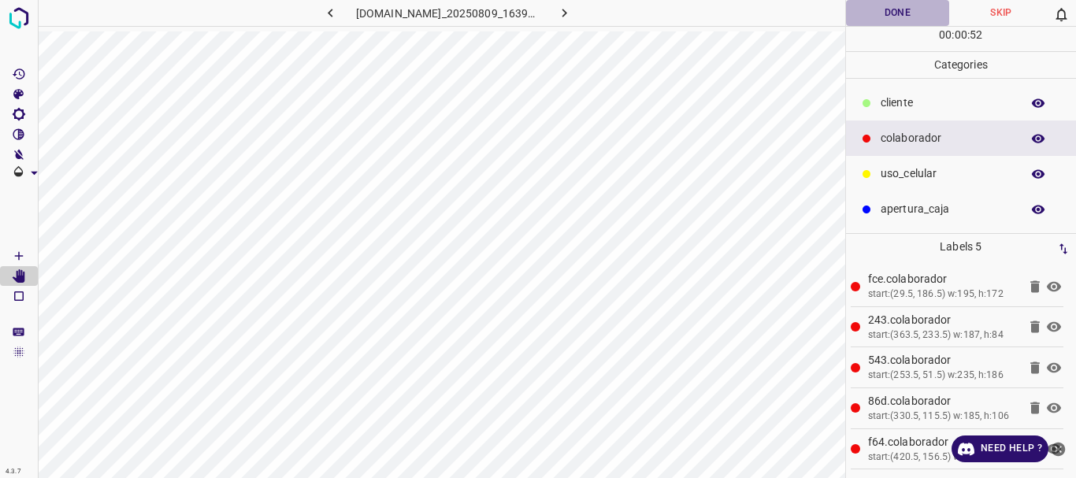
click at [897, 14] on button "Done" at bounding box center [898, 13] width 104 height 26
click at [573, 15] on icon "button" at bounding box center [564, 13] width 17 height 17
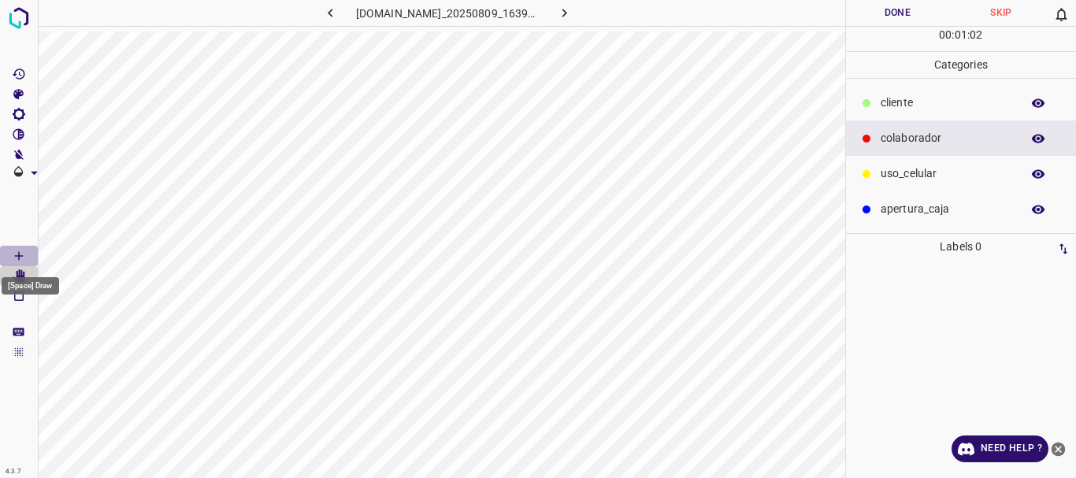
click at [14, 260] on icon "[Space] Draw" at bounding box center [19, 256] width 14 height 14
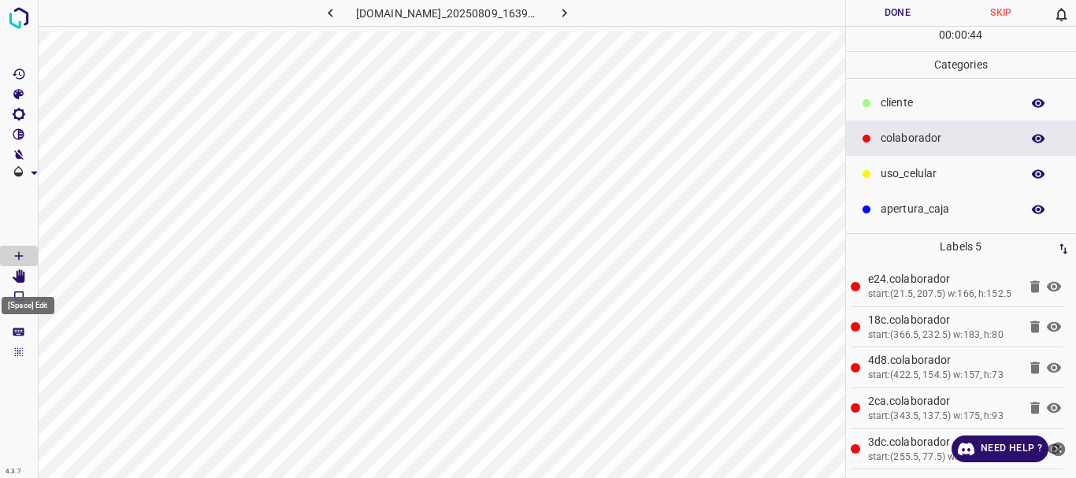
click at [13, 280] on icon "[Space] Edit" at bounding box center [19, 276] width 14 height 14
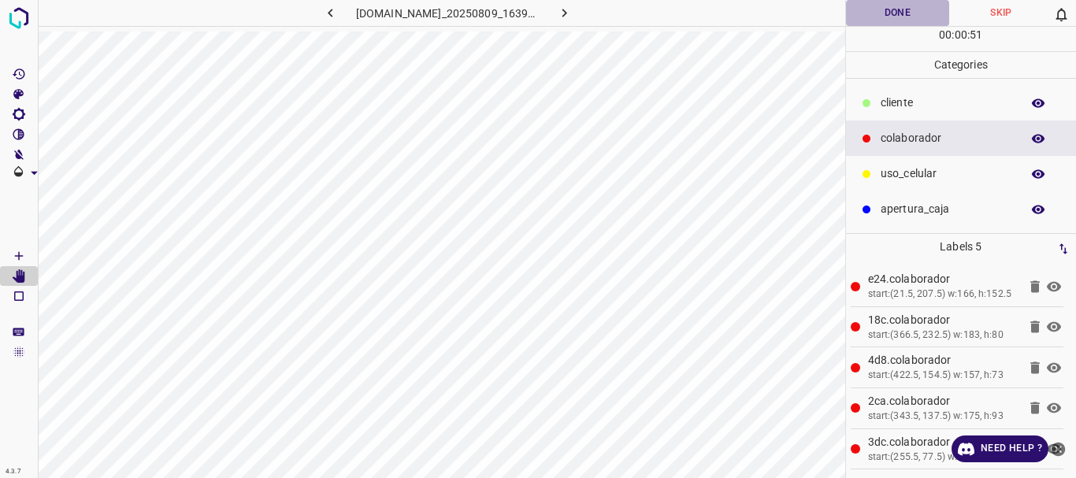
click at [896, 18] on button "Done" at bounding box center [898, 13] width 104 height 26
click at [569, 20] on icon "button" at bounding box center [564, 13] width 17 height 17
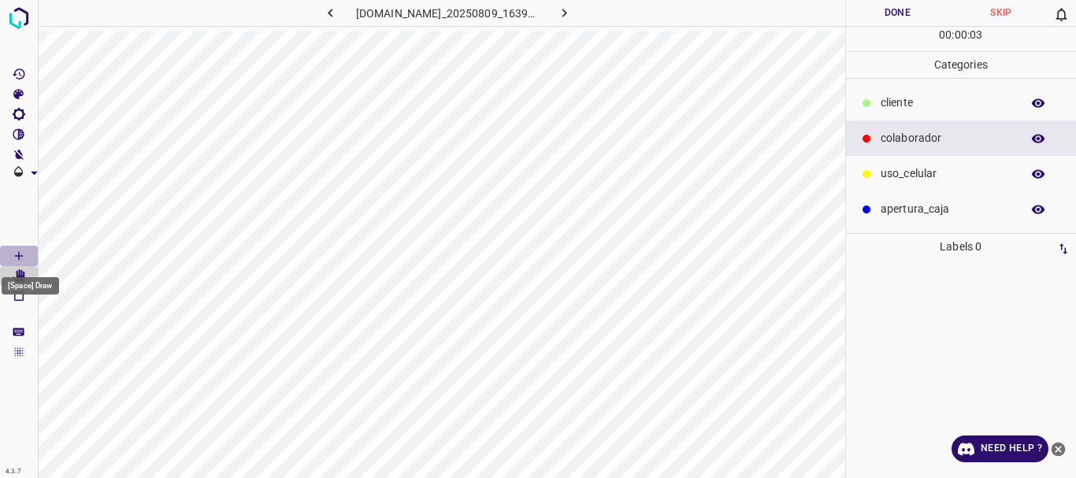
click at [24, 261] on icon "[Space] Draw" at bounding box center [19, 256] width 14 height 14
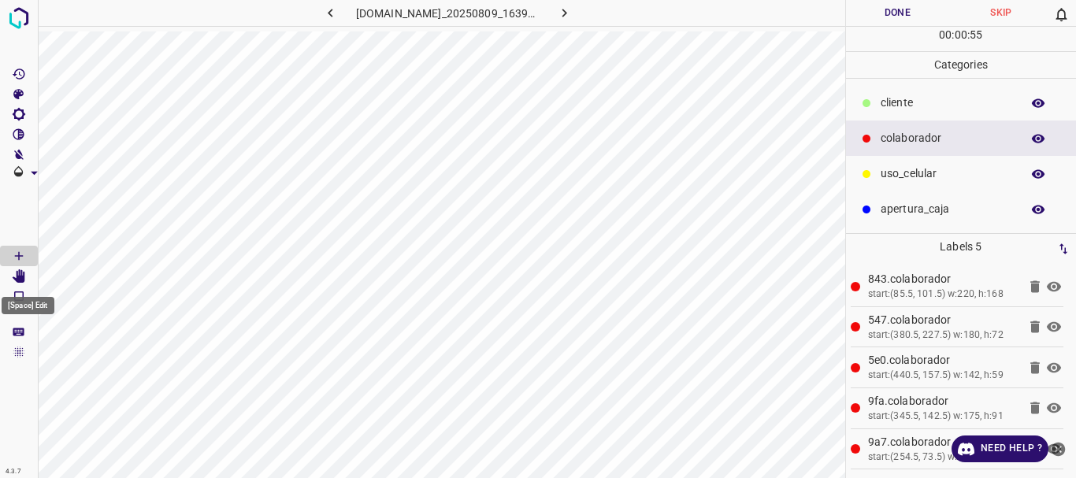
click at [24, 277] on icon "[Space] Edit" at bounding box center [19, 276] width 13 height 14
click at [14, 254] on icon "[Space] Draw" at bounding box center [19, 256] width 14 height 14
click at [892, 16] on button "Done" at bounding box center [898, 13] width 104 height 26
click at [573, 16] on icon "button" at bounding box center [564, 13] width 17 height 17
click at [24, 273] on icon "[Space] Edit" at bounding box center [19, 276] width 13 height 14
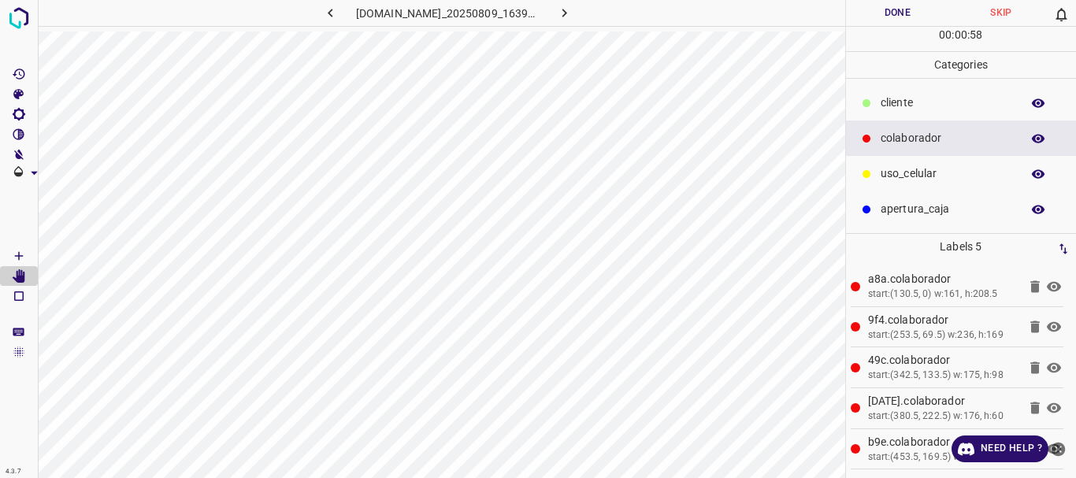
click at [881, 106] on p "​​cliente" at bounding box center [947, 103] width 132 height 17
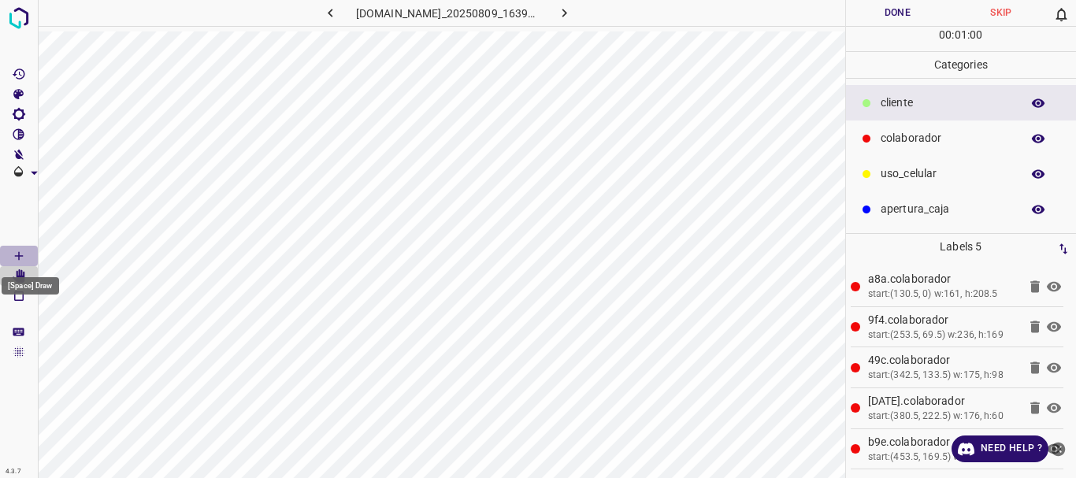
click at [13, 249] on icon "[Space] Draw" at bounding box center [19, 256] width 14 height 14
click at [25, 276] on icon "[Space] Edit" at bounding box center [19, 276] width 13 height 14
click at [885, 13] on button "Done" at bounding box center [898, 13] width 104 height 26
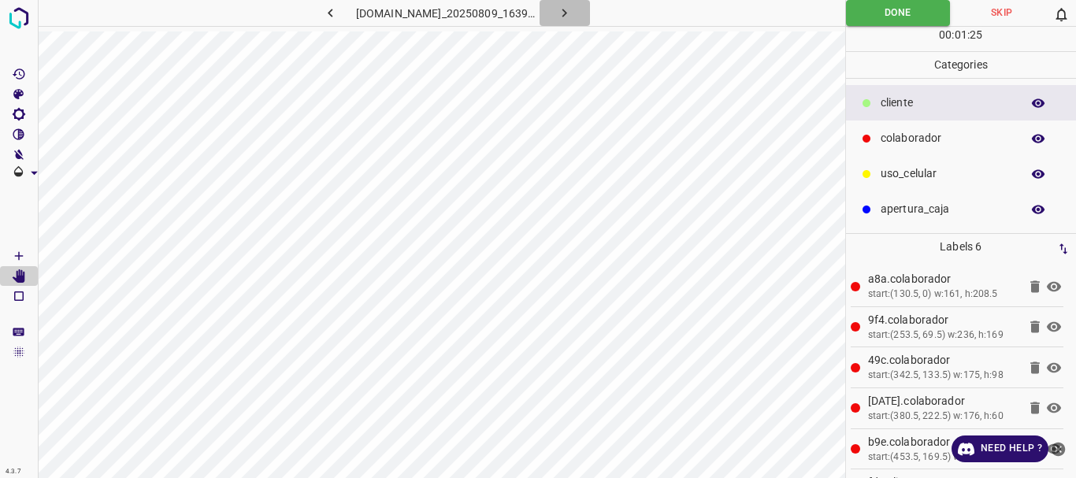
click at [573, 15] on icon "button" at bounding box center [564, 13] width 17 height 17
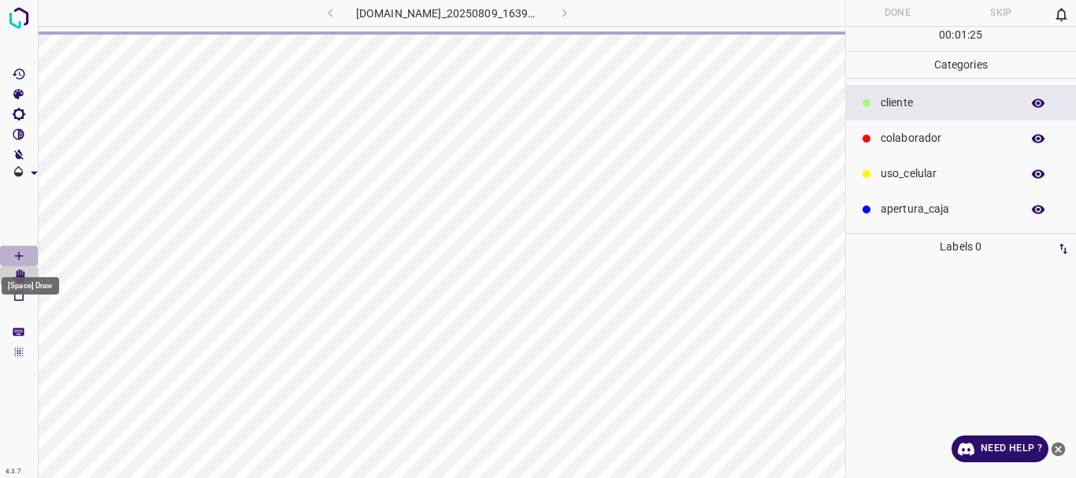
click at [21, 254] on icon "[Space] Draw" at bounding box center [19, 256] width 14 height 14
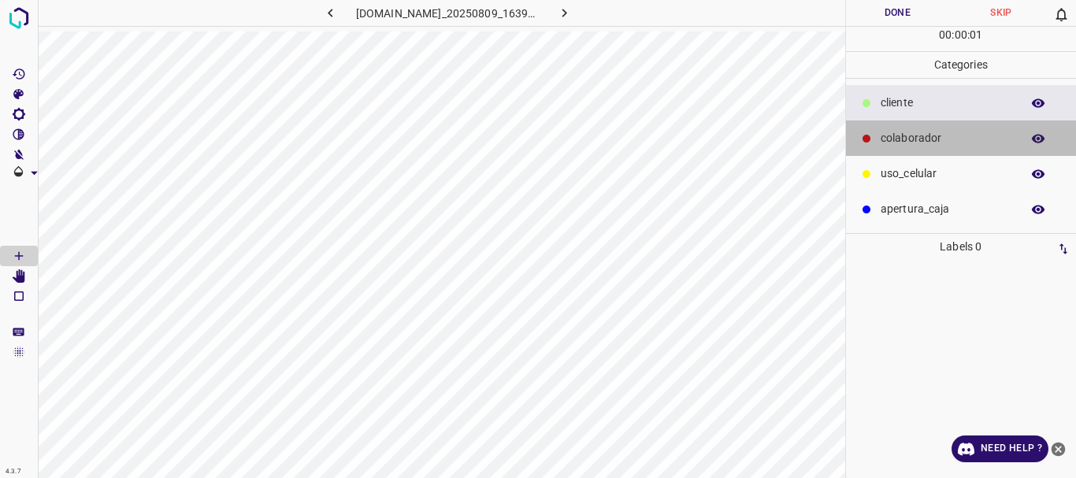
click at [916, 133] on p "colaborador" at bounding box center [947, 138] width 132 height 17
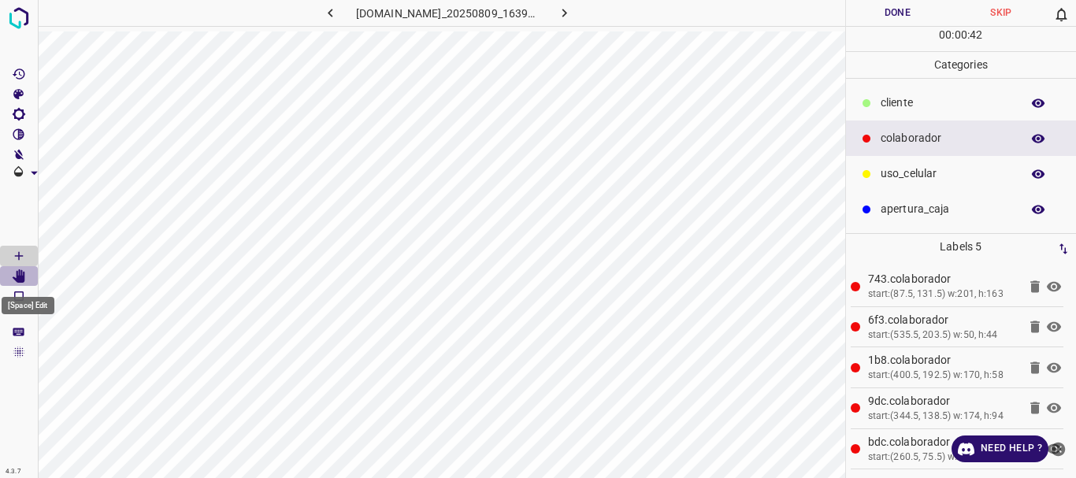
click at [19, 280] on icon "[Space] Edit" at bounding box center [19, 276] width 13 height 14
click at [895, 0] on button "Done" at bounding box center [898, 13] width 104 height 26
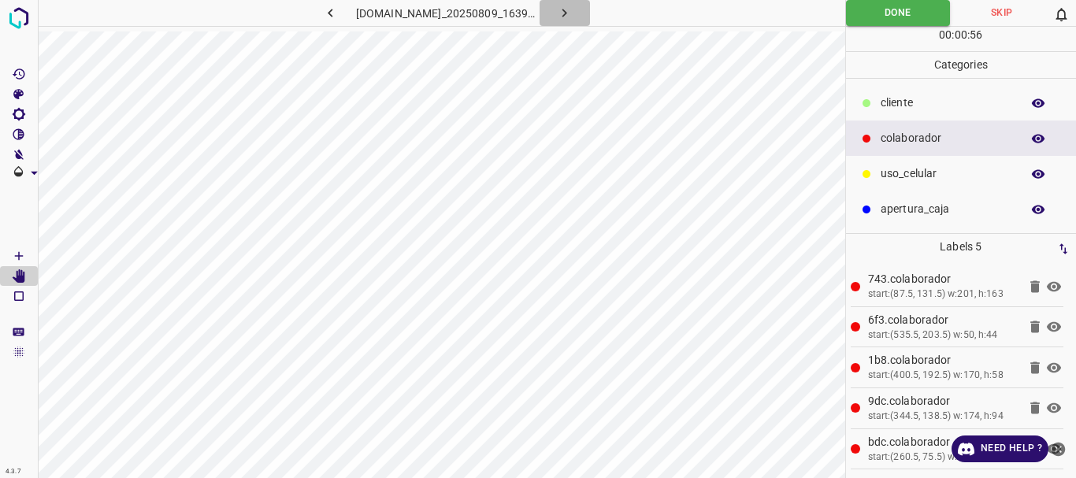
click at [572, 18] on icon "button" at bounding box center [564, 13] width 17 height 17
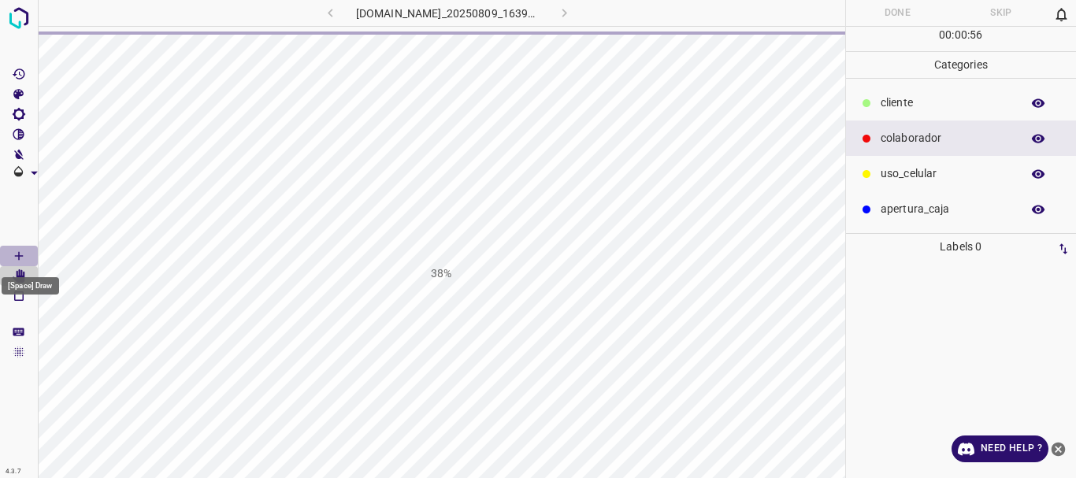
click at [19, 256] on icon "[Space] Draw" at bounding box center [19, 256] width 8 height 8
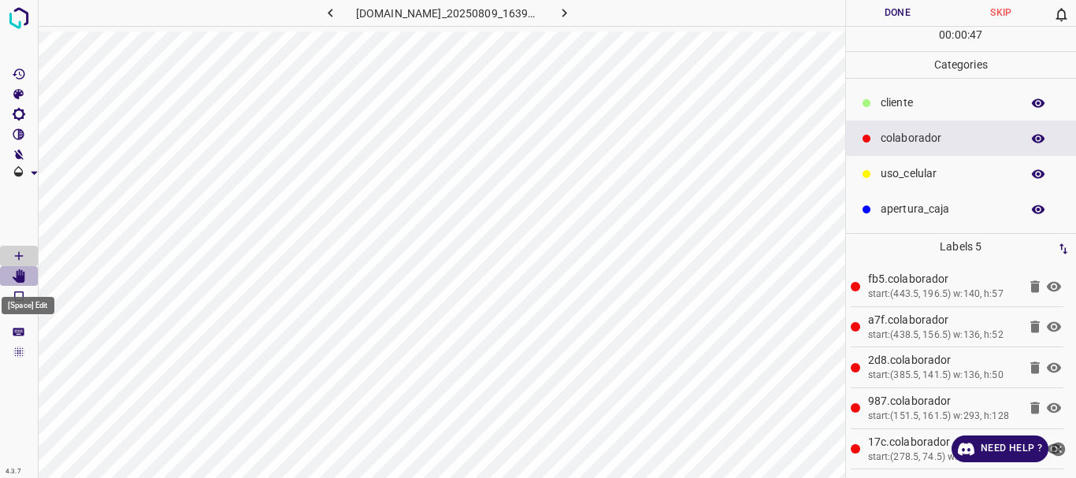
click at [20, 278] on icon "[Space] Edit" at bounding box center [19, 276] width 13 height 14
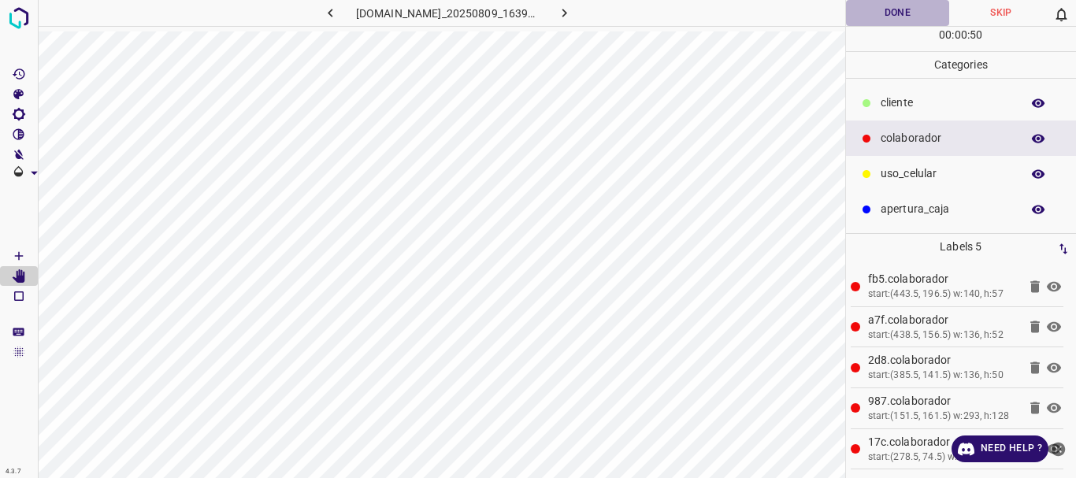
click at [895, 11] on button "Done" at bounding box center [898, 13] width 104 height 26
click at [573, 13] on icon "button" at bounding box center [564, 13] width 17 height 17
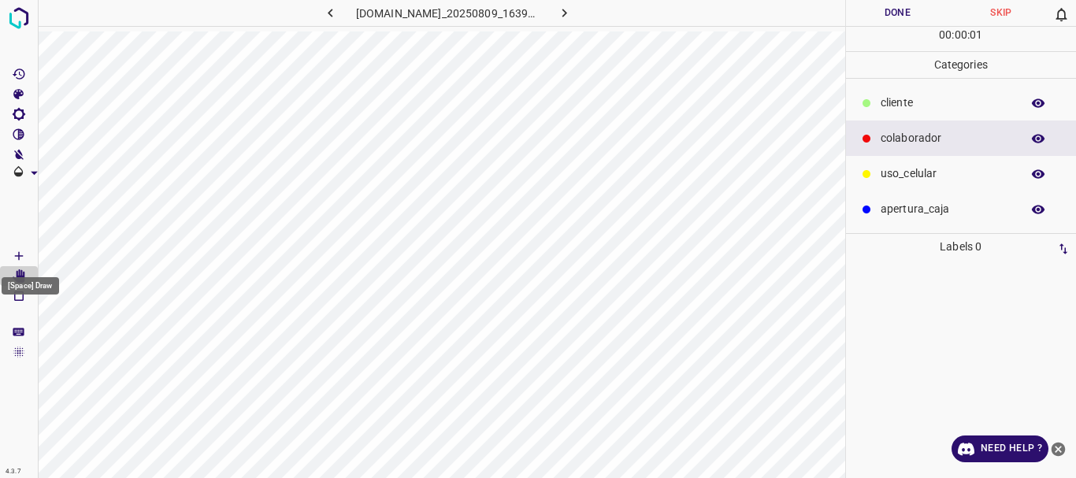
click at [17, 258] on icon "[Space] Draw" at bounding box center [19, 256] width 14 height 14
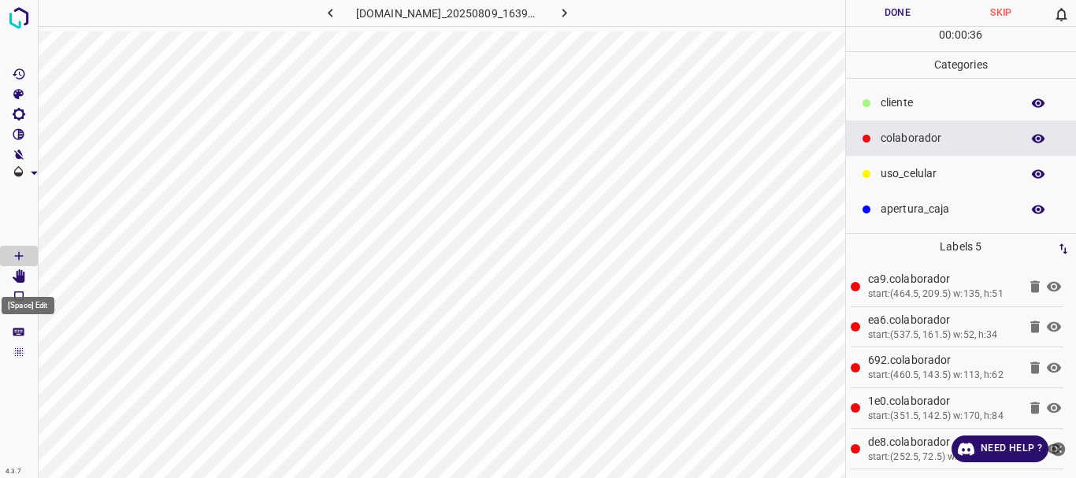
click at [22, 274] on icon "[Space] Edit" at bounding box center [19, 276] width 13 height 14
click at [886, 94] on div "​​cliente" at bounding box center [961, 102] width 231 height 35
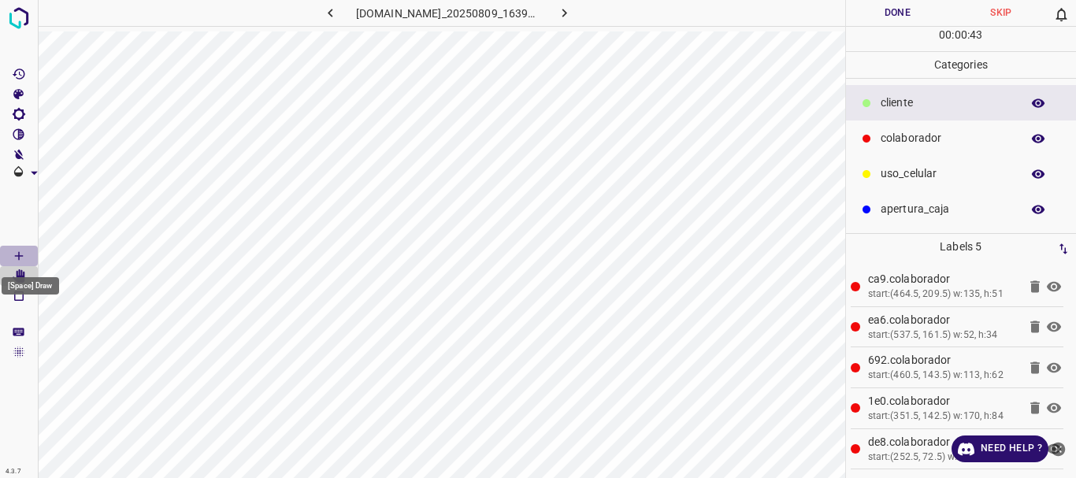
click at [4, 255] on Draw"] "[Space] Draw" at bounding box center [19, 256] width 38 height 20
click at [19, 276] on icon "[Space] Edit" at bounding box center [19, 276] width 13 height 14
click at [889, 16] on button "Done" at bounding box center [898, 13] width 104 height 26
click at [569, 14] on icon "button" at bounding box center [564, 13] width 17 height 17
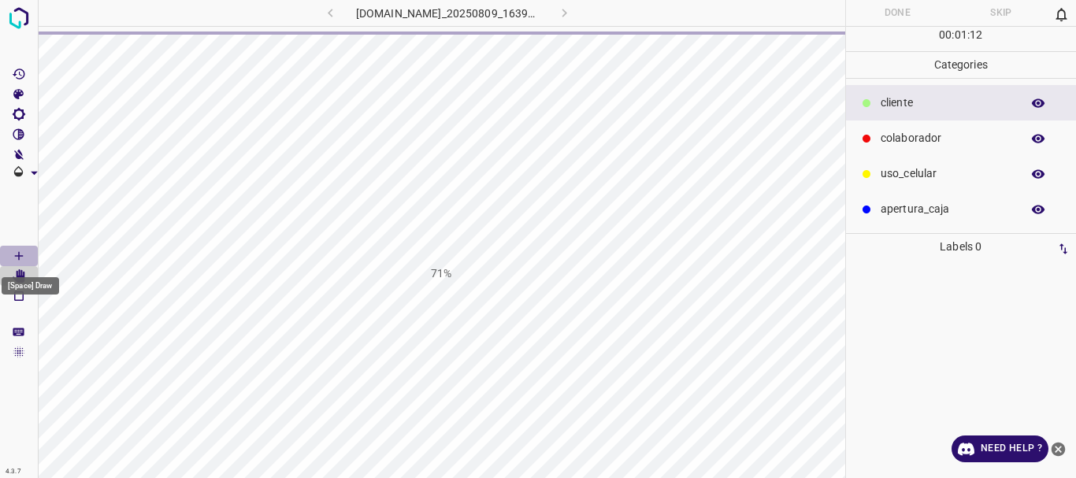
click at [16, 254] on icon "[Space] Draw" at bounding box center [19, 256] width 14 height 14
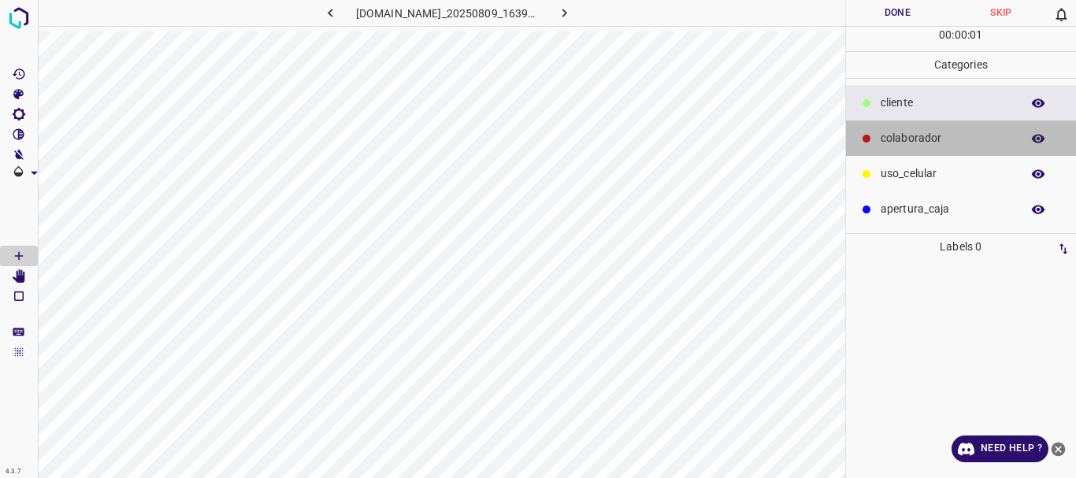
click at [883, 131] on p "colaborador" at bounding box center [947, 138] width 132 height 17
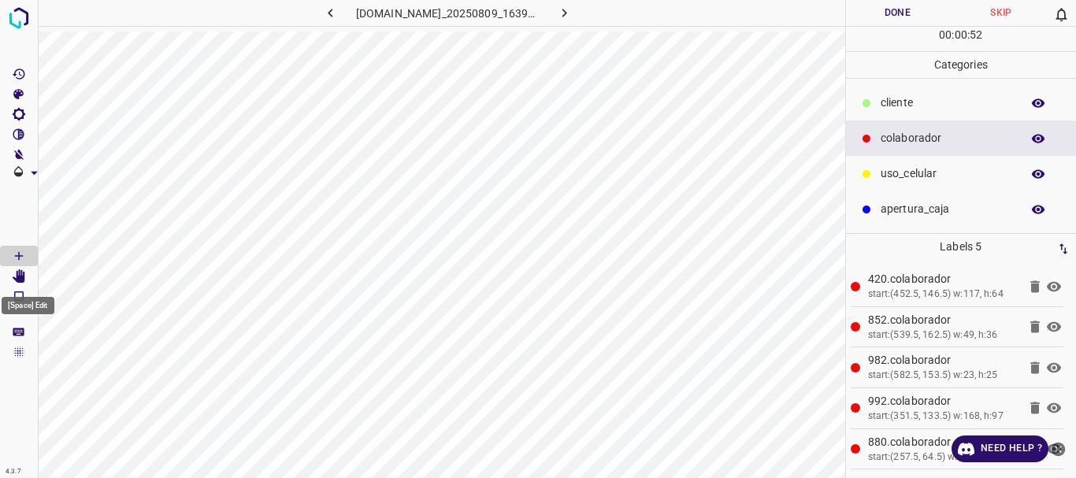
click at [13, 275] on icon "[Space] Edit" at bounding box center [19, 276] width 14 height 14
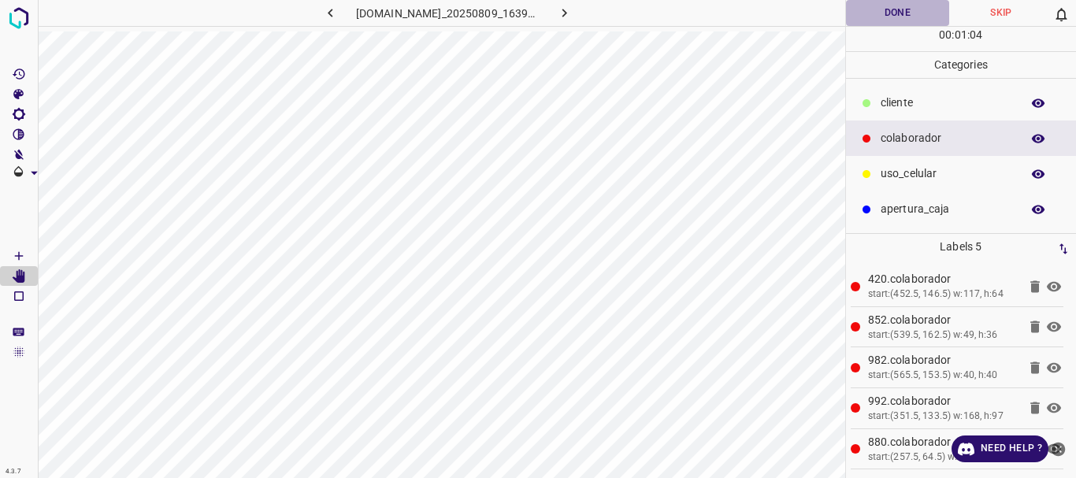
click at [905, 12] on button "Done" at bounding box center [898, 13] width 104 height 26
click at [569, 10] on icon "button" at bounding box center [564, 13] width 17 height 17
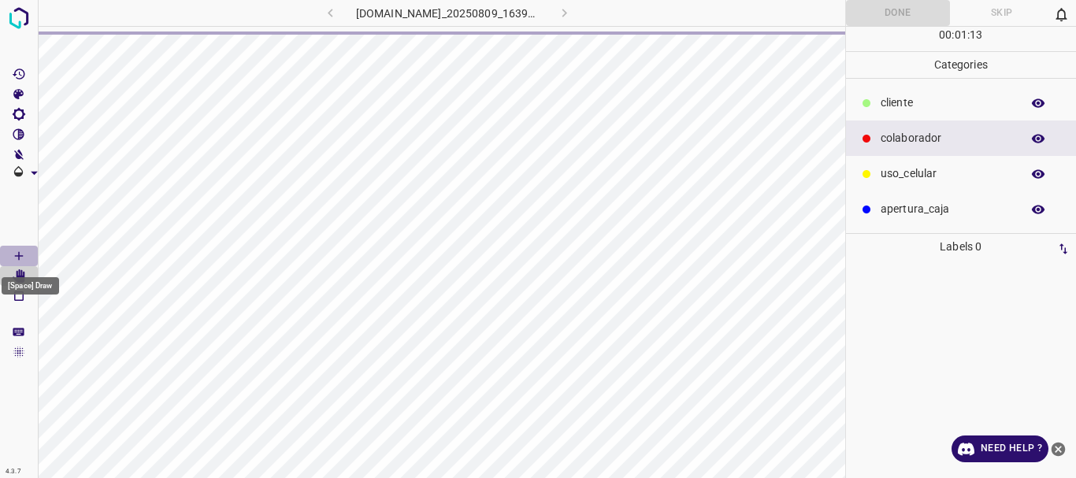
click at [17, 256] on icon "[Space] Draw" at bounding box center [19, 256] width 8 height 8
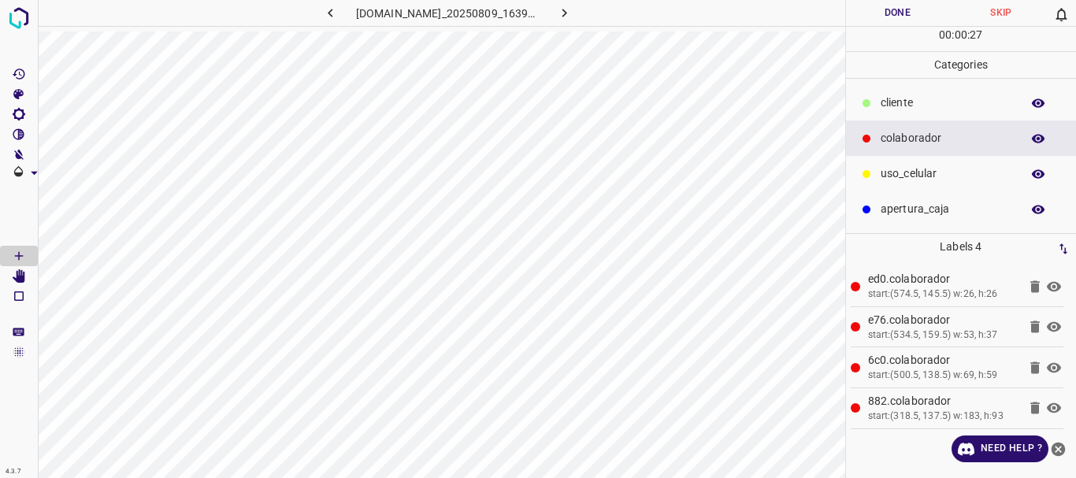
click at [882, 89] on div "​​cliente" at bounding box center [961, 102] width 231 height 35
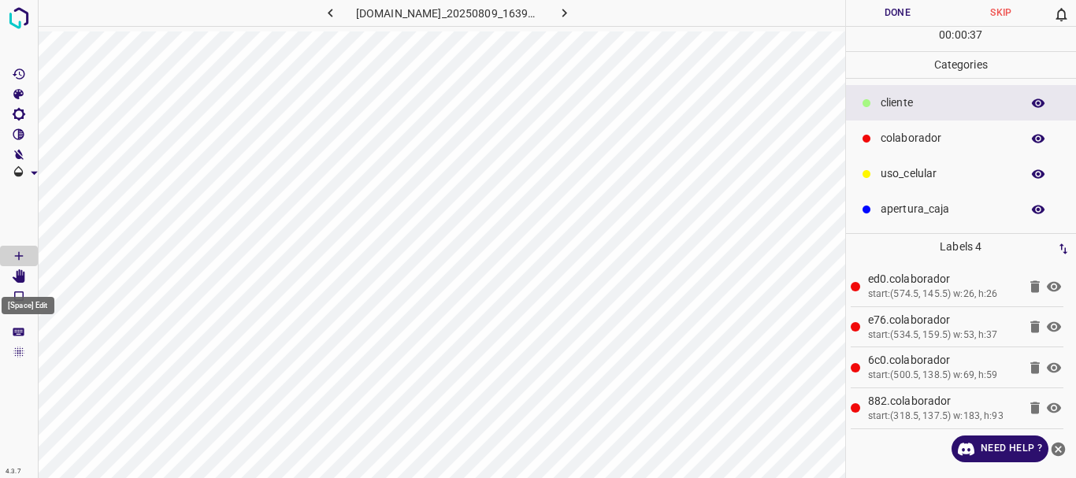
click at [12, 273] on icon "[Space] Edit" at bounding box center [19, 276] width 14 height 14
click at [905, 14] on button "Done" at bounding box center [898, 13] width 104 height 26
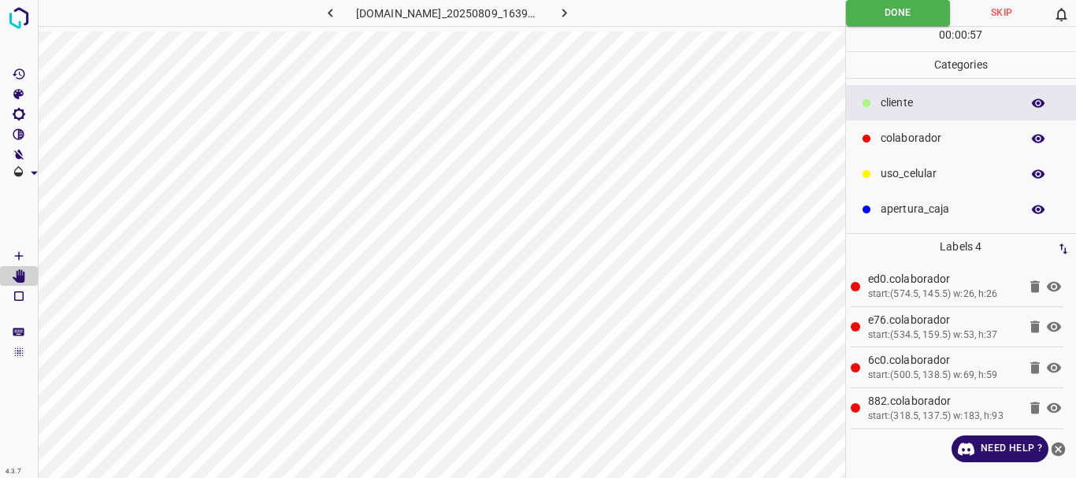
click at [566, 11] on icon "button" at bounding box center [564, 13] width 17 height 17
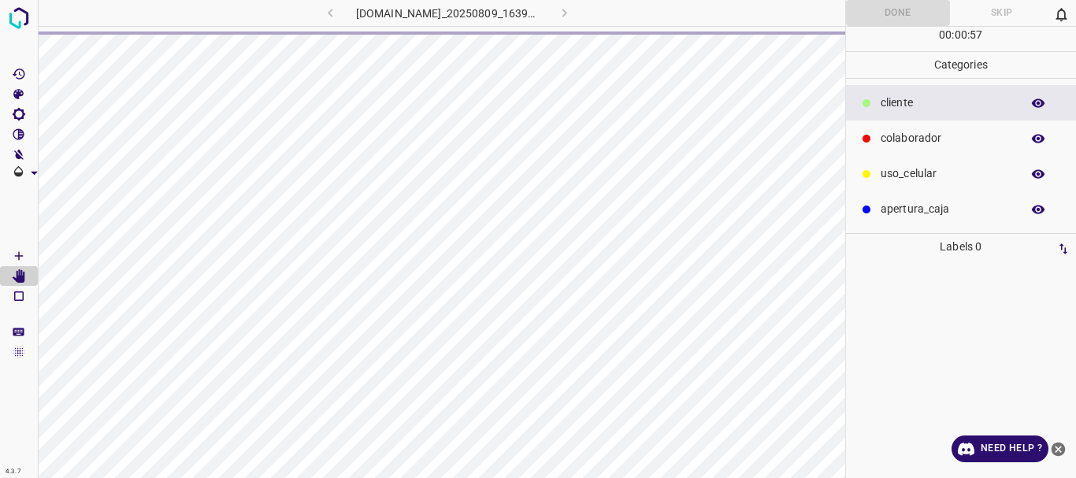
click at [11, 253] on Draw"] "[Space] Draw" at bounding box center [19, 256] width 38 height 20
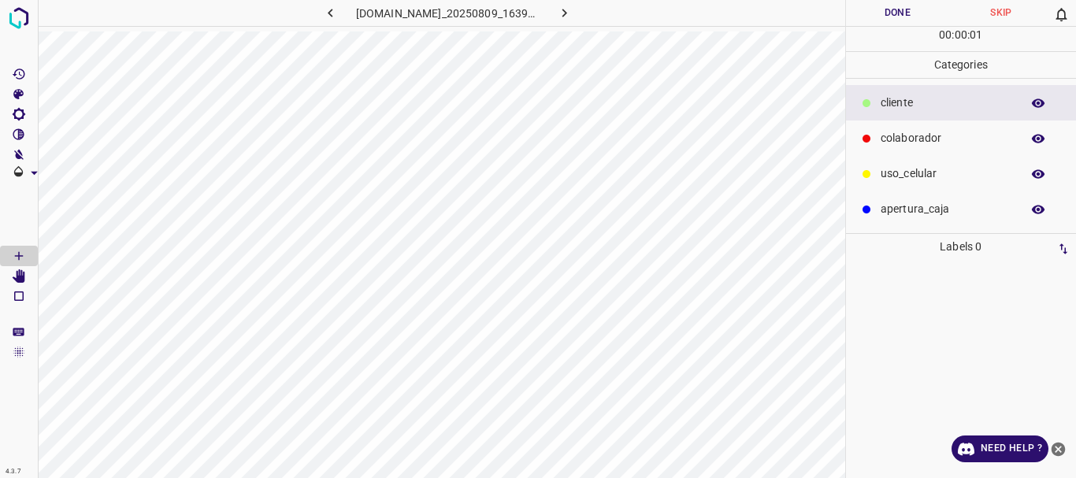
click at [889, 131] on p "colaborador" at bounding box center [947, 138] width 132 height 17
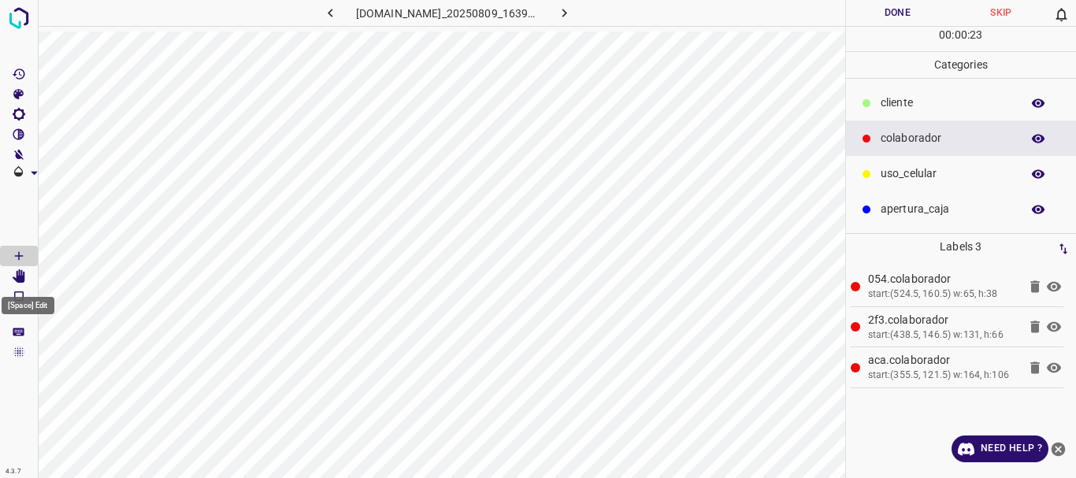
click at [19, 280] on icon "[Space] Edit" at bounding box center [19, 276] width 13 height 14
click at [885, 105] on p "​​cliente" at bounding box center [947, 103] width 132 height 17
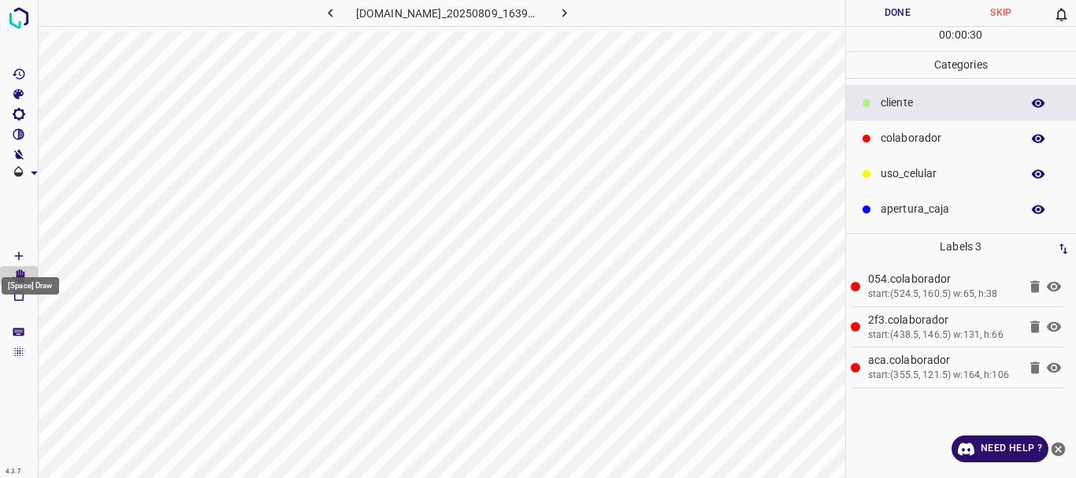
click at [10, 254] on Draw"] "[Space] Draw" at bounding box center [19, 256] width 38 height 20
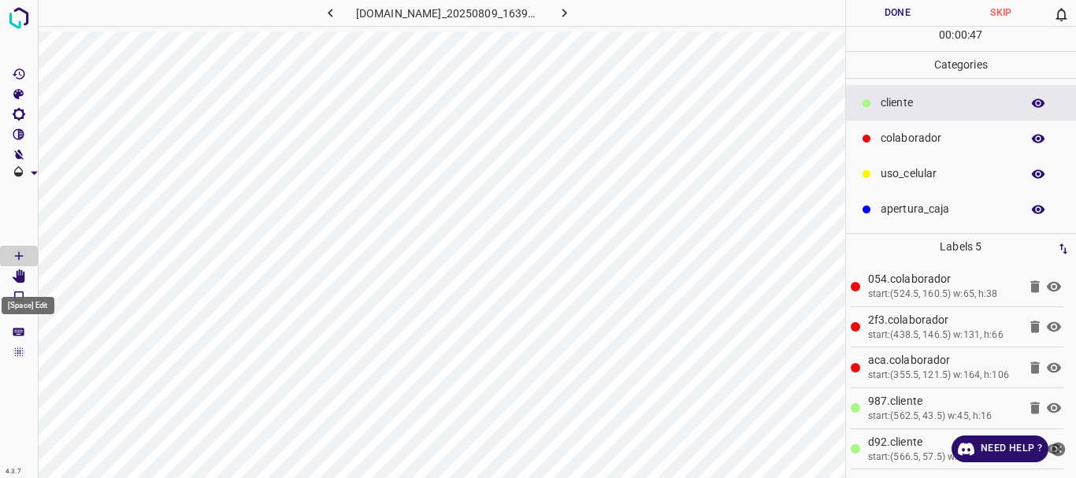
click at [26, 276] on Edit"] "[Space] Edit" at bounding box center [19, 276] width 38 height 20
click at [897, 17] on button "Done" at bounding box center [898, 13] width 104 height 26
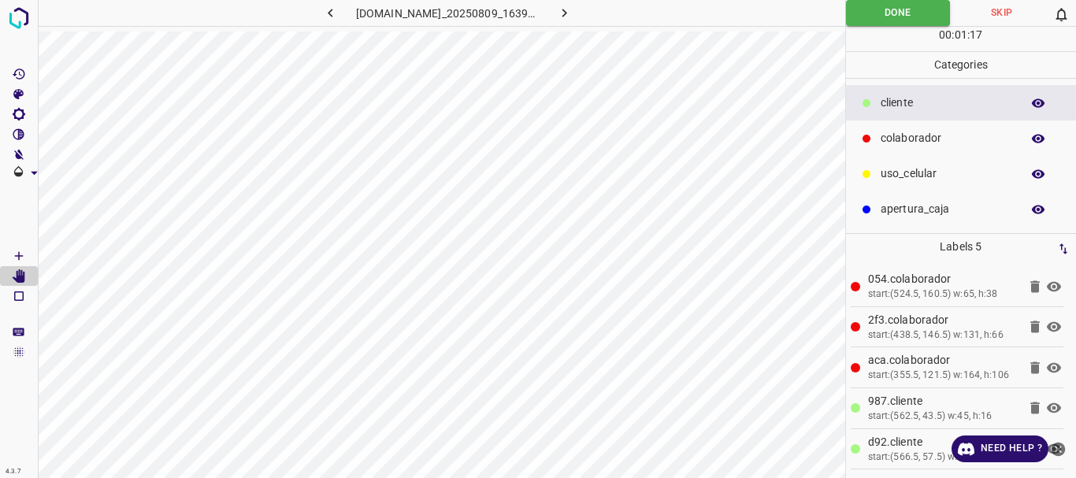
click at [568, 11] on icon "button" at bounding box center [564, 13] width 17 height 17
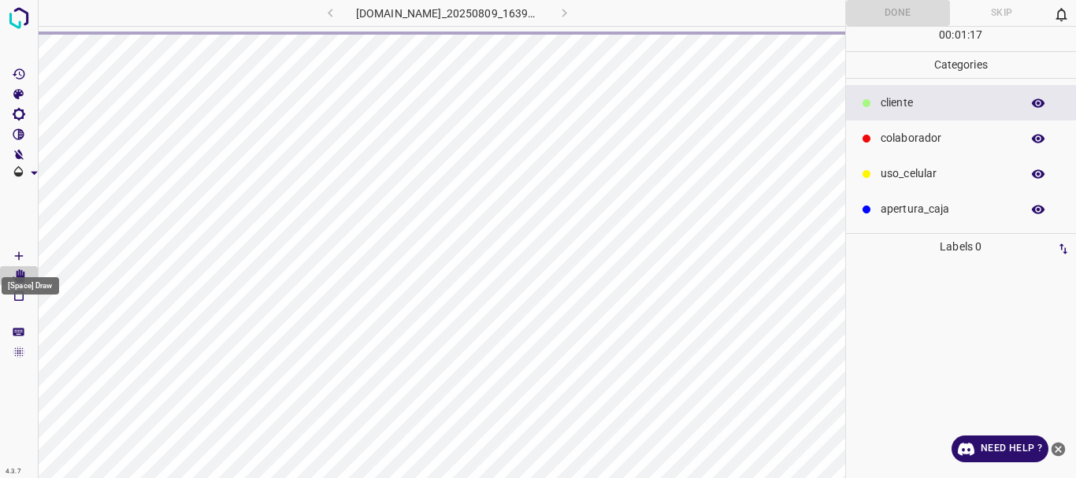
click at [23, 256] on icon "[Space] Draw" at bounding box center [19, 256] width 8 height 8
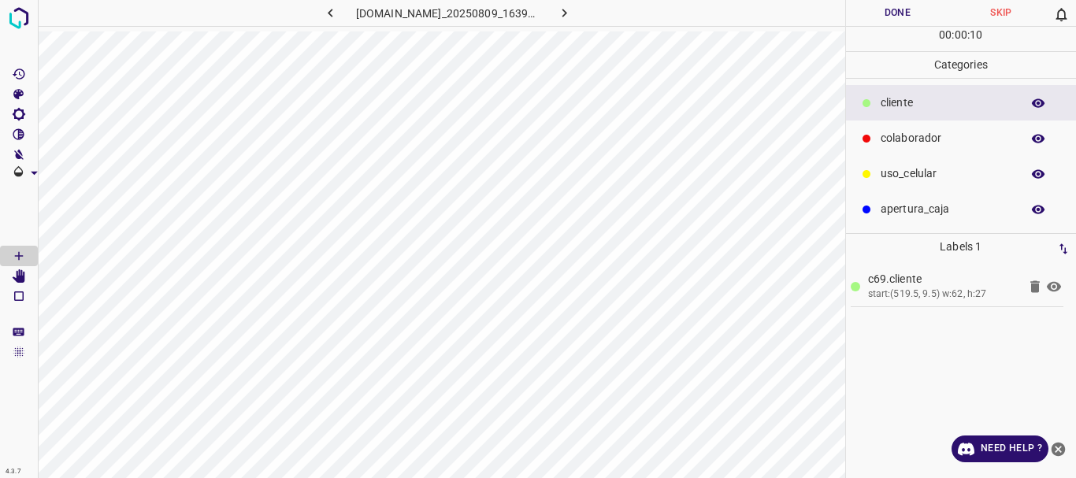
click at [911, 147] on p "colaborador" at bounding box center [947, 138] width 132 height 17
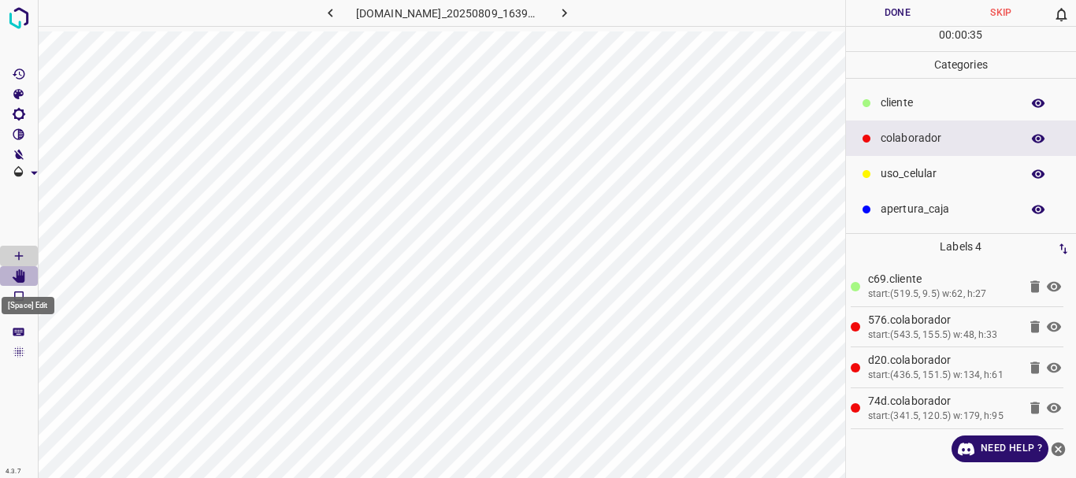
click at [17, 278] on icon "[Space] Edit" at bounding box center [19, 276] width 13 height 14
click at [870, 101] on icon at bounding box center [866, 102] width 9 height 9
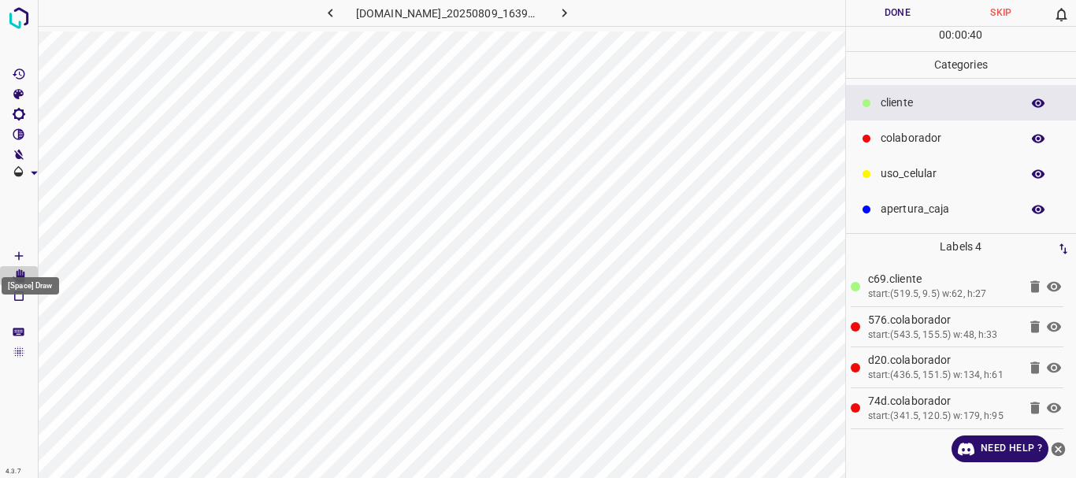
click at [17, 252] on icon "[Space] Draw" at bounding box center [19, 256] width 14 height 14
click at [17, 273] on icon "[Space] Edit" at bounding box center [19, 276] width 14 height 14
click at [895, 17] on button "Done" at bounding box center [898, 13] width 104 height 26
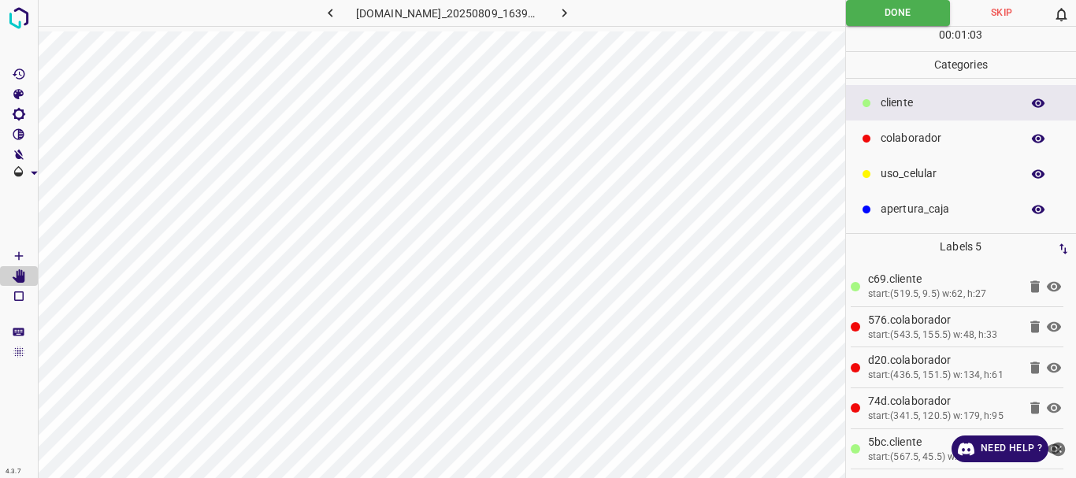
click at [572, 17] on icon "button" at bounding box center [564, 13] width 17 height 17
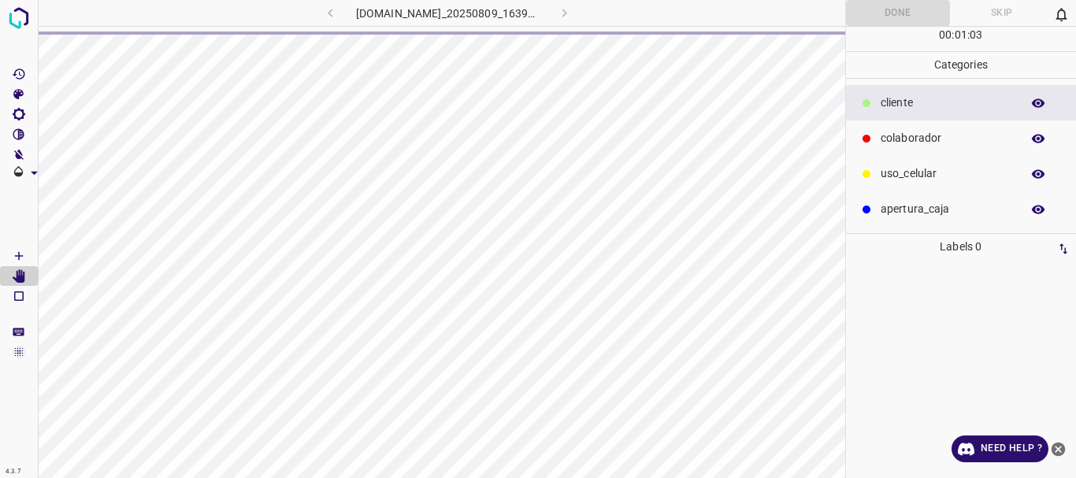
click at [20, 255] on icon "[Space] Draw" at bounding box center [19, 256] width 14 height 14
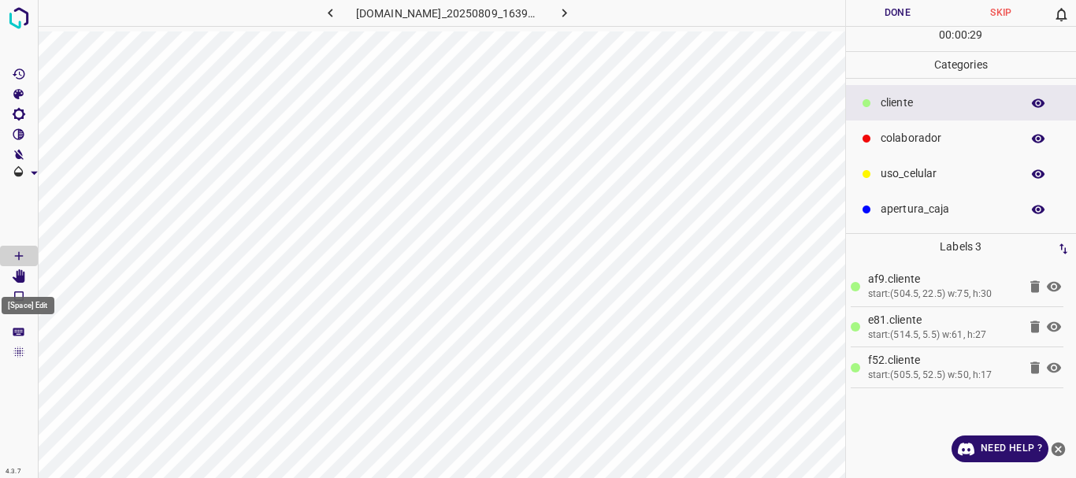
click at [25, 276] on icon "[Space] Edit" at bounding box center [19, 276] width 13 height 14
click at [874, 135] on div at bounding box center [867, 139] width 16 height 16
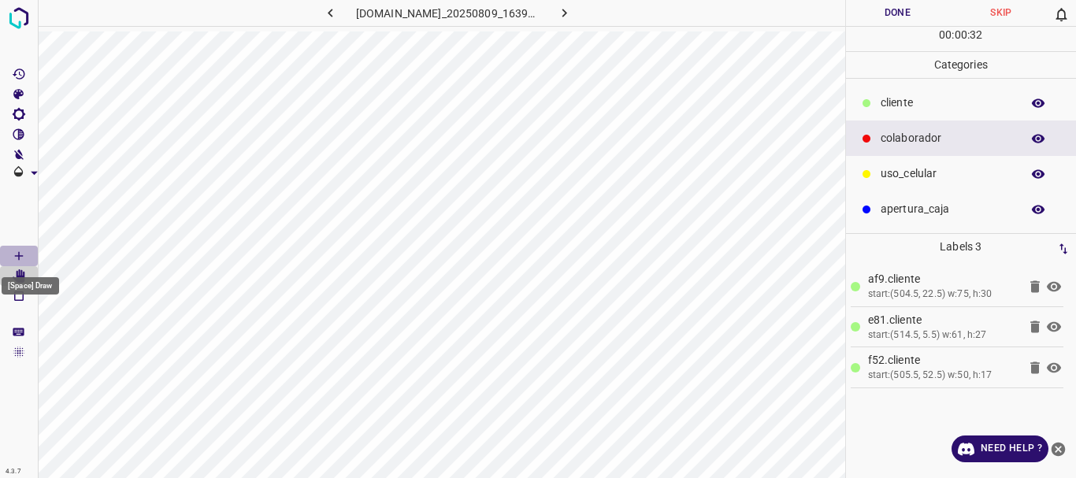
click at [16, 258] on icon "[Space] Draw" at bounding box center [19, 256] width 14 height 14
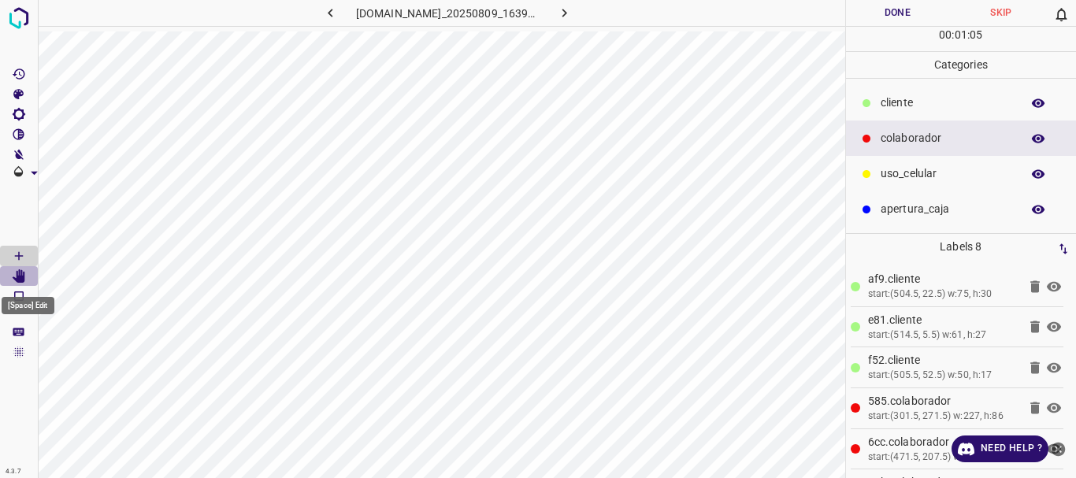
click at [24, 279] on icon "[Space] Edit" at bounding box center [19, 276] width 13 height 14
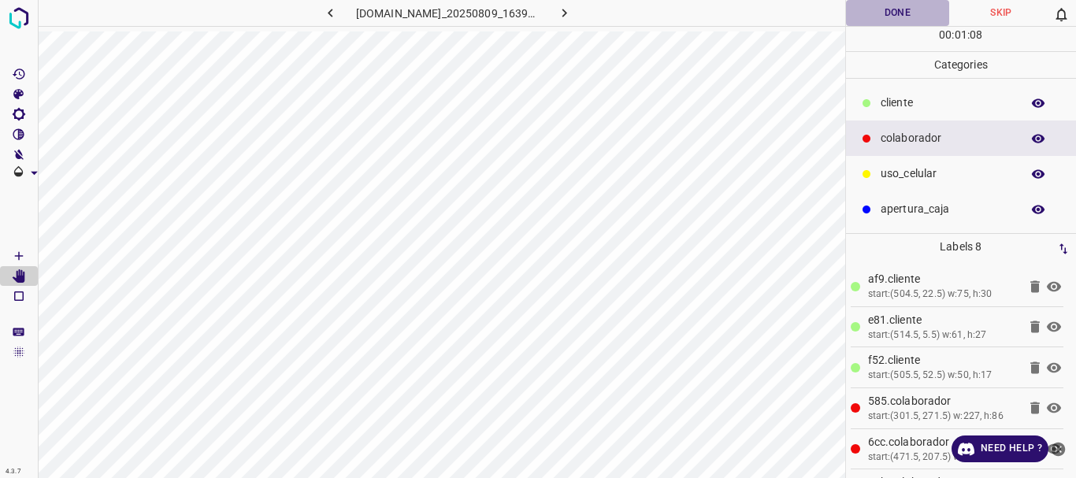
click at [900, 14] on button "Done" at bounding box center [898, 13] width 104 height 26
click at [588, 10] on button "button" at bounding box center [565, 13] width 50 height 26
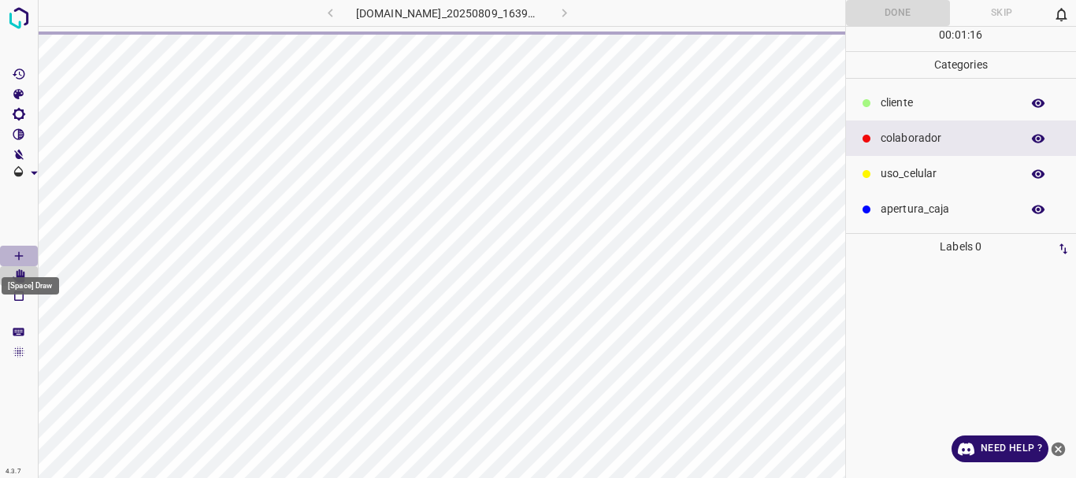
click at [17, 252] on icon "[Space] Draw" at bounding box center [19, 256] width 14 height 14
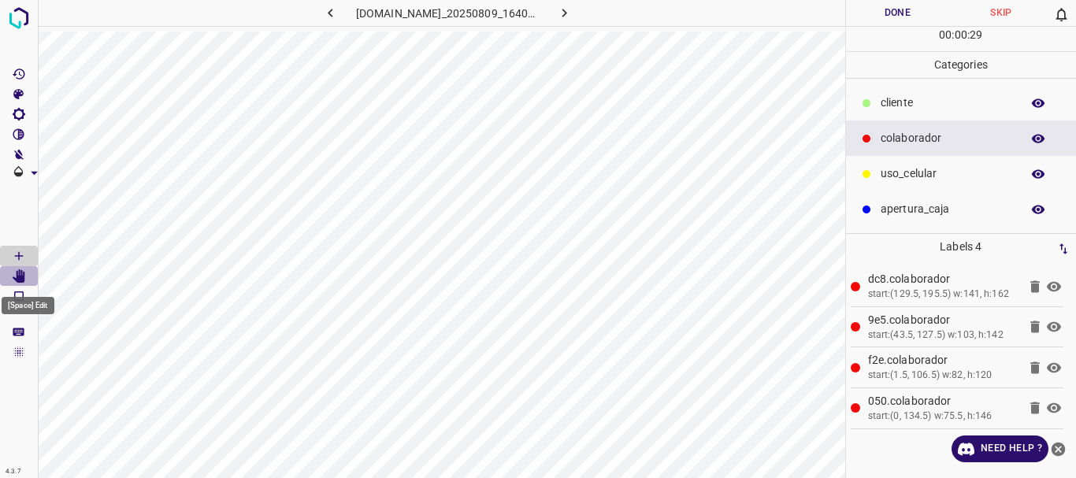
click at [14, 278] on icon "[Space] Edit" at bounding box center [19, 276] width 13 height 14
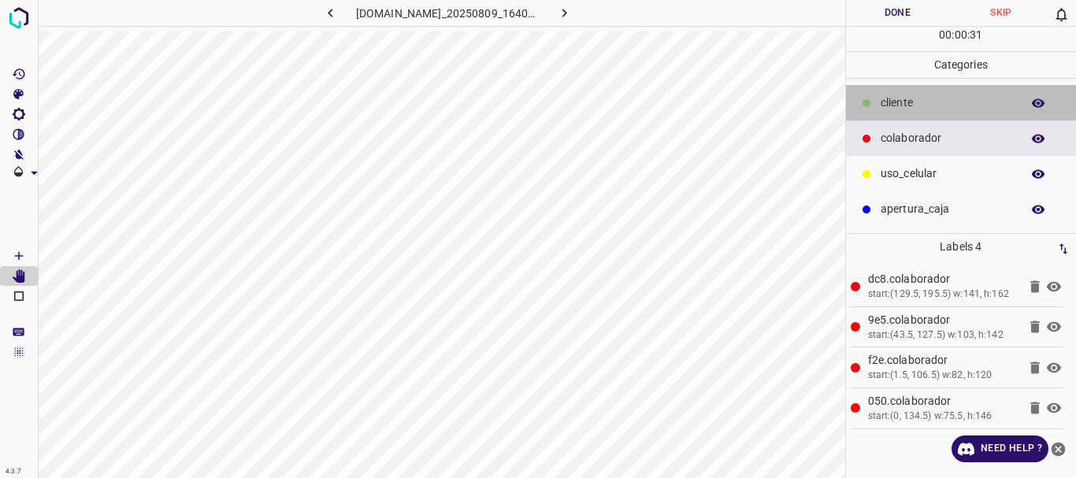
click at [912, 106] on p "​​cliente" at bounding box center [947, 103] width 132 height 17
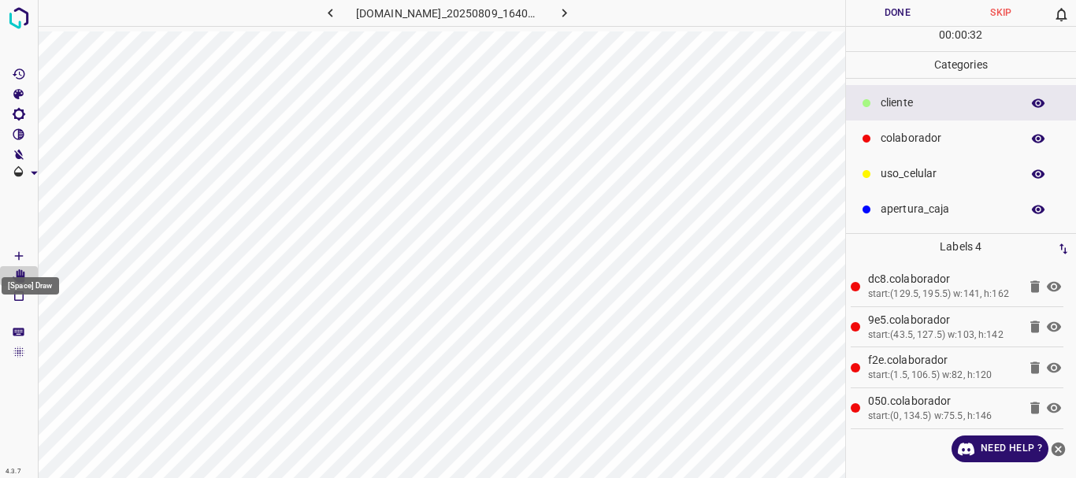
click at [23, 251] on icon "[Space] Draw" at bounding box center [19, 256] width 14 height 14
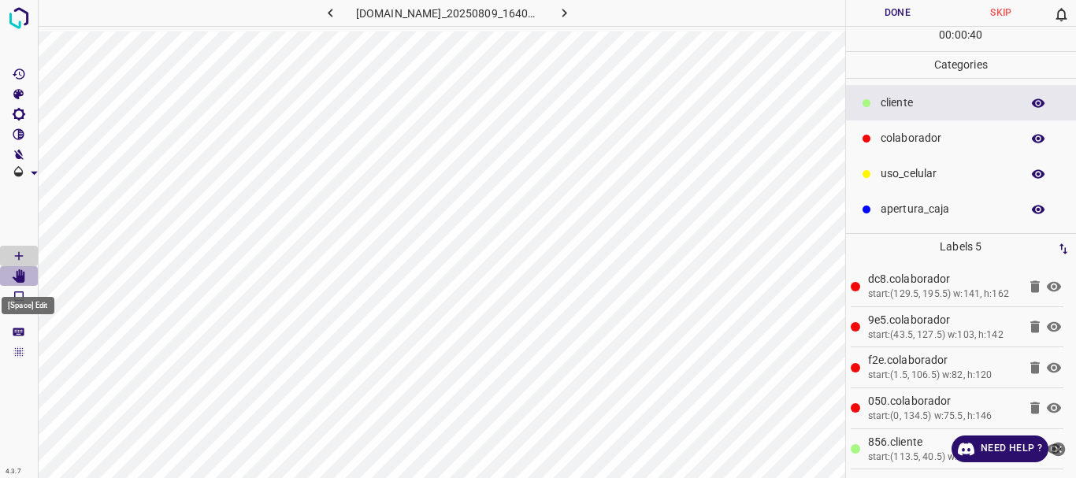
click at [20, 276] on icon "[Space] Edit" at bounding box center [19, 276] width 13 height 14
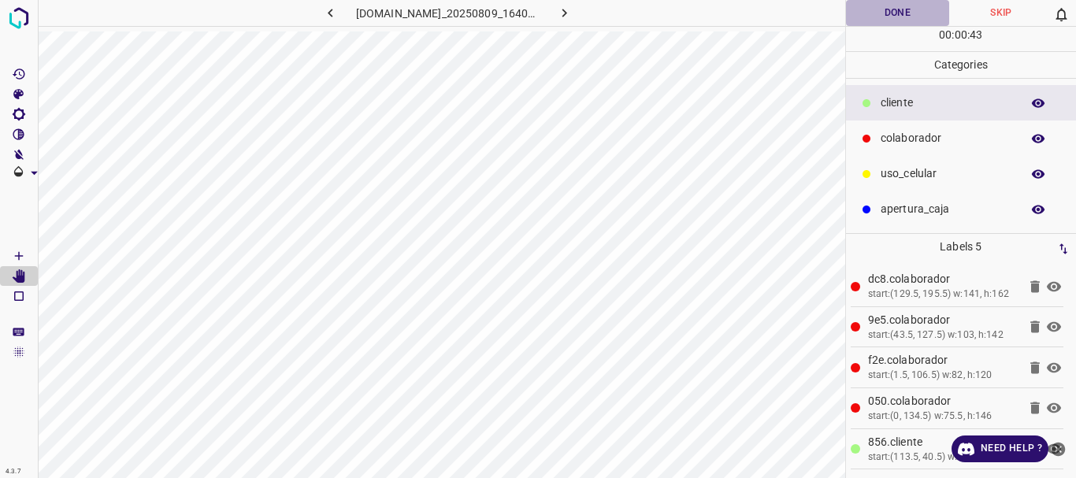
click at [916, 15] on button "Done" at bounding box center [898, 13] width 104 height 26
click at [585, 16] on button "button" at bounding box center [565, 13] width 50 height 26
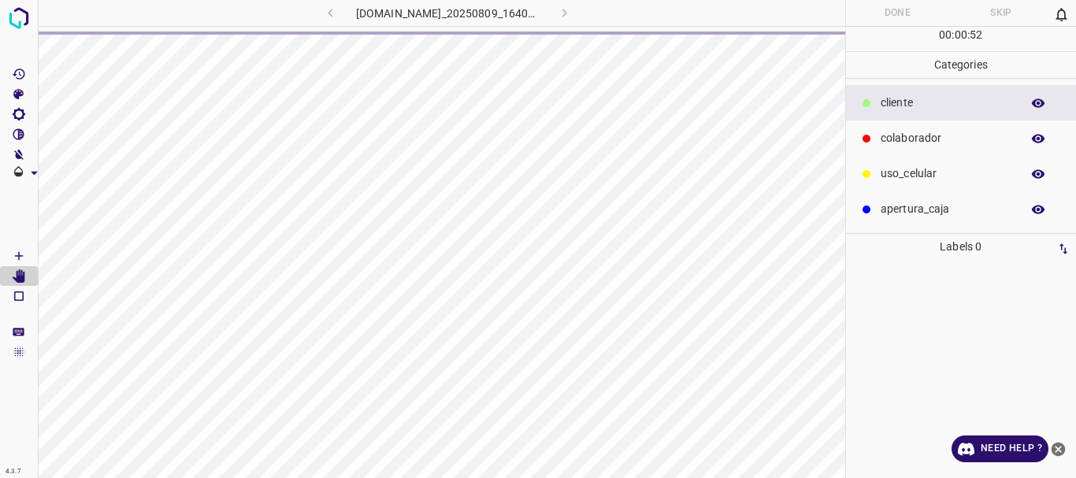
click at [20, 256] on icon "[Space] Draw" at bounding box center [19, 256] width 8 height 8
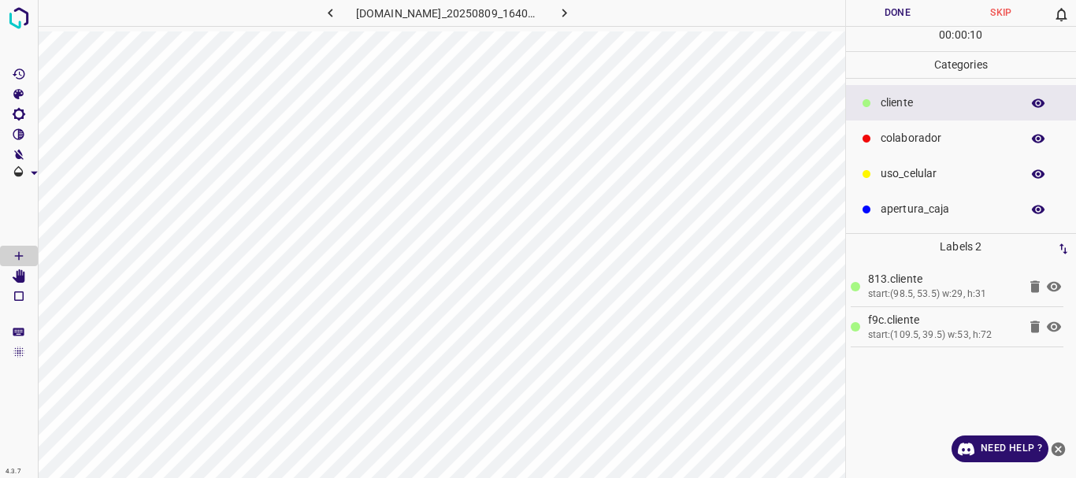
click at [912, 137] on p "colaborador" at bounding box center [947, 138] width 132 height 17
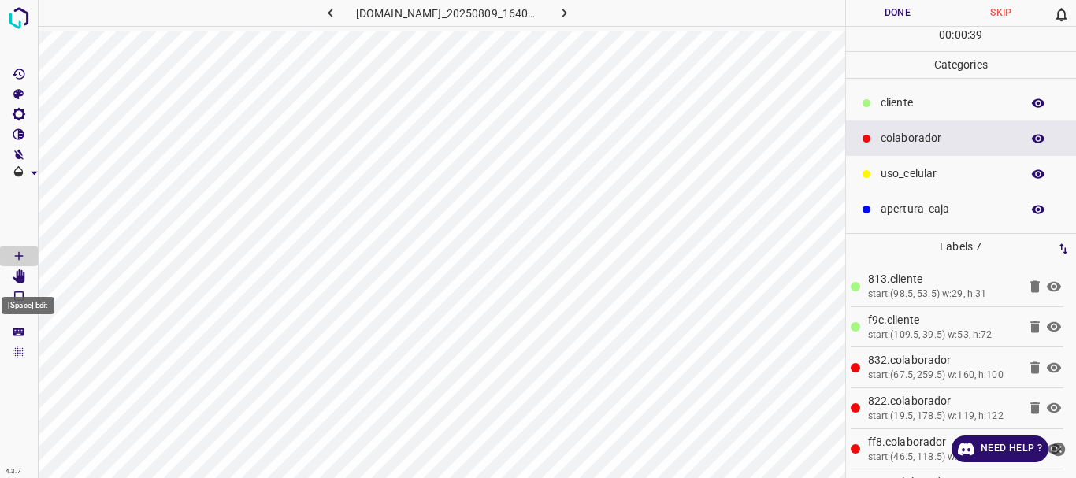
click at [18, 274] on icon "[Space] Edit" at bounding box center [19, 276] width 13 height 14
click at [896, 15] on button "Done" at bounding box center [898, 13] width 104 height 26
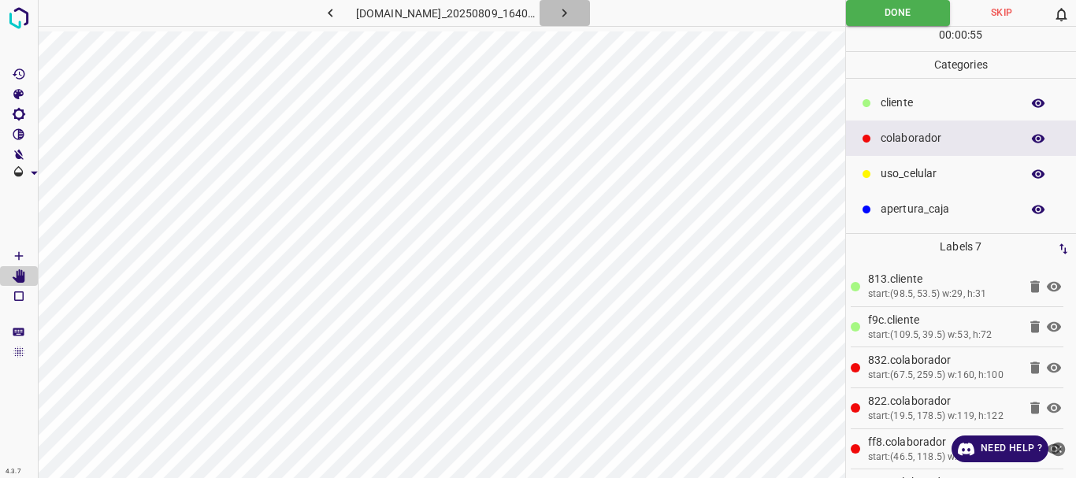
click at [573, 15] on icon "button" at bounding box center [564, 13] width 17 height 17
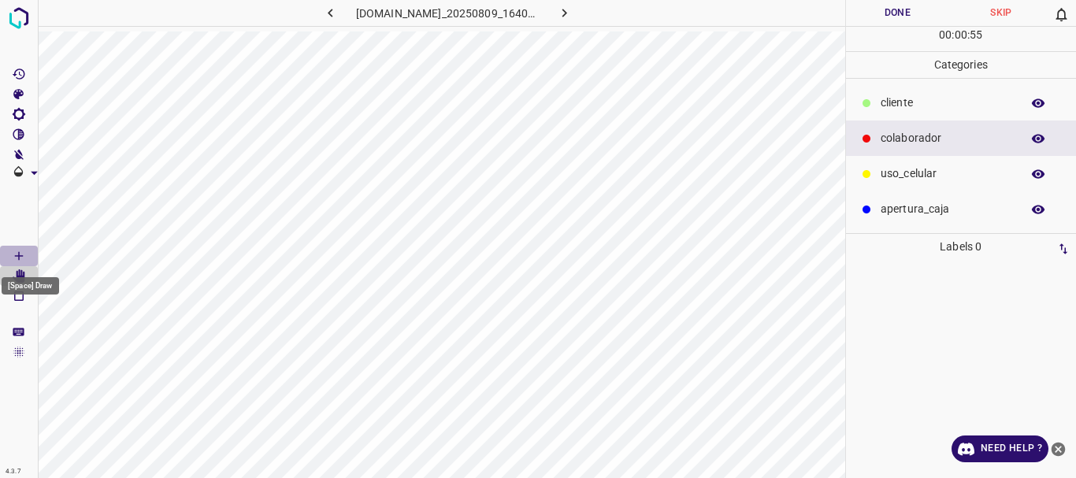
click at [21, 257] on icon "[Space] Draw" at bounding box center [19, 256] width 14 height 14
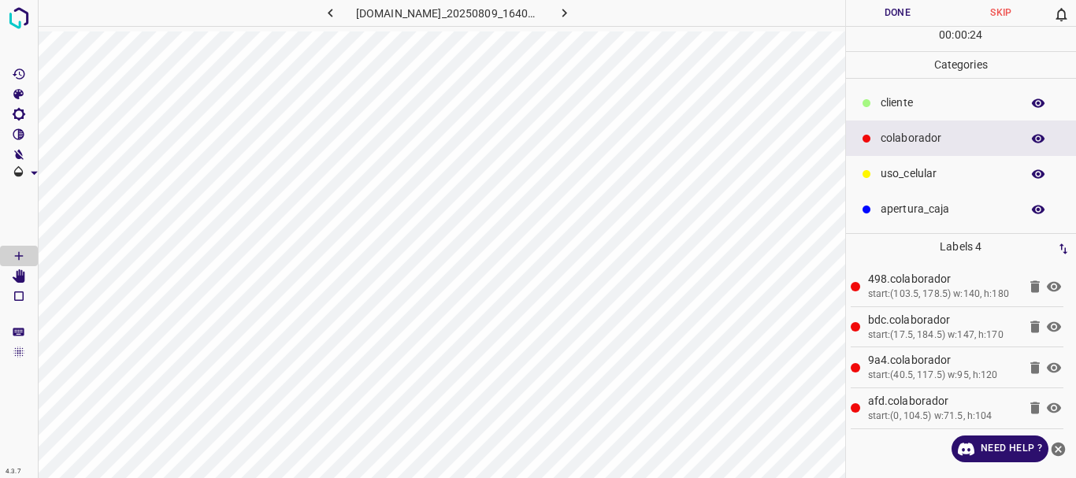
click at [870, 106] on icon at bounding box center [866, 102] width 9 height 9
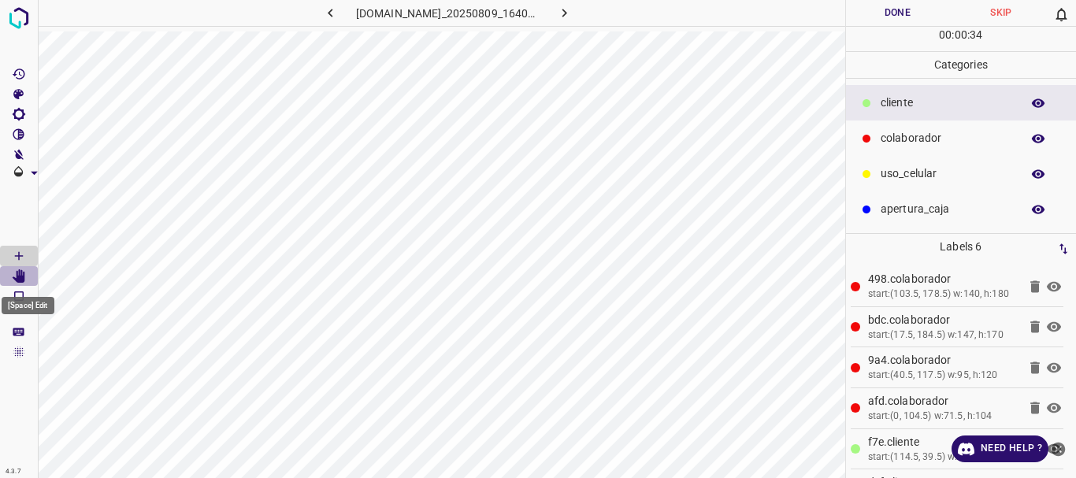
click at [17, 276] on icon "[Space] Edit" at bounding box center [19, 276] width 14 height 14
click at [881, 8] on button "Done" at bounding box center [898, 13] width 104 height 26
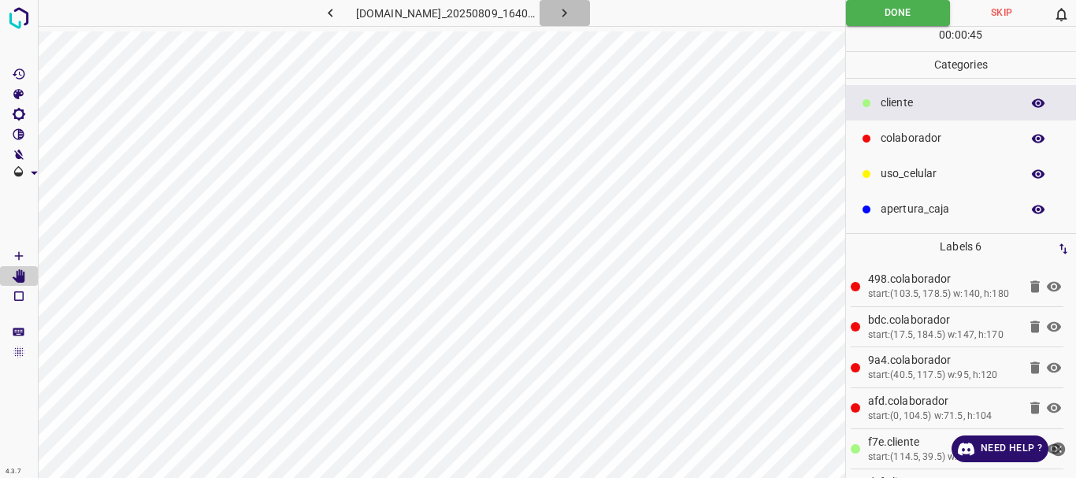
click at [566, 17] on icon "button" at bounding box center [564, 13] width 17 height 17
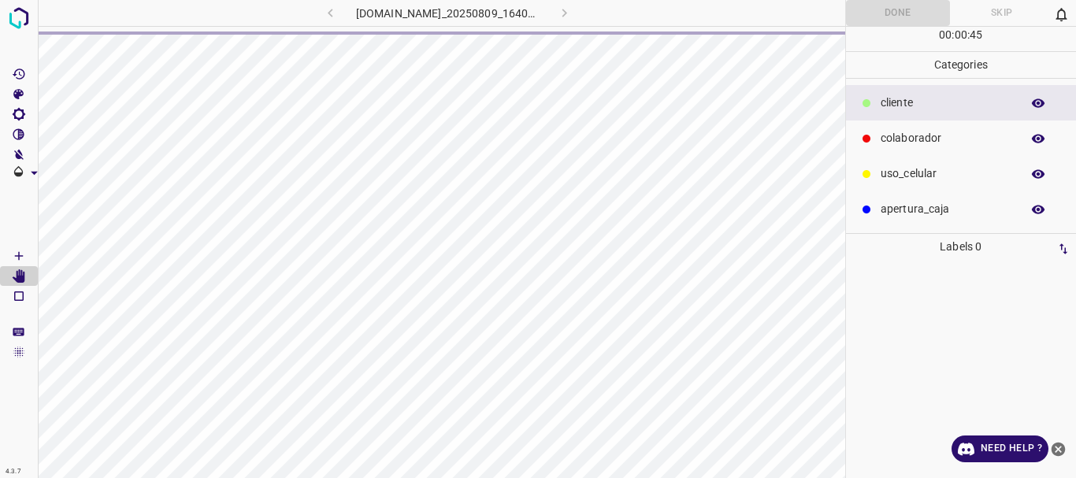
click at [23, 253] on icon "[Space] Draw" at bounding box center [19, 256] width 14 height 14
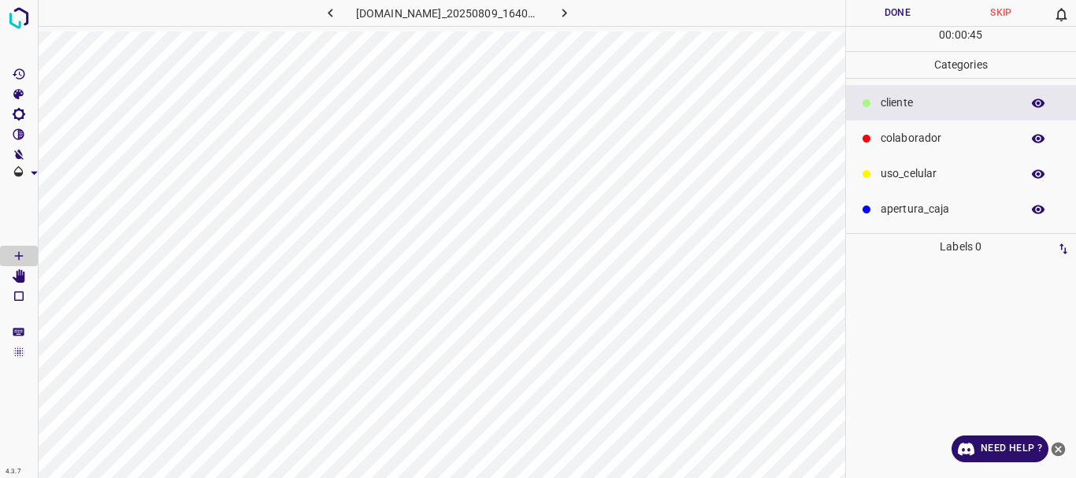
click at [866, 138] on icon at bounding box center [867, 139] width 8 height 8
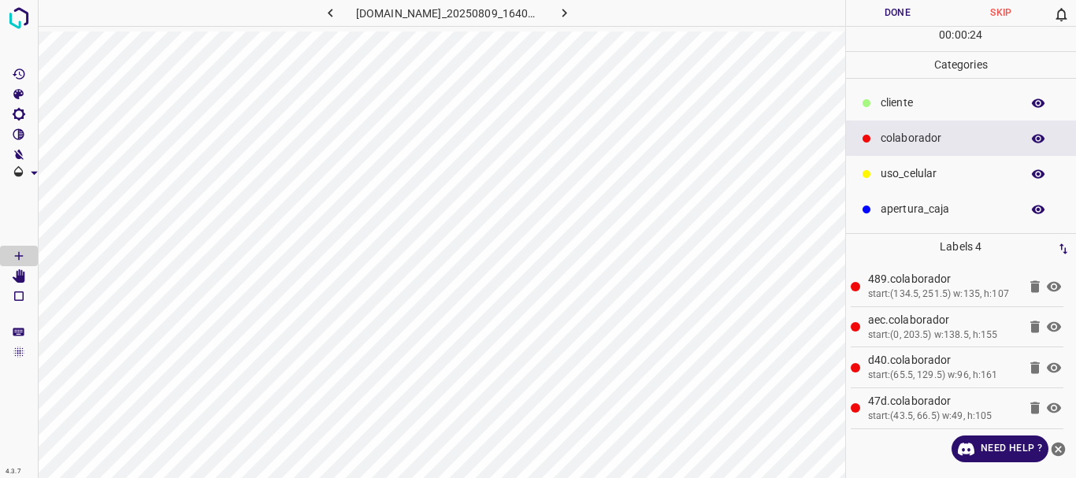
click at [907, 109] on p "​​cliente" at bounding box center [947, 103] width 132 height 17
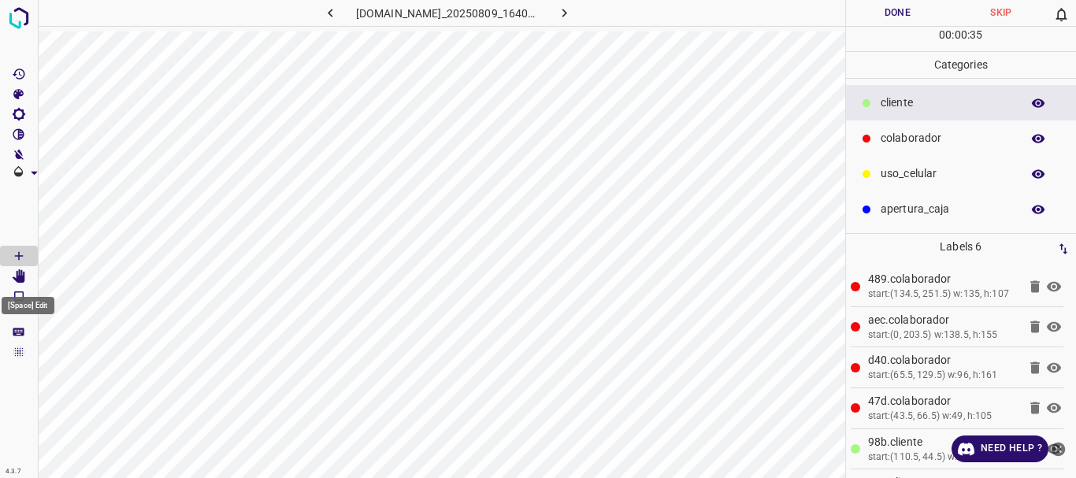
click at [20, 277] on icon "[Space] Edit" at bounding box center [19, 276] width 13 height 14
click at [881, 11] on button "Done" at bounding box center [898, 13] width 104 height 26
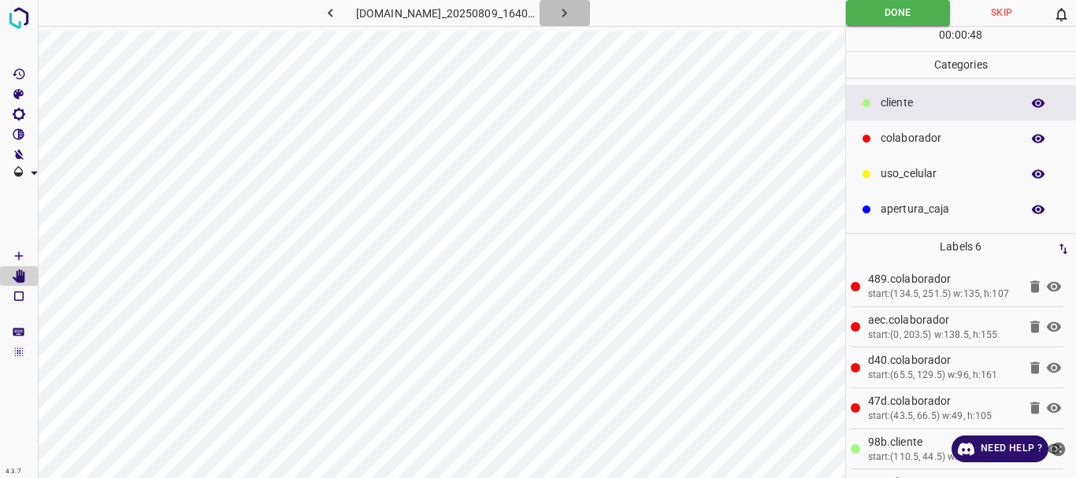
click at [573, 12] on icon "button" at bounding box center [564, 13] width 17 height 17
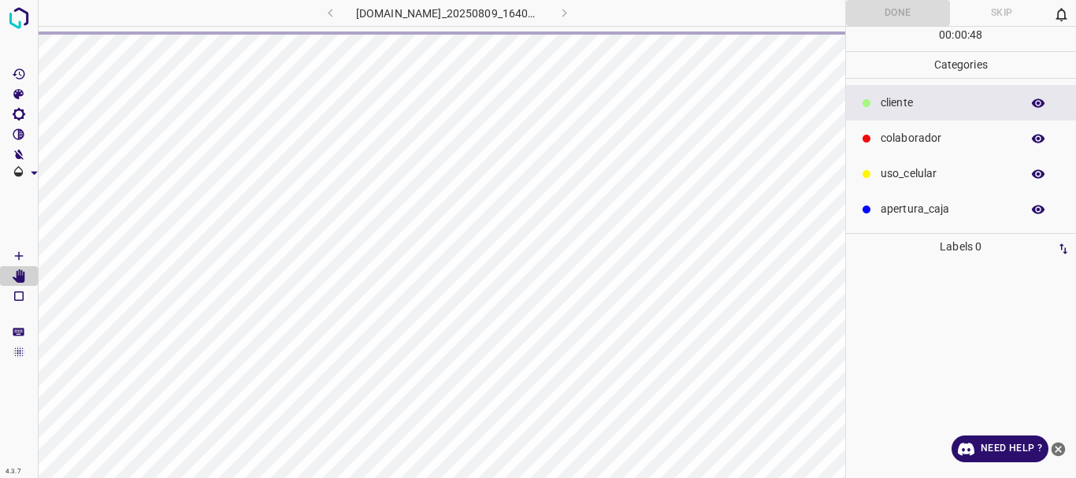
click at [21, 252] on icon "[Space] Draw" at bounding box center [19, 256] width 14 height 14
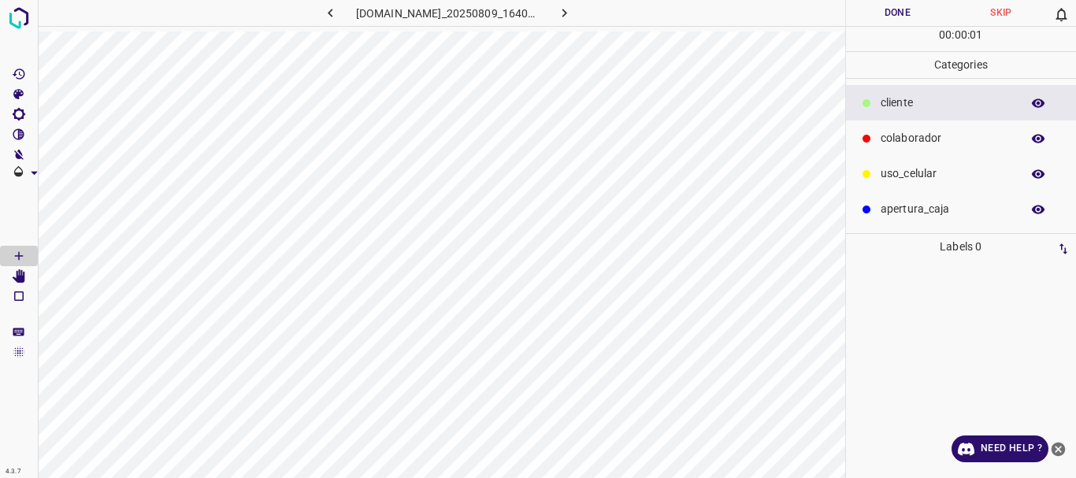
click at [885, 132] on p "colaborador" at bounding box center [947, 138] width 132 height 17
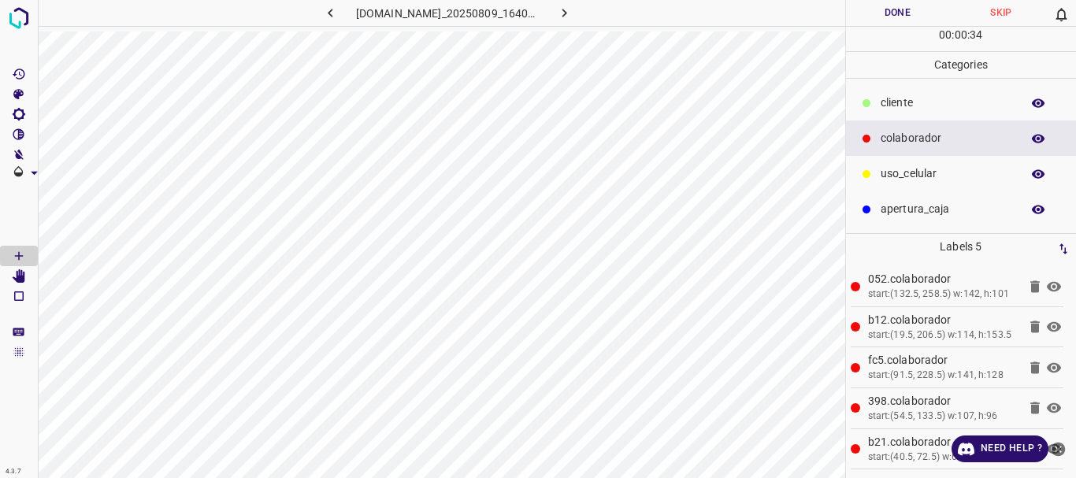
click at [899, 93] on div "​​cliente" at bounding box center [961, 102] width 231 height 35
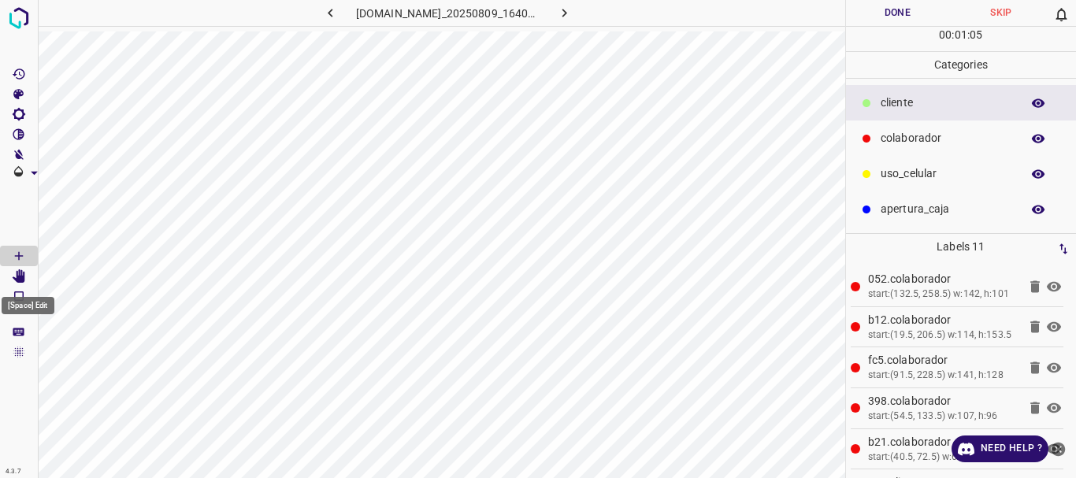
click at [26, 276] on Edit"] "[Space] Edit" at bounding box center [19, 276] width 38 height 20
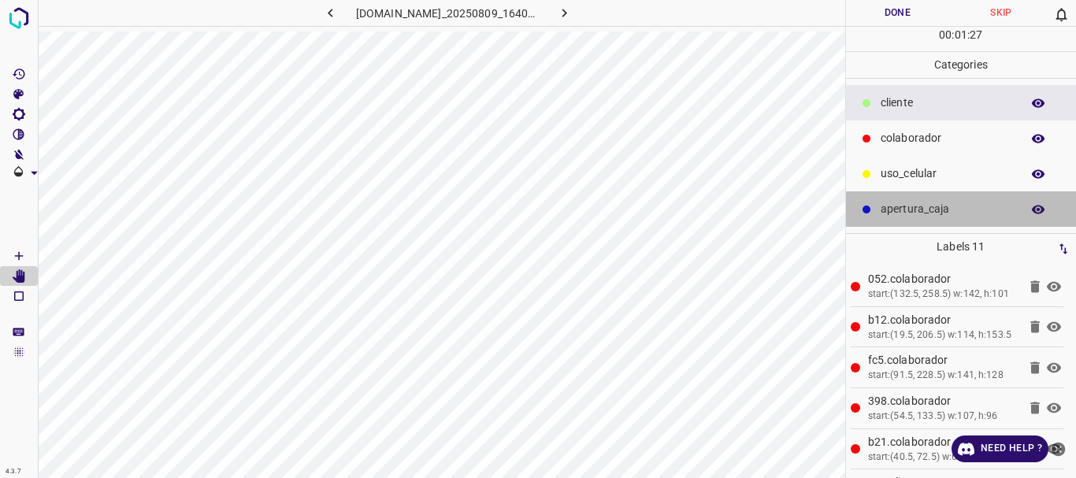
click at [906, 207] on p "apertura_caja" at bounding box center [947, 209] width 132 height 17
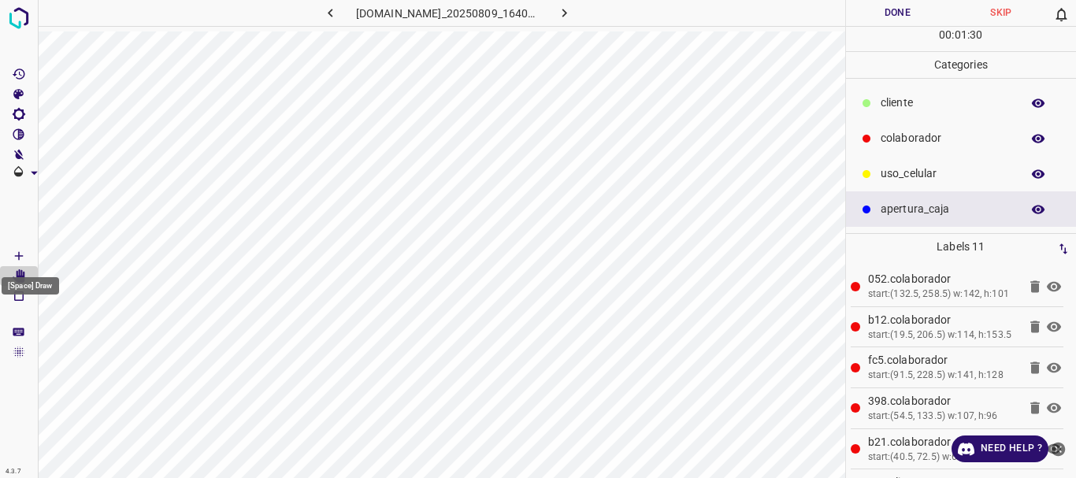
click at [16, 251] on icon "[Space] Draw" at bounding box center [19, 256] width 14 height 14
click at [17, 269] on icon "[Space] Edit" at bounding box center [19, 276] width 14 height 14
click at [903, 22] on button "Done" at bounding box center [898, 13] width 104 height 26
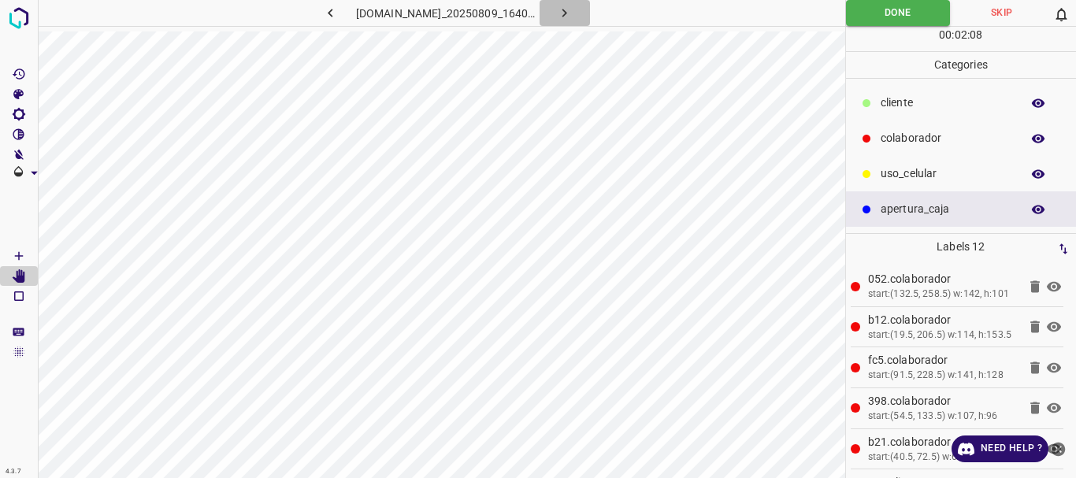
click at [570, 15] on icon "button" at bounding box center [564, 13] width 17 height 17
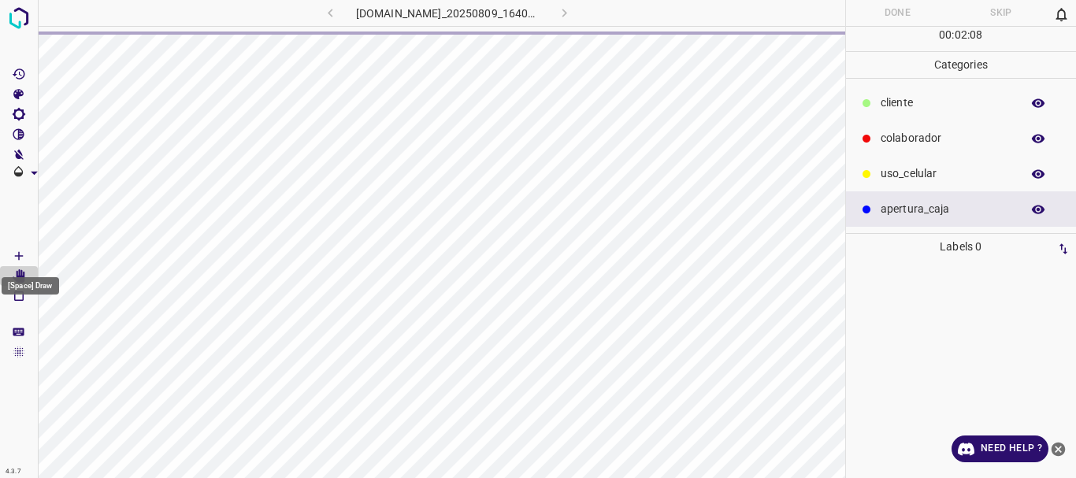
click at [21, 258] on icon "[Space] Draw" at bounding box center [19, 256] width 14 height 14
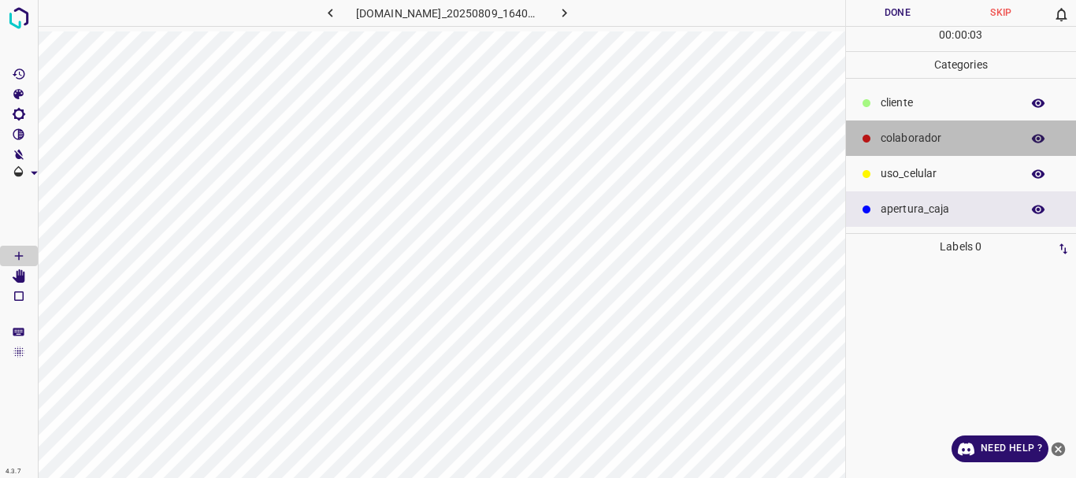
click at [891, 145] on p "colaborador" at bounding box center [947, 138] width 132 height 17
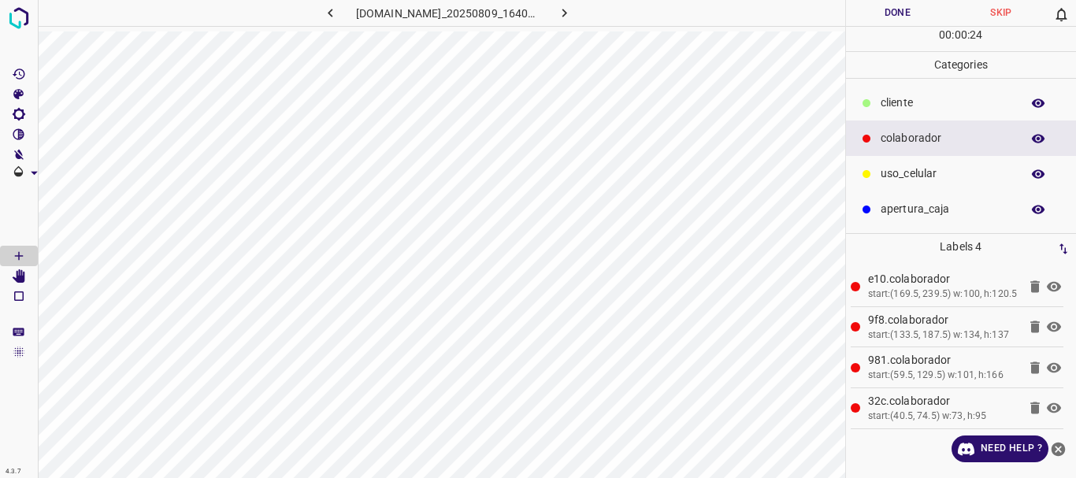
click at [895, 104] on p "​​cliente" at bounding box center [947, 103] width 132 height 17
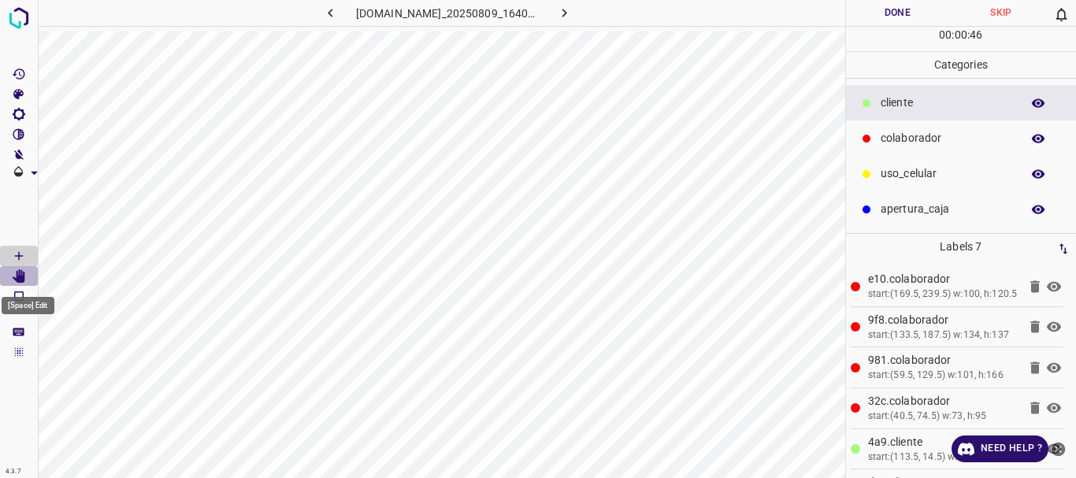
click at [20, 276] on icon "[Space] Edit" at bounding box center [19, 276] width 13 height 14
click at [898, 11] on button "Done" at bounding box center [898, 13] width 104 height 26
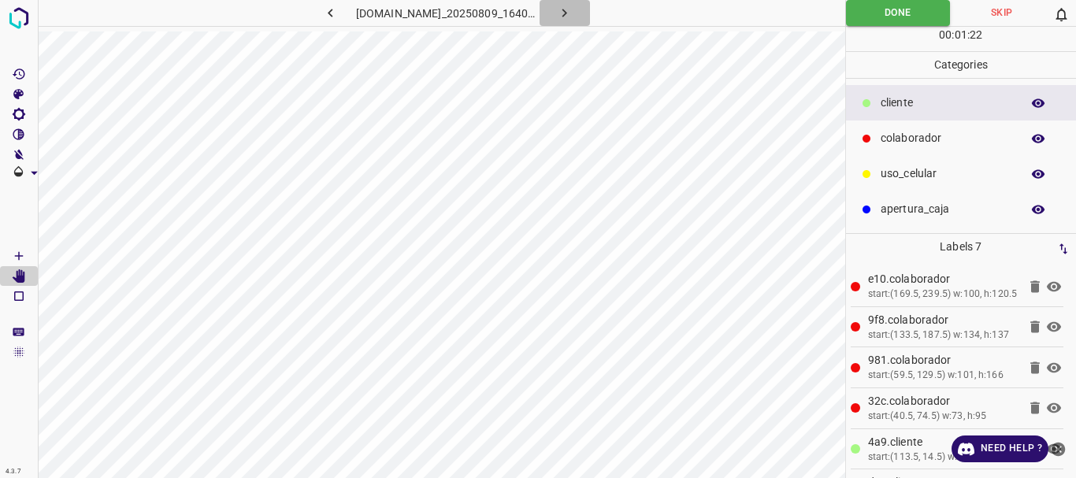
click at [573, 17] on icon "button" at bounding box center [564, 13] width 17 height 17
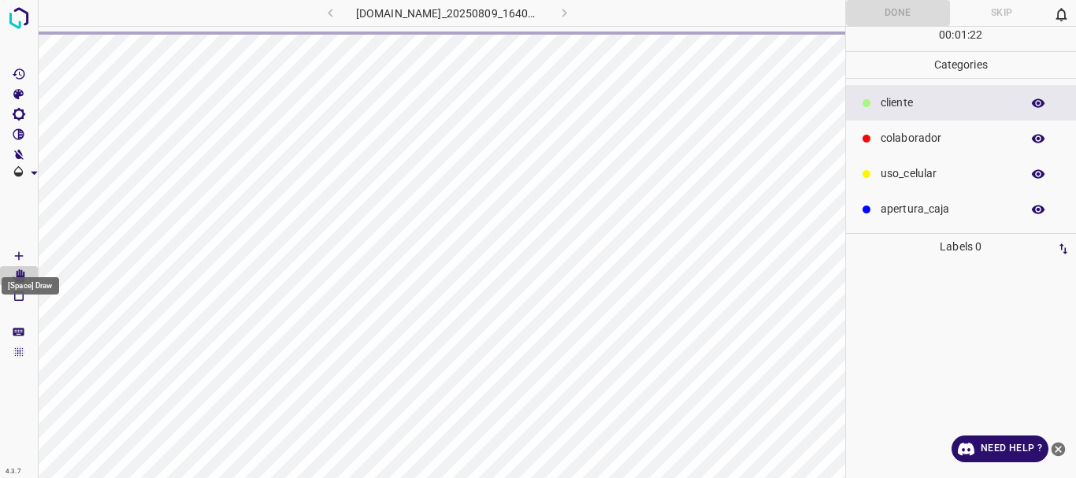
click at [11, 251] on Draw"] "[Space] Draw" at bounding box center [19, 256] width 38 height 20
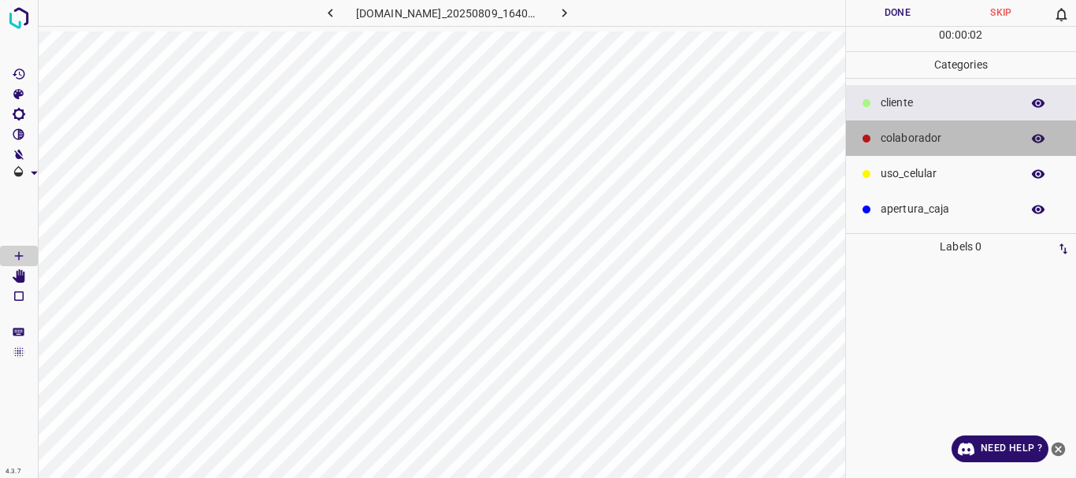
click at [904, 142] on p "colaborador" at bounding box center [947, 138] width 132 height 17
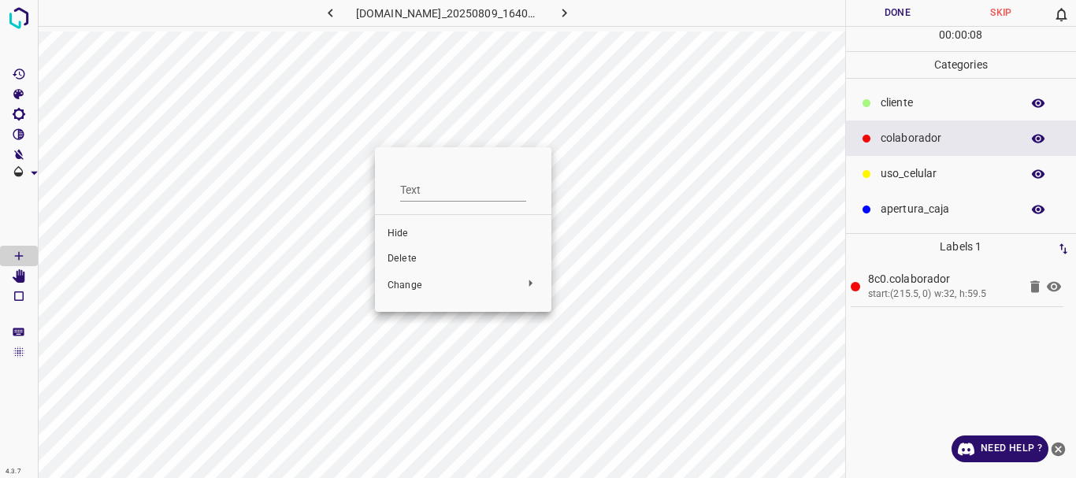
click at [399, 261] on span "Delete" at bounding box center [463, 259] width 151 height 14
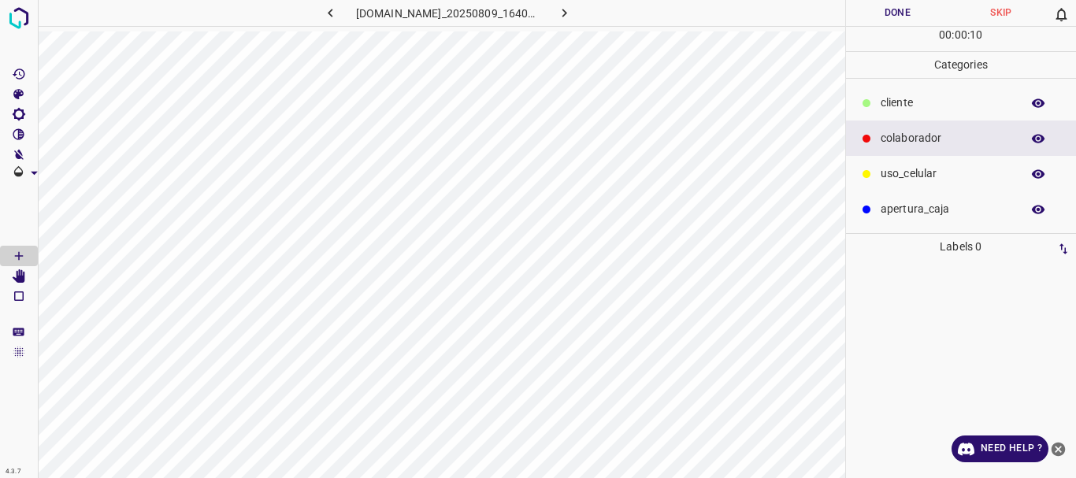
click at [917, 109] on p "​​cliente" at bounding box center [947, 103] width 132 height 17
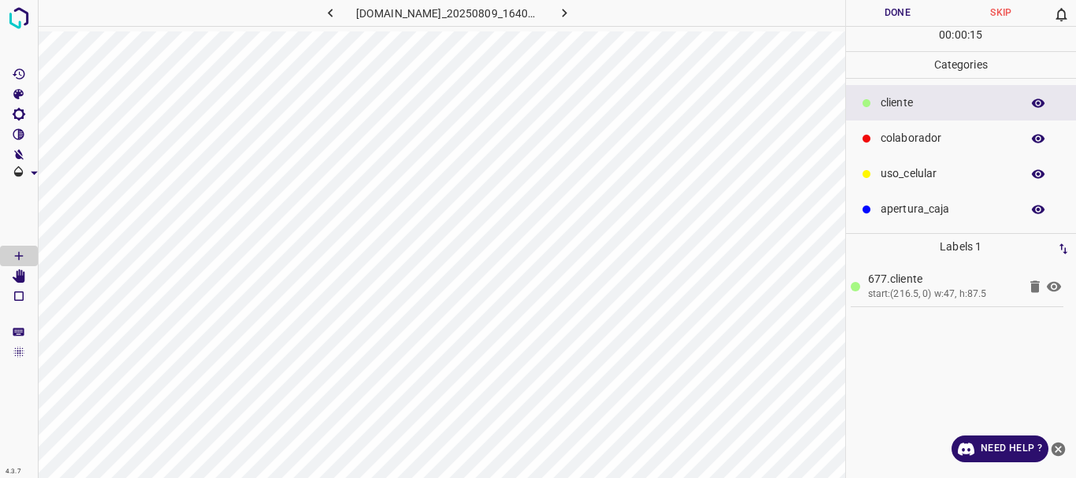
click at [871, 141] on div at bounding box center [867, 139] width 16 height 16
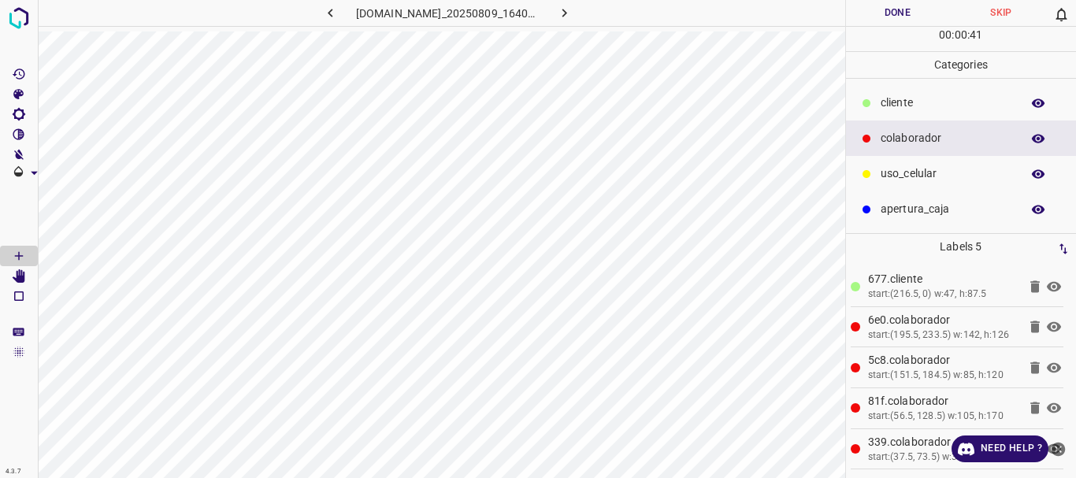
click at [869, 179] on div at bounding box center [867, 174] width 16 height 16
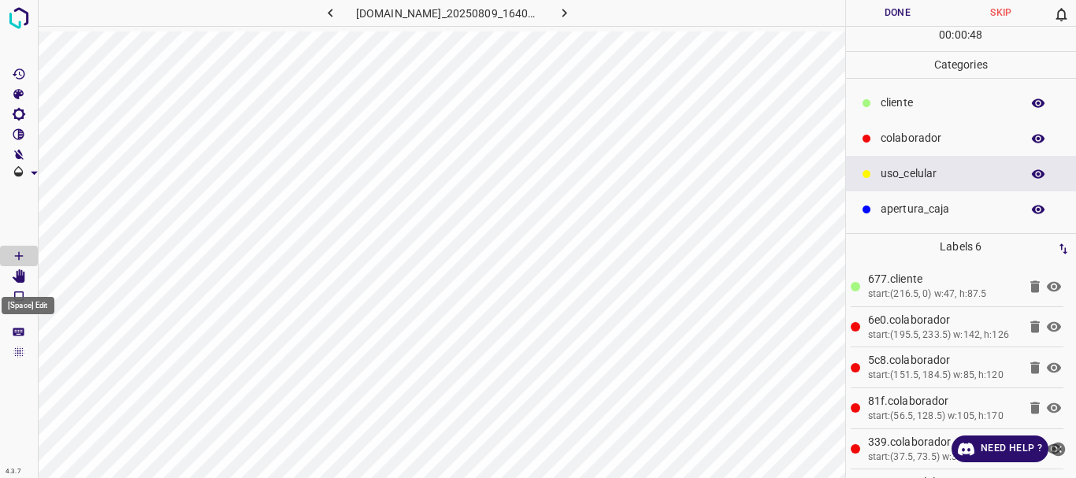
click at [20, 276] on icon "[Space] Edit" at bounding box center [19, 276] width 13 height 14
click at [883, 8] on button "Done" at bounding box center [898, 13] width 104 height 26
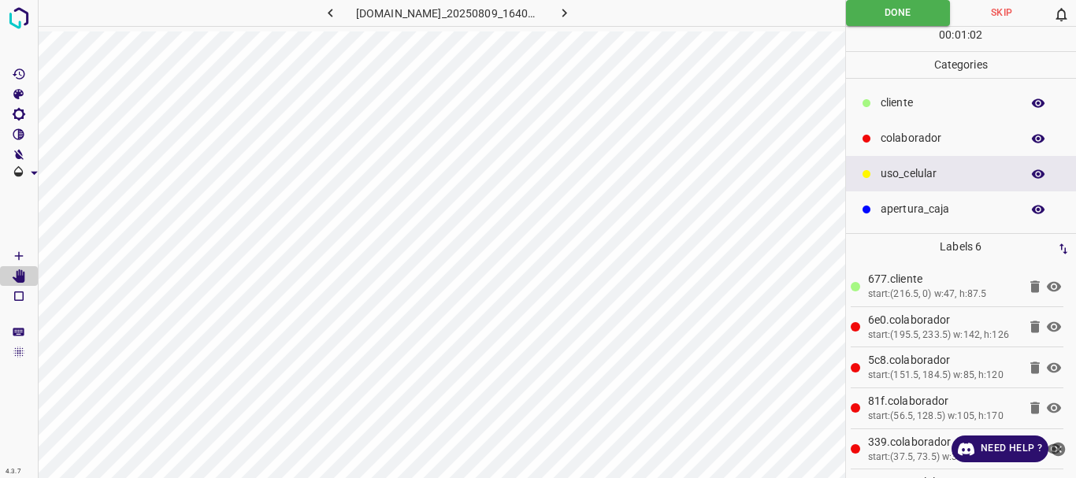
click at [562, 17] on button "button" at bounding box center [565, 13] width 50 height 26
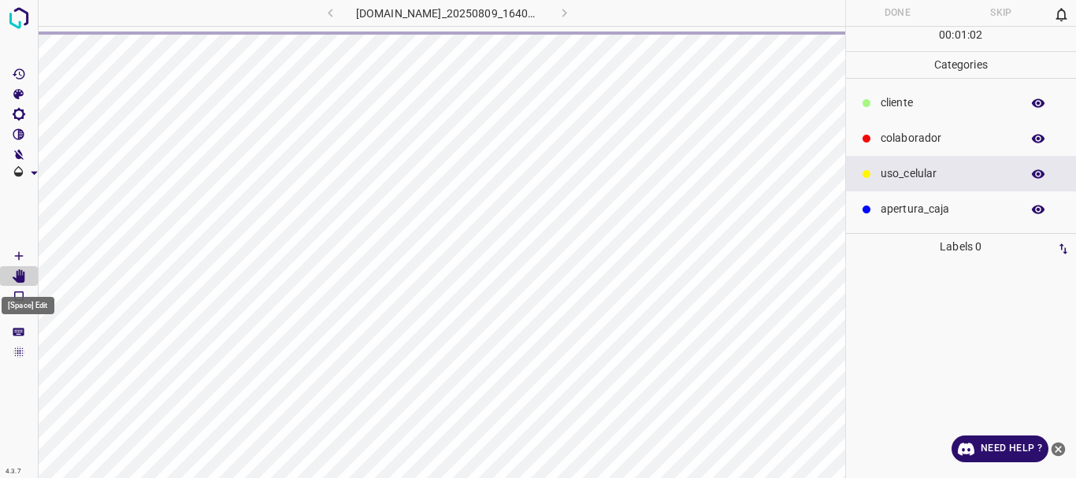
click at [16, 256] on icon "[Space] Draw" at bounding box center [19, 256] width 8 height 8
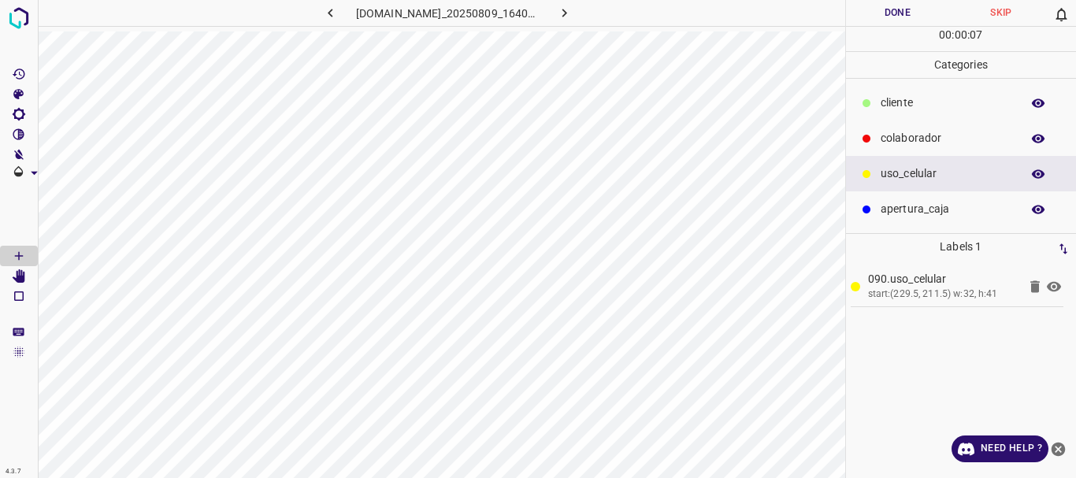
click at [893, 102] on p "​​cliente" at bounding box center [947, 103] width 132 height 17
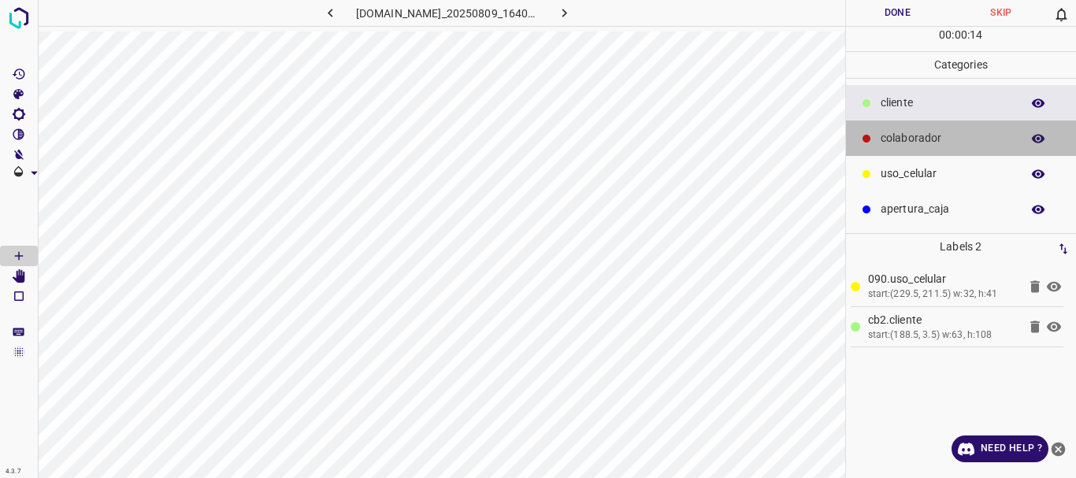
click at [906, 136] on p "colaborador" at bounding box center [947, 138] width 132 height 17
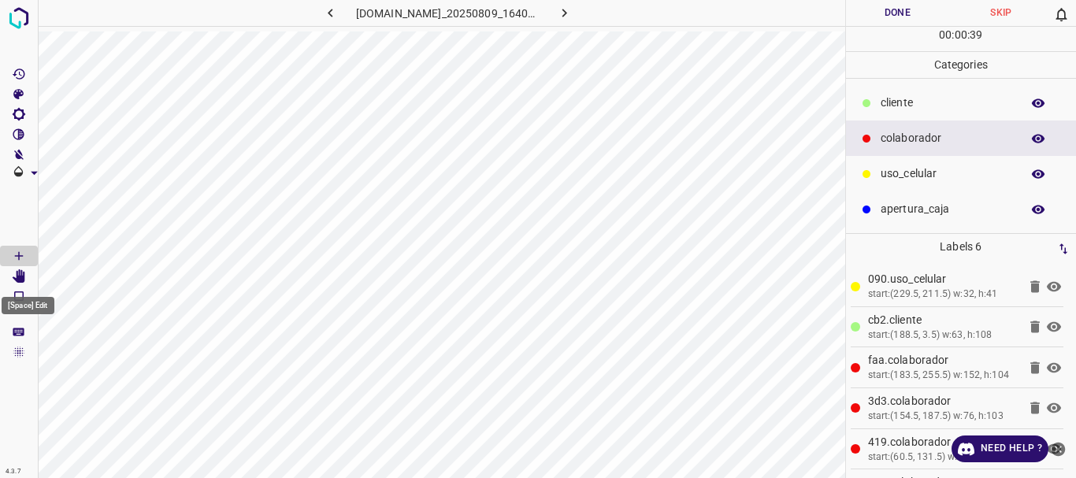
click at [21, 278] on icon "[Space] Edit" at bounding box center [19, 276] width 13 height 14
click at [24, 258] on icon "[Space] Draw" at bounding box center [19, 256] width 14 height 14
click at [21, 275] on icon "[Space] Edit" at bounding box center [19, 276] width 13 height 14
click at [581, 15] on button "button" at bounding box center [565, 13] width 50 height 26
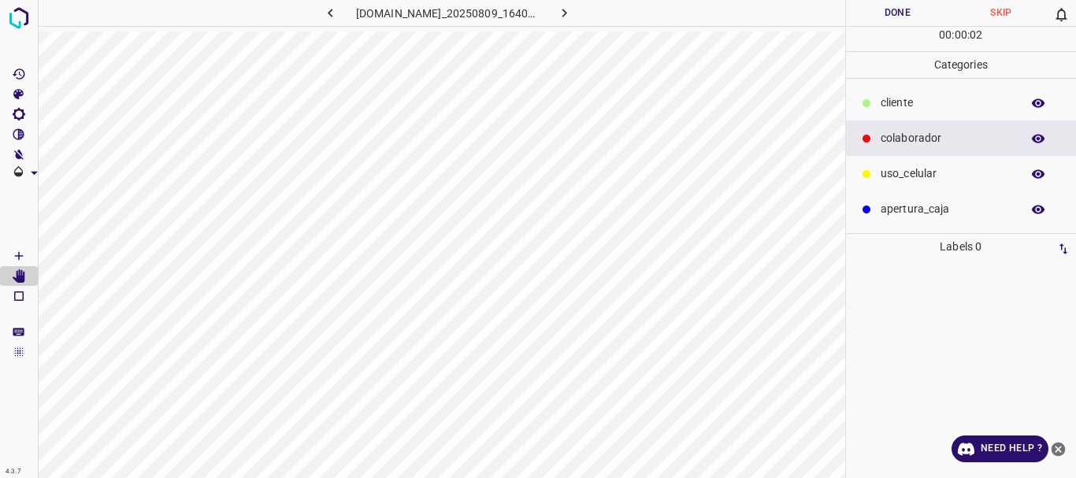
click at [926, 175] on p "uso_celular" at bounding box center [947, 173] width 132 height 17
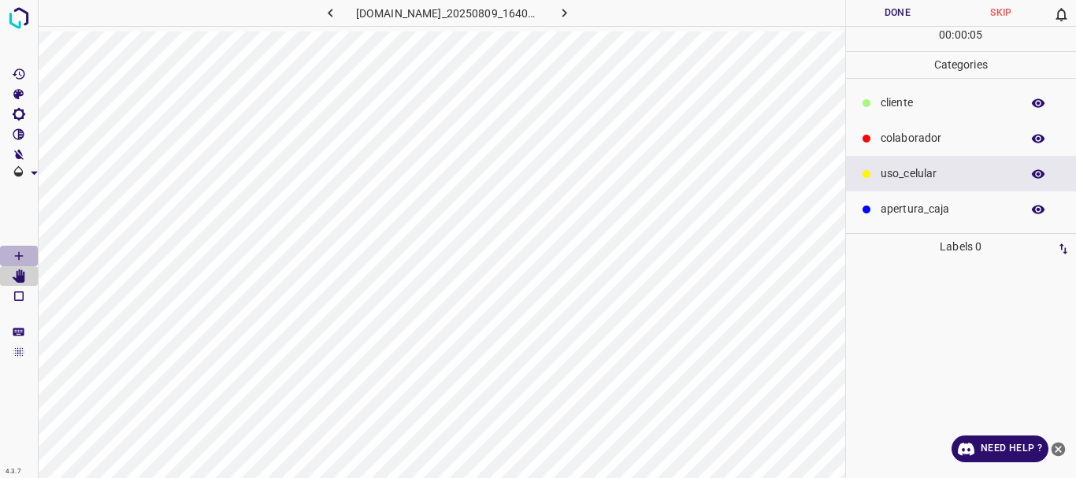
click at [13, 251] on icon "[Space] Draw" at bounding box center [19, 256] width 14 height 14
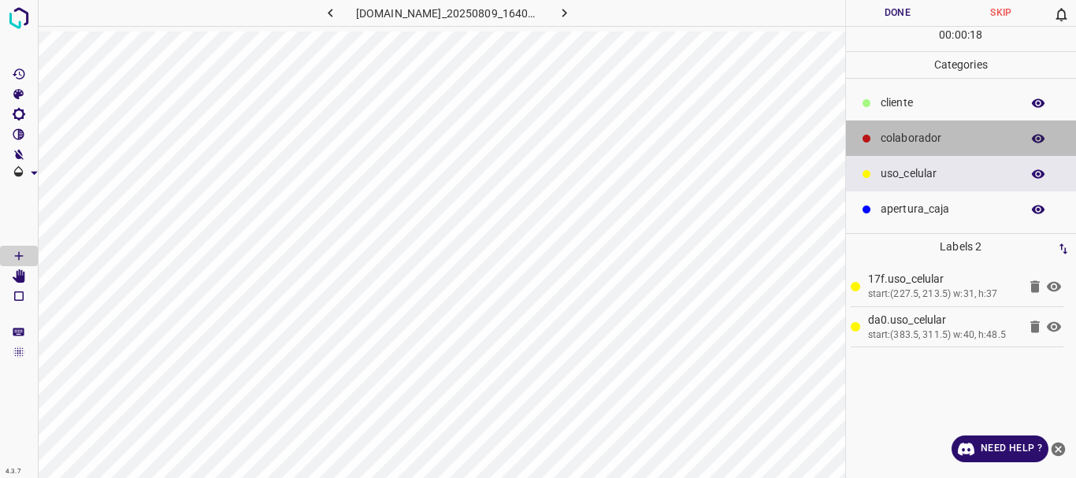
click at [913, 141] on p "colaborador" at bounding box center [947, 138] width 132 height 17
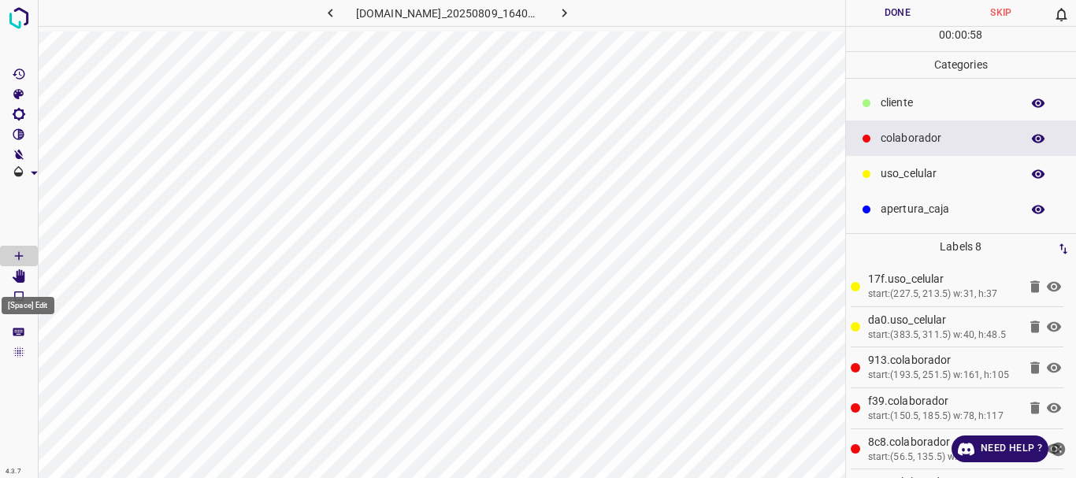
click at [22, 279] on icon "[Space] Edit" at bounding box center [19, 276] width 13 height 14
click at [13, 258] on icon "[Space] Draw" at bounding box center [19, 256] width 14 height 14
click at [25, 280] on icon "[Space] Edit" at bounding box center [19, 276] width 13 height 14
click at [325, 12] on icon "button" at bounding box center [330, 13] width 17 height 17
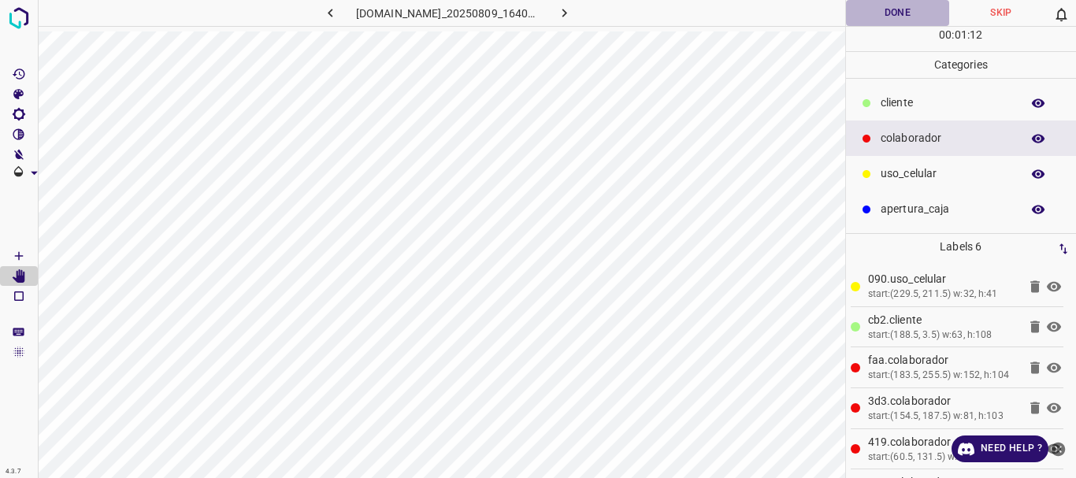
click at [906, 13] on button "Done" at bounding box center [898, 13] width 104 height 26
click at [567, 14] on icon "button" at bounding box center [564, 13] width 17 height 17
click at [896, 17] on button "Done" at bounding box center [898, 13] width 104 height 26
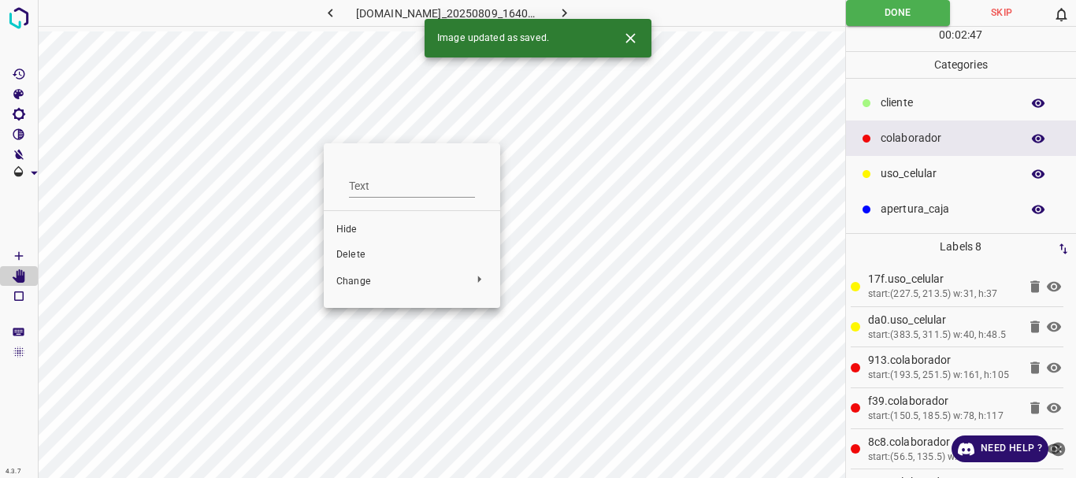
click at [373, 257] on span "Delete" at bounding box center [411, 255] width 151 height 14
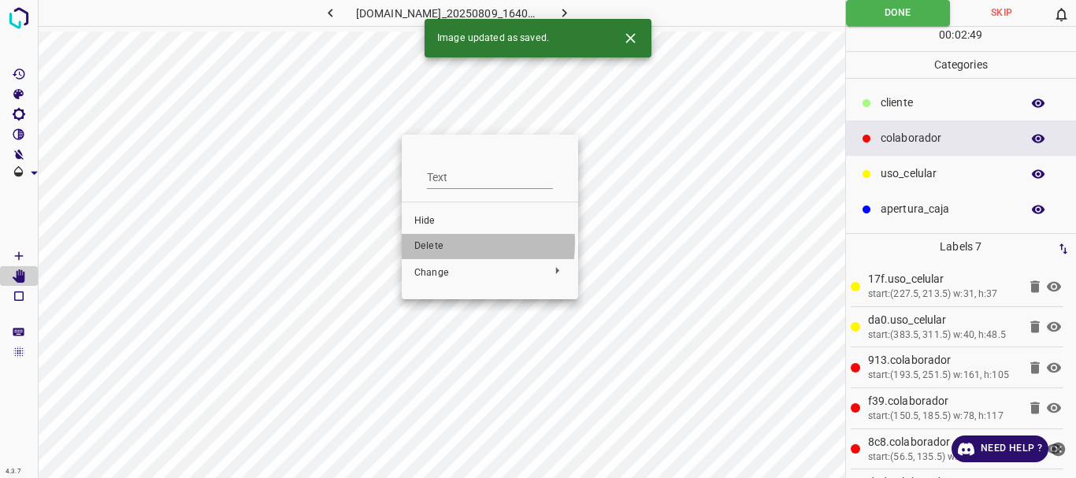
click at [435, 242] on span "Delete" at bounding box center [489, 246] width 151 height 14
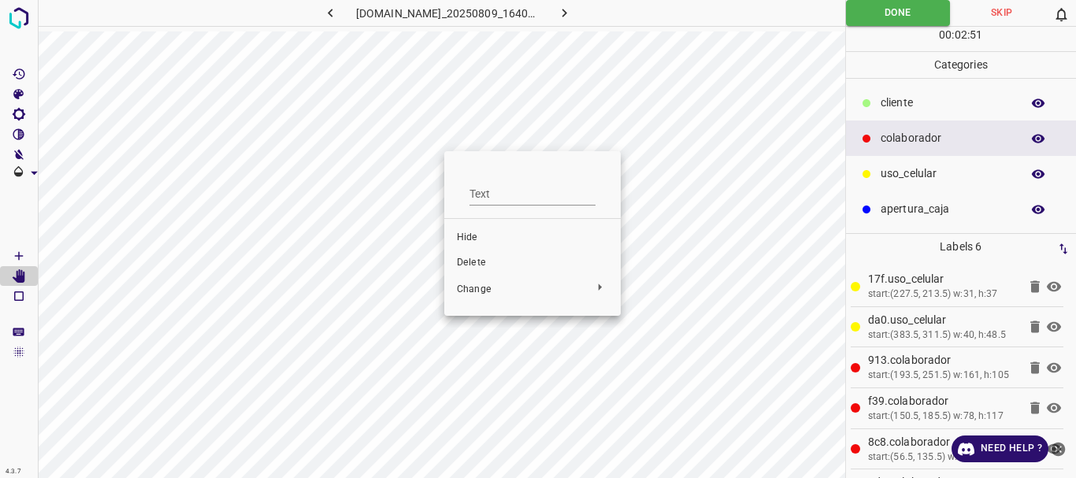
click at [468, 258] on span "Delete" at bounding box center [532, 263] width 151 height 14
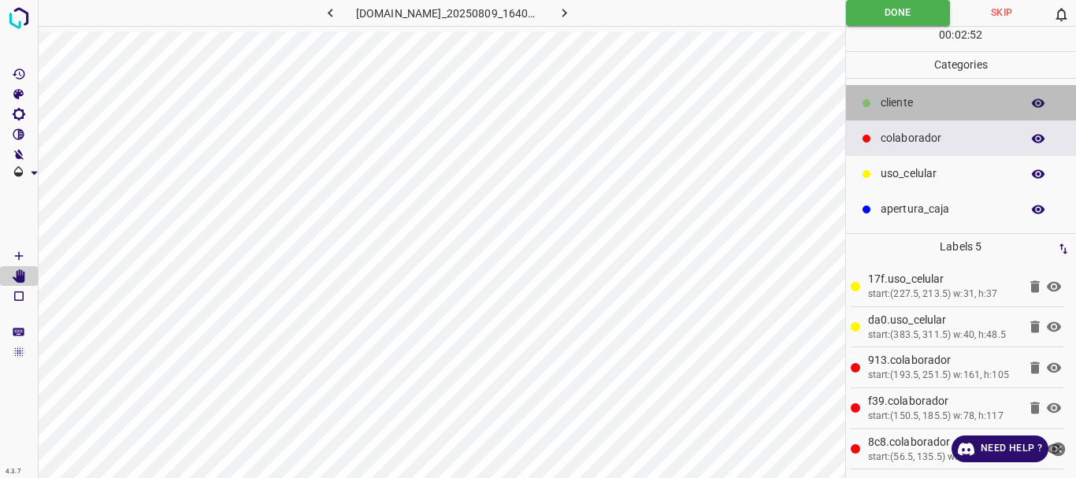
click at [921, 110] on p "​​cliente" at bounding box center [947, 103] width 132 height 17
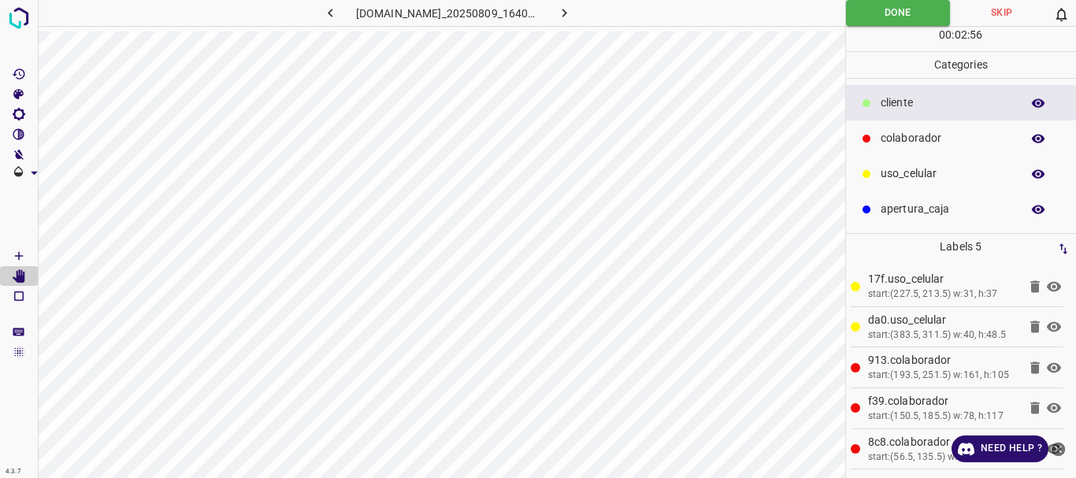
click at [10, 251] on Draw"] "[Space] Draw" at bounding box center [19, 256] width 38 height 20
click at [24, 276] on icon "[Space] Edit" at bounding box center [19, 276] width 13 height 14
click at [910, 11] on button "Done" at bounding box center [898, 13] width 105 height 26
click at [573, 14] on icon "button" at bounding box center [564, 13] width 17 height 17
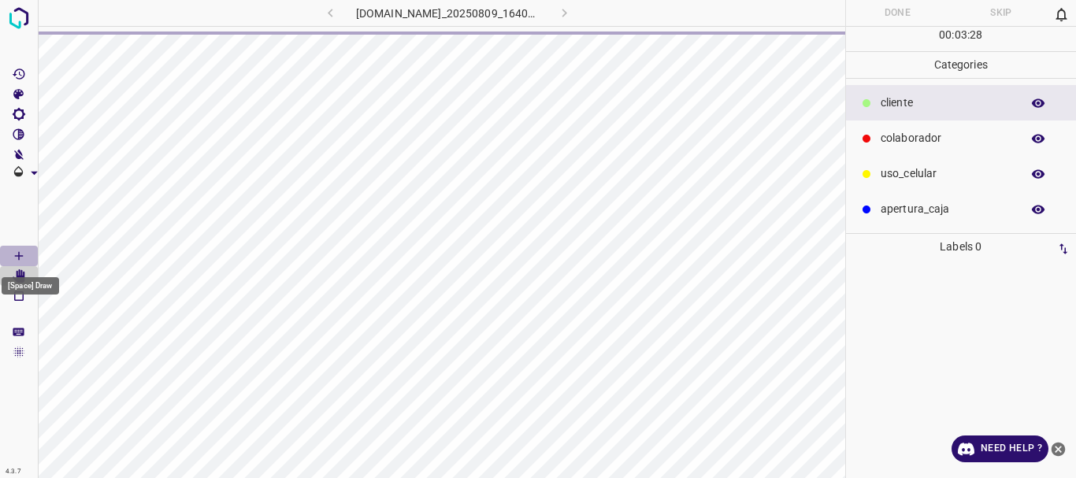
click at [19, 253] on icon "[Space] Draw" at bounding box center [19, 256] width 8 height 8
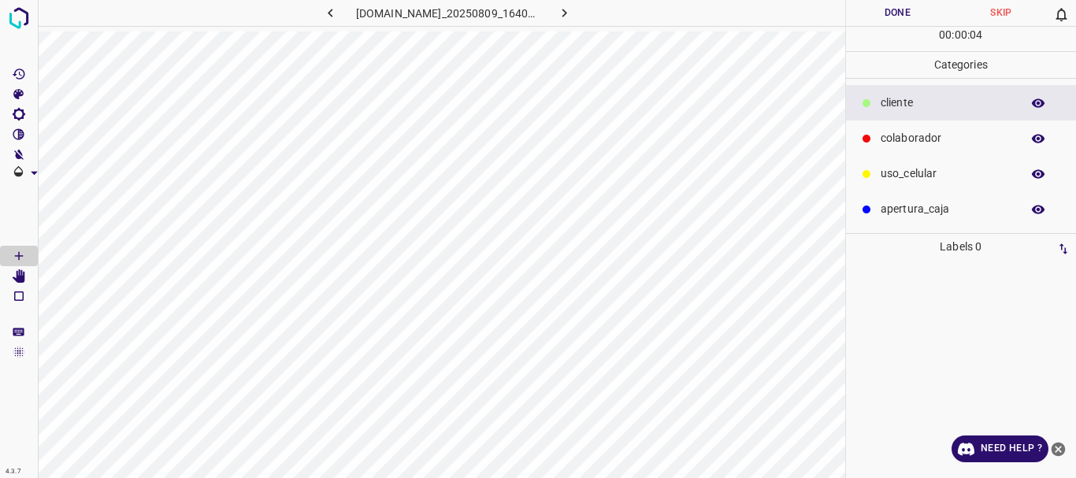
click at [903, 96] on p "​​cliente" at bounding box center [947, 103] width 132 height 17
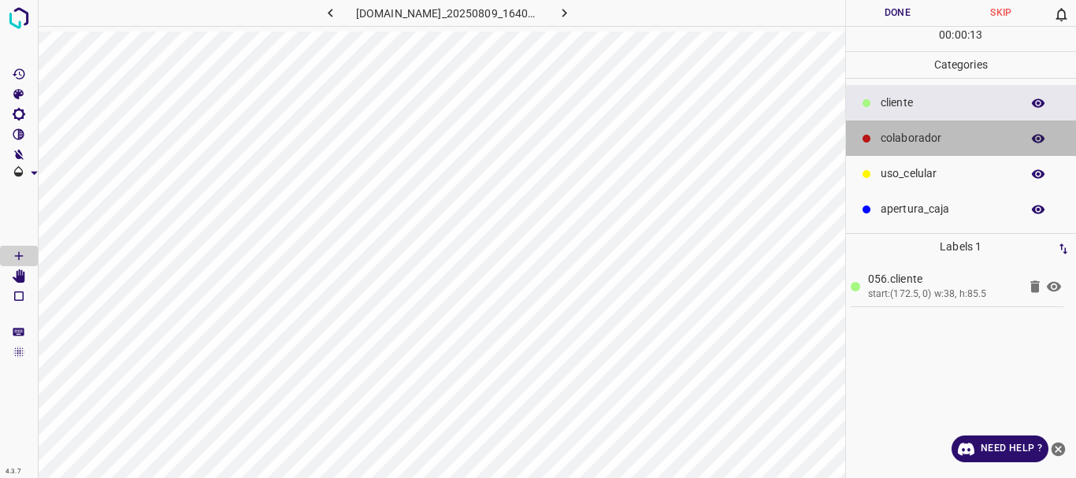
click at [864, 147] on div at bounding box center [867, 139] width 16 height 16
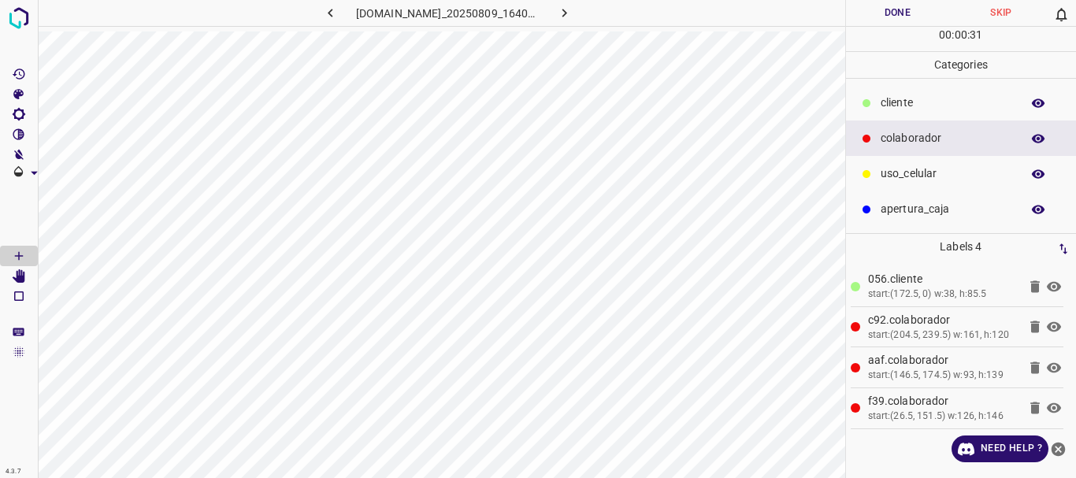
click at [866, 180] on div at bounding box center [867, 174] width 16 height 16
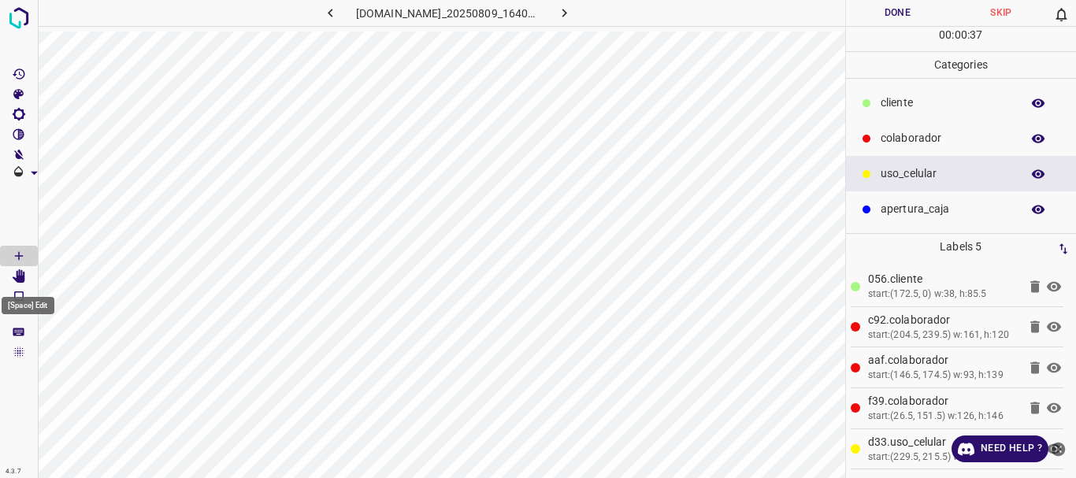
click at [20, 276] on icon "[Space] Edit" at bounding box center [19, 276] width 13 height 14
click at [892, 20] on button "Done" at bounding box center [898, 13] width 104 height 26
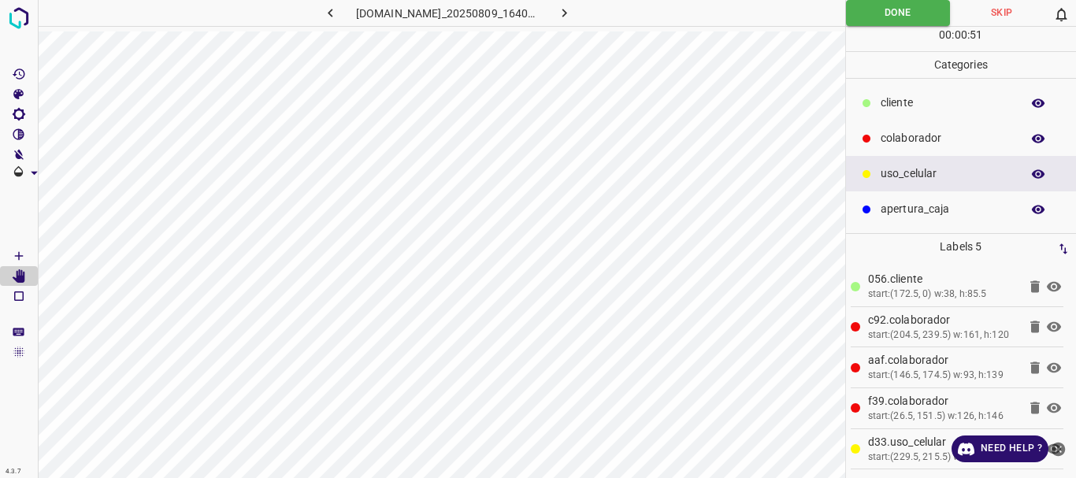
click at [569, 8] on icon "button" at bounding box center [564, 13] width 17 height 17
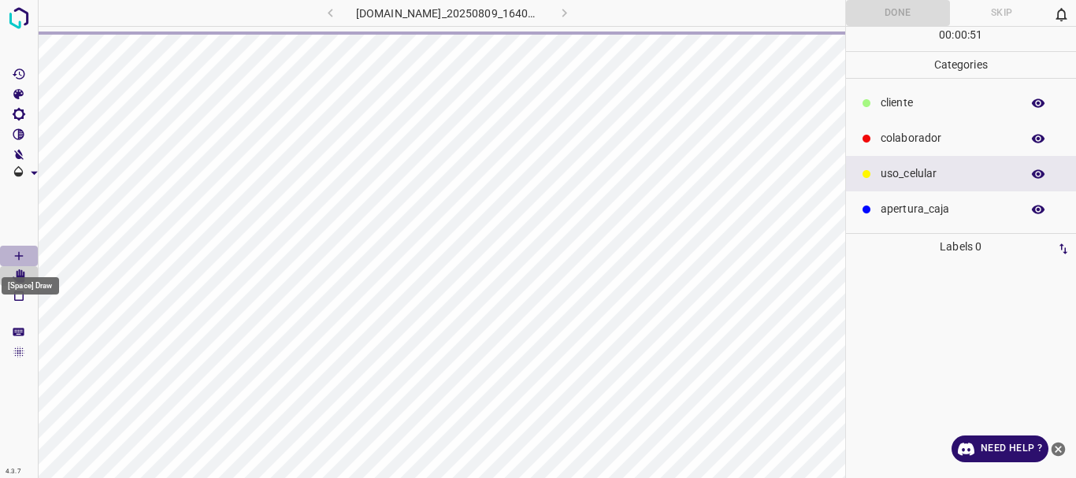
click at [10, 253] on Draw"] "[Space] Draw" at bounding box center [19, 256] width 38 height 20
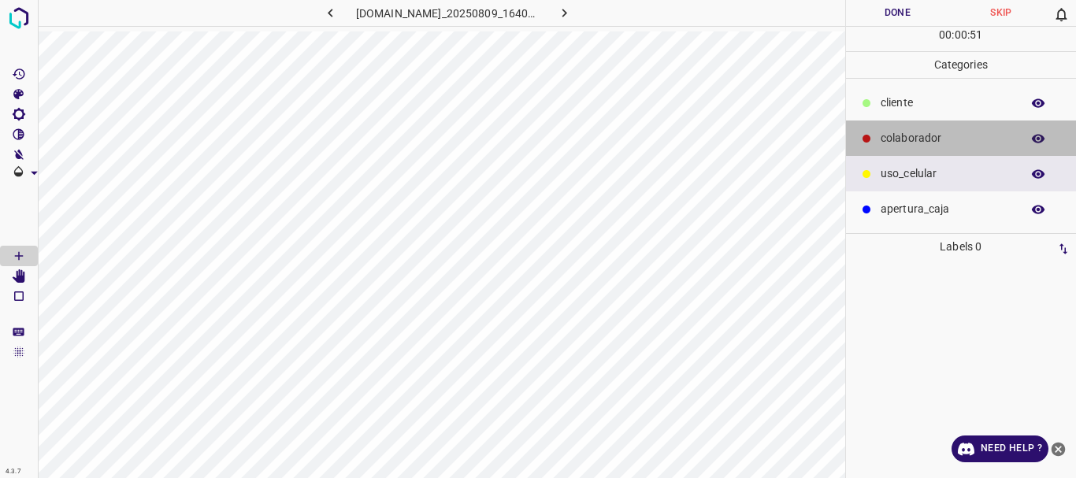
click at [889, 138] on p "colaborador" at bounding box center [947, 138] width 132 height 17
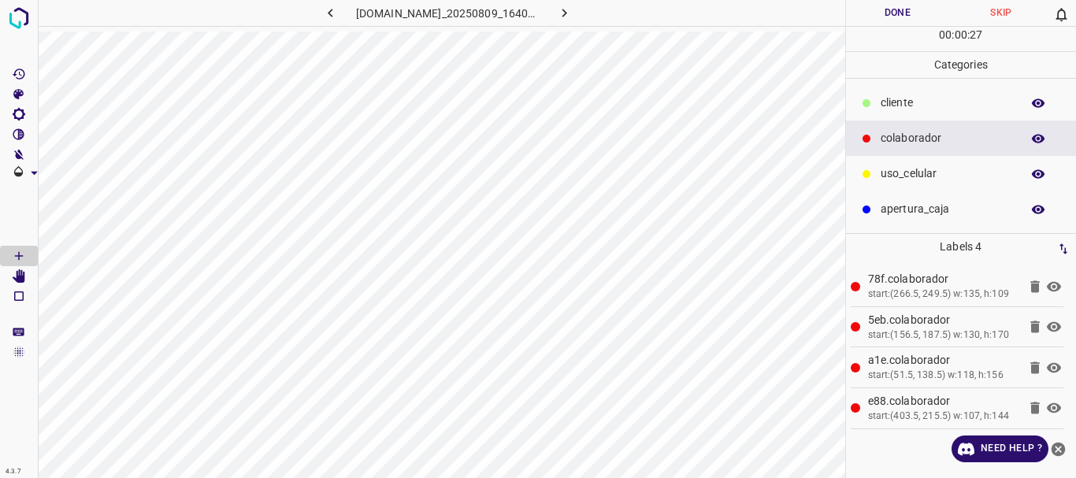
click at [952, 172] on p "uso_celular" at bounding box center [947, 173] width 132 height 17
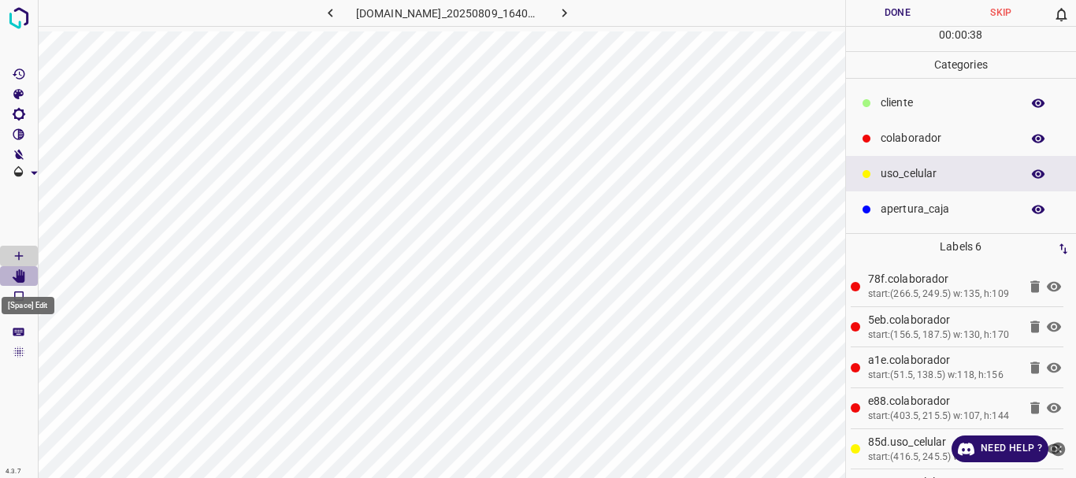
click at [24, 278] on icon "[Space] Edit" at bounding box center [19, 276] width 13 height 14
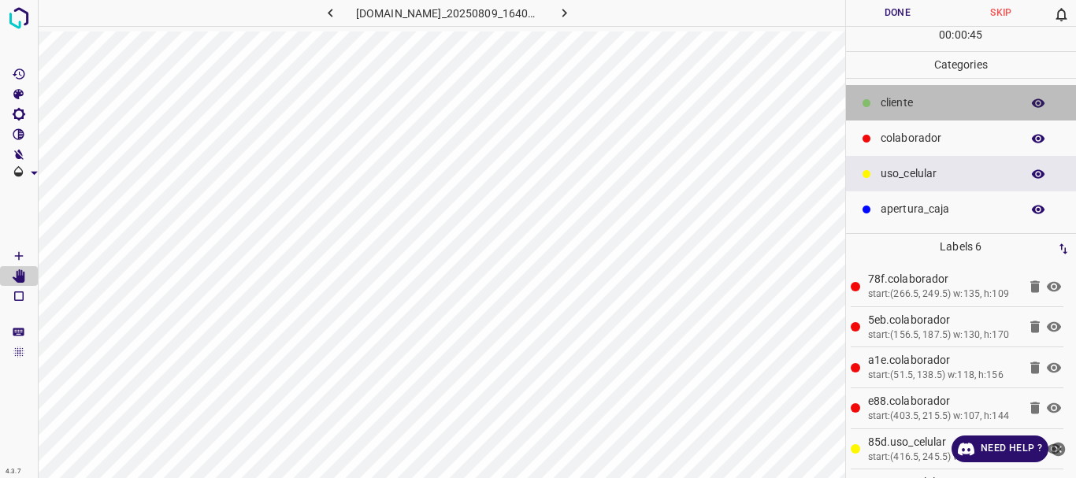
click at [900, 96] on p "​​cliente" at bounding box center [947, 103] width 132 height 17
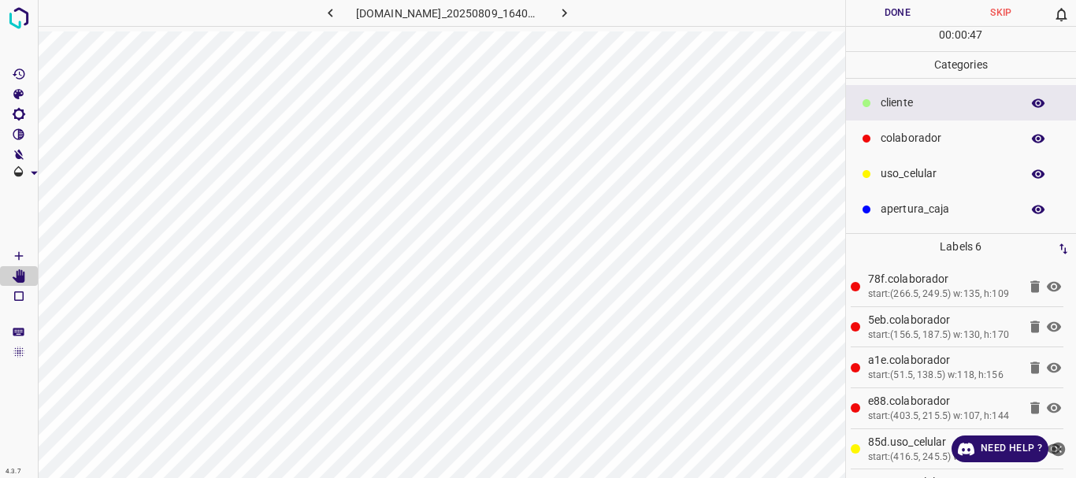
click at [18, 252] on icon "[Space] Draw" at bounding box center [19, 256] width 14 height 14
click at [27, 273] on Edit"] "[Space] Edit" at bounding box center [19, 276] width 38 height 20
click at [18, 253] on icon "[Space] Draw" at bounding box center [19, 256] width 14 height 14
click at [14, 272] on icon "[Space] Edit" at bounding box center [19, 276] width 14 height 14
click at [1047, 332] on icon at bounding box center [1054, 327] width 14 height 10
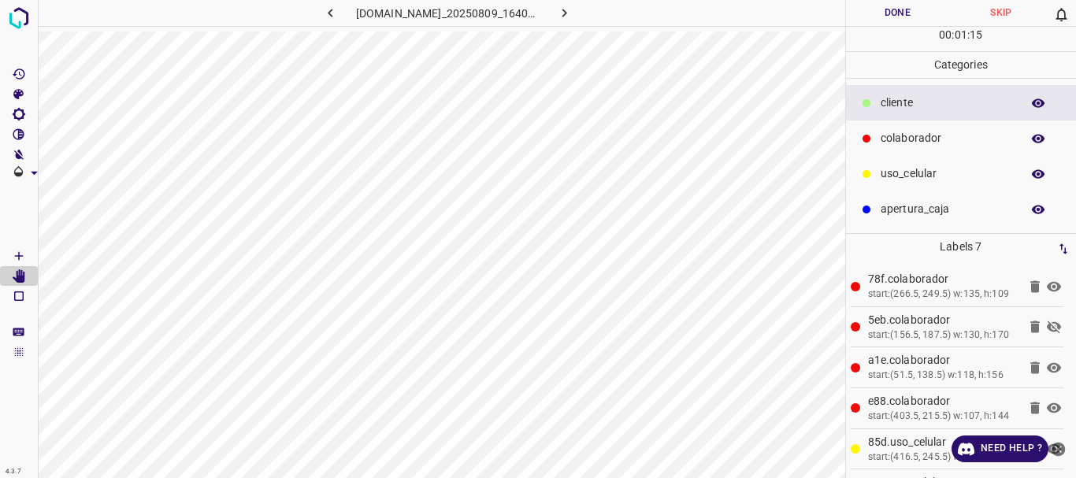
click at [1047, 334] on icon at bounding box center [1054, 327] width 14 height 13
click at [894, 16] on button "Done" at bounding box center [898, 13] width 104 height 26
click at [570, 11] on icon "button" at bounding box center [564, 13] width 17 height 17
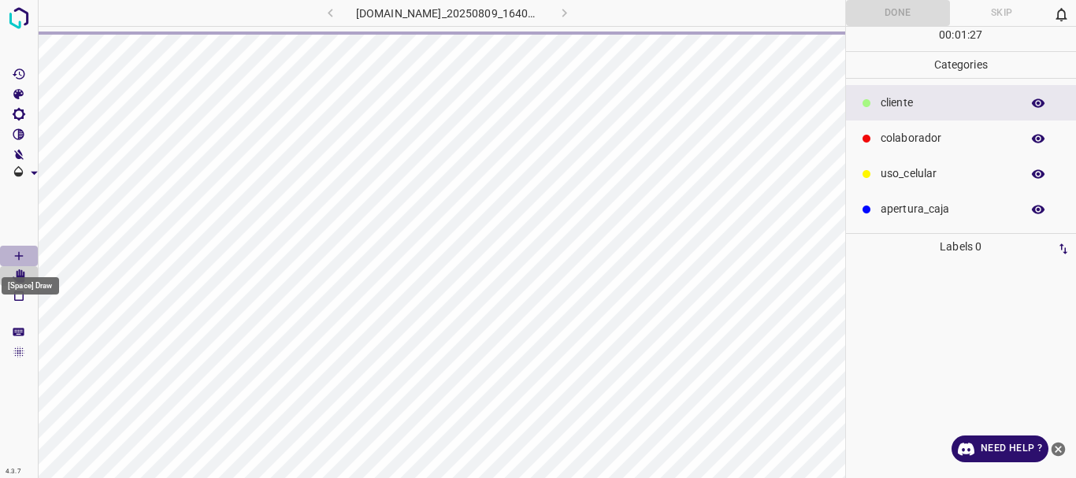
click at [23, 256] on icon "[Space] Draw" at bounding box center [19, 256] width 8 height 8
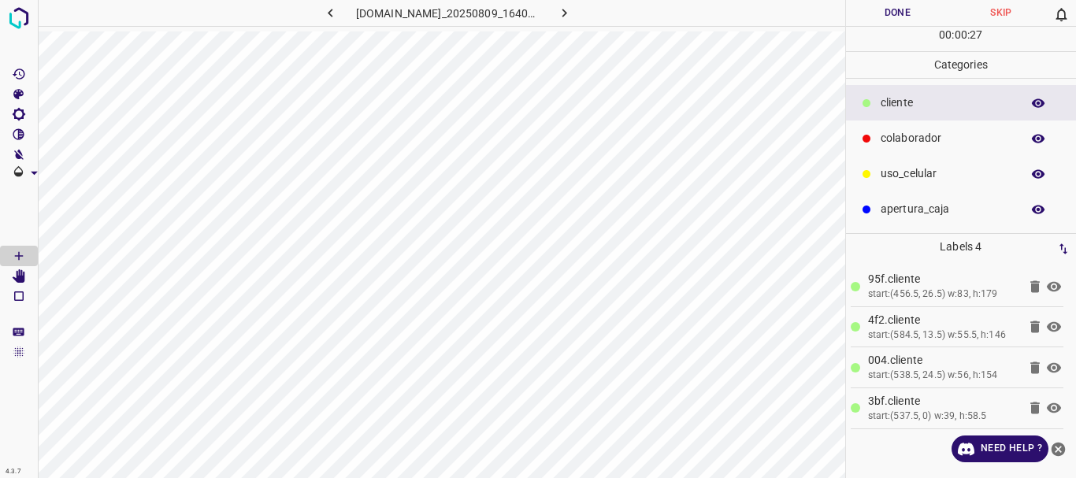
click at [881, 143] on p "colaborador" at bounding box center [947, 138] width 132 height 17
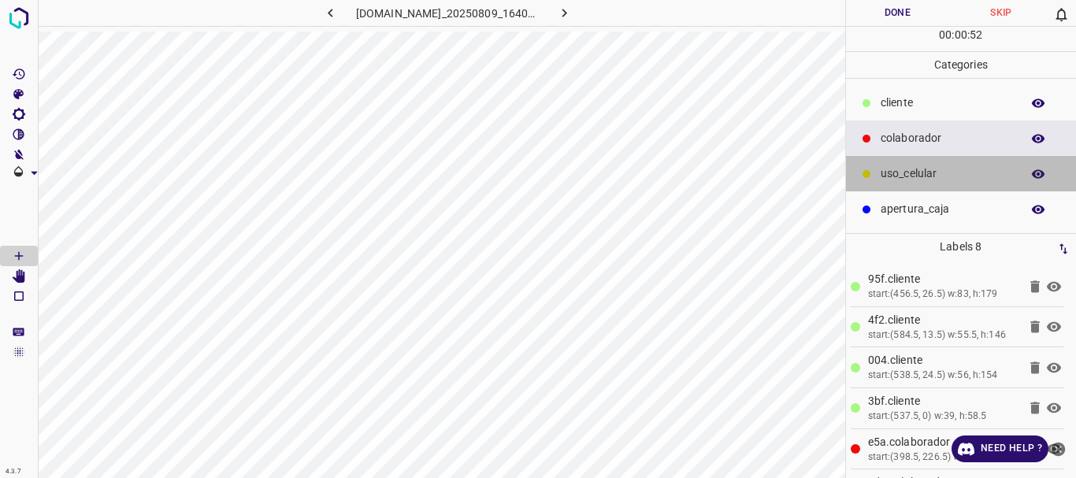
click at [900, 176] on p "uso_celular" at bounding box center [947, 173] width 132 height 17
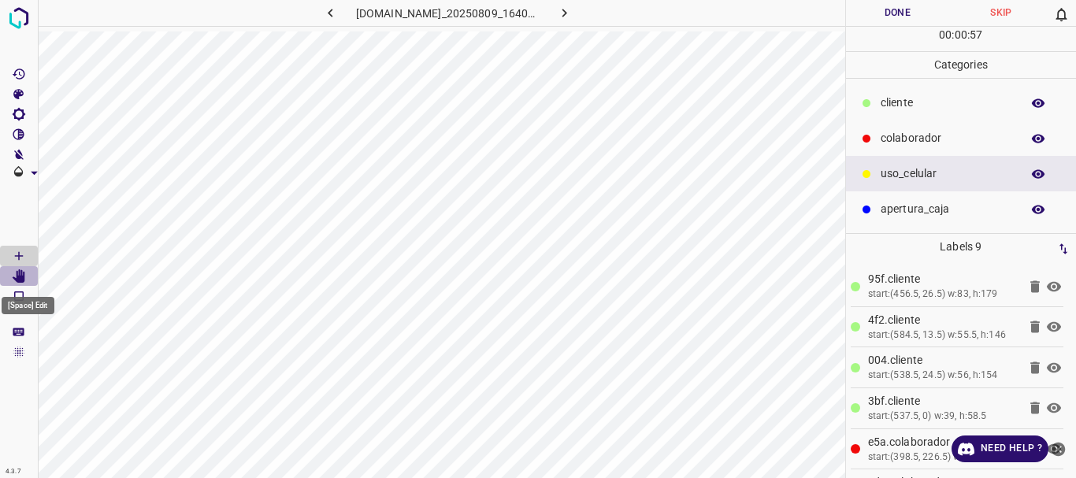
click at [13, 278] on icon "[Space] Edit" at bounding box center [19, 276] width 14 height 14
click at [885, 6] on button "Done" at bounding box center [898, 13] width 104 height 26
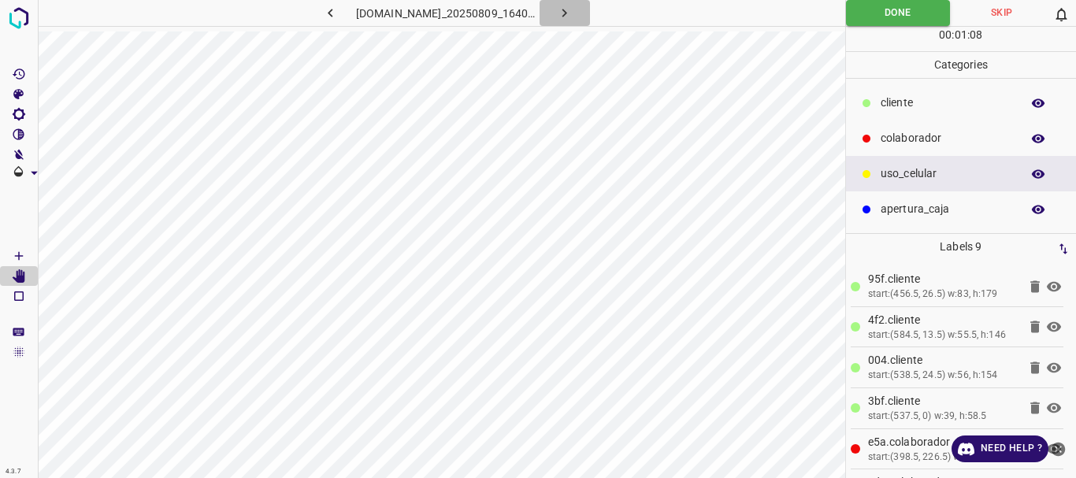
click at [570, 18] on icon "button" at bounding box center [564, 13] width 17 height 17
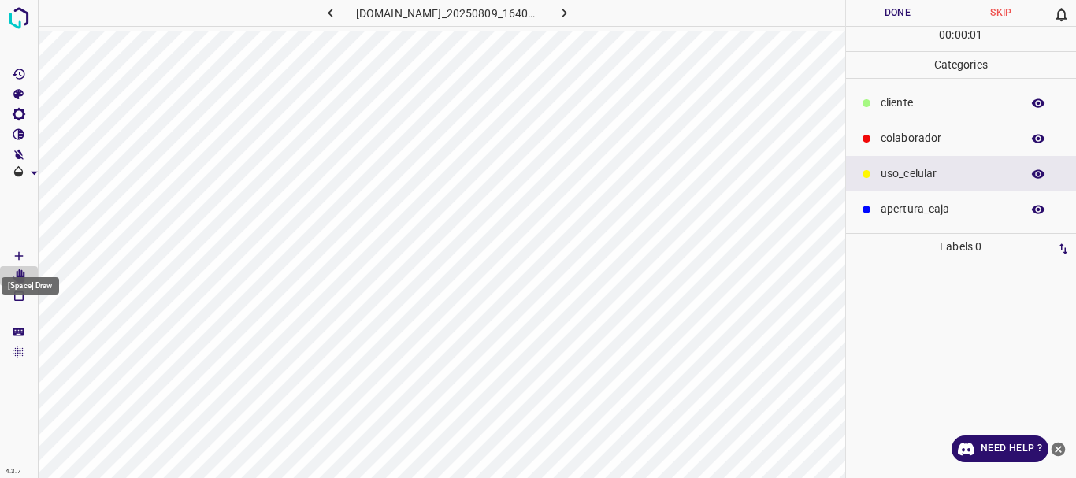
click at [9, 256] on Draw"] "[Space] Draw" at bounding box center [19, 256] width 38 height 20
click at [911, 125] on div "colaborador" at bounding box center [961, 138] width 231 height 35
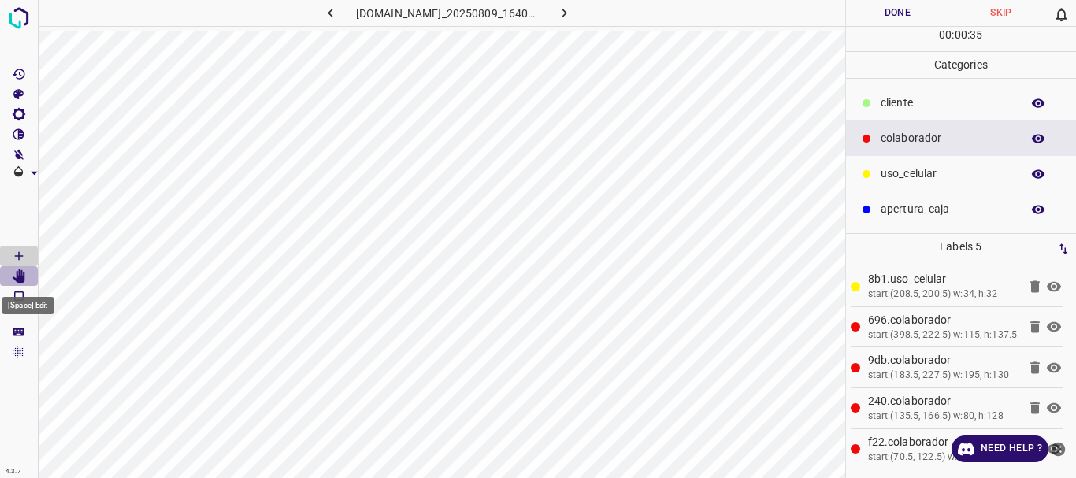
click at [20, 278] on icon "[Space] Edit" at bounding box center [19, 276] width 13 height 14
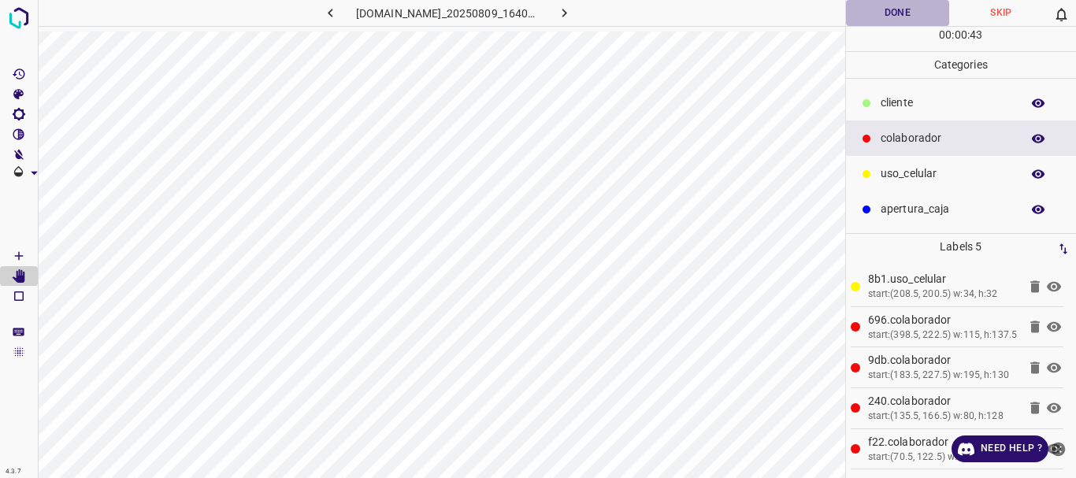
click at [896, 16] on button "Done" at bounding box center [898, 13] width 104 height 26
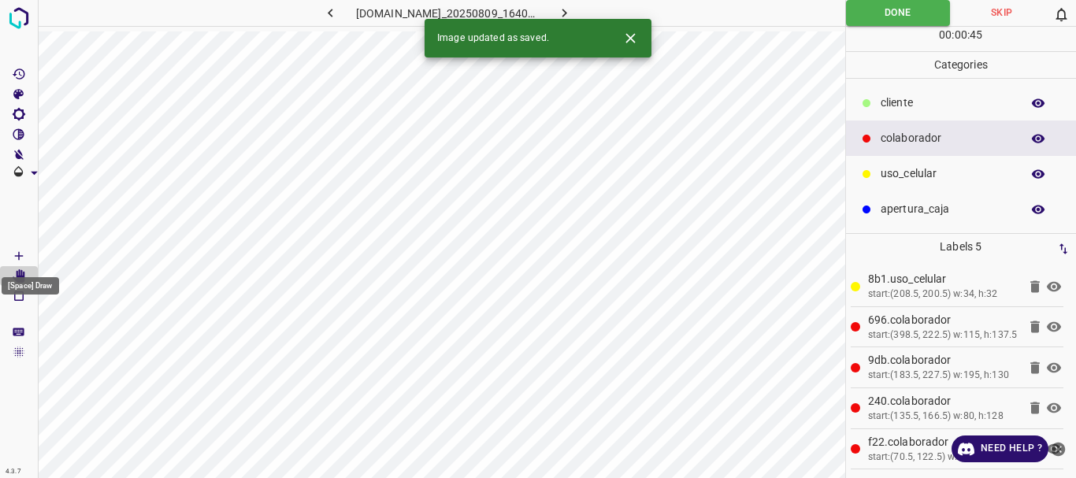
click at [19, 248] on Draw"] "[Space] Draw" at bounding box center [19, 256] width 38 height 20
click at [19, 279] on icon "[Space] Edit" at bounding box center [19, 276] width 13 height 14
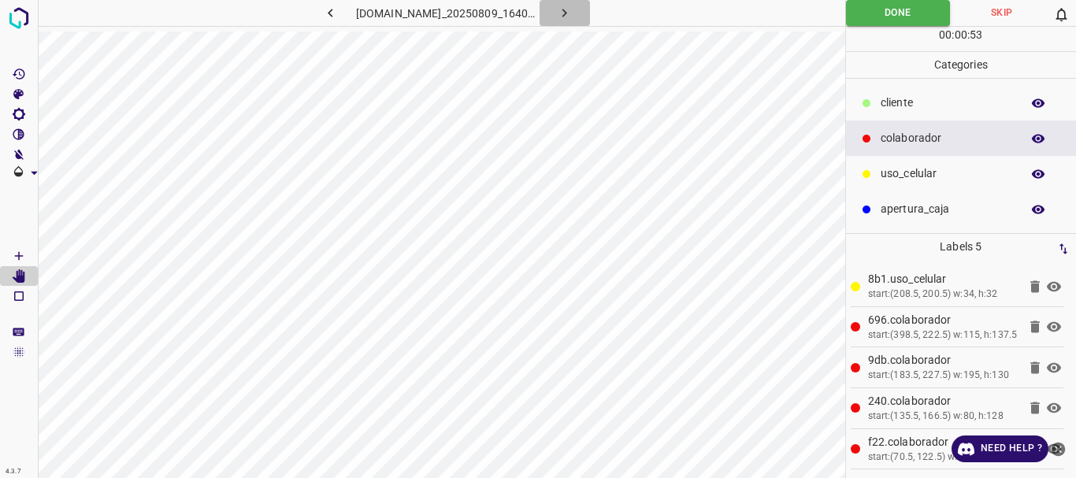
click at [573, 9] on icon "button" at bounding box center [564, 13] width 17 height 17
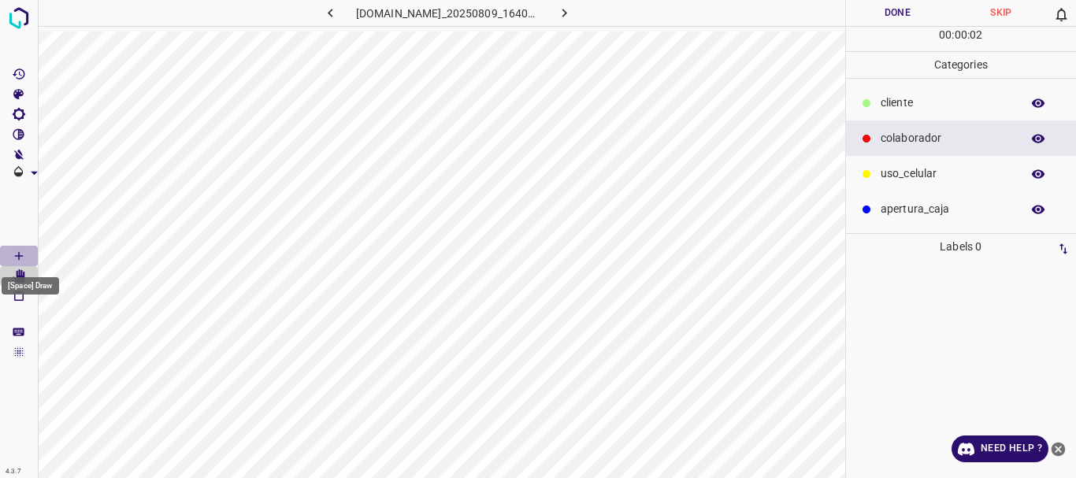
click at [19, 256] on icon "[Space] Draw" at bounding box center [19, 256] width 8 height 8
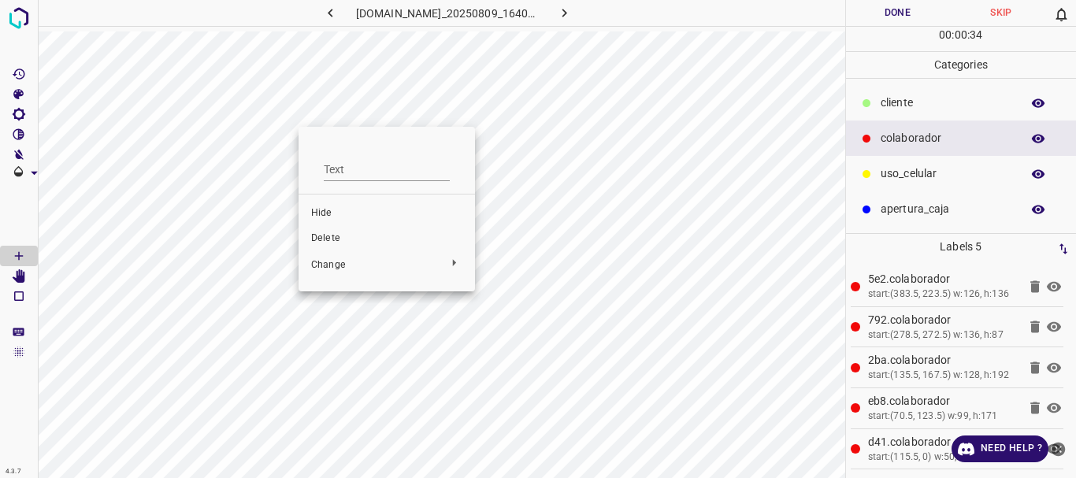
click at [313, 239] on span "Delete" at bounding box center [386, 239] width 151 height 14
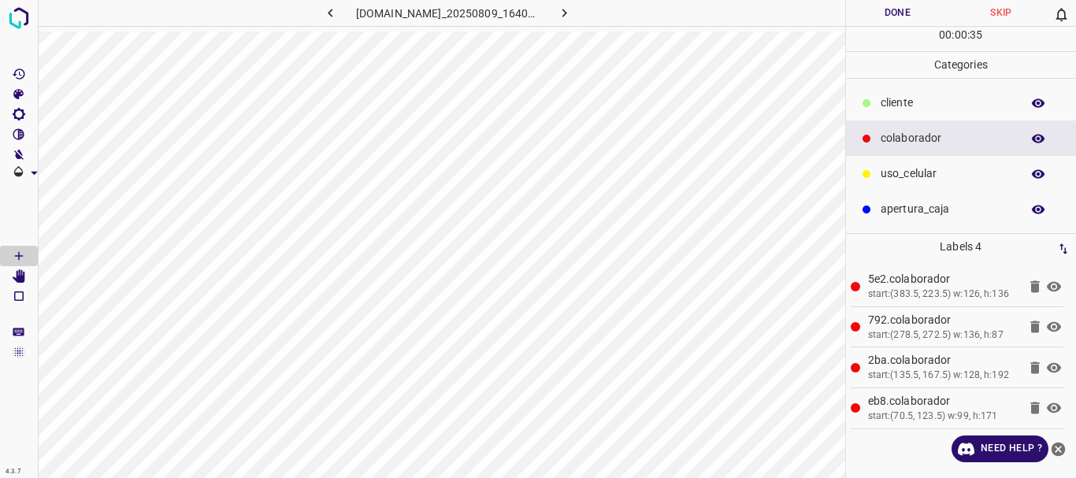
click at [894, 107] on p "​​cliente" at bounding box center [947, 103] width 132 height 17
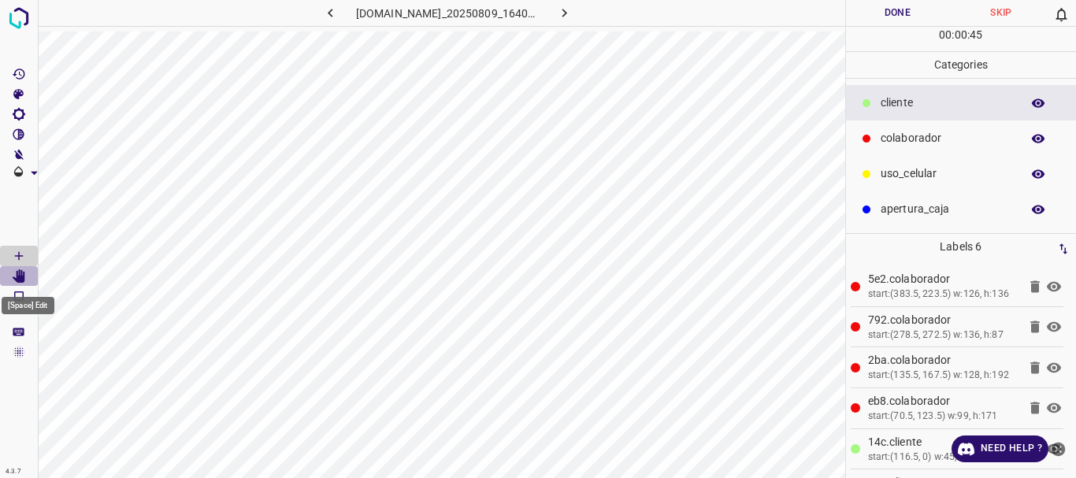
drag, startPoint x: 21, startPoint y: 276, endPoint x: 37, endPoint y: 267, distance: 18.0
click at [21, 275] on icon "[Space] Edit" at bounding box center [19, 276] width 13 height 14
click at [907, 175] on p "uso_celular" at bounding box center [947, 173] width 132 height 17
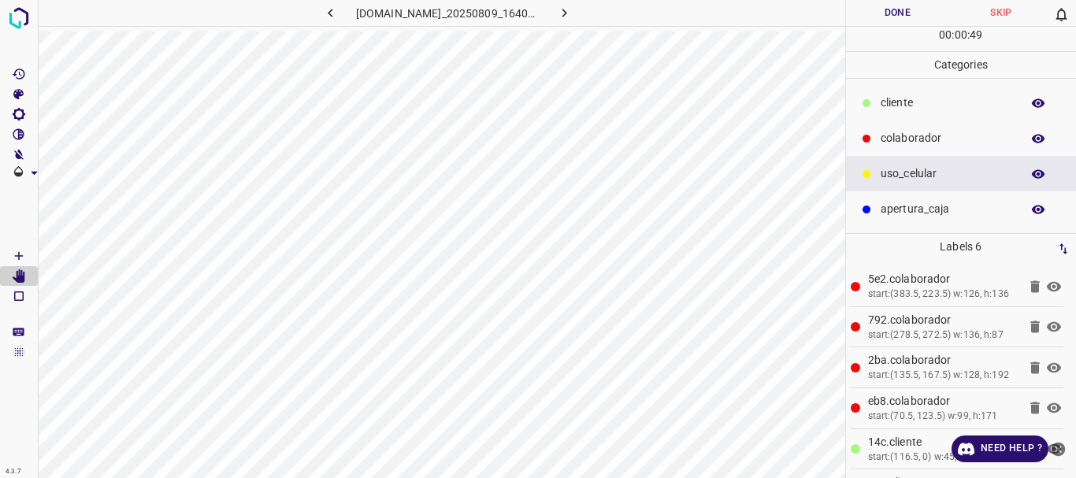
click at [30, 252] on Draw"] "[Space] Draw" at bounding box center [19, 256] width 38 height 20
click at [20, 274] on icon "[Space] Edit" at bounding box center [19, 276] width 13 height 14
click at [894, 16] on button "Done" at bounding box center [898, 13] width 104 height 26
click at [567, 17] on icon "button" at bounding box center [564, 13] width 17 height 17
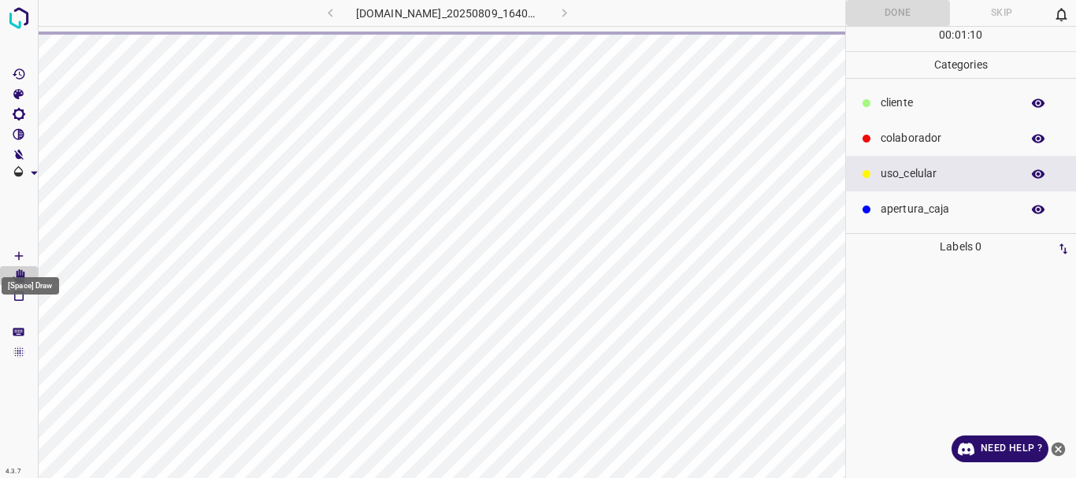
click at [19, 260] on icon "[Space] Draw" at bounding box center [19, 256] width 14 height 14
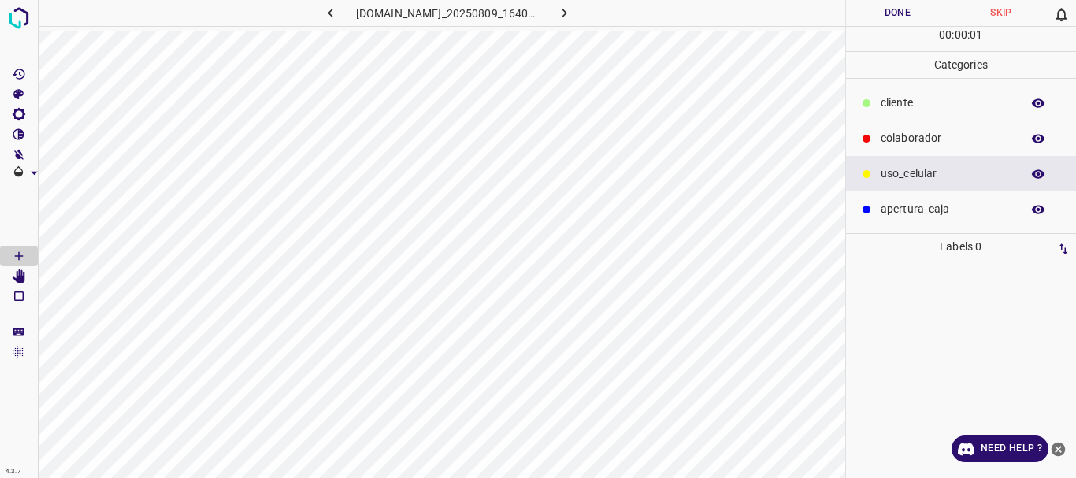
click at [887, 139] on p "colaborador" at bounding box center [947, 138] width 132 height 17
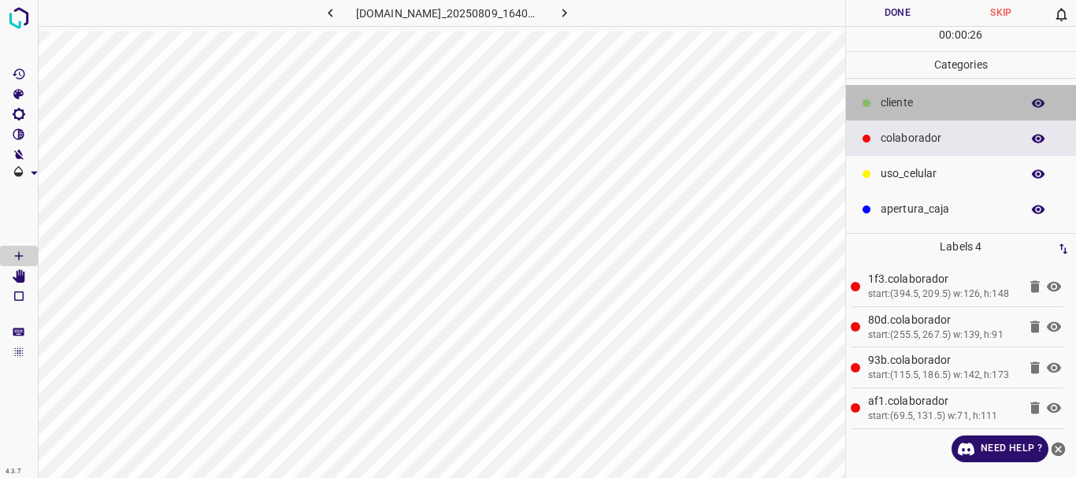
click at [871, 106] on div at bounding box center [867, 103] width 16 height 16
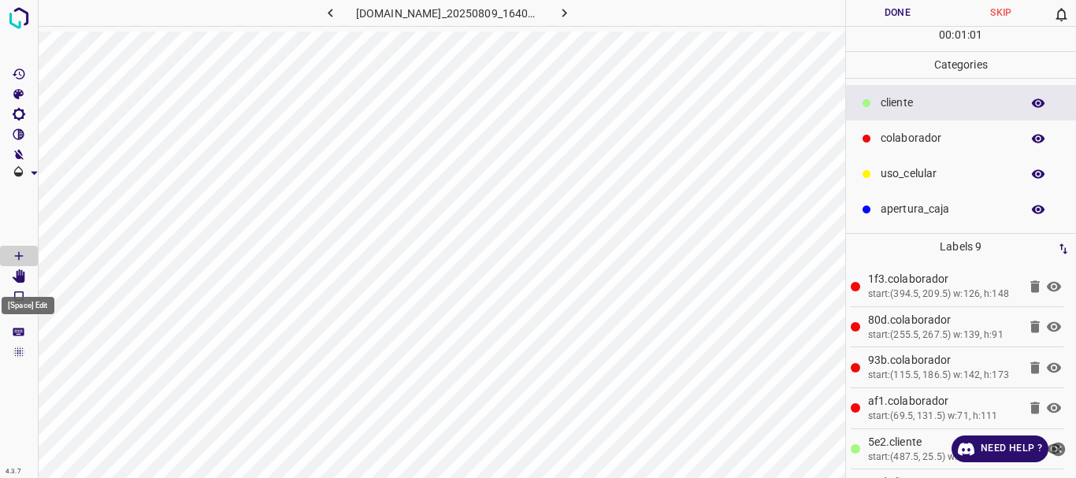
click at [25, 280] on icon "[Space] Edit" at bounding box center [19, 276] width 13 height 14
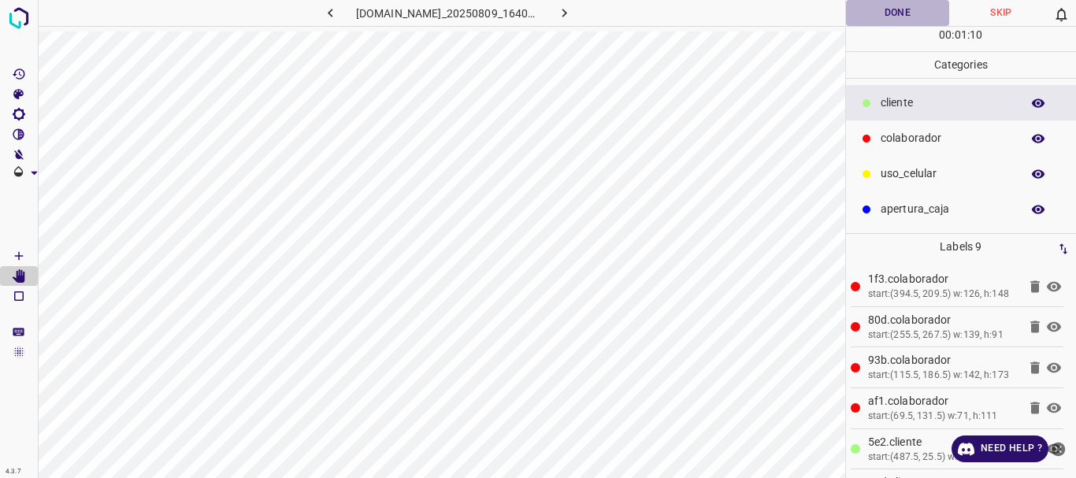
click at [899, 17] on button "Done" at bounding box center [898, 13] width 104 height 26
click at [583, 12] on button "button" at bounding box center [565, 13] width 50 height 26
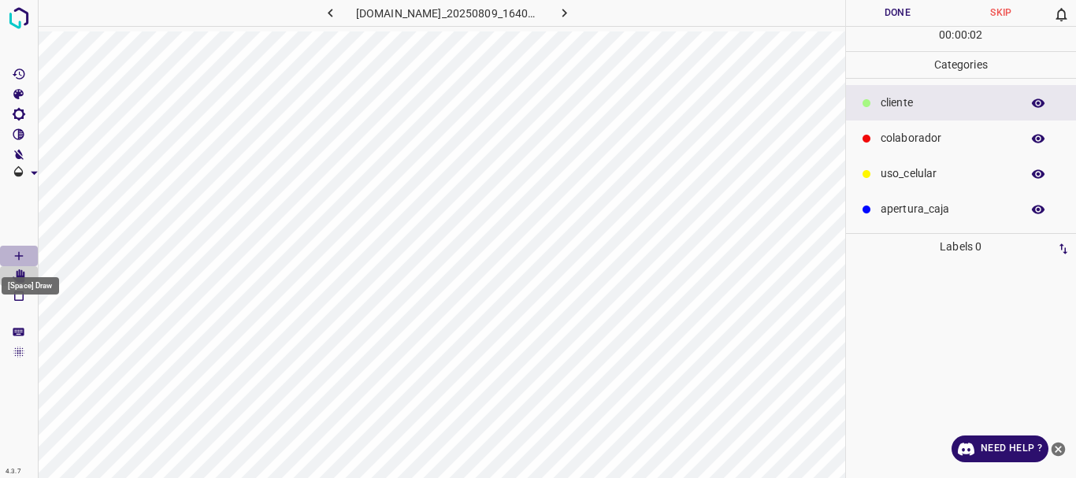
click at [20, 252] on icon "[Space] Draw" at bounding box center [19, 256] width 14 height 14
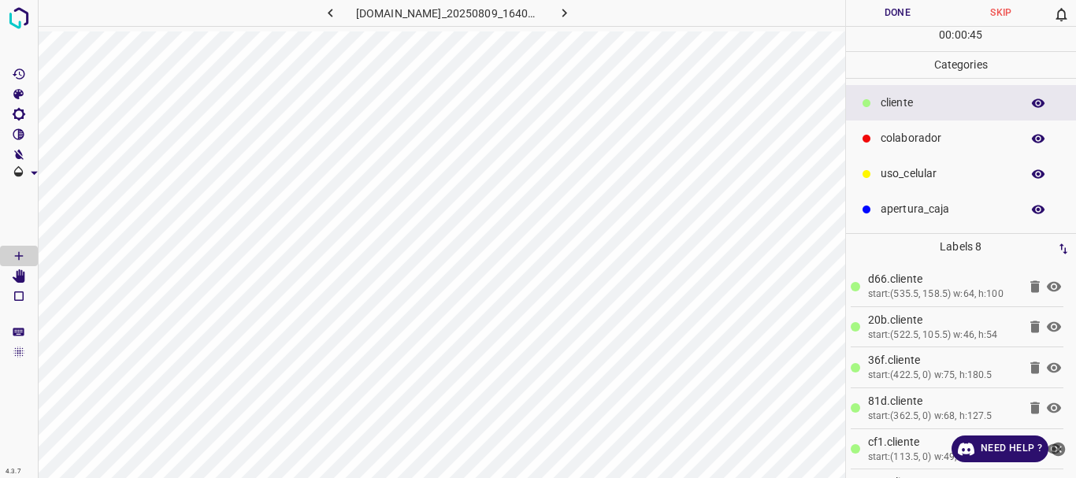
click at [885, 139] on p "colaborador" at bounding box center [947, 138] width 132 height 17
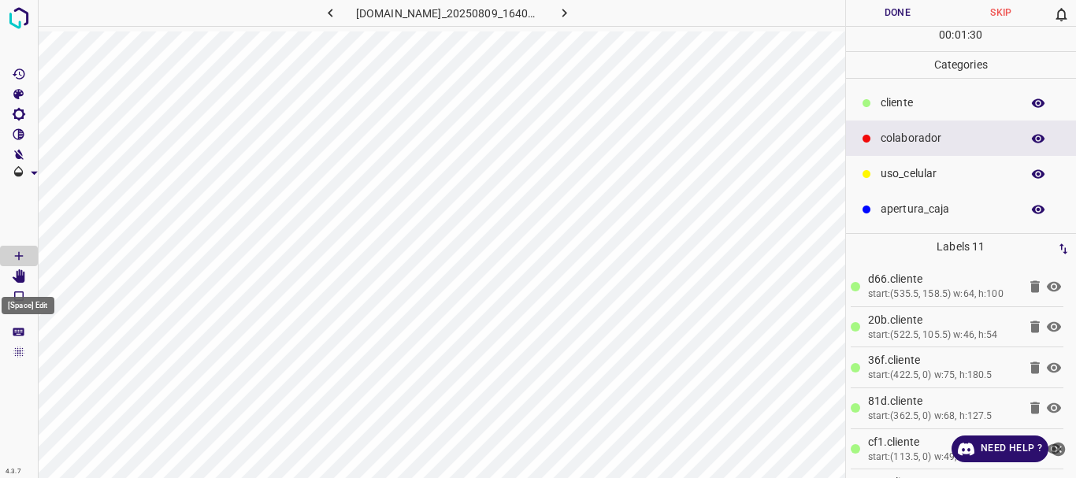
click at [26, 276] on Edit"] "[Space] Edit" at bounding box center [19, 276] width 38 height 20
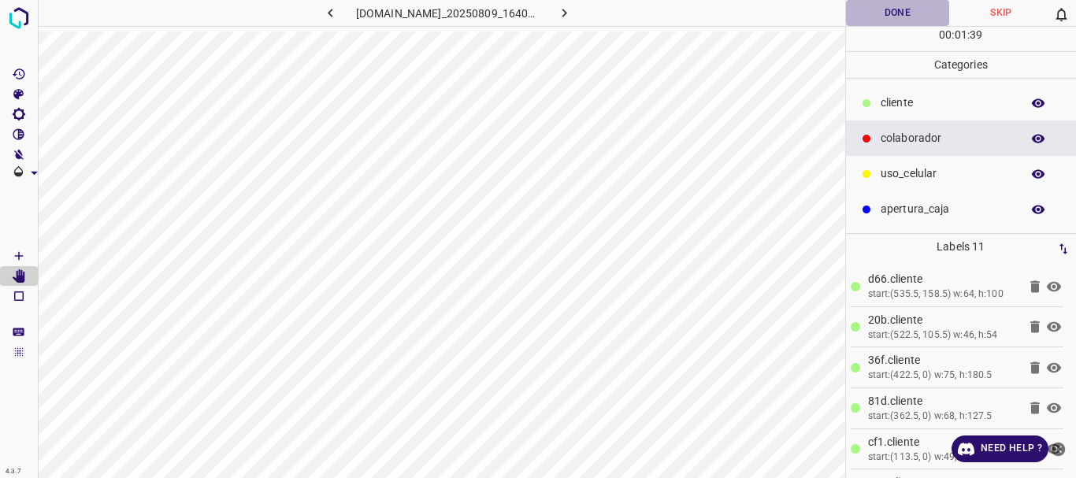
click at [903, 12] on button "Done" at bounding box center [898, 13] width 104 height 26
click at [573, 15] on icon "button" at bounding box center [564, 13] width 17 height 17
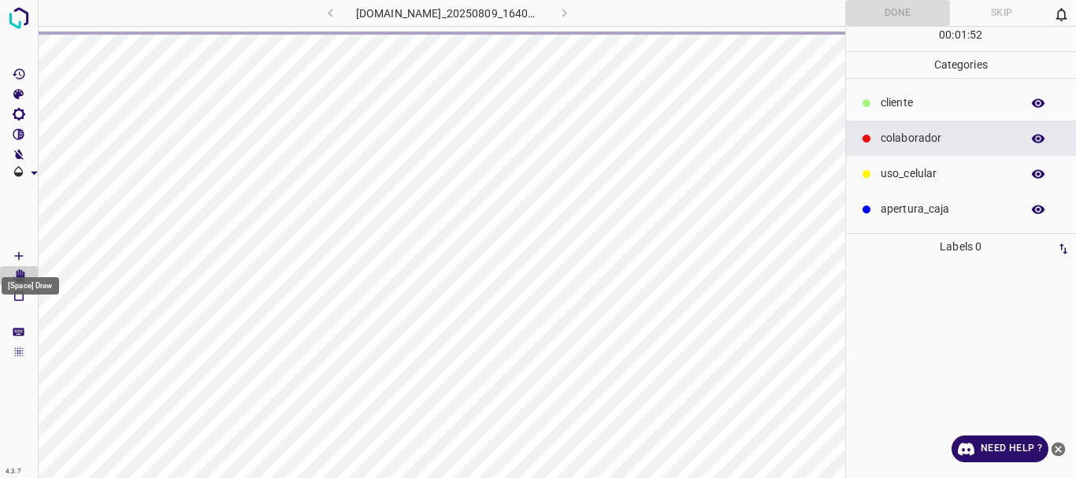
click at [11, 252] on Draw"] "[Space] Draw" at bounding box center [19, 256] width 38 height 20
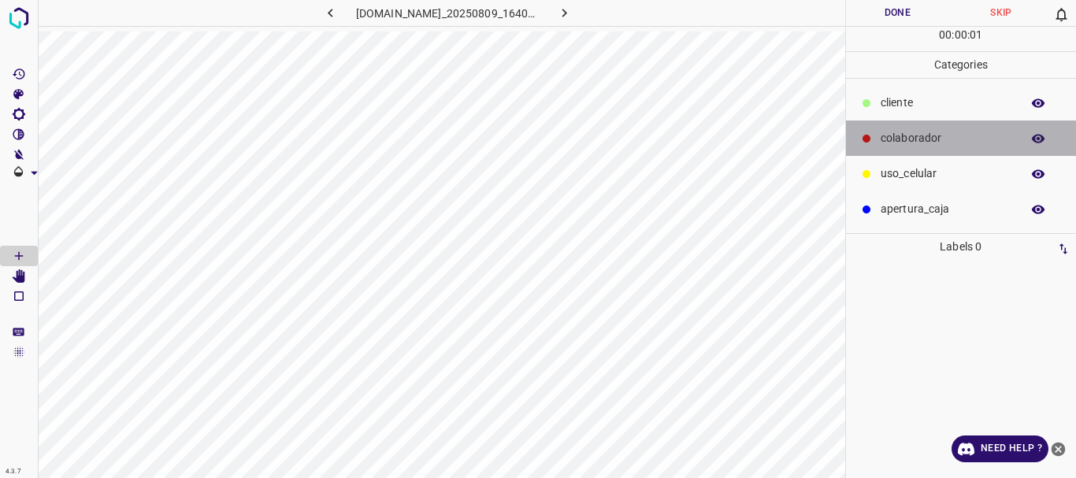
click at [881, 135] on p "colaborador" at bounding box center [947, 138] width 132 height 17
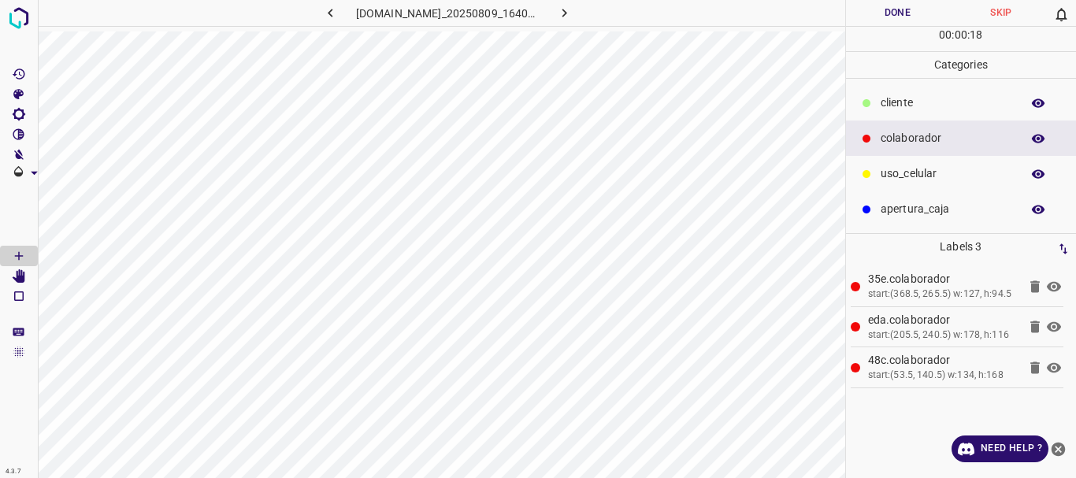
click at [897, 97] on p "​​cliente" at bounding box center [947, 103] width 132 height 17
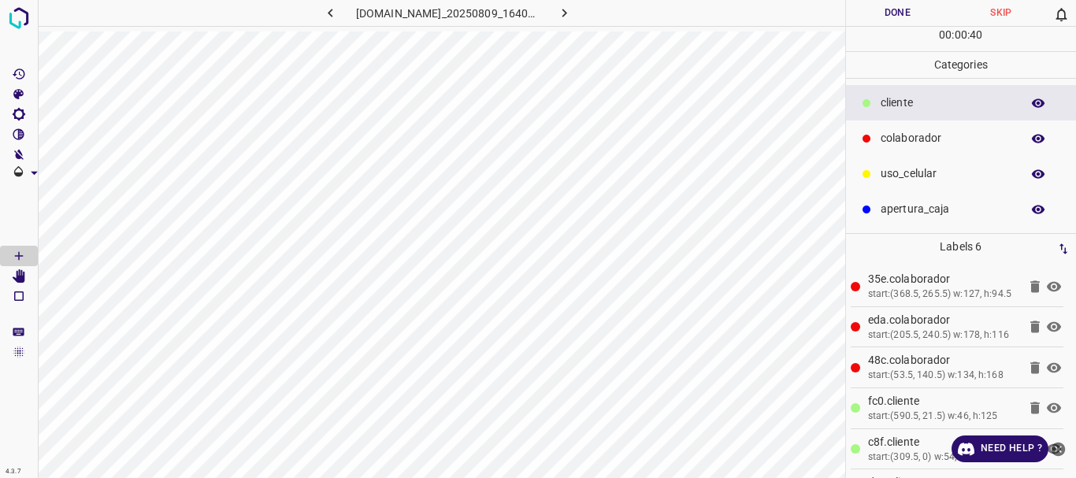
click at [16, 276] on icon "[Space] Edit" at bounding box center [19, 276] width 14 height 14
click at [884, 16] on button "Done" at bounding box center [898, 13] width 104 height 26
click at [584, 13] on button "button" at bounding box center [565, 13] width 50 height 26
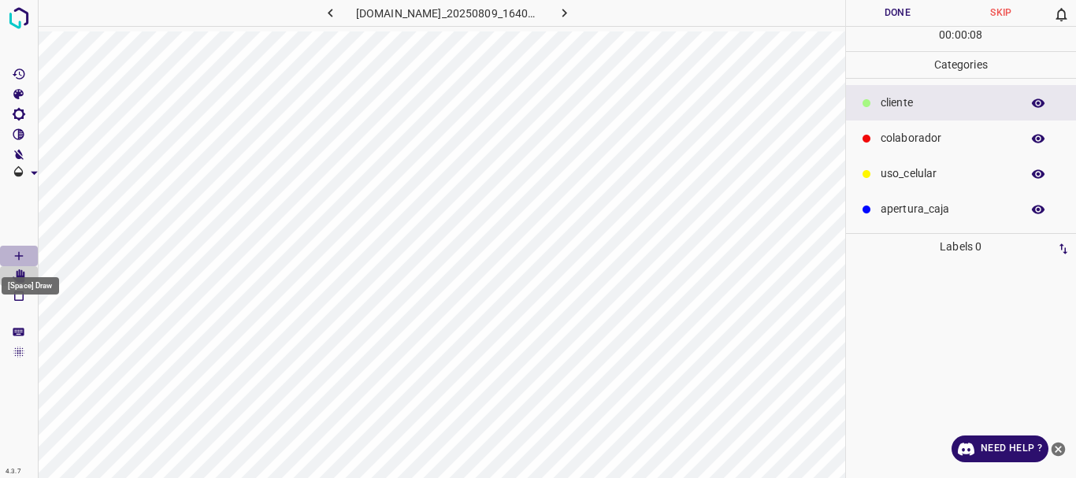
click at [13, 249] on icon "[Space] Draw" at bounding box center [19, 256] width 14 height 14
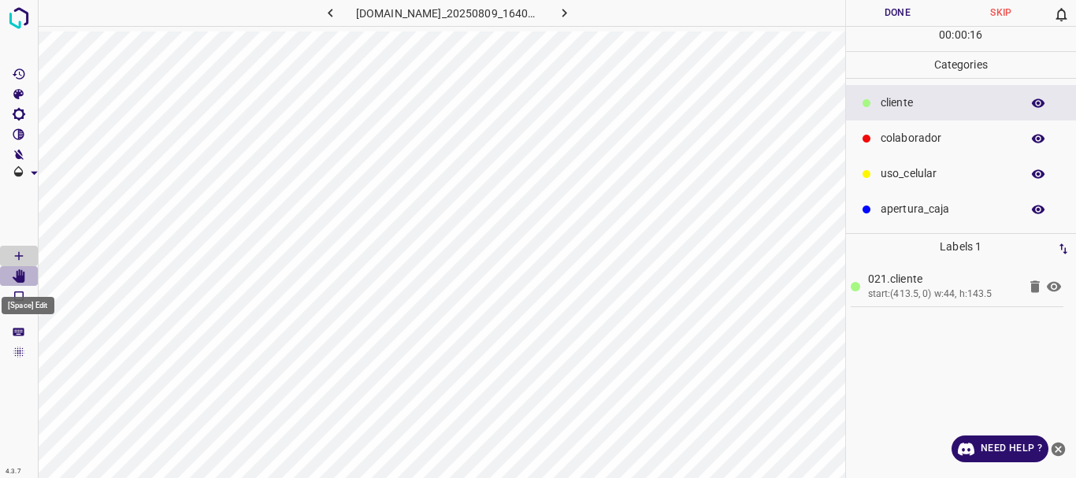
click at [19, 276] on icon "[Space] Edit" at bounding box center [19, 276] width 13 height 14
click at [913, 143] on p "colaborador" at bounding box center [947, 138] width 132 height 17
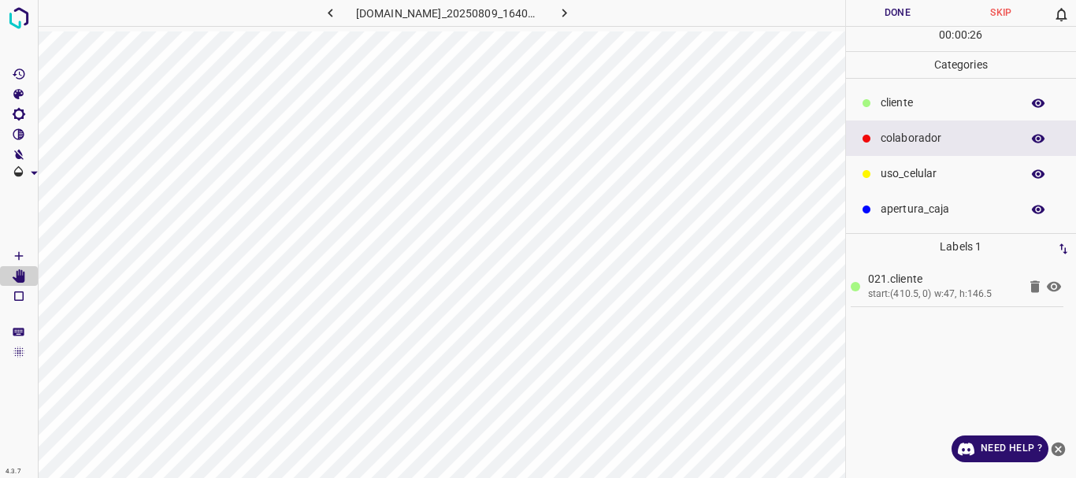
click at [16, 252] on icon "[Space] Draw" at bounding box center [19, 256] width 14 height 14
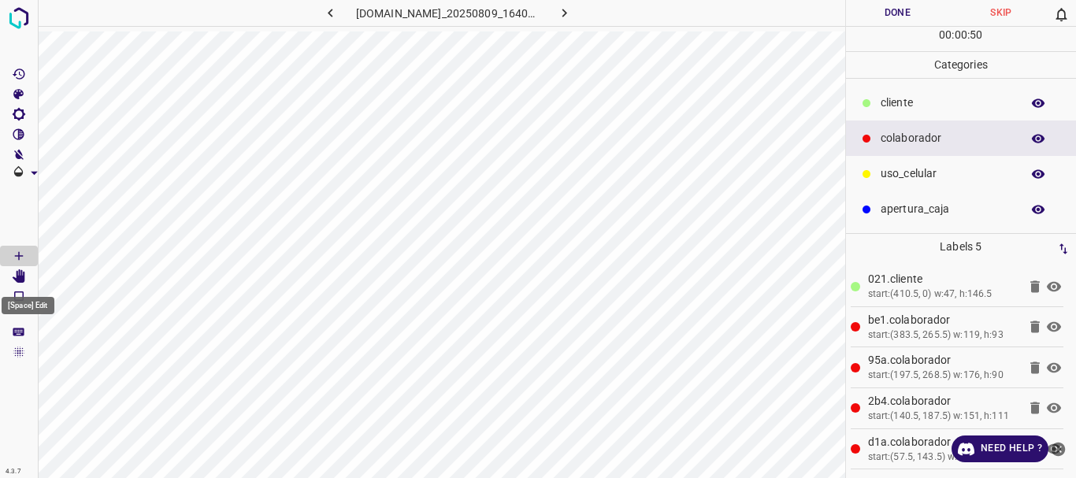
click at [13, 276] on icon "[Space] Edit" at bounding box center [19, 276] width 14 height 14
click at [1044, 321] on icon at bounding box center [1053, 326] width 19 height 19
click at [13, 255] on icon "[Space] Draw" at bounding box center [19, 256] width 14 height 14
click at [1047, 329] on icon at bounding box center [1054, 327] width 14 height 13
click at [1047, 328] on icon at bounding box center [1054, 327] width 14 height 10
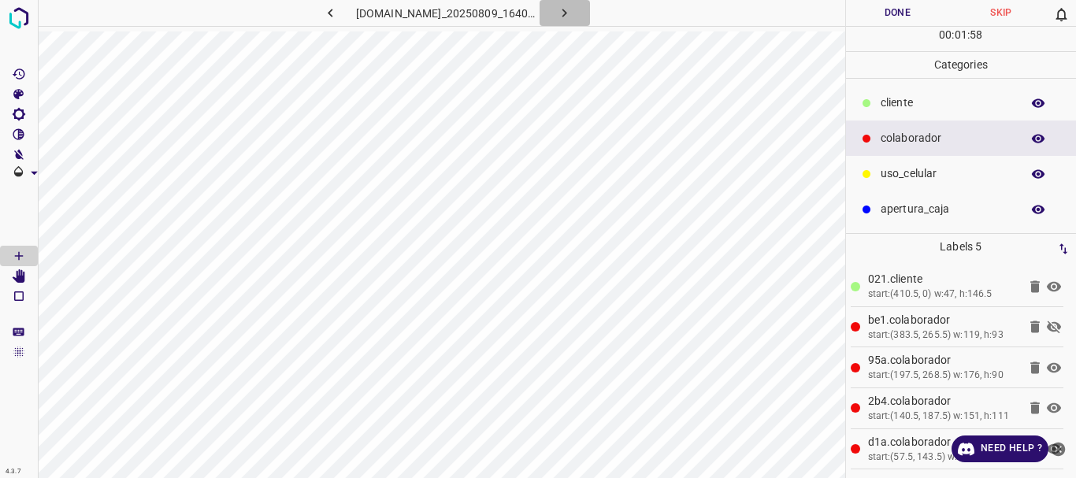
click at [567, 12] on icon "button" at bounding box center [564, 13] width 5 height 9
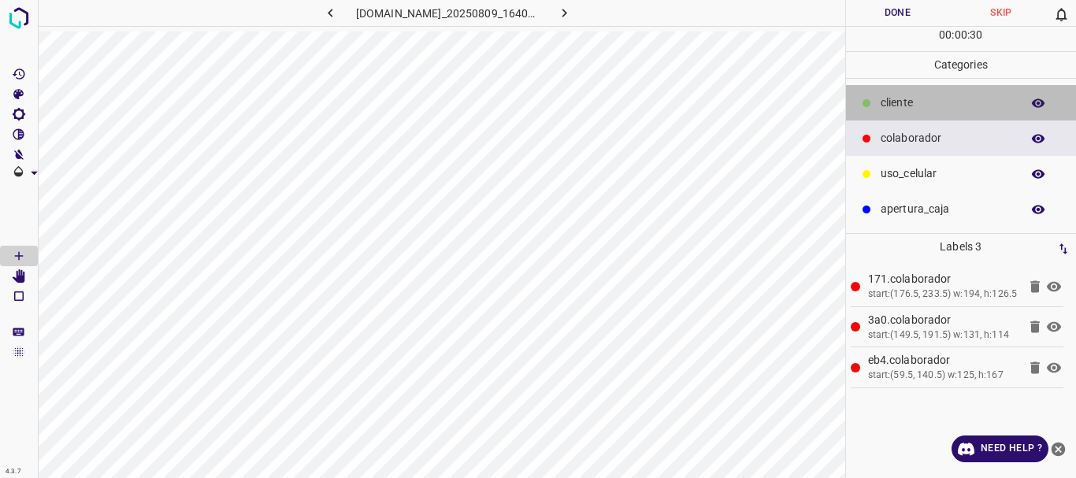
click at [896, 99] on p "​​cliente" at bounding box center [947, 103] width 132 height 17
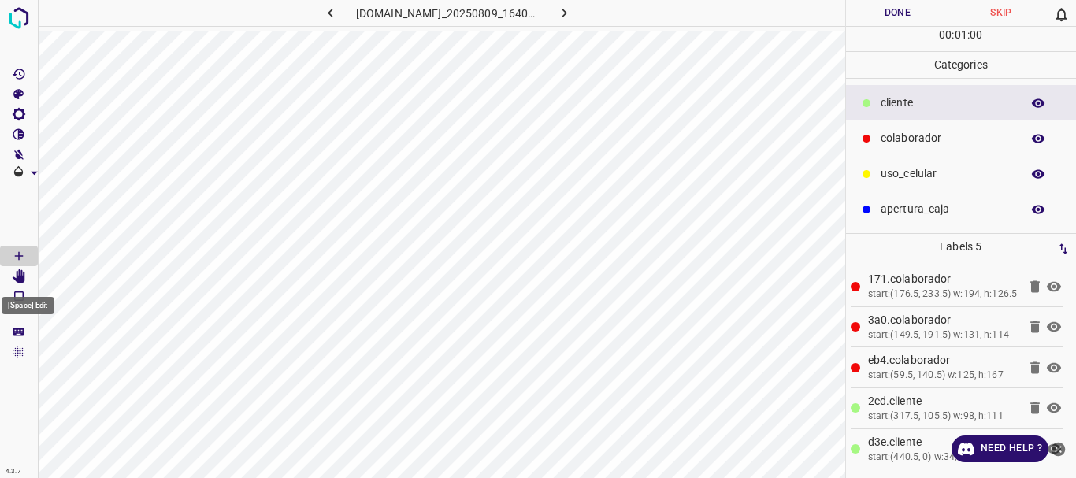
click at [9, 277] on Edit"] "[Space] Edit" at bounding box center [19, 276] width 38 height 20
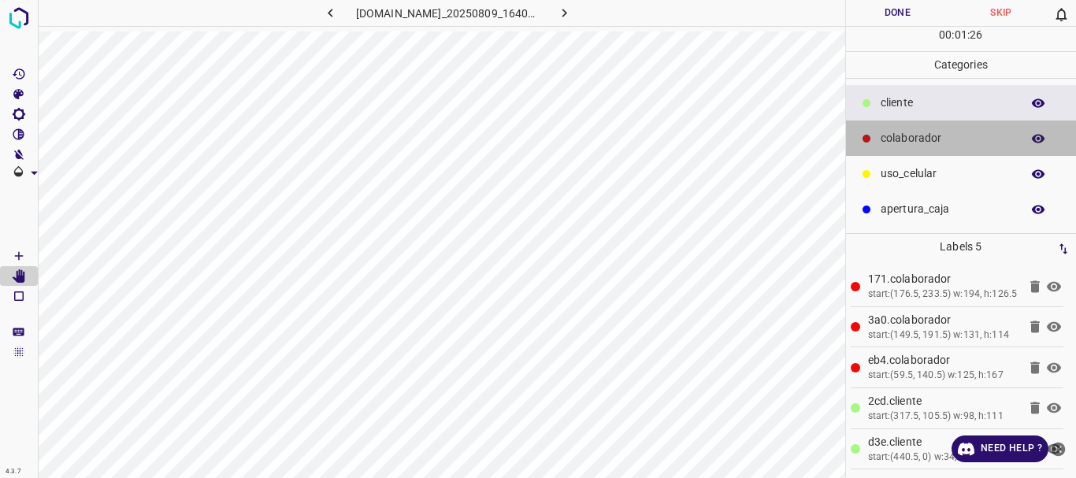
click at [887, 142] on p "colaborador" at bounding box center [947, 138] width 132 height 17
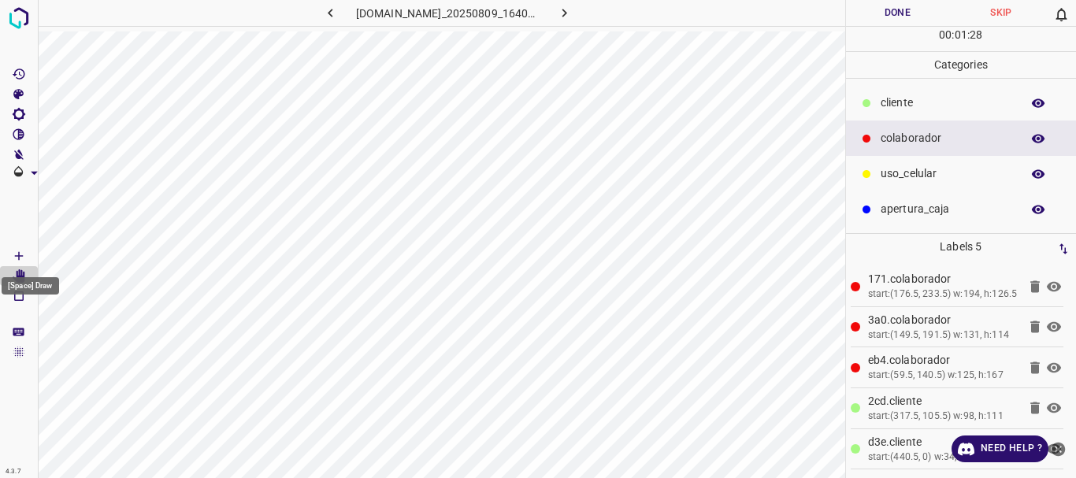
click at [23, 249] on icon "[Space] Draw" at bounding box center [19, 256] width 14 height 14
click at [23, 277] on icon "[Space] Edit" at bounding box center [19, 276] width 13 height 14
click at [876, 18] on button "Done" at bounding box center [898, 13] width 104 height 26
click at [573, 16] on icon "button" at bounding box center [564, 13] width 17 height 17
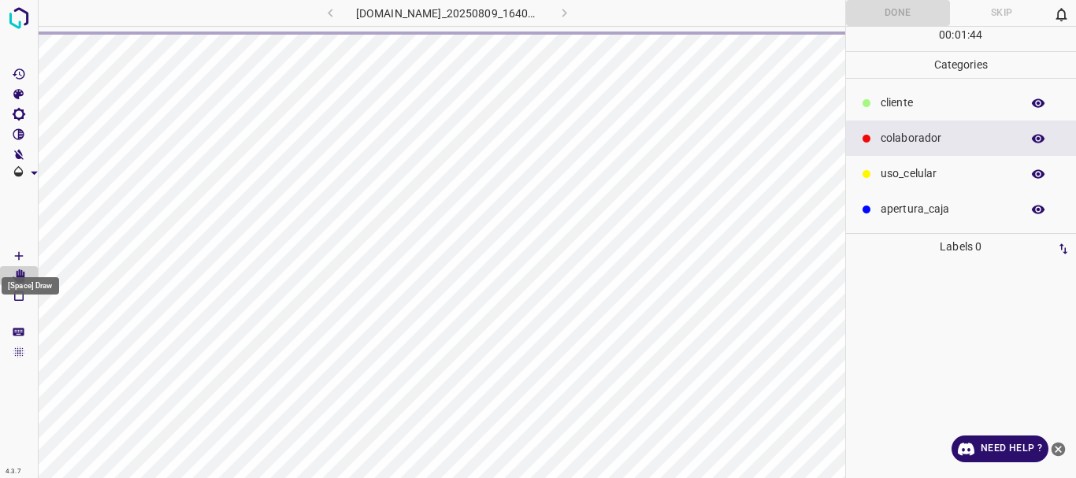
click at [9, 256] on Draw"] "[Space] Draw" at bounding box center [19, 256] width 38 height 20
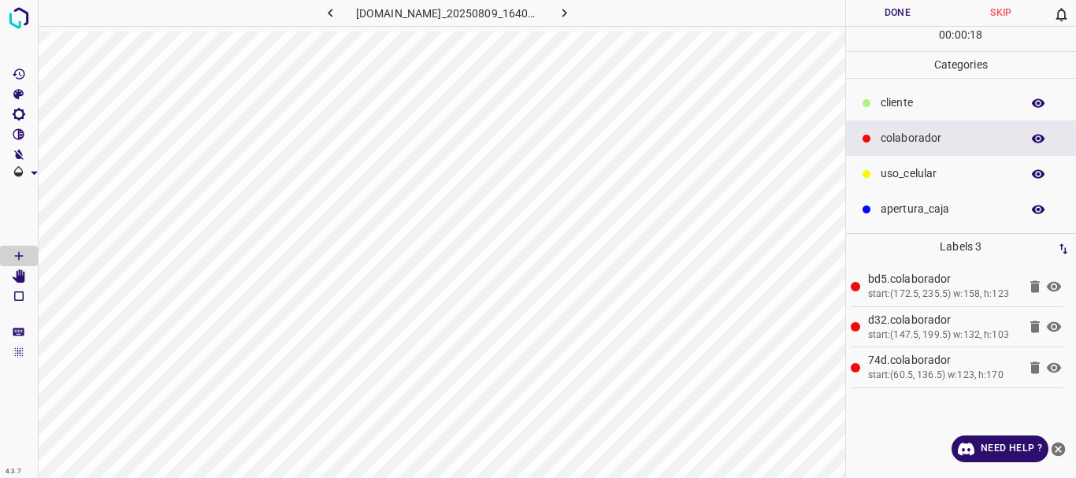
click at [901, 105] on p "​​cliente" at bounding box center [947, 103] width 132 height 17
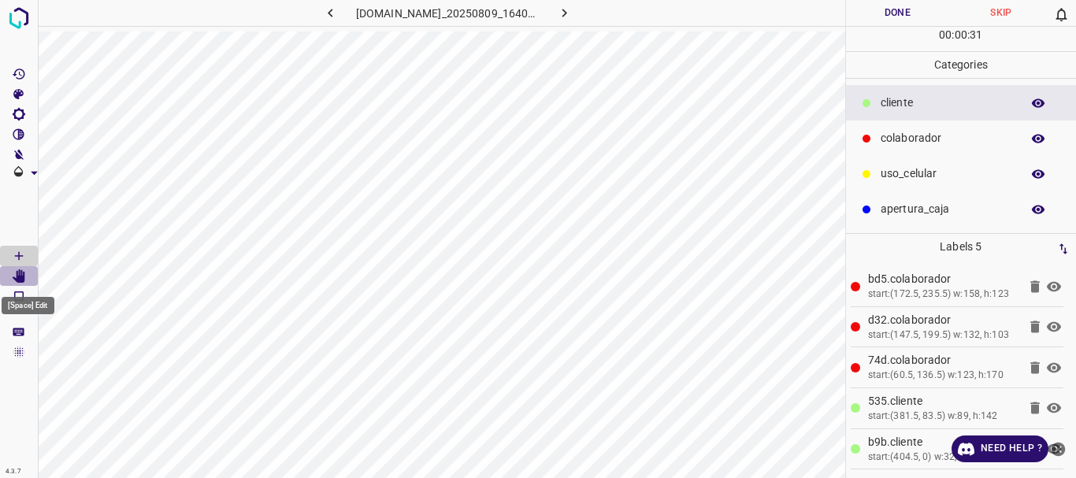
click at [21, 278] on icon "[Space] Edit" at bounding box center [19, 276] width 13 height 14
click at [328, 16] on icon "button" at bounding box center [330, 13] width 5 height 9
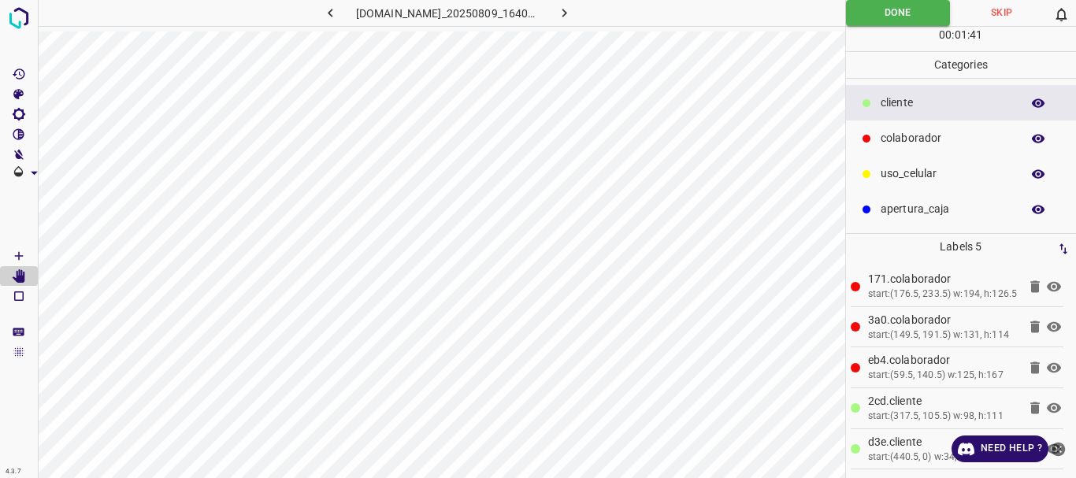
click at [322, 9] on icon "button" at bounding box center [330, 13] width 17 height 17
click at [887, 175] on p "uso_celular" at bounding box center [947, 173] width 132 height 17
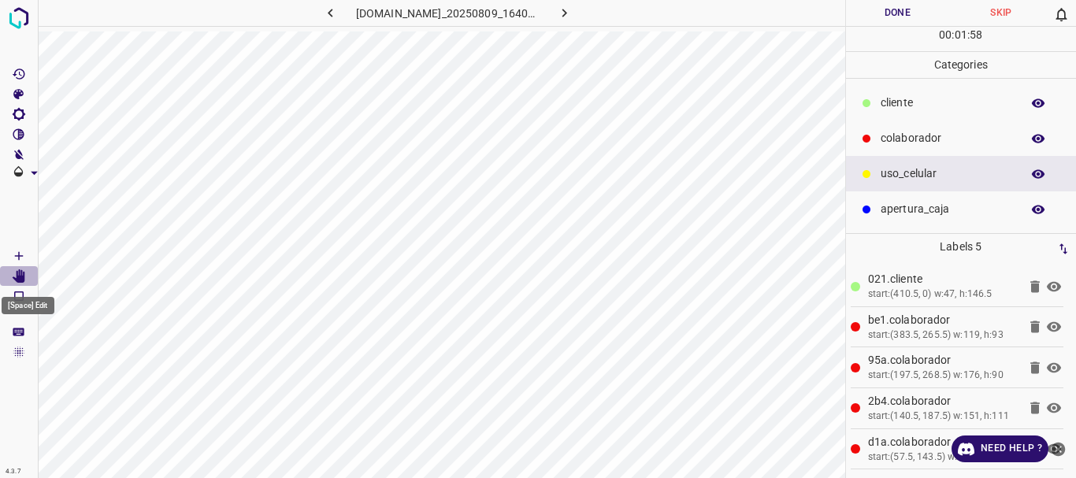
click at [16, 276] on icon "[Space] Edit" at bounding box center [19, 276] width 14 height 14
click at [20, 252] on icon "[Space] Draw" at bounding box center [19, 256] width 14 height 14
click at [23, 274] on icon "[Space] Edit" at bounding box center [19, 276] width 13 height 14
click at [905, 12] on button "Done" at bounding box center [898, 13] width 104 height 26
click at [573, 13] on icon "button" at bounding box center [564, 13] width 17 height 17
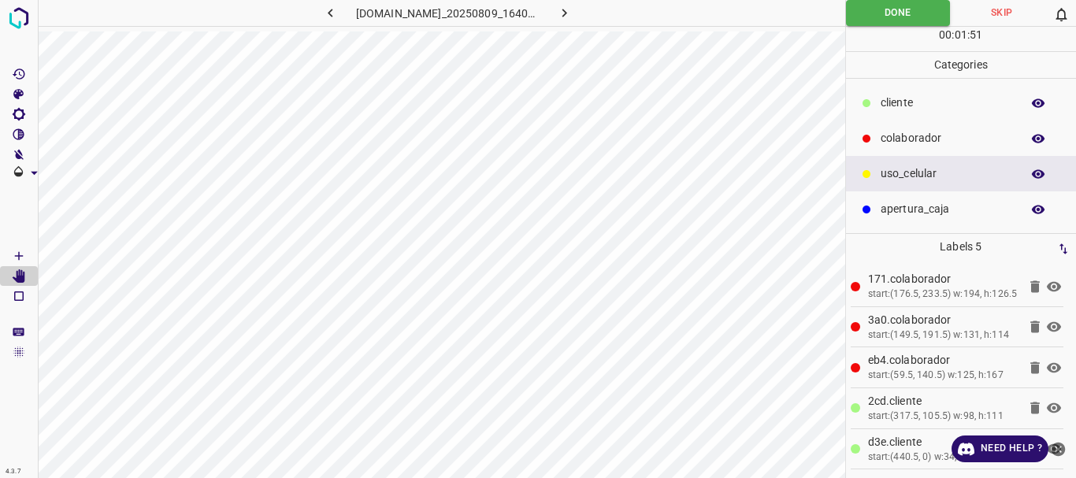
click at [571, 13] on icon "button" at bounding box center [564, 13] width 17 height 17
click at [910, 137] on p "colaborador" at bounding box center [947, 138] width 132 height 17
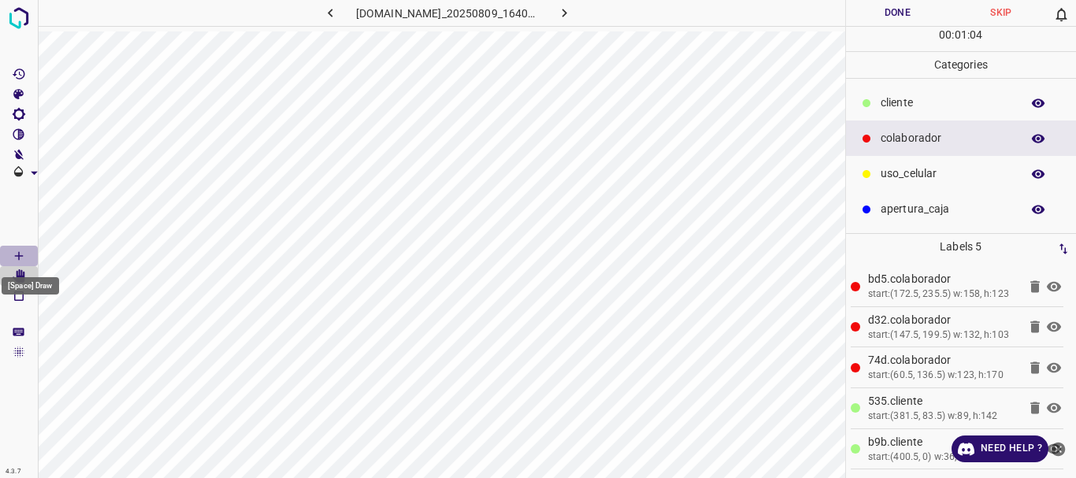
click at [25, 254] on icon "[Space] Draw" at bounding box center [19, 256] width 14 height 14
click at [18, 280] on icon "[Space] Edit" at bounding box center [19, 276] width 13 height 14
click at [885, 14] on button "Done" at bounding box center [898, 13] width 104 height 26
click at [581, 13] on button "button" at bounding box center [565, 13] width 50 height 26
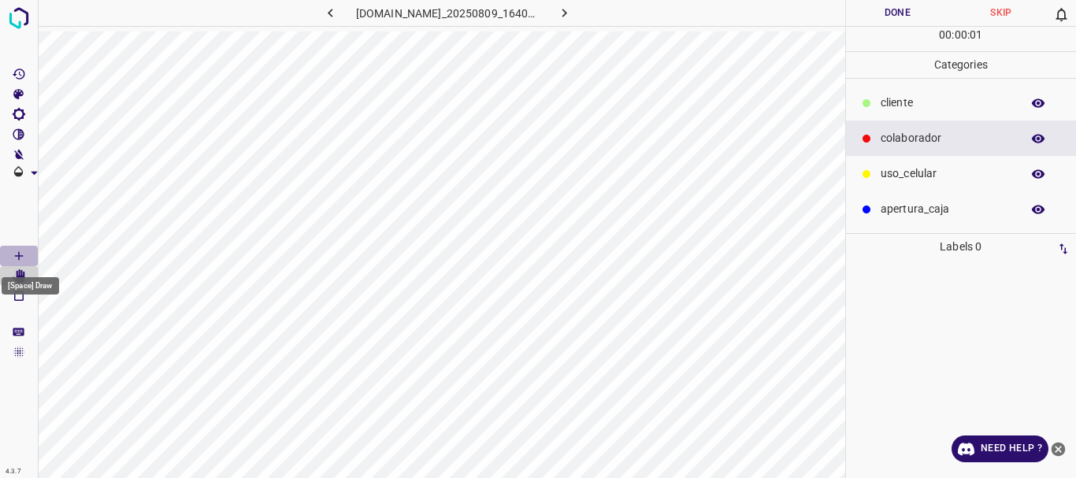
click at [20, 257] on icon "[Space] Draw" at bounding box center [19, 256] width 14 height 14
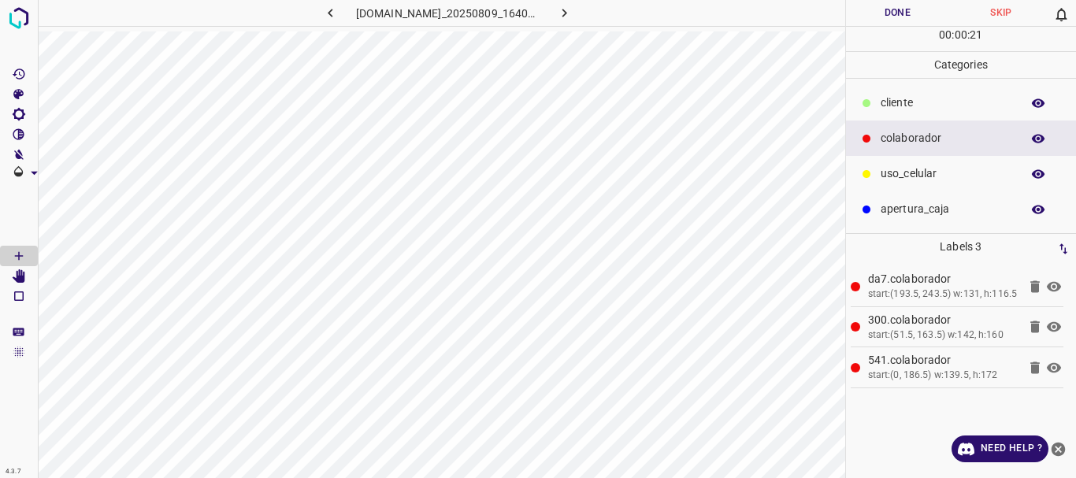
click at [896, 107] on p "​​cliente" at bounding box center [947, 103] width 132 height 17
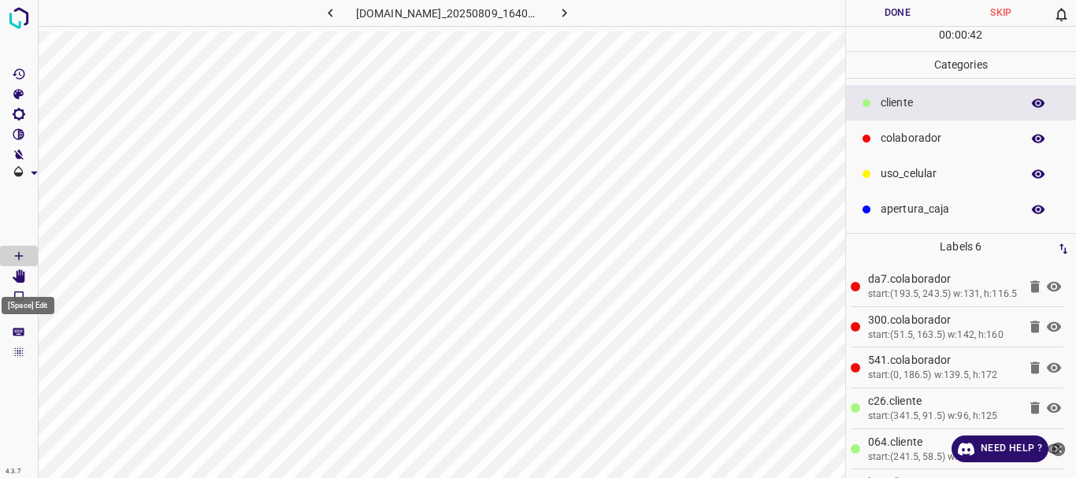
click at [26, 276] on Edit"] "[Space] Edit" at bounding box center [19, 276] width 38 height 20
click at [902, 143] on p "colaborador" at bounding box center [947, 138] width 132 height 17
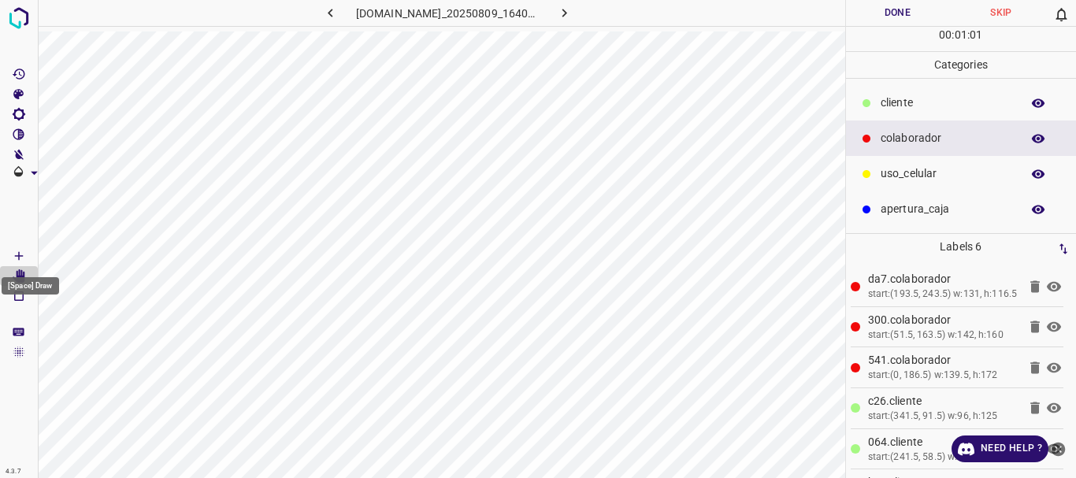
click at [24, 251] on icon "[Space] Draw" at bounding box center [19, 256] width 14 height 14
click at [25, 275] on icon "[Space] Edit" at bounding box center [19, 276] width 13 height 14
click at [878, 20] on button "Done" at bounding box center [898, 13] width 104 height 26
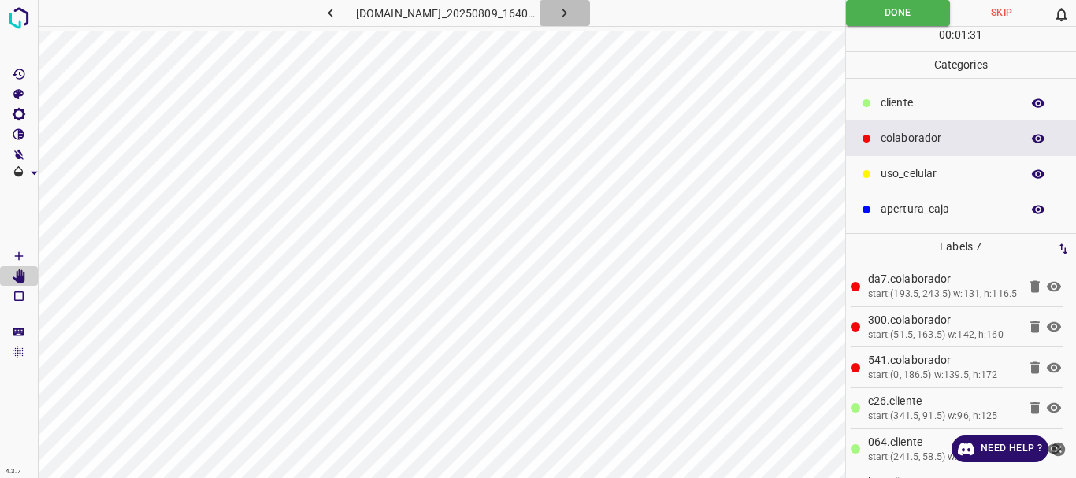
click at [583, 14] on button "button" at bounding box center [565, 13] width 50 height 26
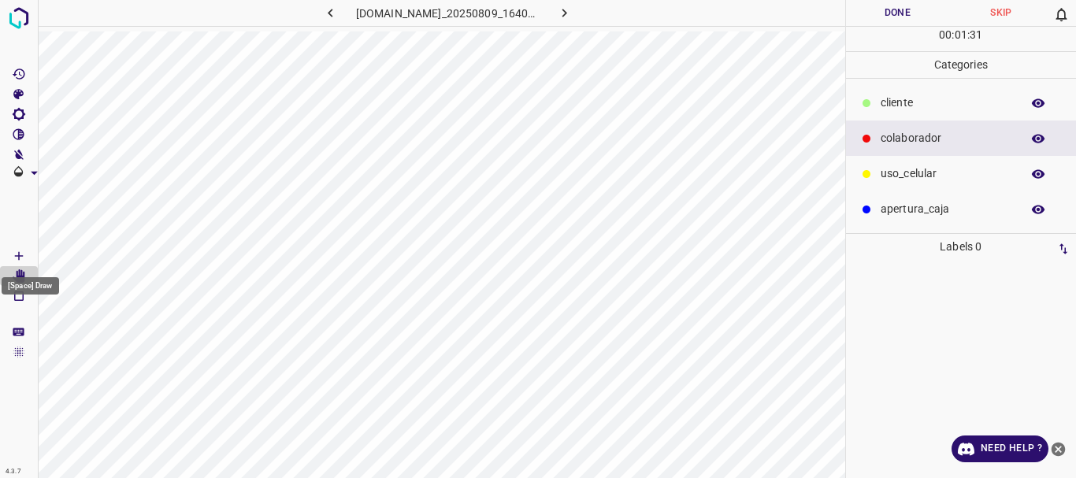
click at [24, 257] on icon "[Space] Draw" at bounding box center [19, 256] width 14 height 14
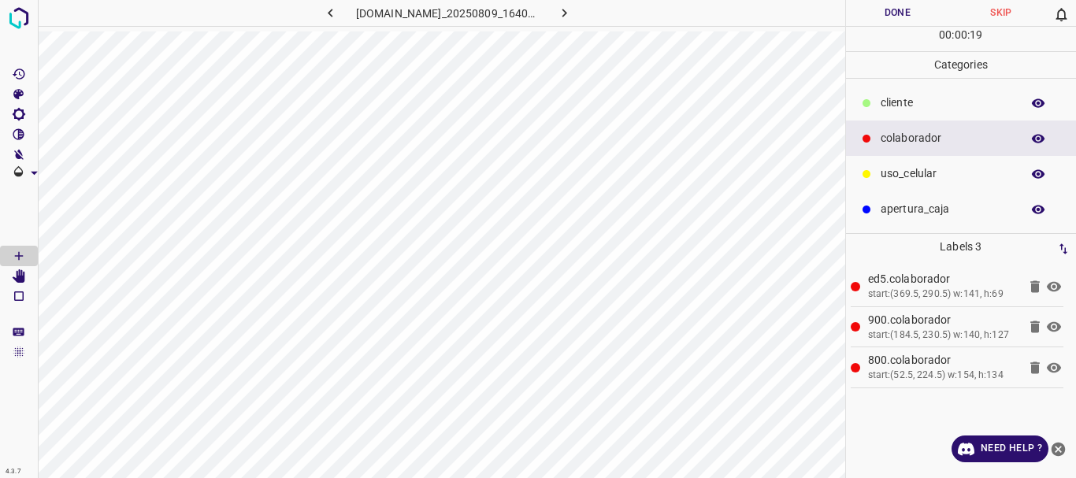
click at [892, 99] on p "​​cliente" at bounding box center [947, 103] width 132 height 17
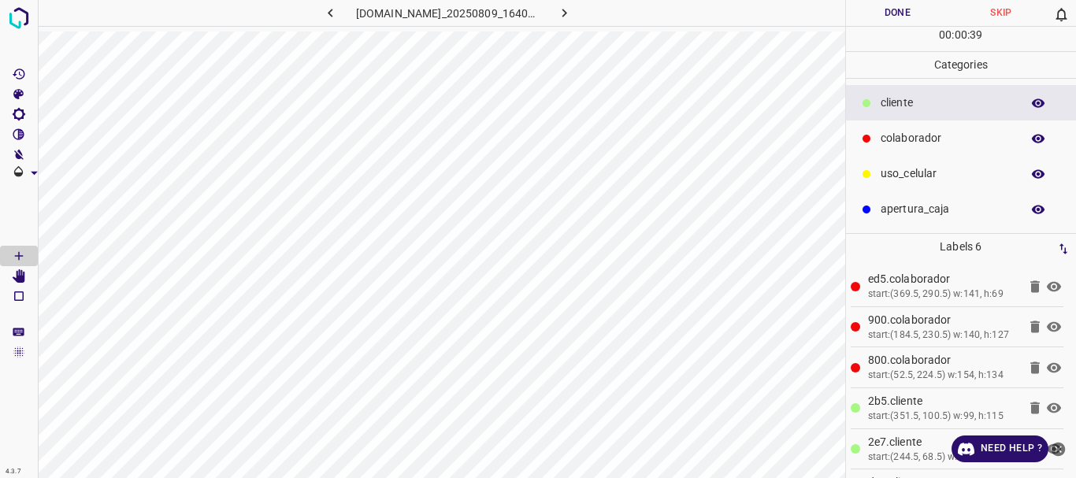
click at [20, 278] on icon "[Space] Edit" at bounding box center [19, 276] width 13 height 14
click at [892, 12] on button "Done" at bounding box center [898, 13] width 104 height 26
click at [569, 13] on icon "button" at bounding box center [564, 13] width 17 height 17
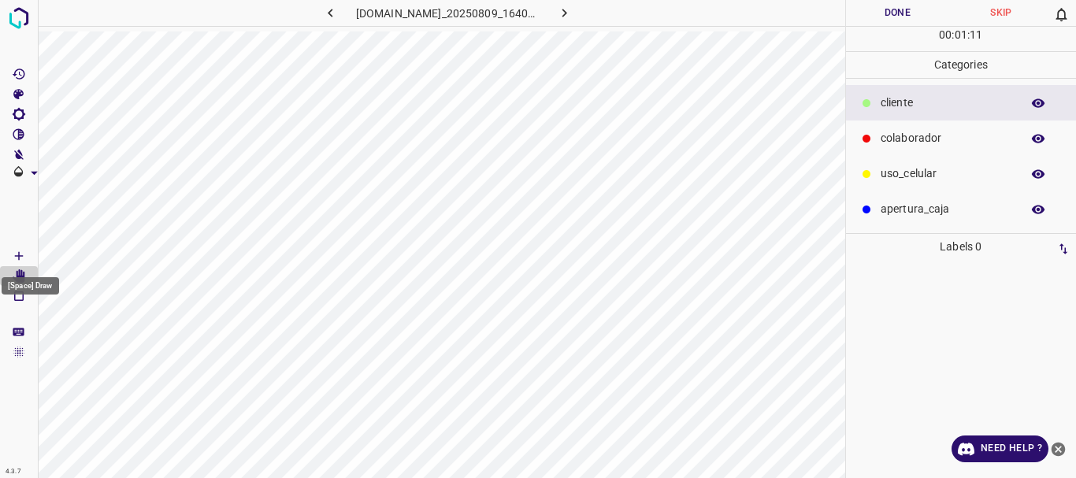
click at [17, 255] on icon "[Space] Draw" at bounding box center [19, 256] width 14 height 14
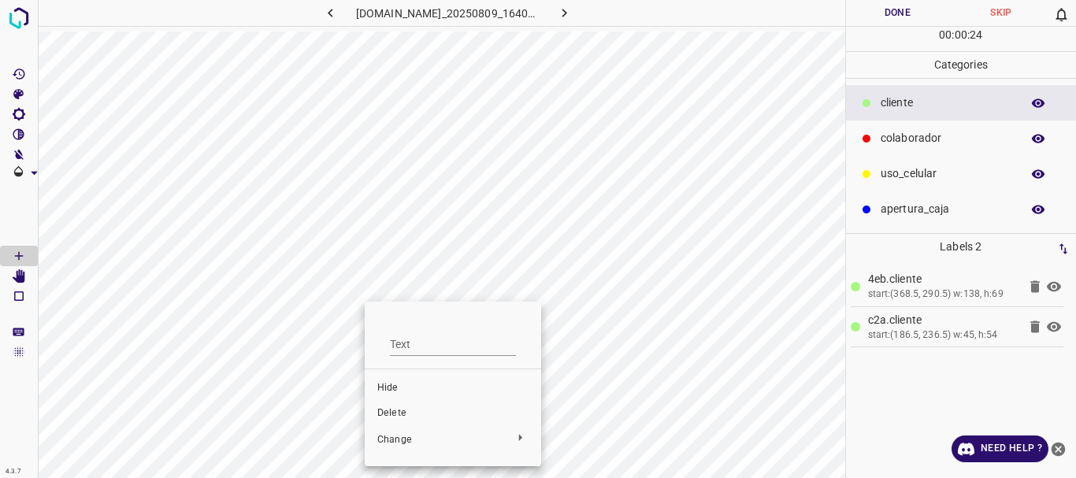
click at [395, 414] on span "Delete" at bounding box center [452, 413] width 151 height 14
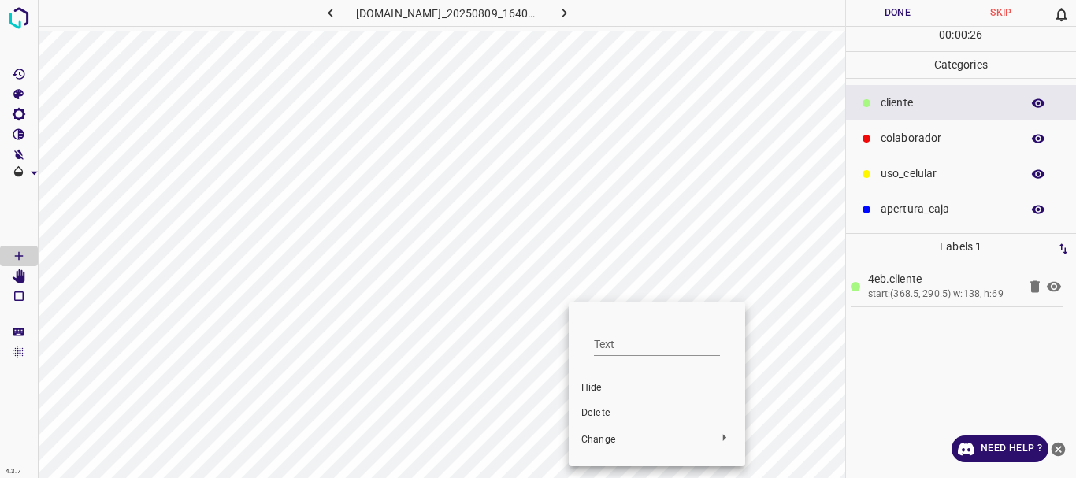
click at [592, 410] on span "Delete" at bounding box center [656, 413] width 151 height 14
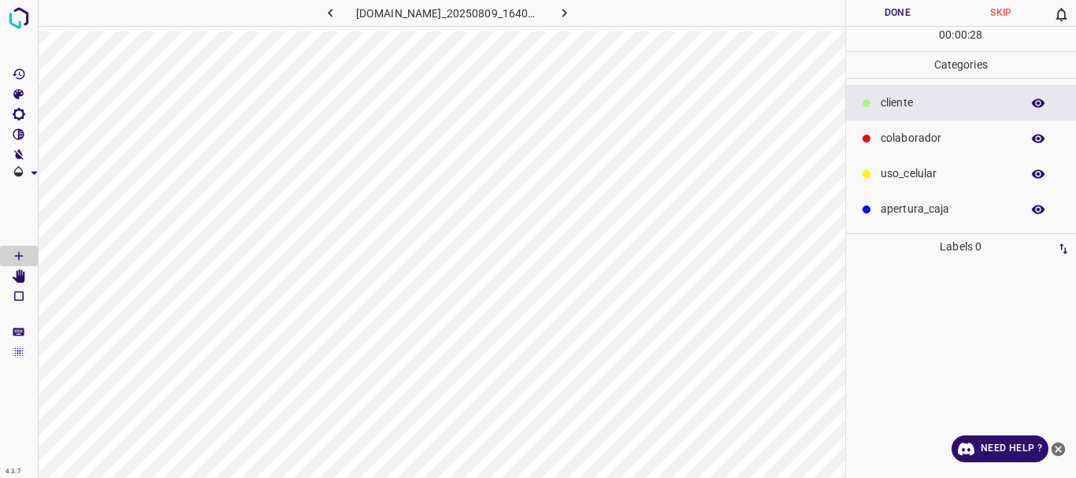
click at [915, 141] on p "colaborador" at bounding box center [947, 138] width 132 height 17
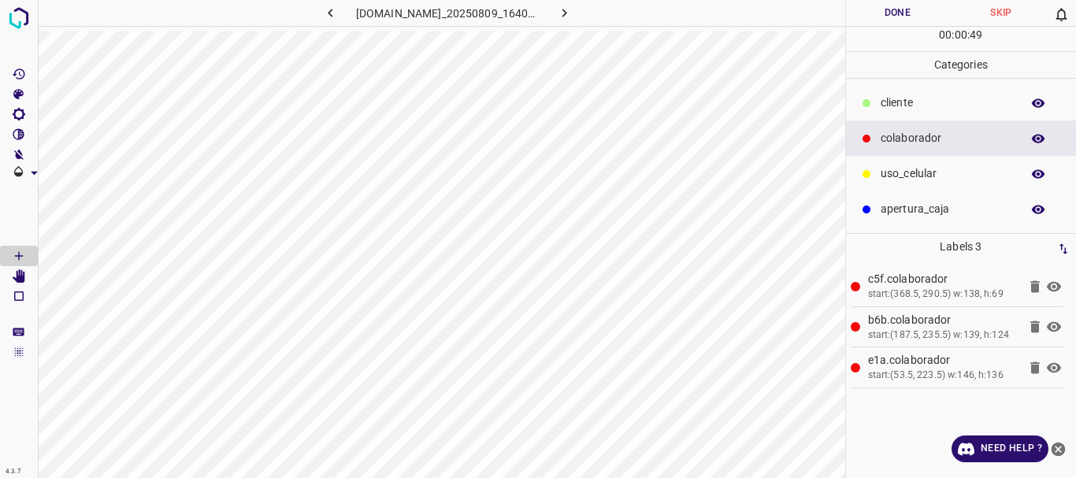
click at [881, 82] on ul "​​cliente colaborador uso_celular apertura_caja" at bounding box center [961, 156] width 231 height 154
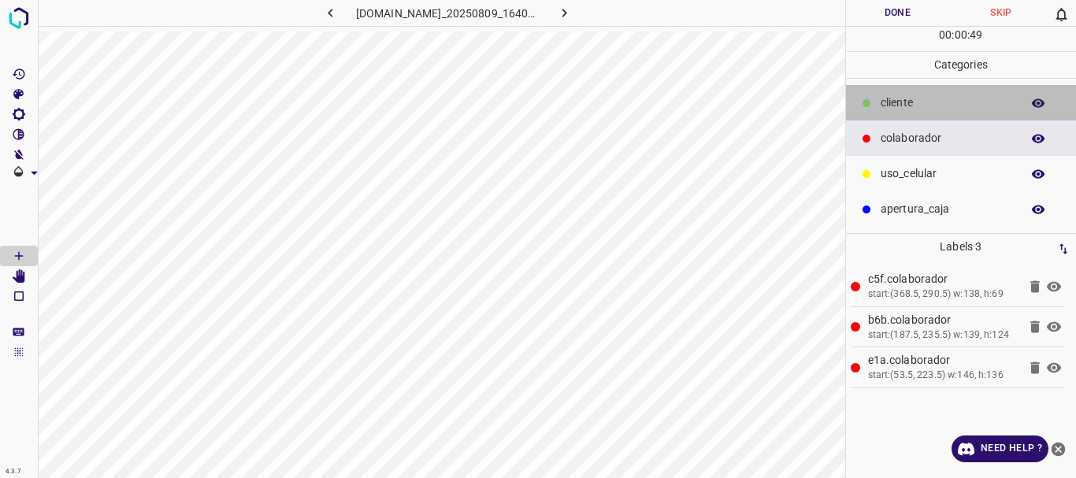
click at [879, 95] on div "​​cliente" at bounding box center [961, 102] width 231 height 35
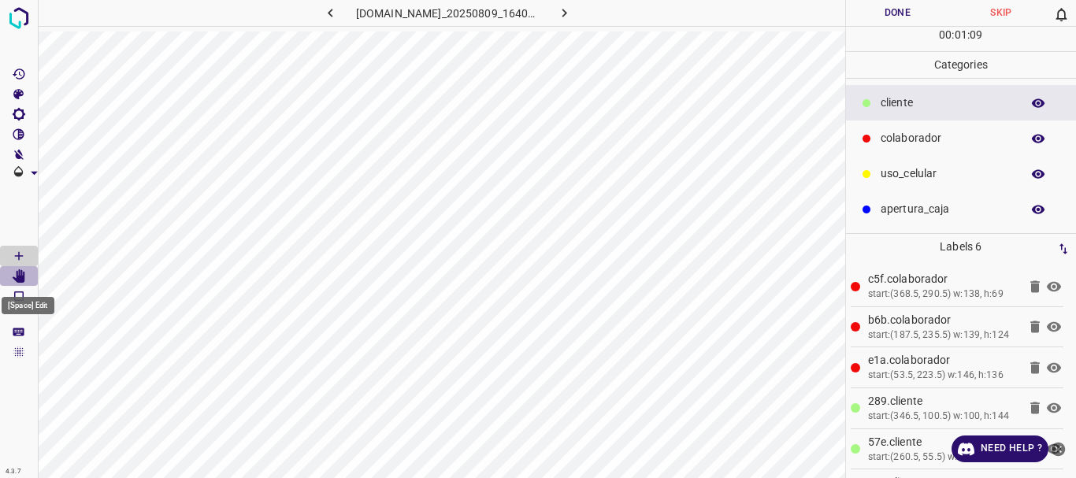
click at [26, 282] on Edit"] "[Space] Edit" at bounding box center [19, 276] width 38 height 20
click at [893, 22] on button "Done" at bounding box center [898, 13] width 104 height 26
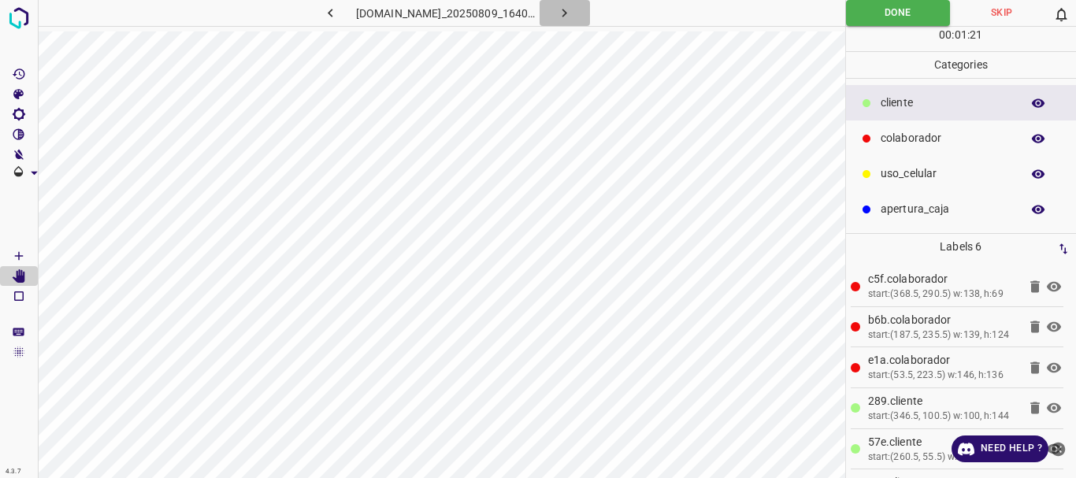
click at [573, 9] on icon "button" at bounding box center [564, 13] width 17 height 17
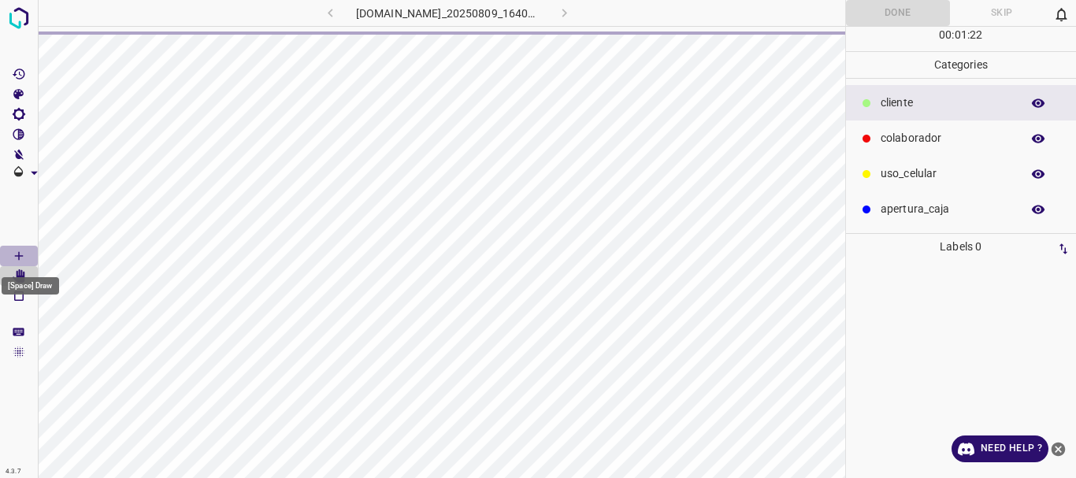
click at [18, 252] on icon "[Space] Draw" at bounding box center [19, 256] width 14 height 14
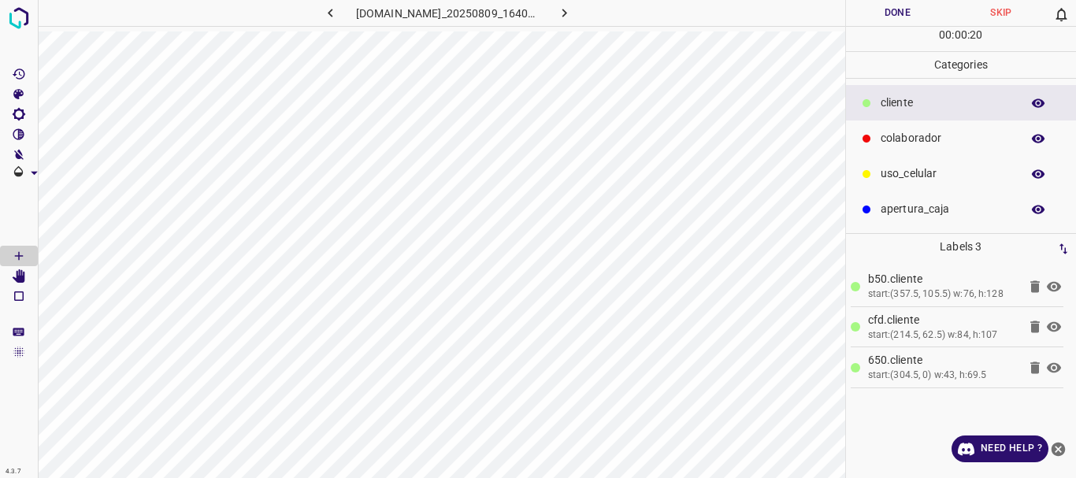
drag, startPoint x: 925, startPoint y: 139, endPoint x: 917, endPoint y: 142, distance: 8.5
click at [925, 139] on p "colaborador" at bounding box center [947, 138] width 132 height 17
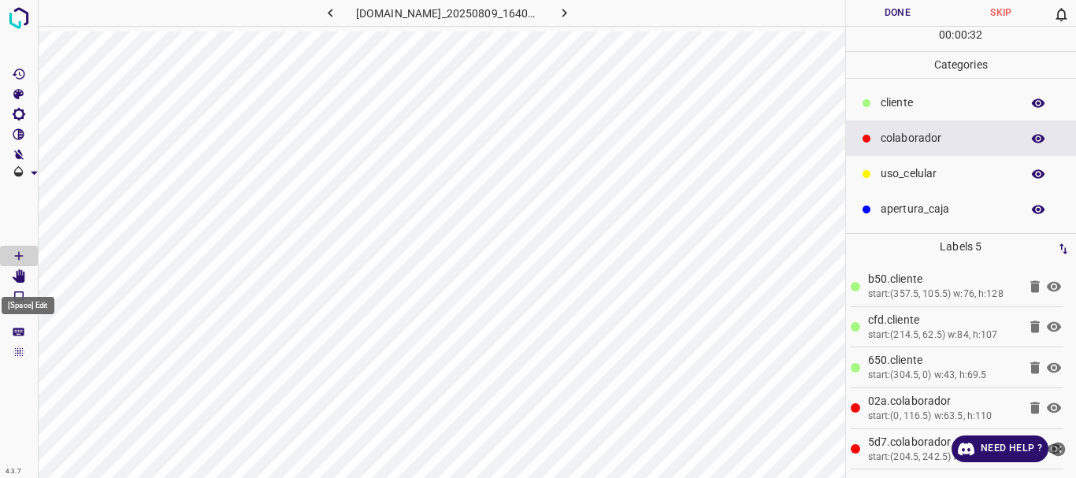
click at [15, 277] on icon "[Space] Edit" at bounding box center [19, 276] width 13 height 14
click at [889, 14] on button "Done" at bounding box center [898, 13] width 104 height 26
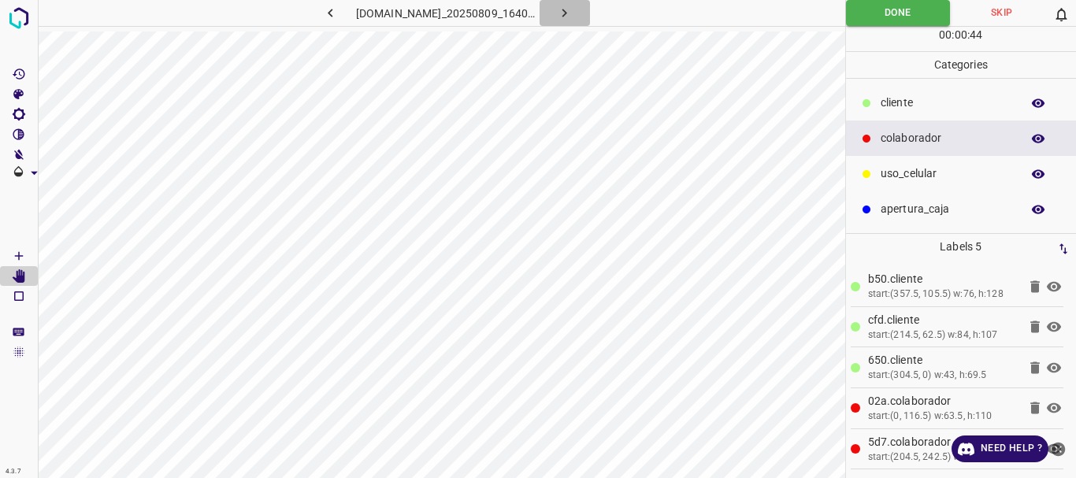
click at [562, 4] on button "button" at bounding box center [565, 13] width 50 height 26
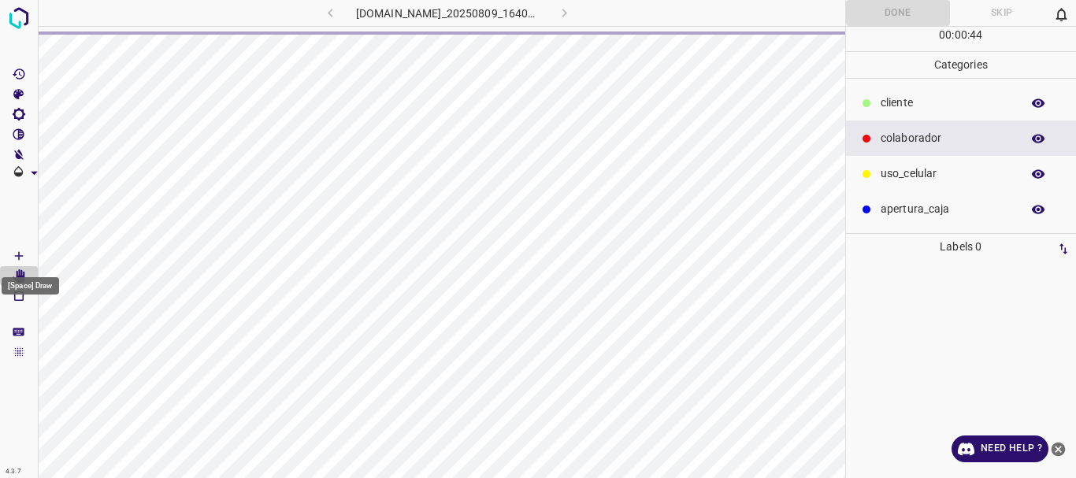
click at [16, 251] on icon "[Space] Draw" at bounding box center [19, 256] width 14 height 14
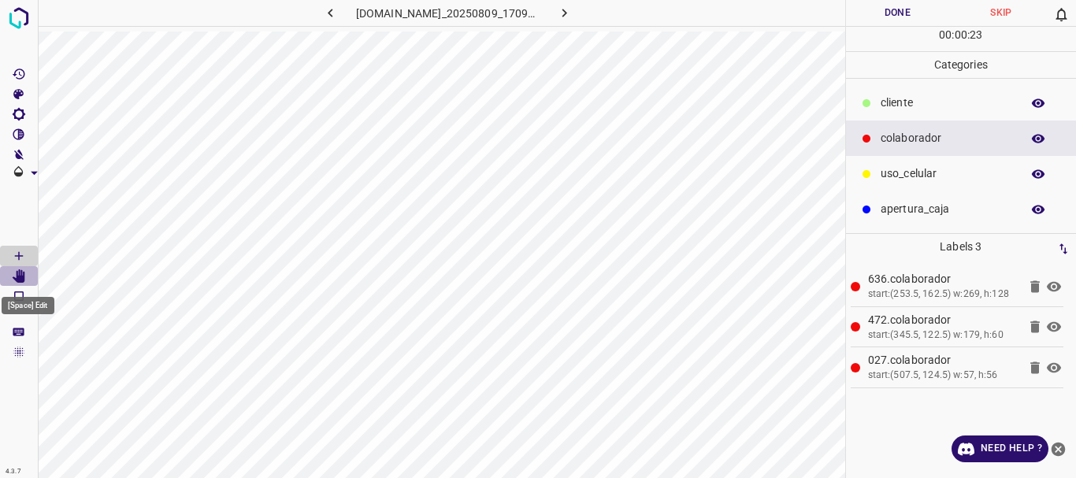
click at [28, 273] on Edit"] "[Space] Edit" at bounding box center [19, 276] width 38 height 20
click at [885, 105] on p "​​cliente" at bounding box center [947, 103] width 132 height 17
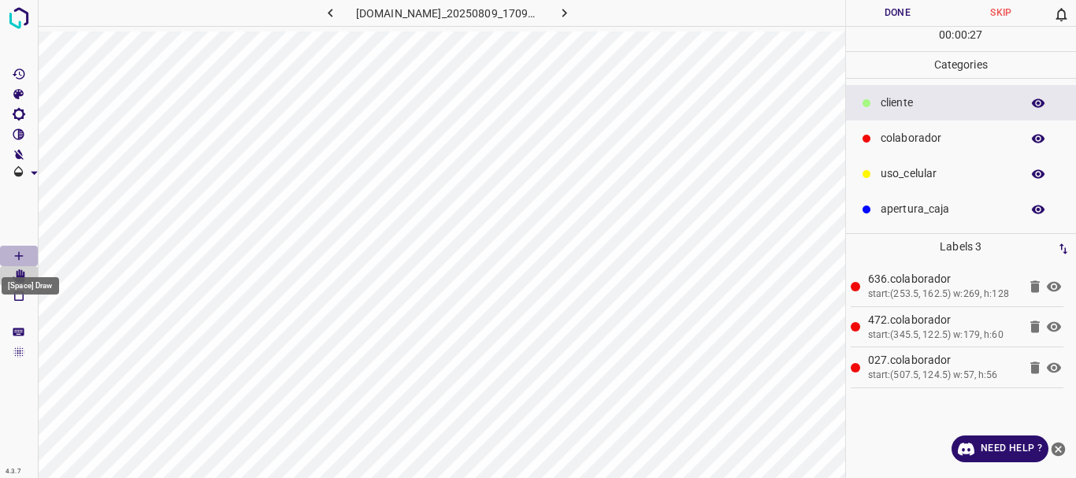
click at [15, 253] on icon "[Space] Draw" at bounding box center [19, 256] width 14 height 14
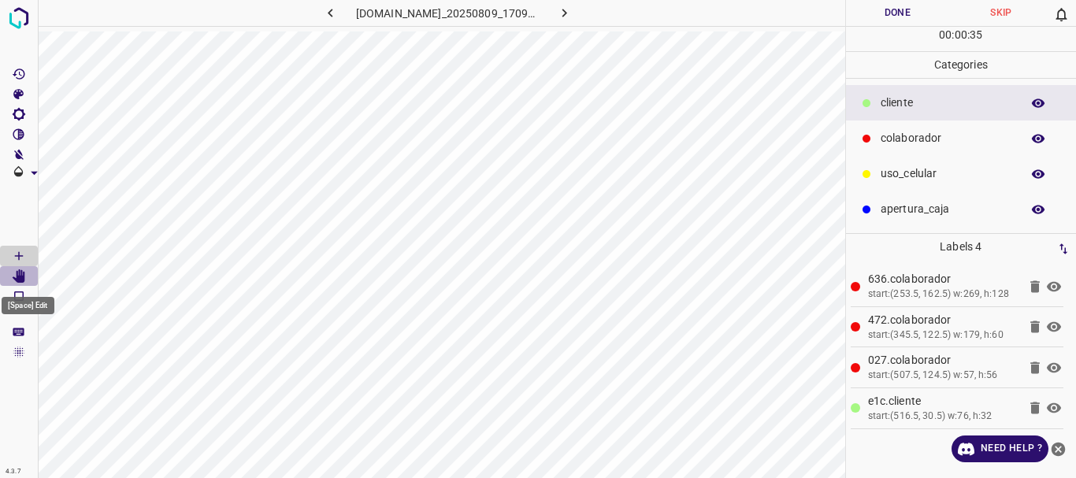
click at [30, 276] on Edit"] "[Space] Edit" at bounding box center [19, 276] width 38 height 20
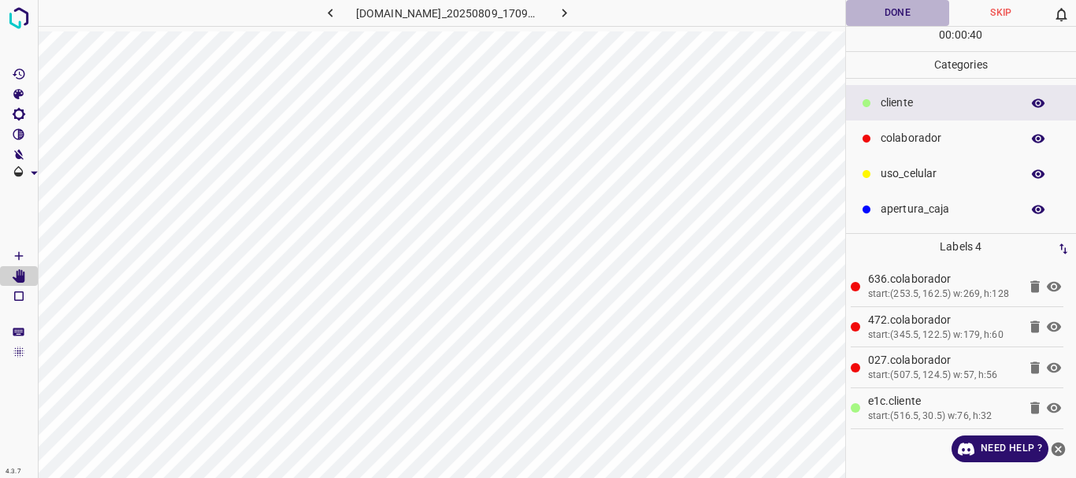
click at [902, 15] on button "Done" at bounding box center [898, 13] width 104 height 26
click at [12, 253] on icon "[Space] Draw" at bounding box center [19, 256] width 14 height 14
click at [13, 276] on icon "[Space] Edit" at bounding box center [19, 276] width 14 height 14
click at [573, 15] on icon "button" at bounding box center [564, 13] width 17 height 17
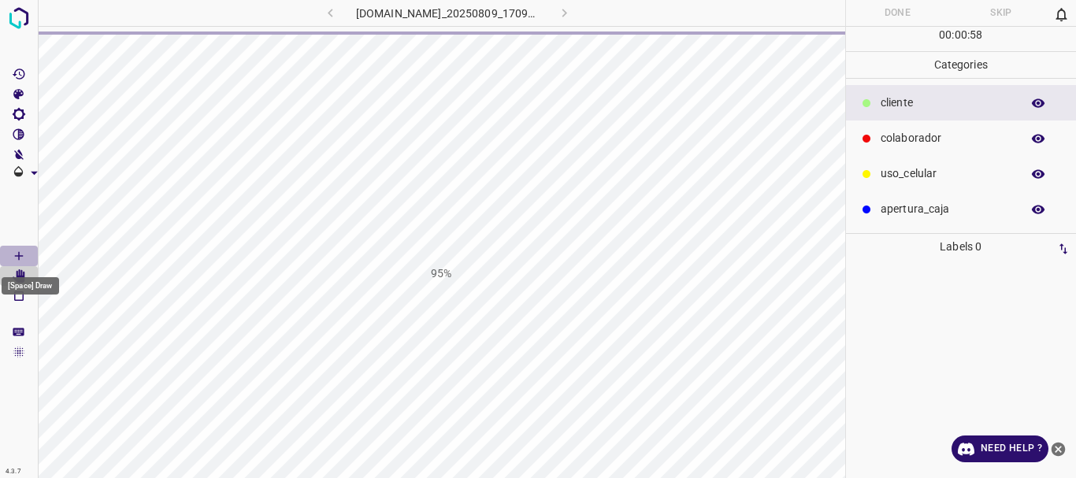
click at [16, 256] on icon "[Space] Draw" at bounding box center [19, 256] width 8 height 8
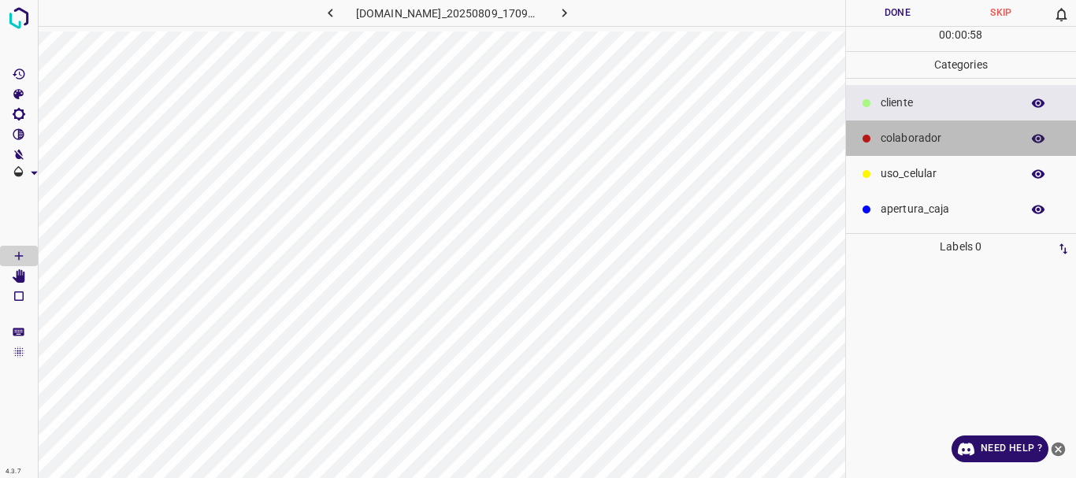
click at [907, 135] on p "colaborador" at bounding box center [947, 138] width 132 height 17
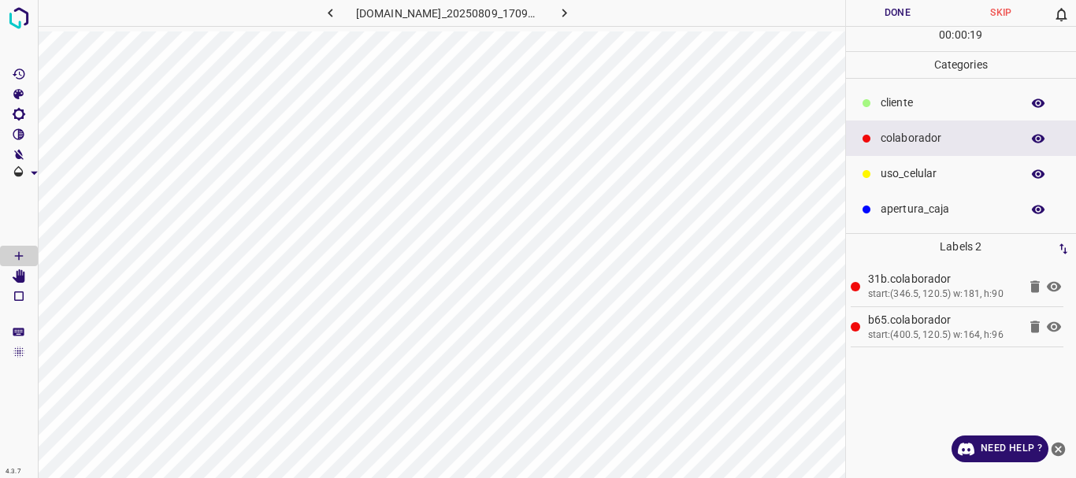
click at [906, 93] on div "​​cliente" at bounding box center [961, 102] width 231 height 35
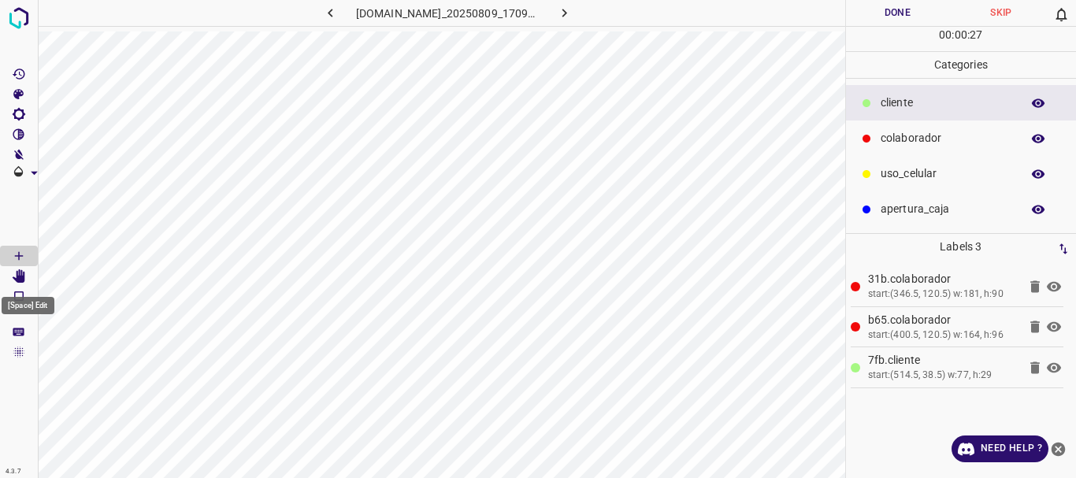
click at [23, 278] on icon "[Space] Edit" at bounding box center [19, 276] width 13 height 14
click at [910, 13] on button "Done" at bounding box center [898, 13] width 104 height 26
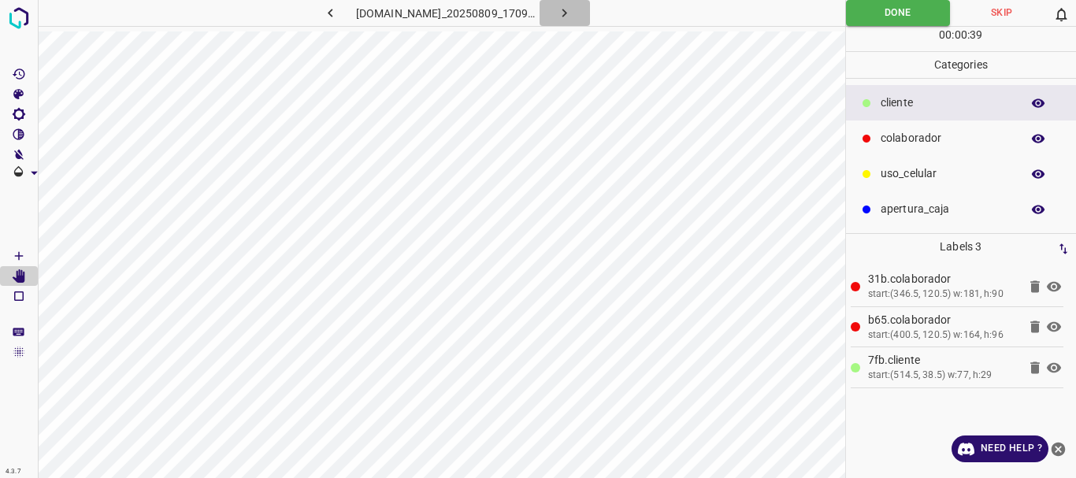
click at [574, 4] on button "button" at bounding box center [565, 13] width 50 height 26
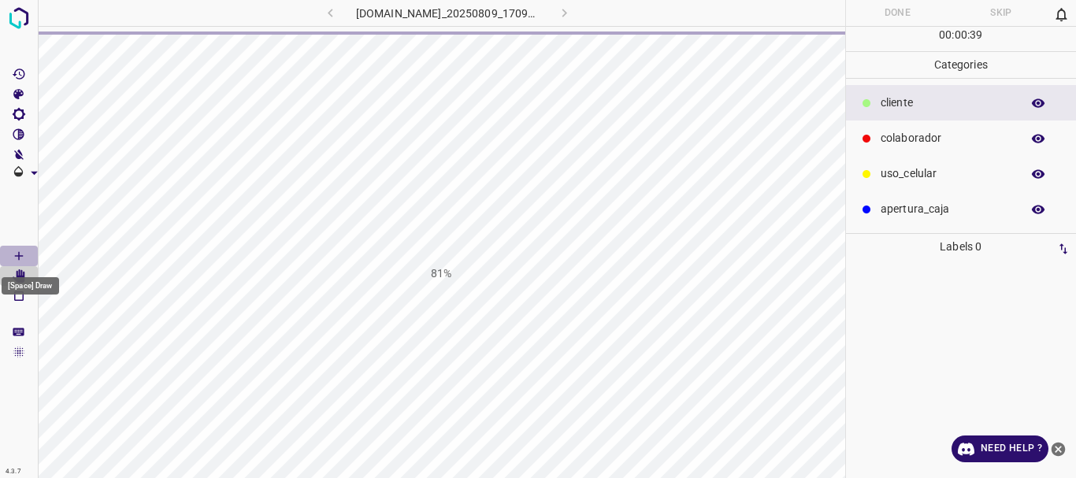
click at [26, 251] on Draw"] "[Space] Draw" at bounding box center [19, 256] width 38 height 20
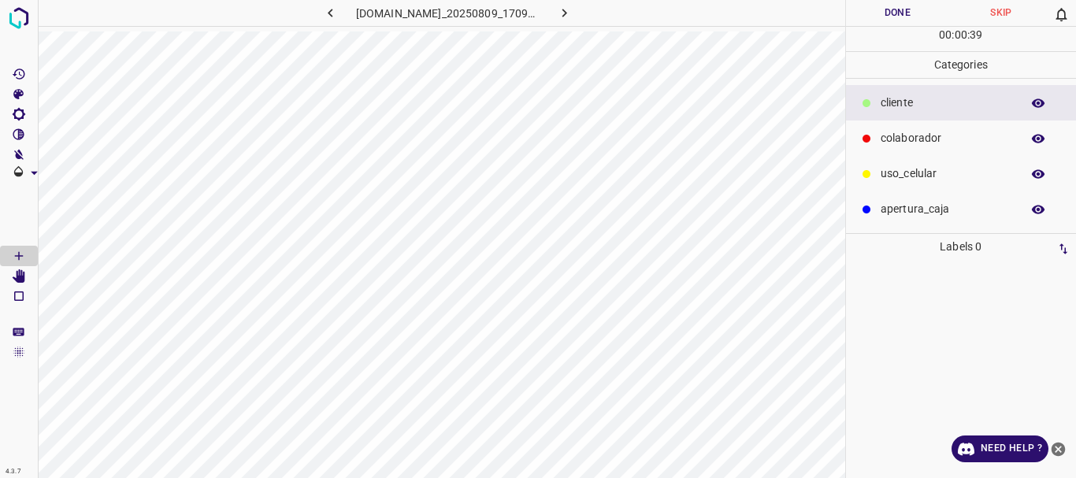
click at [878, 135] on div "colaborador" at bounding box center [961, 138] width 231 height 35
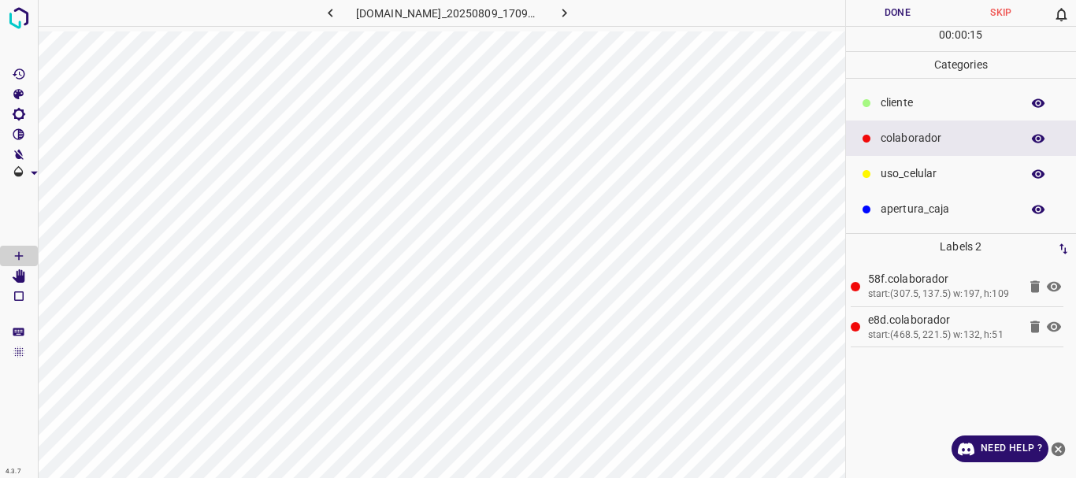
click at [877, 102] on div "​​cliente" at bounding box center [961, 102] width 231 height 35
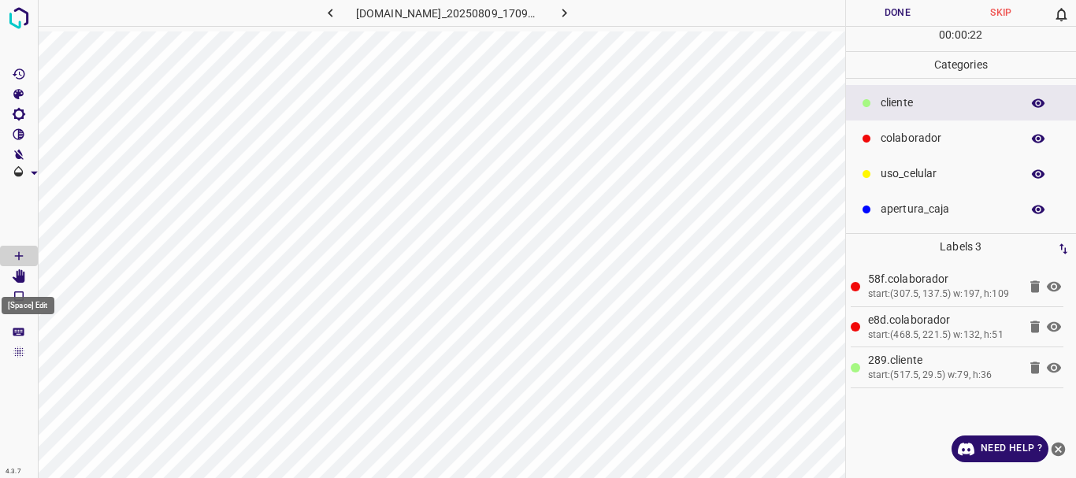
click at [24, 277] on icon "[Space] Edit" at bounding box center [19, 276] width 13 height 14
click at [897, 7] on button "Done" at bounding box center [898, 13] width 104 height 26
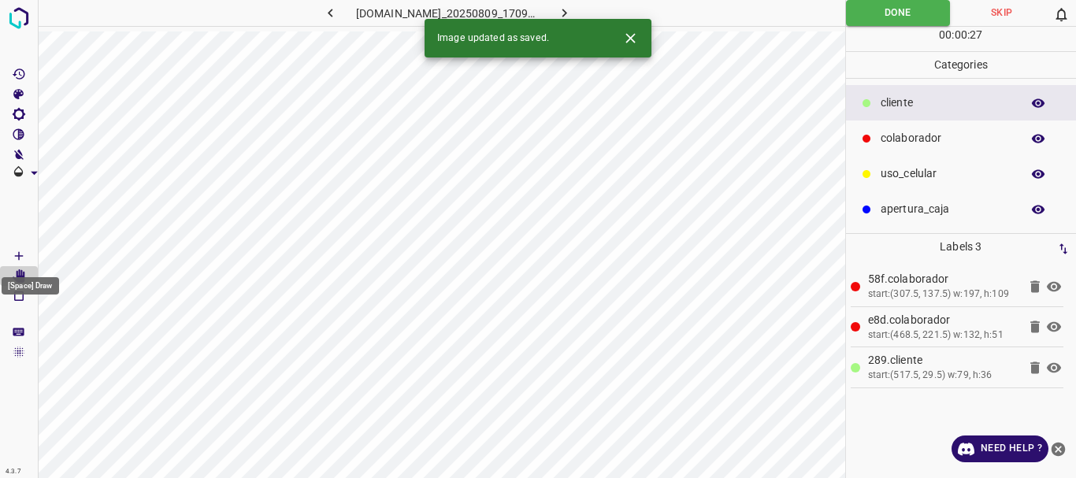
click at [12, 255] on icon "[Space] Draw" at bounding box center [19, 256] width 14 height 14
click at [14, 276] on icon "[Space] Edit" at bounding box center [19, 276] width 14 height 14
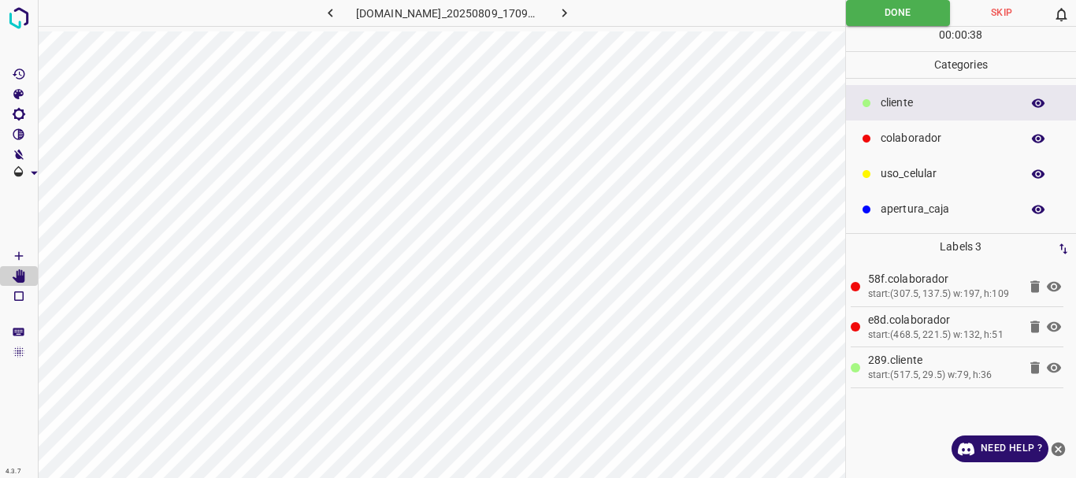
click at [583, 21] on button "button" at bounding box center [565, 13] width 50 height 26
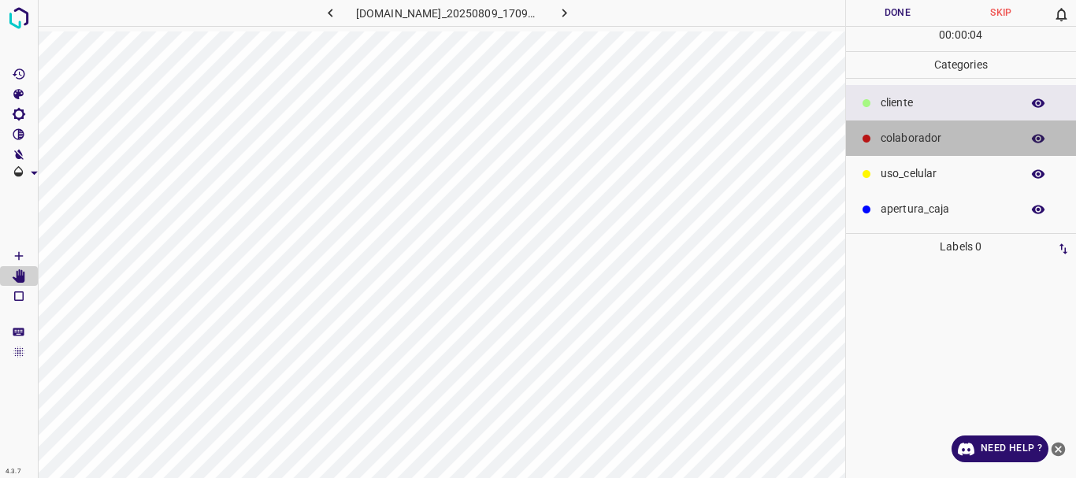
click at [918, 146] on p "colaborador" at bounding box center [947, 138] width 132 height 17
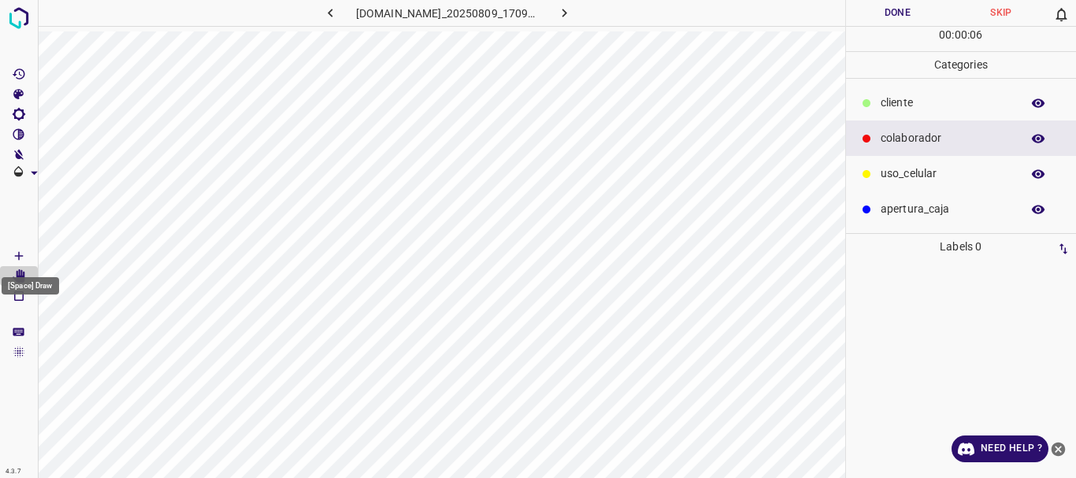
click at [13, 248] on Draw"] "[Space] Draw" at bounding box center [19, 256] width 38 height 20
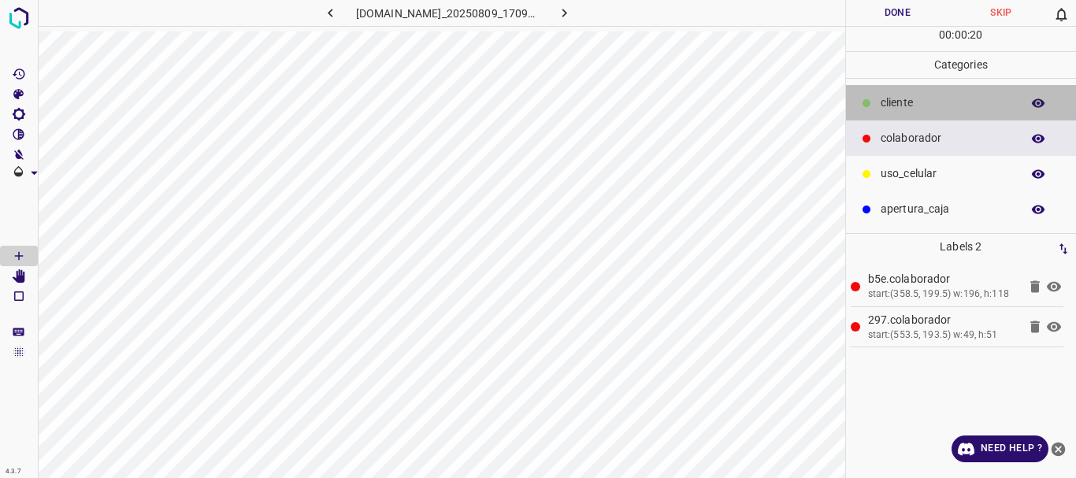
click at [904, 95] on p "​​cliente" at bounding box center [947, 103] width 132 height 17
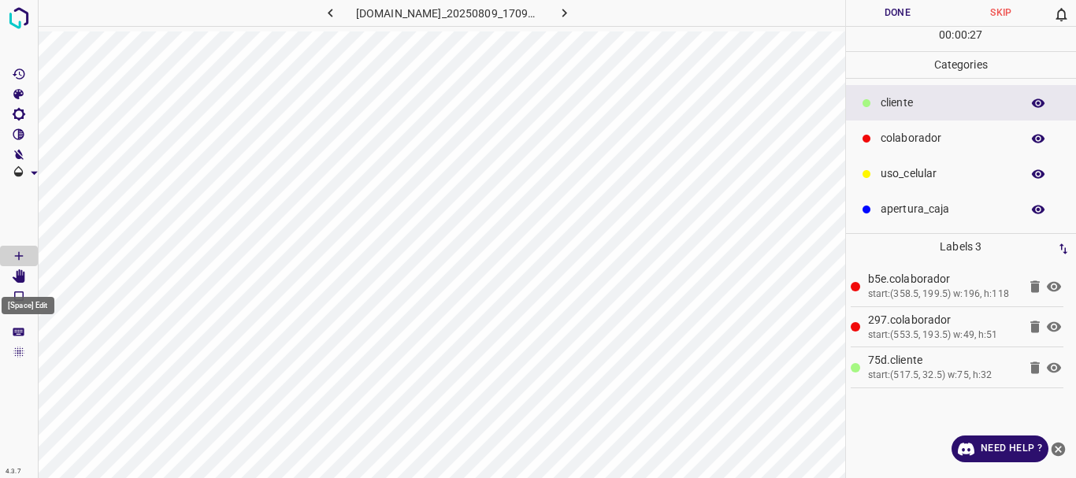
click at [25, 275] on icon "[Space] Edit" at bounding box center [19, 276] width 13 height 14
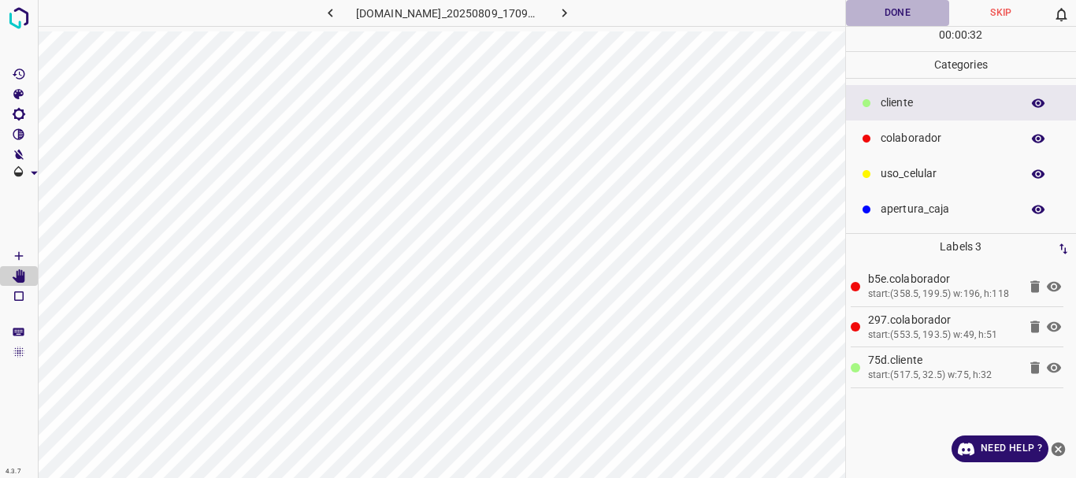
click at [874, 16] on button "Done" at bounding box center [898, 13] width 104 height 26
click at [573, 6] on icon "button" at bounding box center [564, 13] width 17 height 17
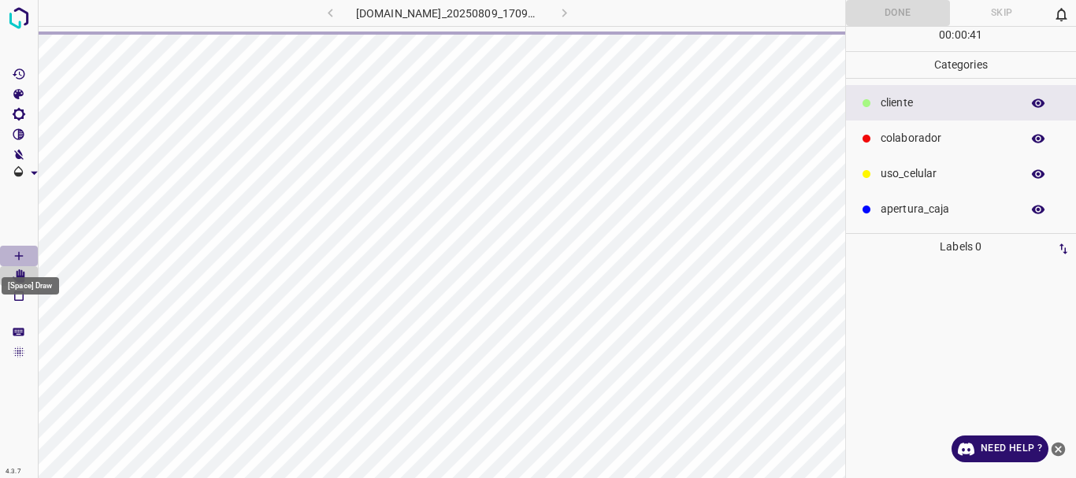
click at [15, 250] on icon "[Space] Draw" at bounding box center [19, 256] width 14 height 14
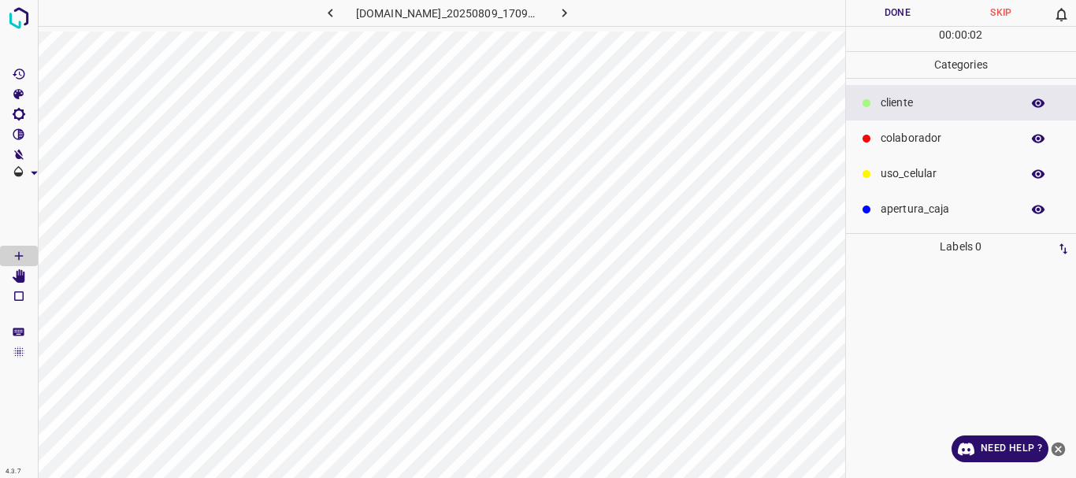
click at [910, 132] on p "colaborador" at bounding box center [947, 138] width 132 height 17
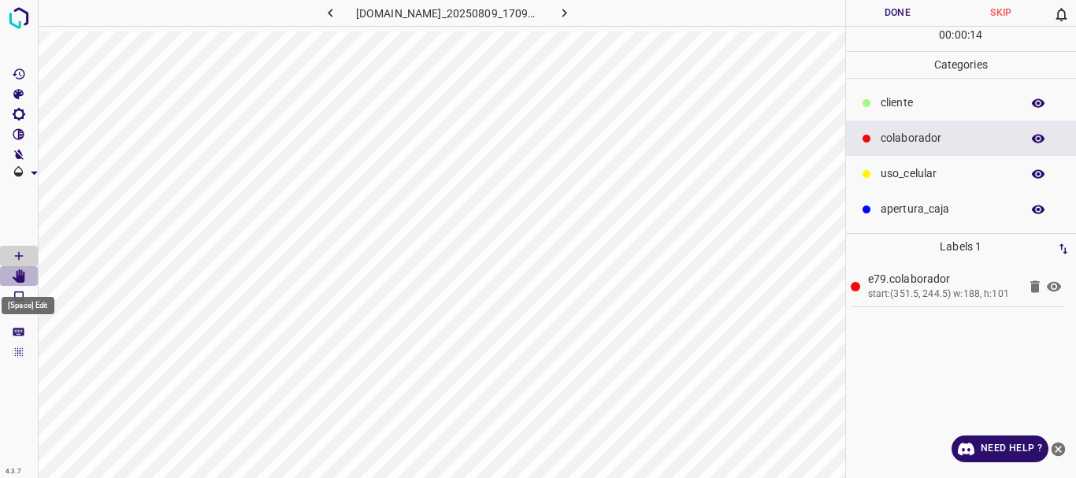
click at [18, 272] on icon "[Space] Edit" at bounding box center [19, 276] width 13 height 14
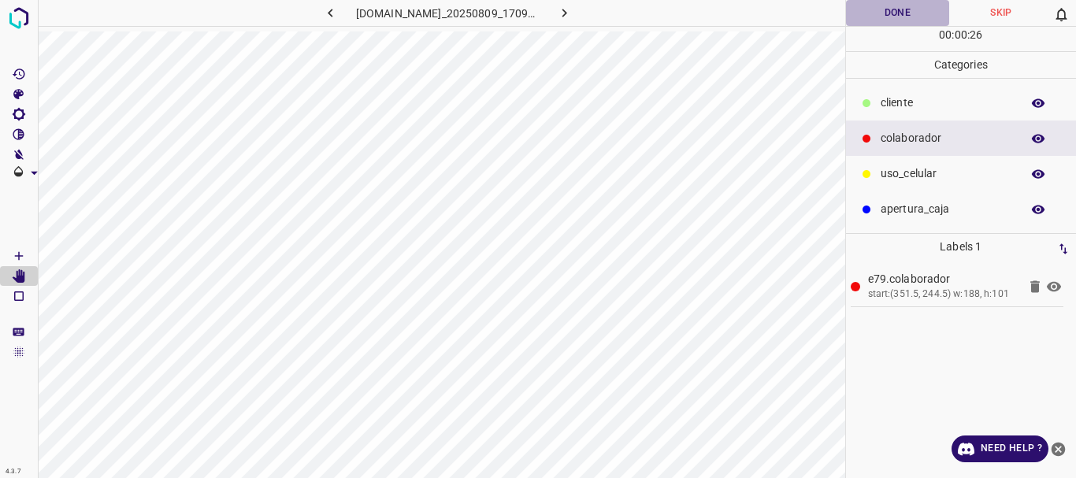
click at [907, 12] on button "Done" at bounding box center [898, 13] width 104 height 26
click at [566, 13] on icon "button" at bounding box center [564, 13] width 17 height 17
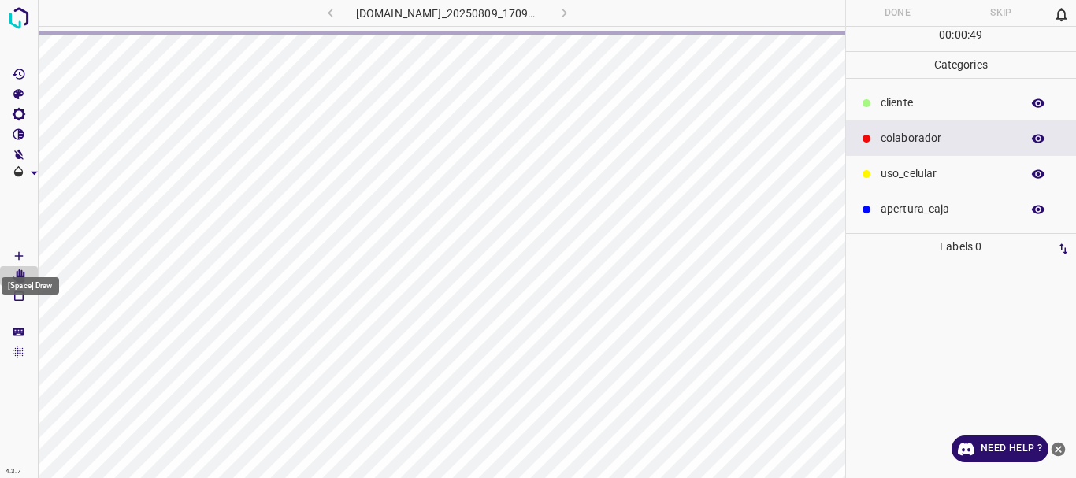
click at [25, 254] on icon "[Space] Draw" at bounding box center [19, 256] width 14 height 14
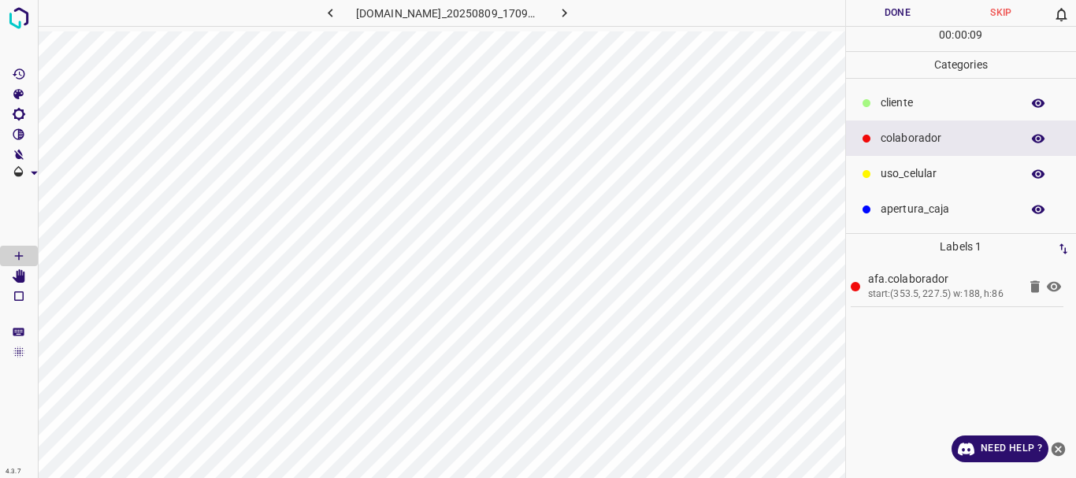
click at [874, 106] on div at bounding box center [867, 103] width 16 height 16
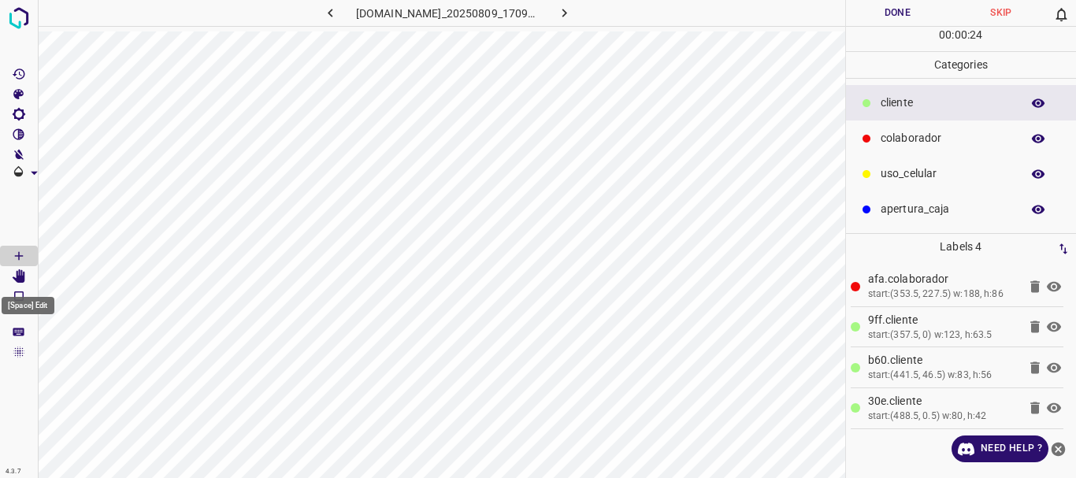
click at [29, 280] on Edit"] "[Space] Edit" at bounding box center [19, 276] width 38 height 20
click at [880, 7] on button "Done" at bounding box center [898, 13] width 104 height 26
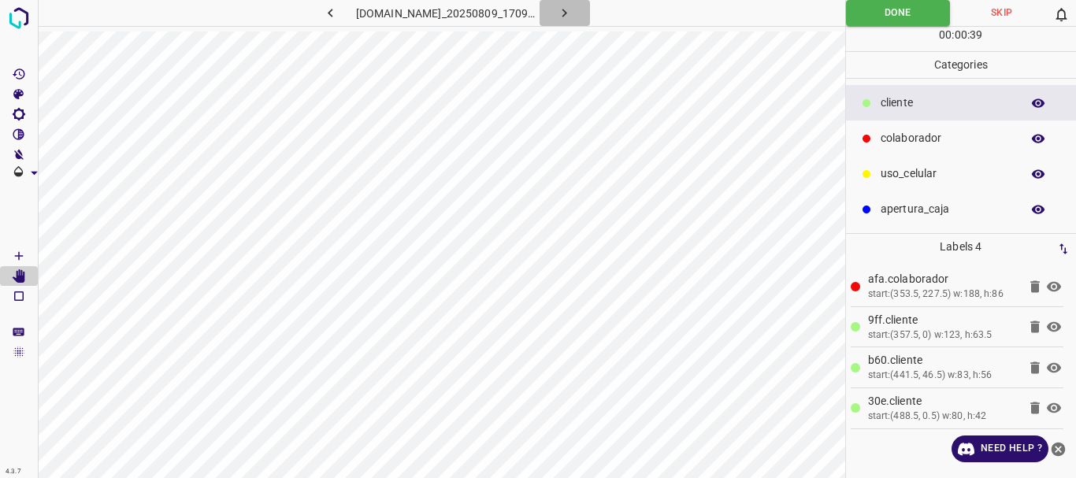
click at [573, 17] on icon "button" at bounding box center [564, 13] width 17 height 17
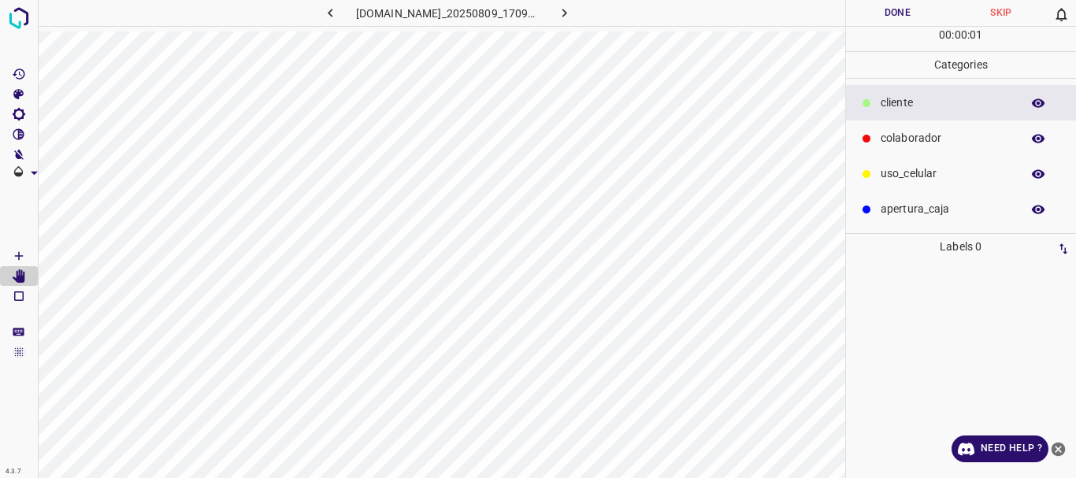
click at [906, 139] on p "colaborador" at bounding box center [947, 138] width 132 height 17
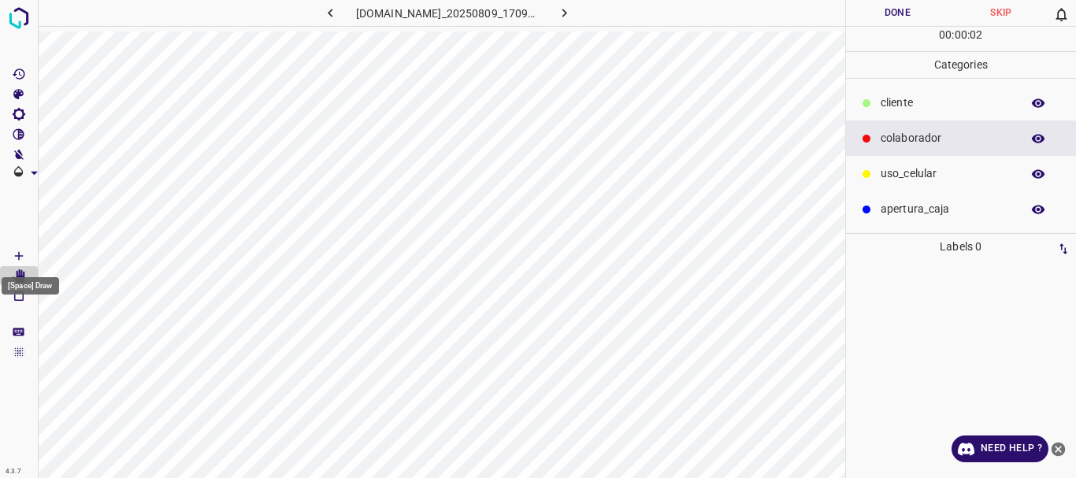
click at [17, 255] on icon "[Space] Draw" at bounding box center [19, 256] width 14 height 14
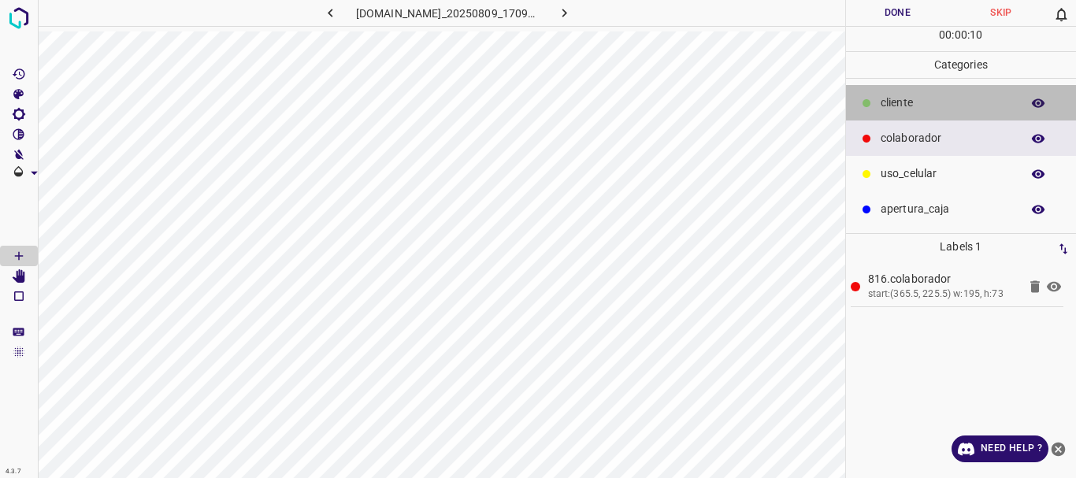
click at [874, 106] on div "​​cliente" at bounding box center [961, 102] width 231 height 35
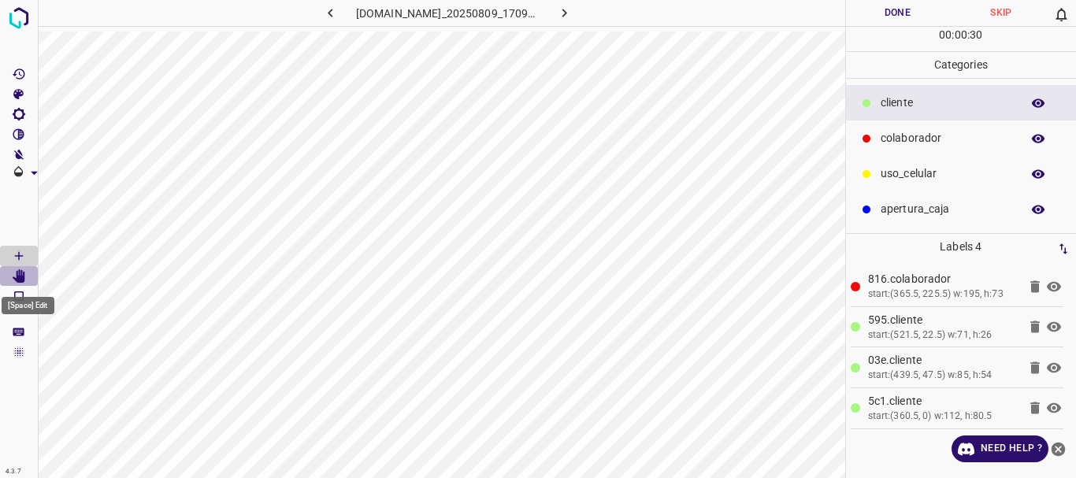
click at [25, 274] on icon "[Space] Edit" at bounding box center [19, 276] width 13 height 14
click at [896, 22] on button "Done" at bounding box center [898, 13] width 104 height 26
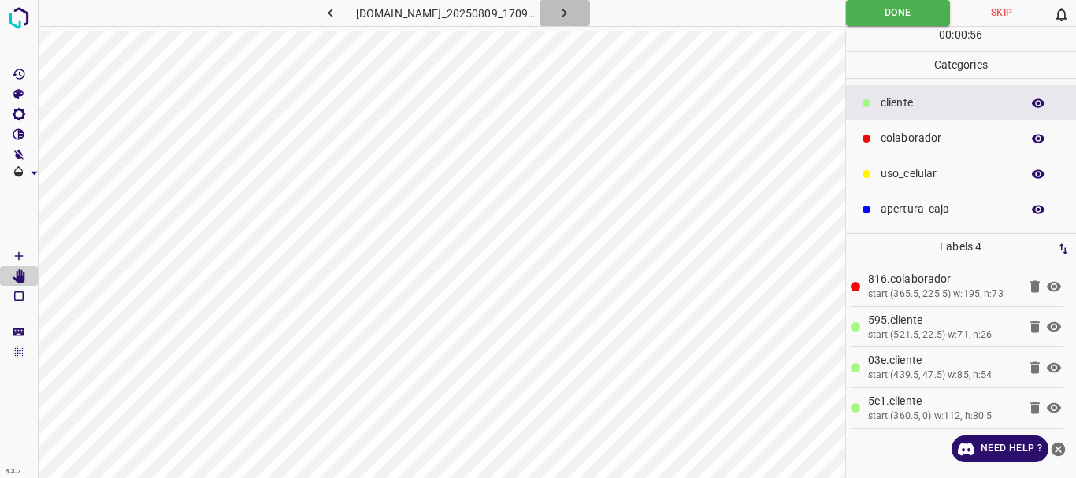
click at [569, 15] on icon "button" at bounding box center [564, 13] width 17 height 17
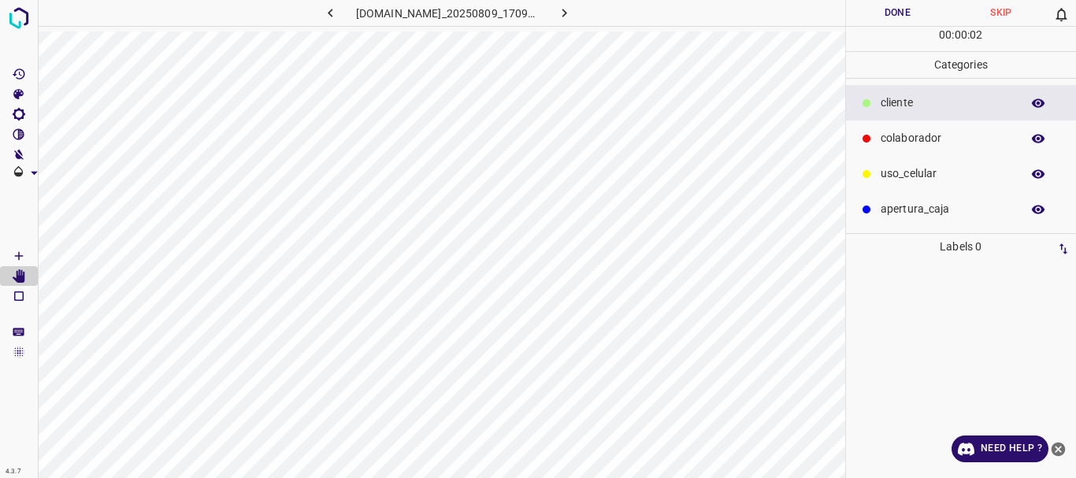
click at [906, 127] on div "colaborador" at bounding box center [961, 138] width 231 height 35
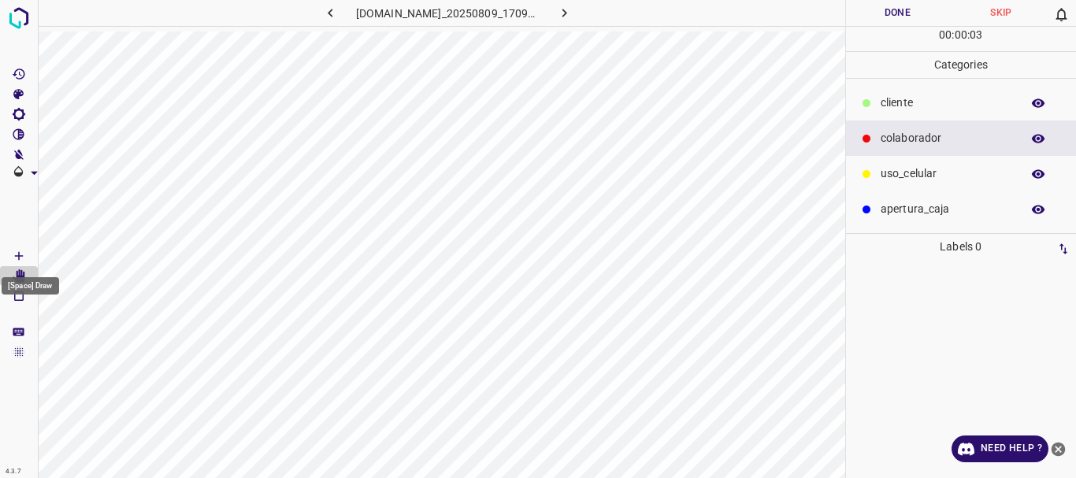
click at [14, 250] on icon "[Space] Draw" at bounding box center [19, 256] width 14 height 14
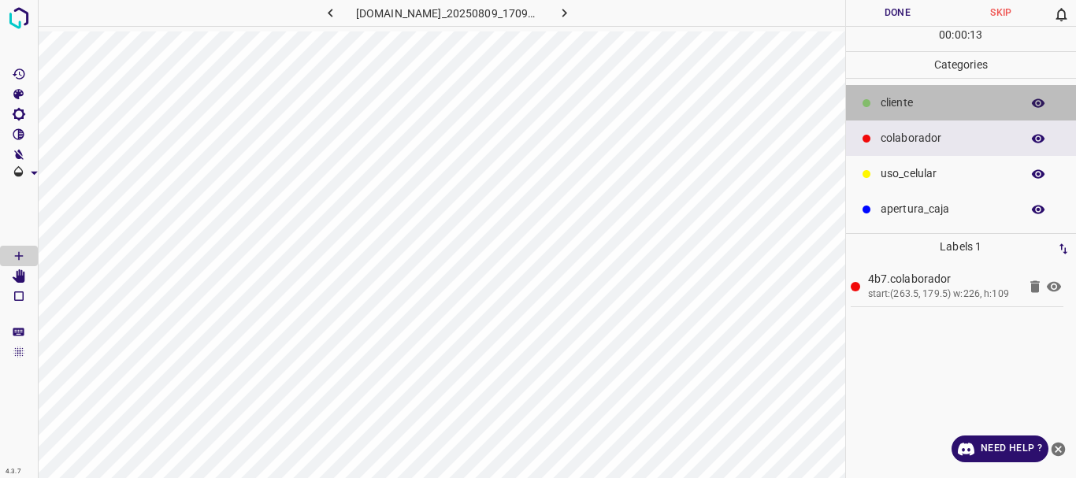
click at [887, 98] on p "​​cliente" at bounding box center [947, 103] width 132 height 17
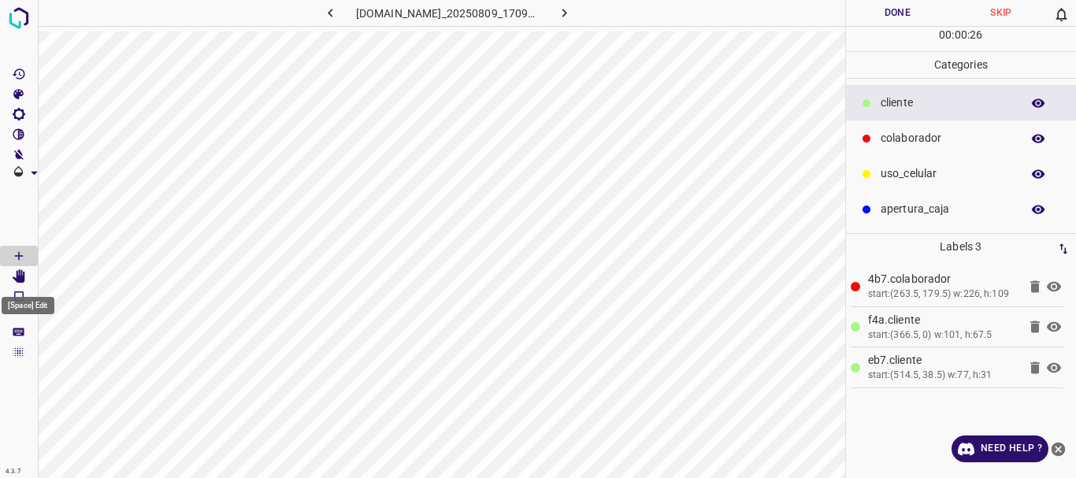
click at [20, 276] on icon "[Space] Edit" at bounding box center [19, 276] width 13 height 14
click at [917, 11] on button "Done" at bounding box center [898, 13] width 104 height 26
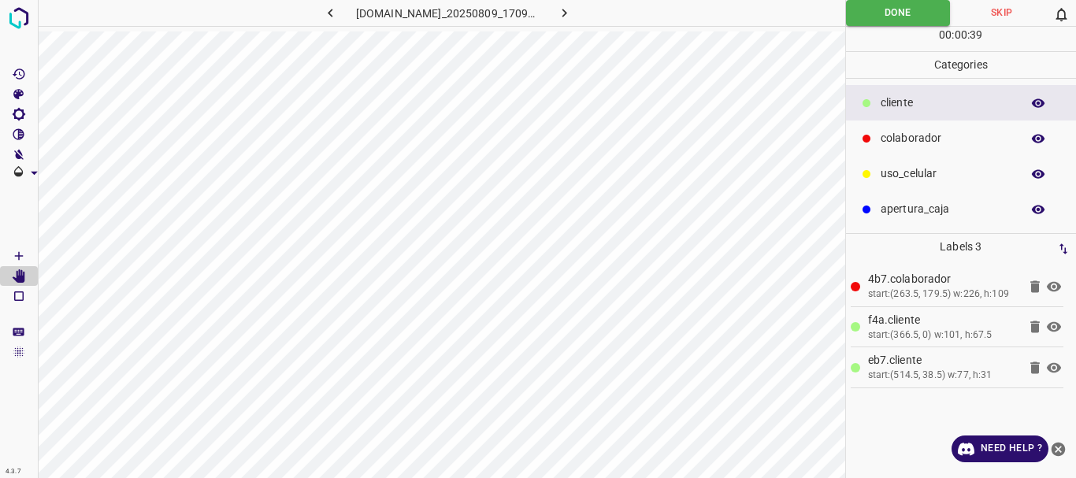
click at [573, 19] on icon "button" at bounding box center [564, 13] width 17 height 17
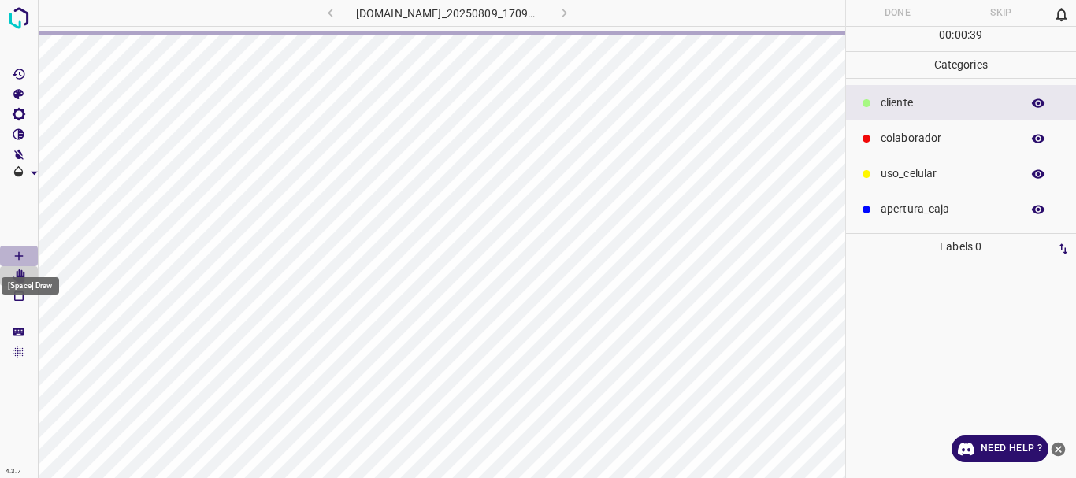
click at [20, 251] on icon "[Space] Draw" at bounding box center [19, 256] width 14 height 14
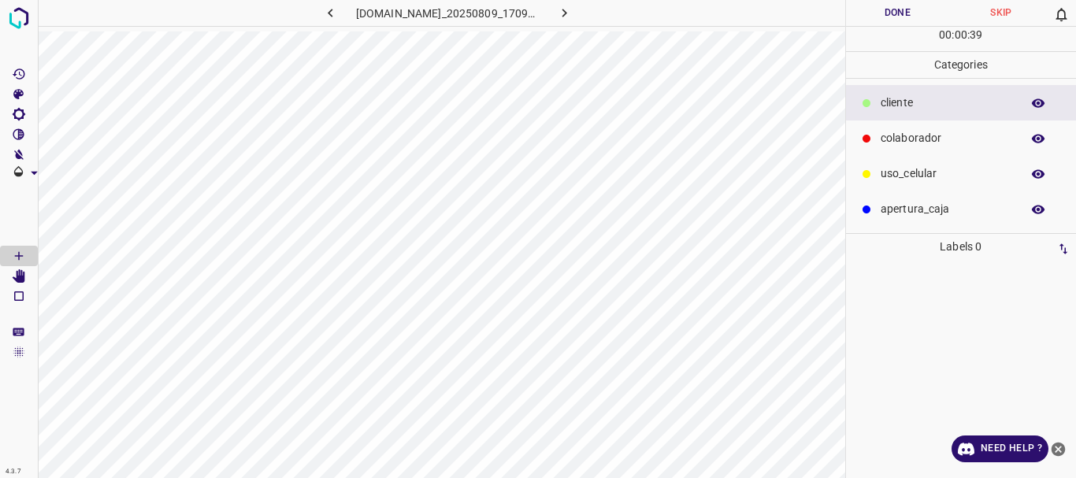
click at [867, 135] on icon at bounding box center [866, 138] width 9 height 9
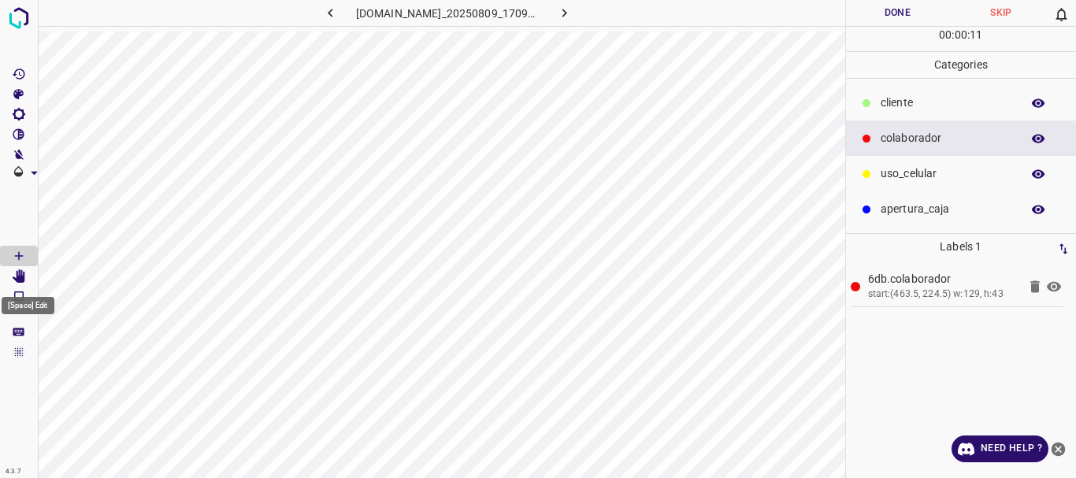
click at [28, 274] on Edit"] "[Space] Edit" at bounding box center [19, 276] width 38 height 20
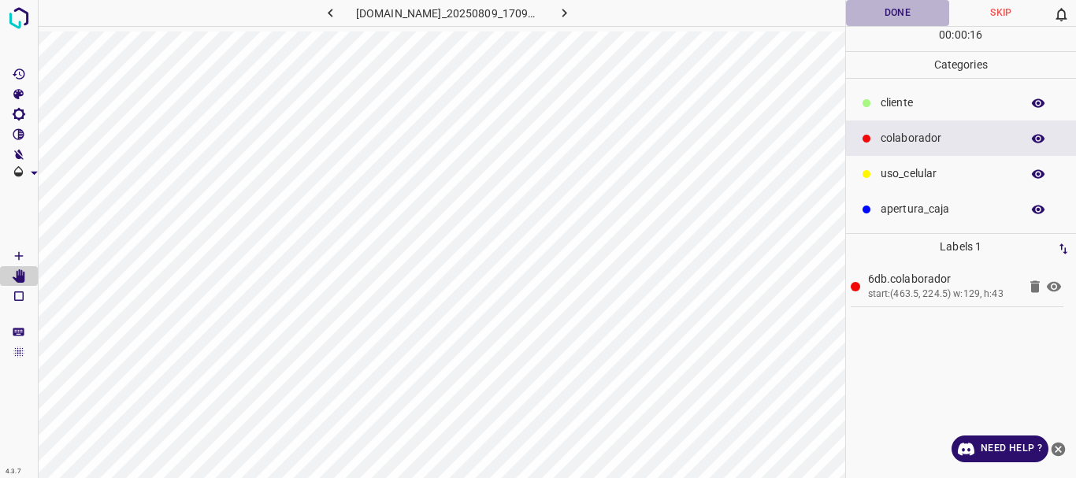
click at [891, 20] on button "Done" at bounding box center [898, 13] width 104 height 26
click at [564, 8] on icon "button" at bounding box center [564, 13] width 17 height 17
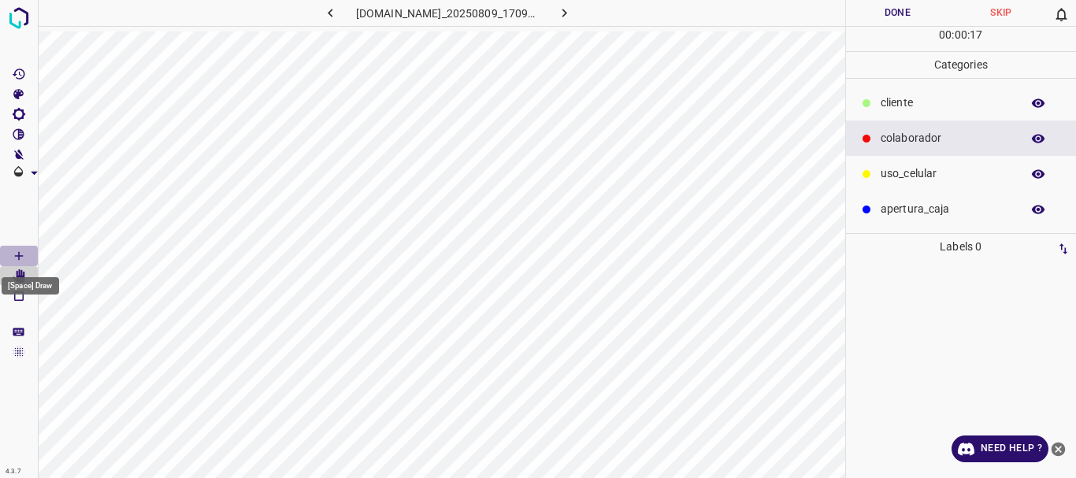
click at [20, 251] on icon "[Space] Draw" at bounding box center [19, 256] width 14 height 14
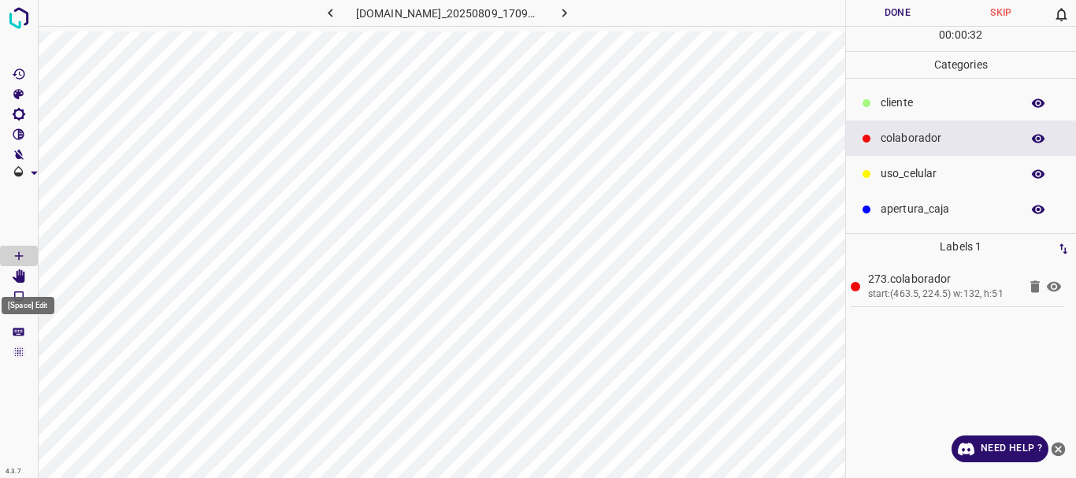
click at [19, 268] on Edit"] "[Space] Edit" at bounding box center [19, 276] width 38 height 20
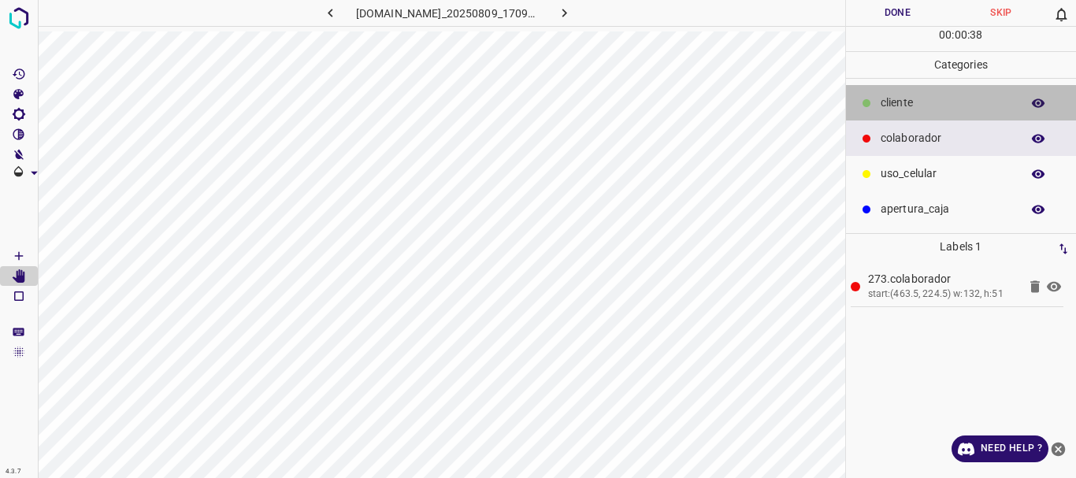
click at [862, 98] on icon at bounding box center [866, 102] width 9 height 9
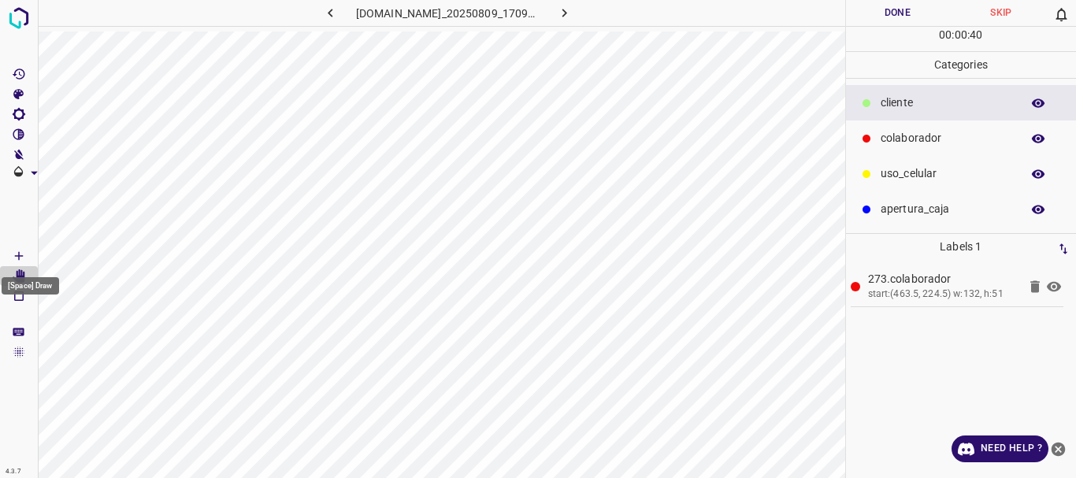
click at [20, 252] on icon "[Space] Draw" at bounding box center [19, 256] width 14 height 14
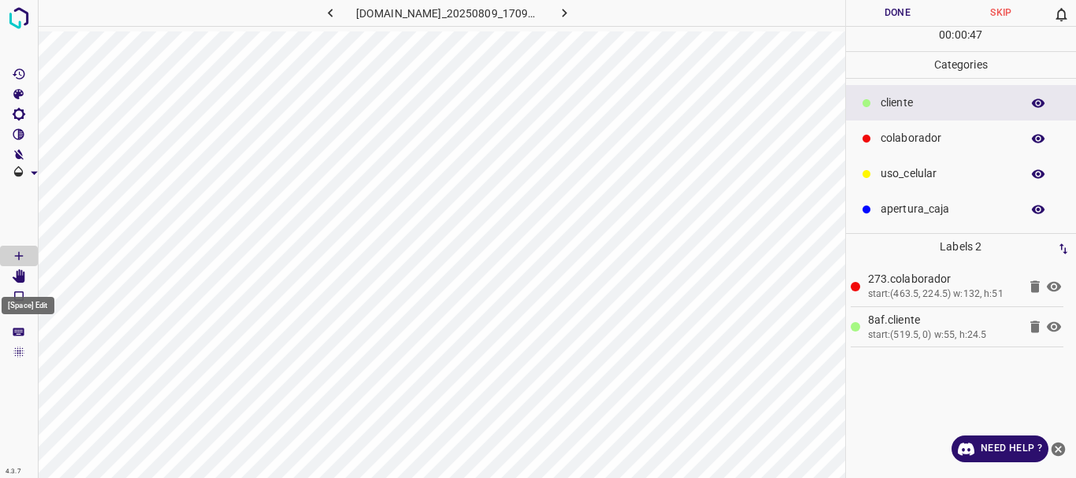
click at [24, 279] on icon "[Space] Edit" at bounding box center [19, 276] width 13 height 14
click at [905, 13] on button "Done" at bounding box center [898, 13] width 104 height 26
